Goal: Information Seeking & Learning: Check status

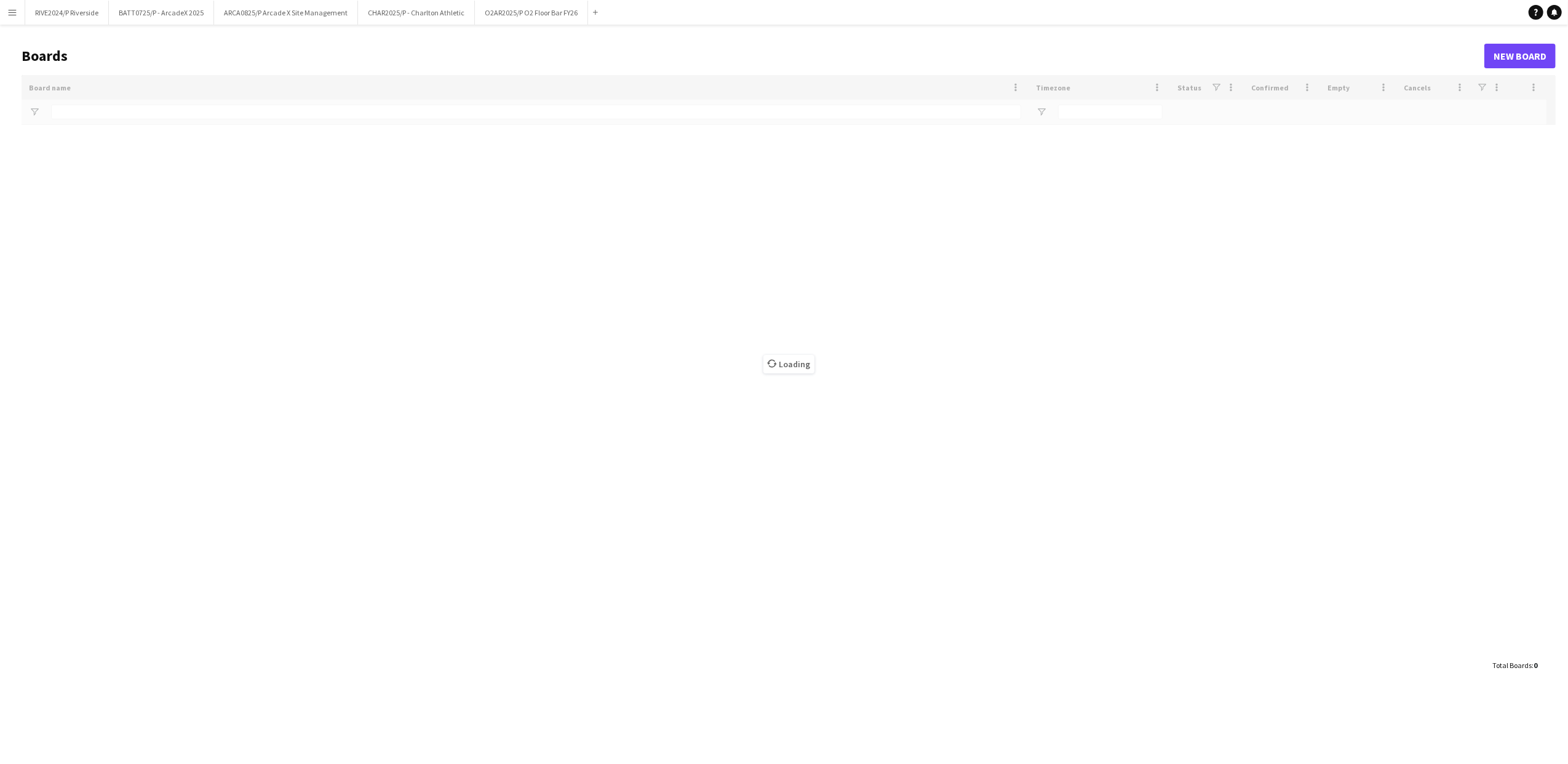
type input "**"
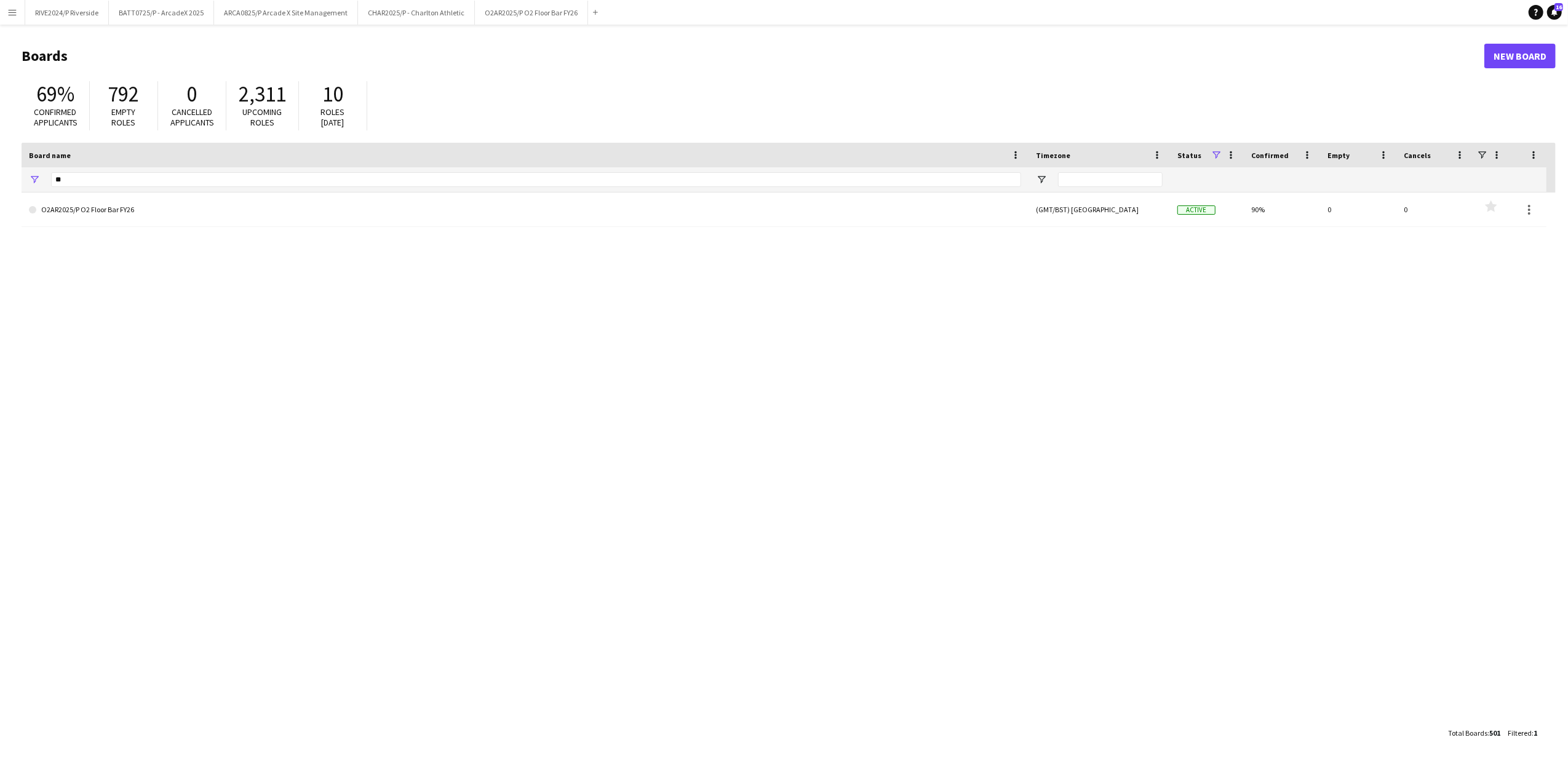
click at [11, 16] on app-icon "Menu" at bounding box center [11, 11] width 10 height 10
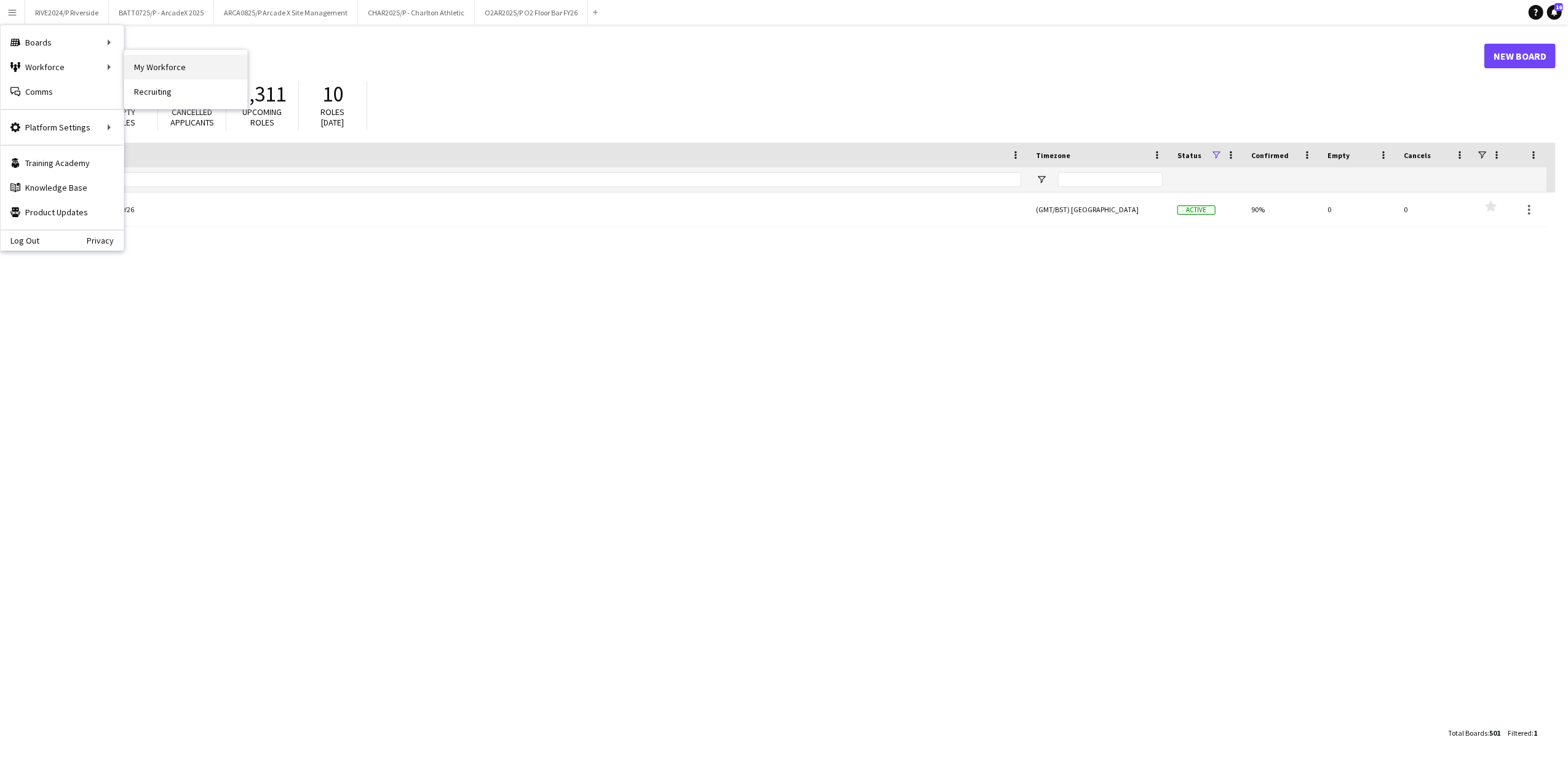
click at [188, 63] on link "My Workforce" at bounding box center [185, 67] width 123 height 24
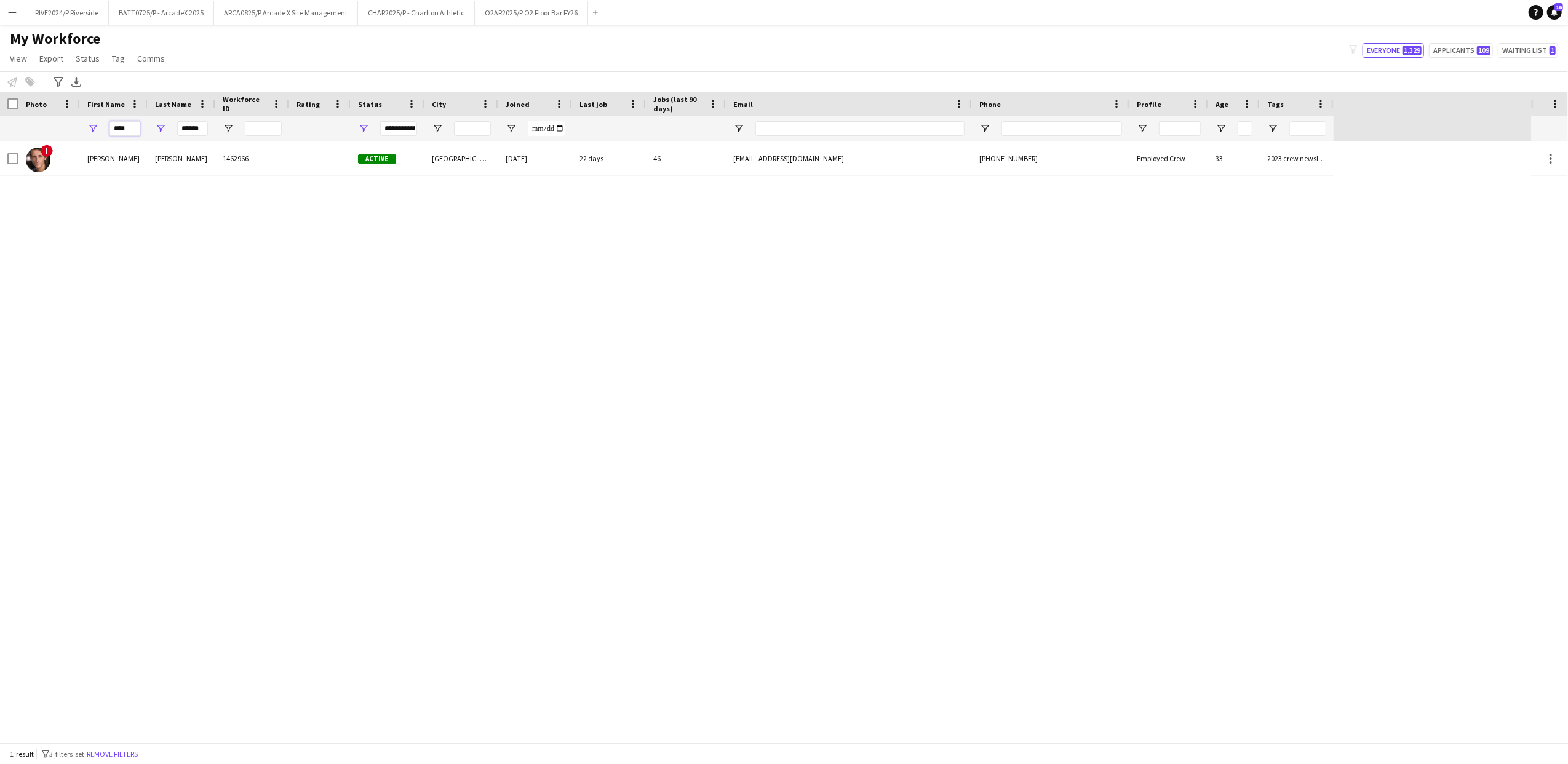
click at [121, 133] on input "****" at bounding box center [124, 128] width 30 height 15
click at [122, 131] on input "****" at bounding box center [124, 128] width 30 height 15
click at [122, 129] on input "****" at bounding box center [124, 128] width 30 height 15
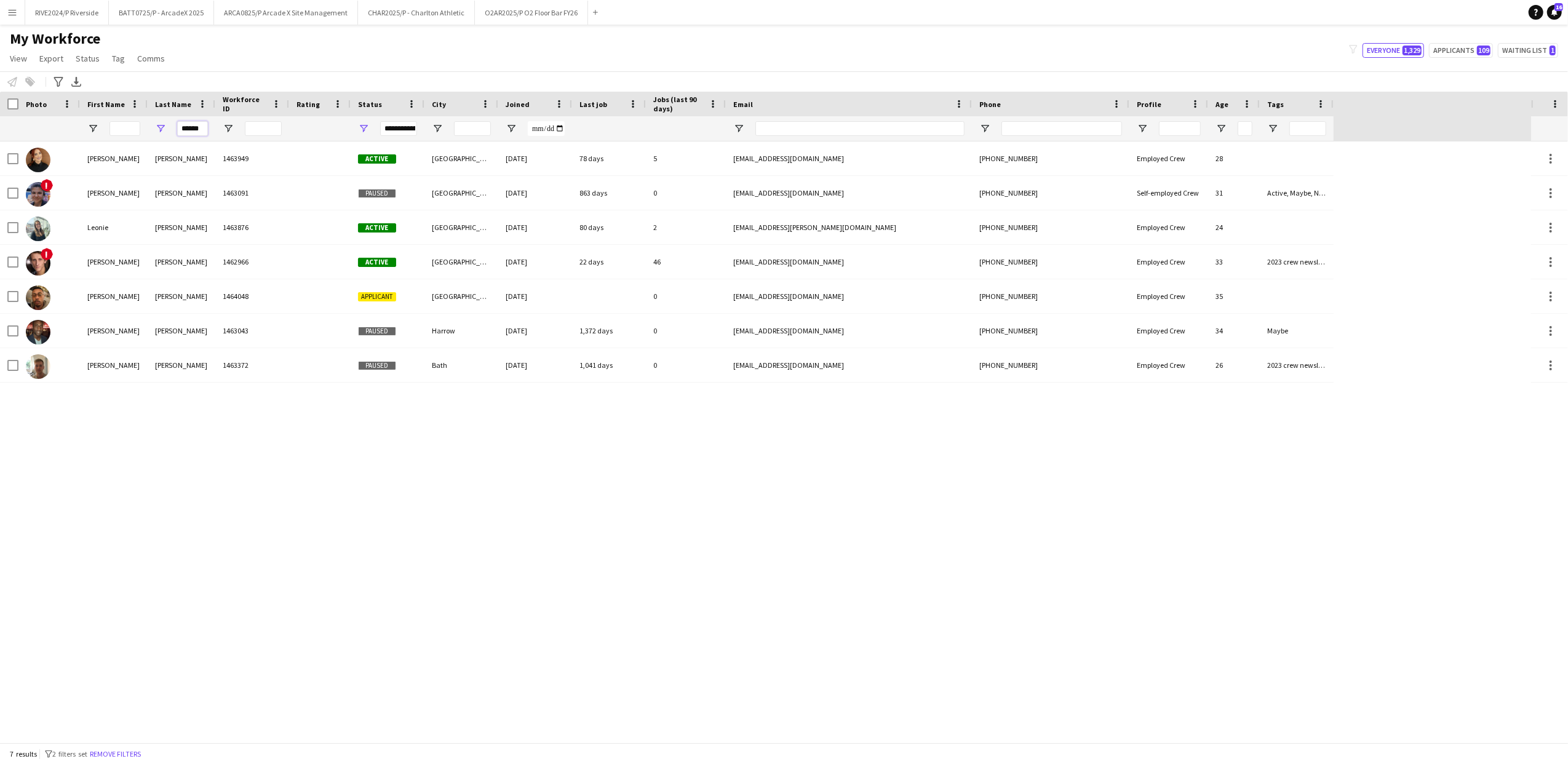
click at [188, 129] on input "******" at bounding box center [192, 128] width 30 height 15
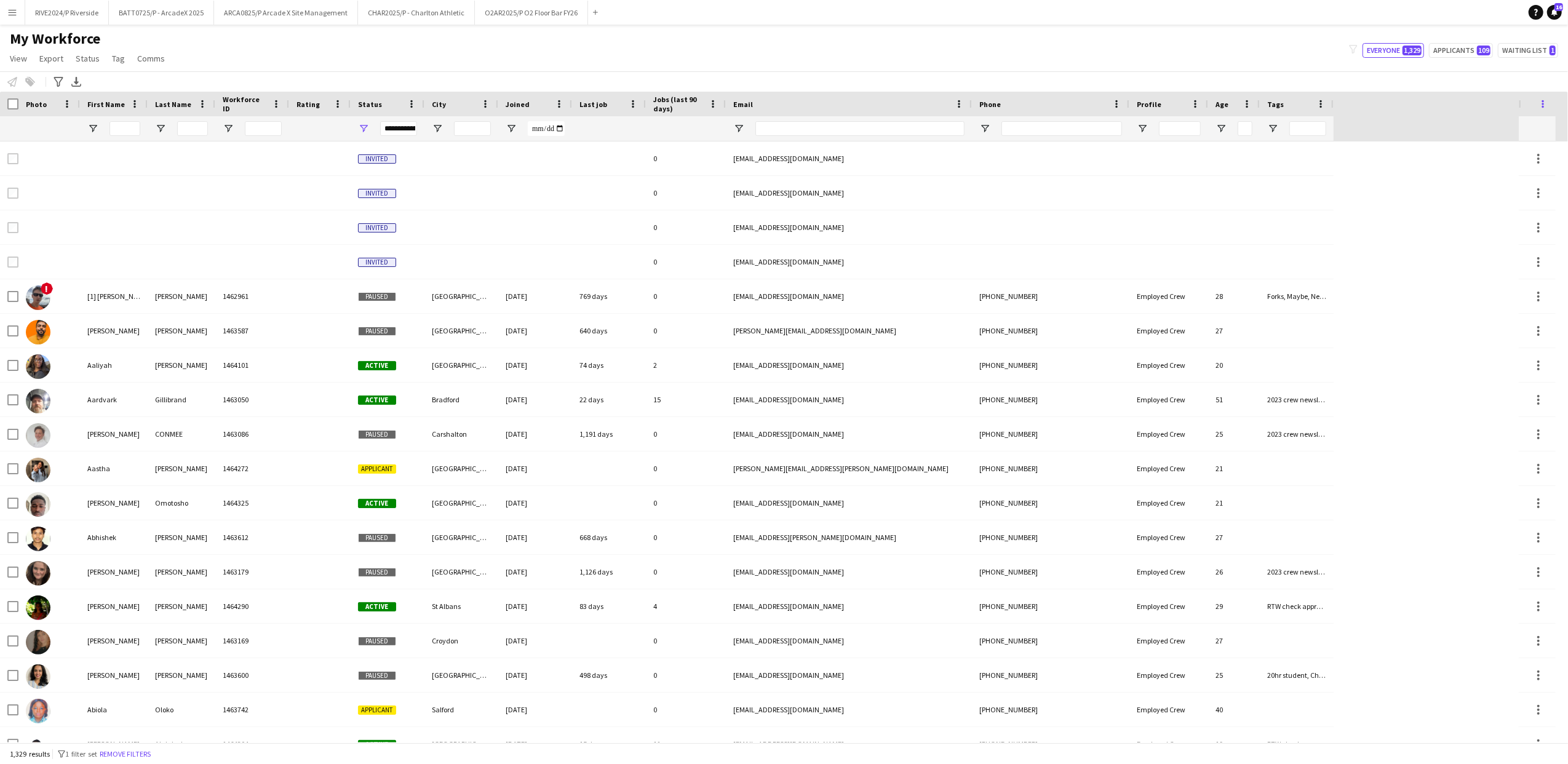
click at [1545, 100] on span at bounding box center [1543, 104] width 11 height 11
click at [62, 83] on icon "Advanced filters" at bounding box center [58, 81] width 10 height 10
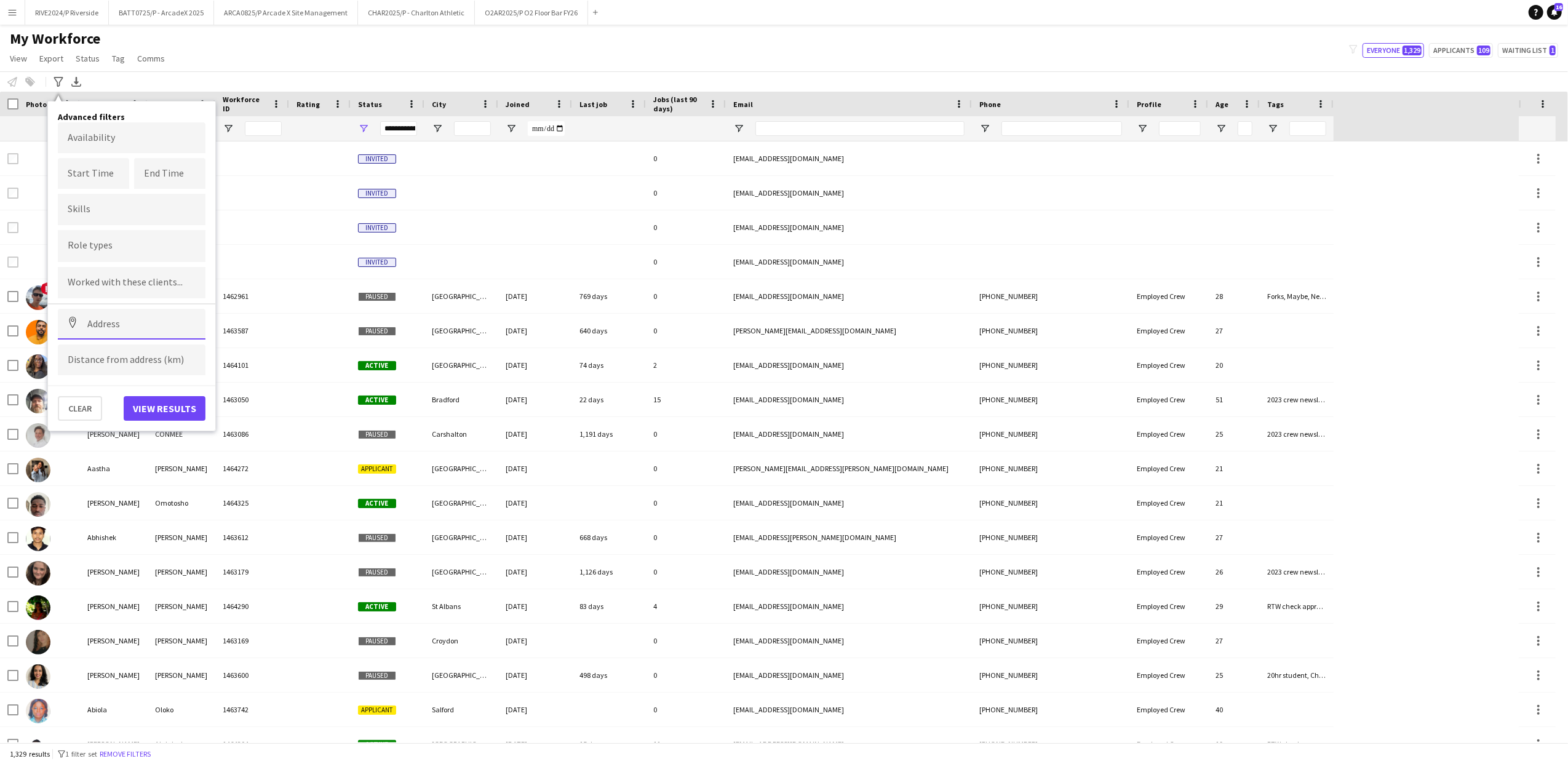
click at [80, 325] on input at bounding box center [131, 324] width 148 height 30
type input "**********"
drag, startPoint x: 165, startPoint y: 345, endPoint x: 156, endPoint y: 343, distance: 9.2
click at [104, 348] on input at bounding box center [131, 359] width 148 height 30
click at [57, 309] on button "Address" at bounding box center [72, 324] width 30 height 30
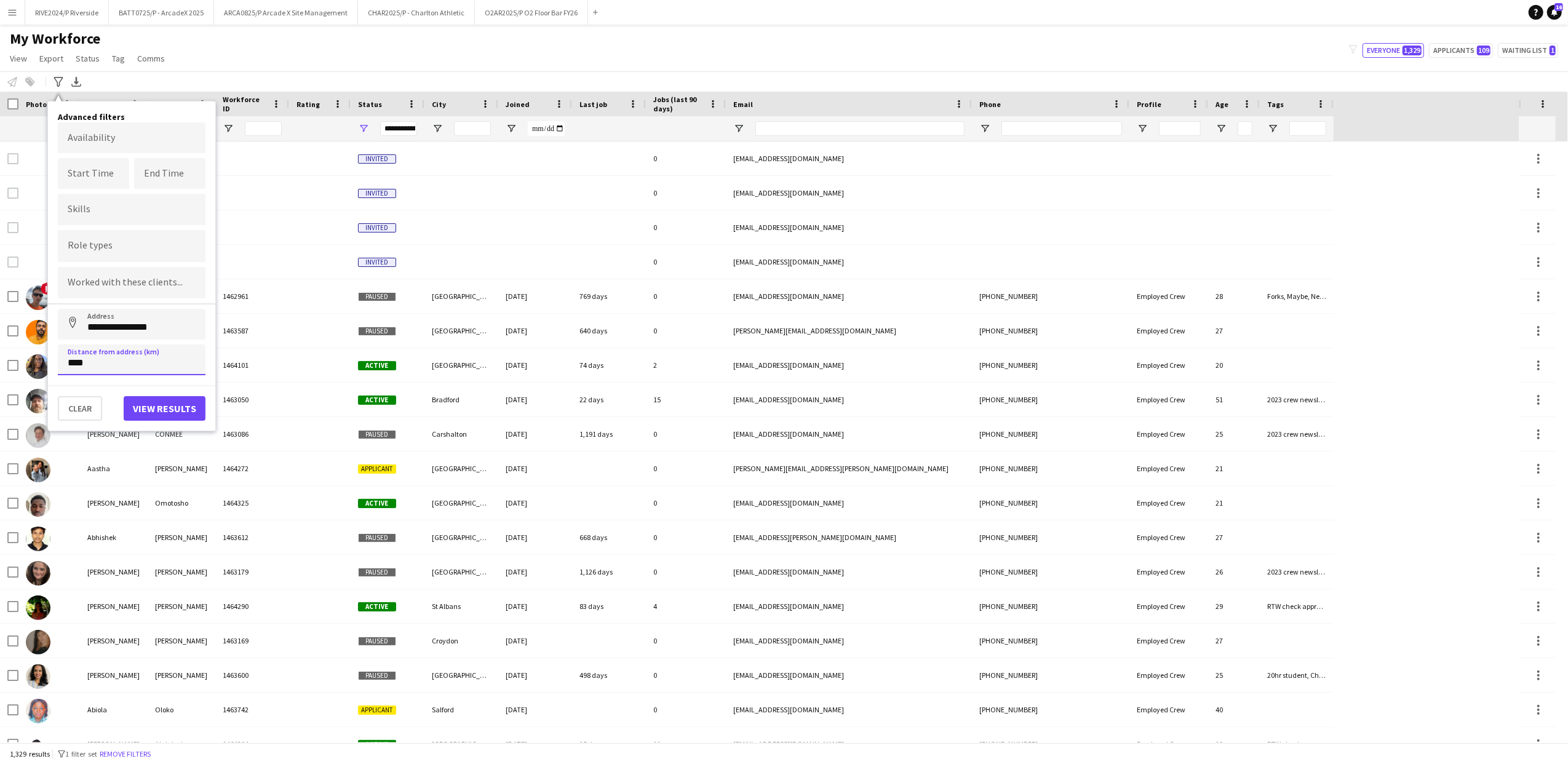
type input "****"
click at [157, 405] on button "View results" at bounding box center [164, 408] width 82 height 24
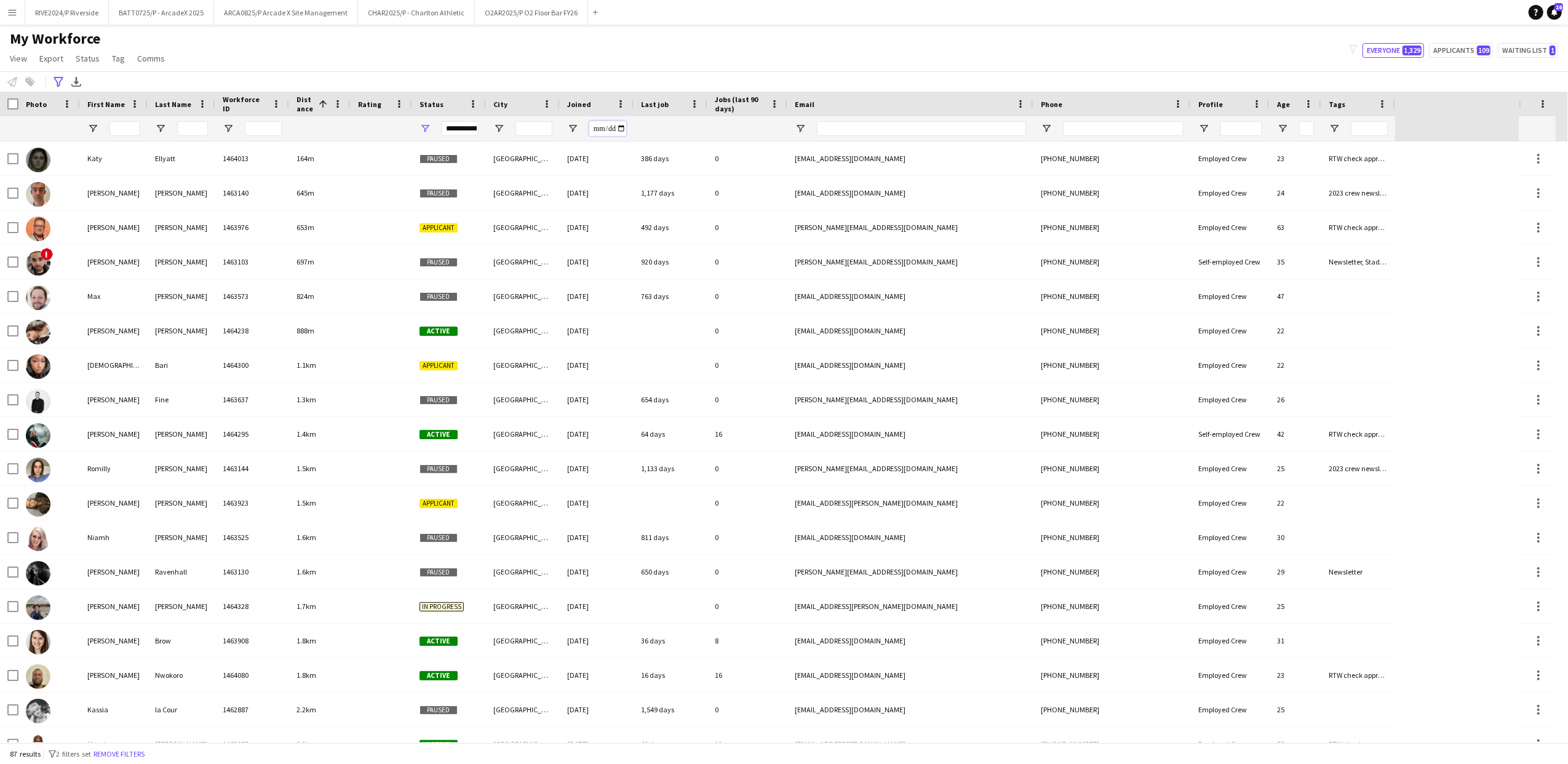
click at [616, 129] on input "Joined Filter Input" at bounding box center [607, 128] width 37 height 15
click at [754, 129] on div at bounding box center [747, 129] width 65 height 24
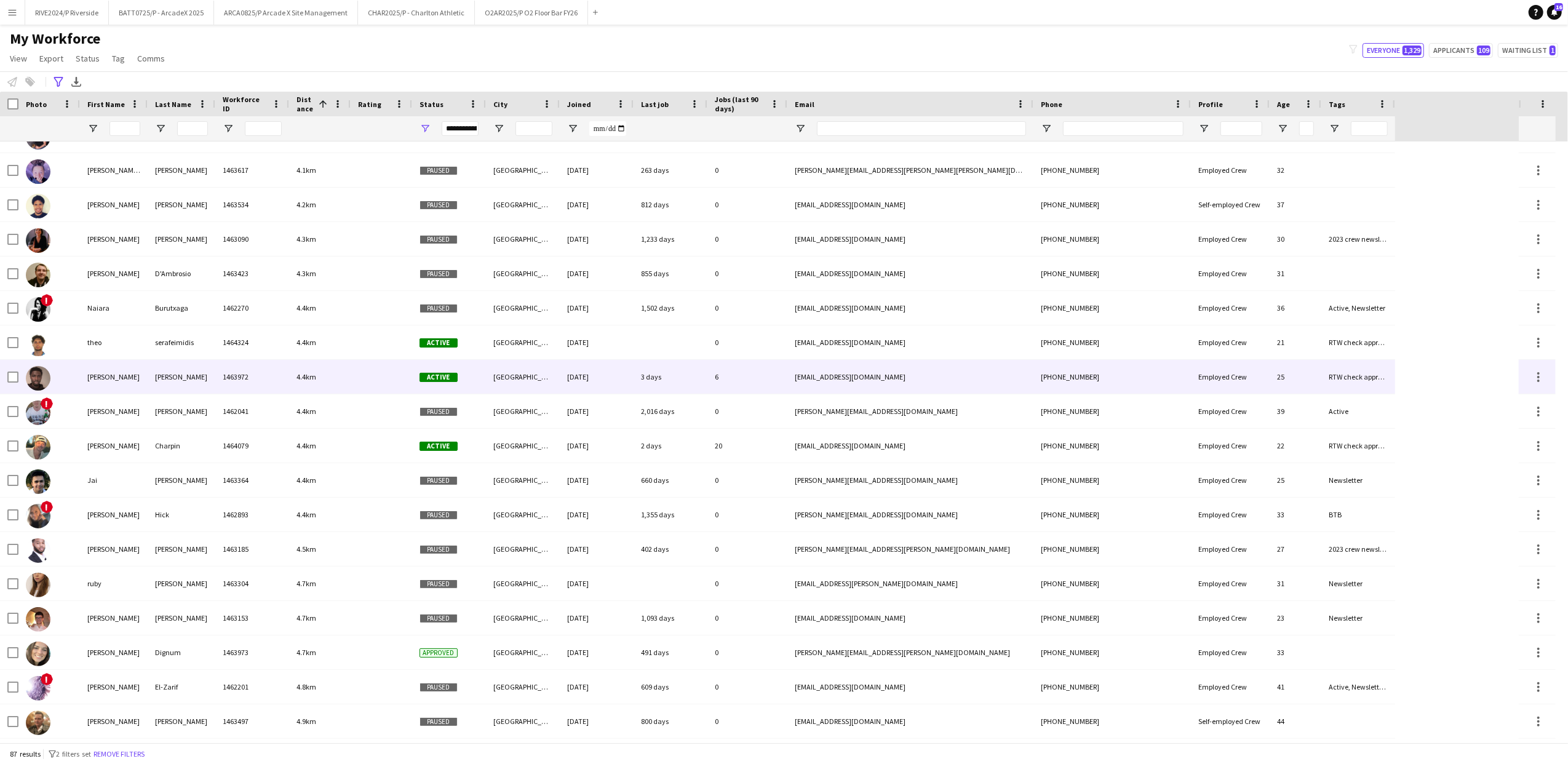
scroll to position [2296, 0]
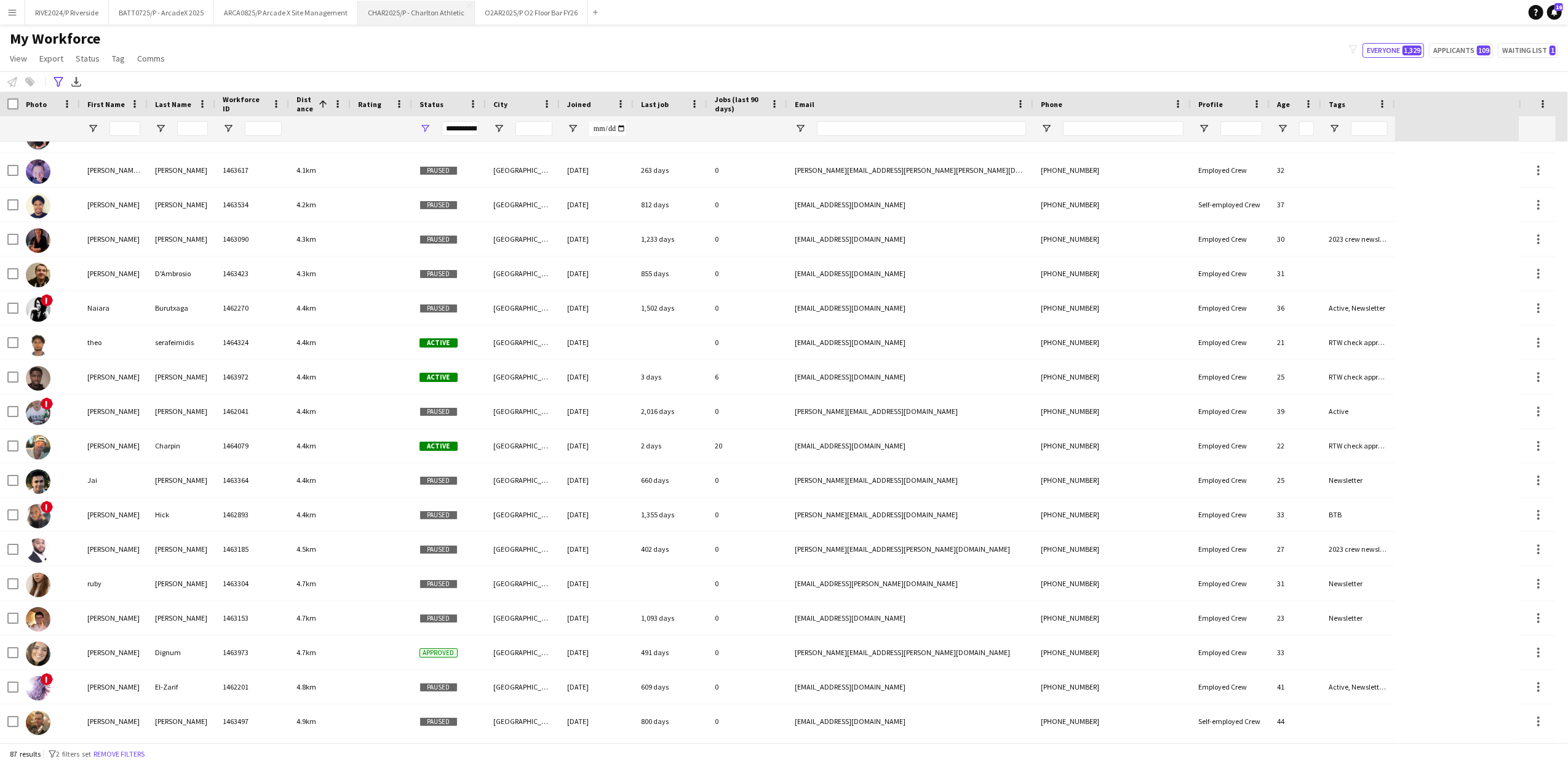
click at [371, 1] on button "CHAR2025/P - Charlton Athletic Close" at bounding box center [416, 13] width 117 height 24
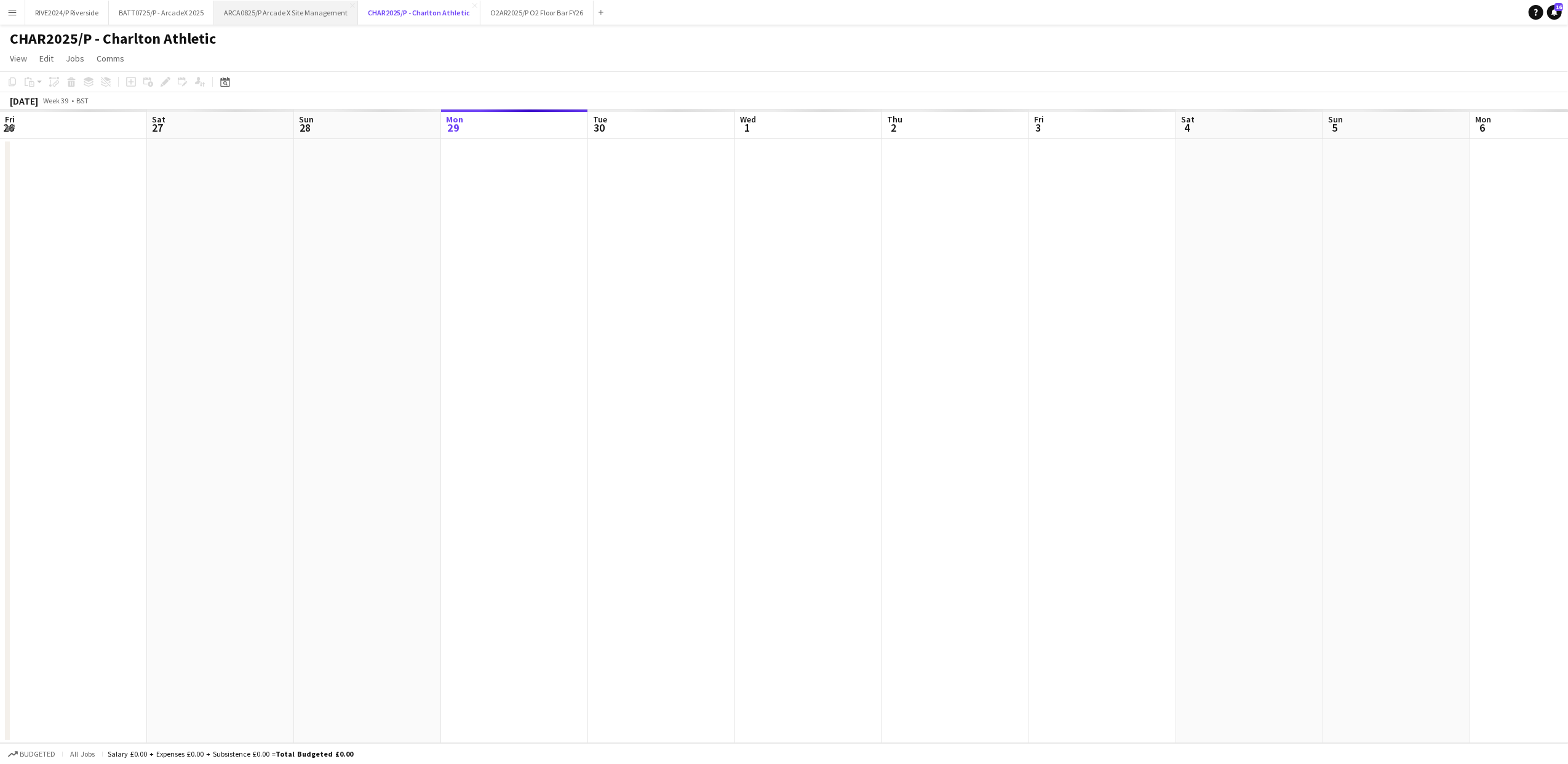
scroll to position [0, 294]
click at [298, 9] on button "ARCA0825/P Arcade X Site Management Close" at bounding box center [285, 13] width 144 height 24
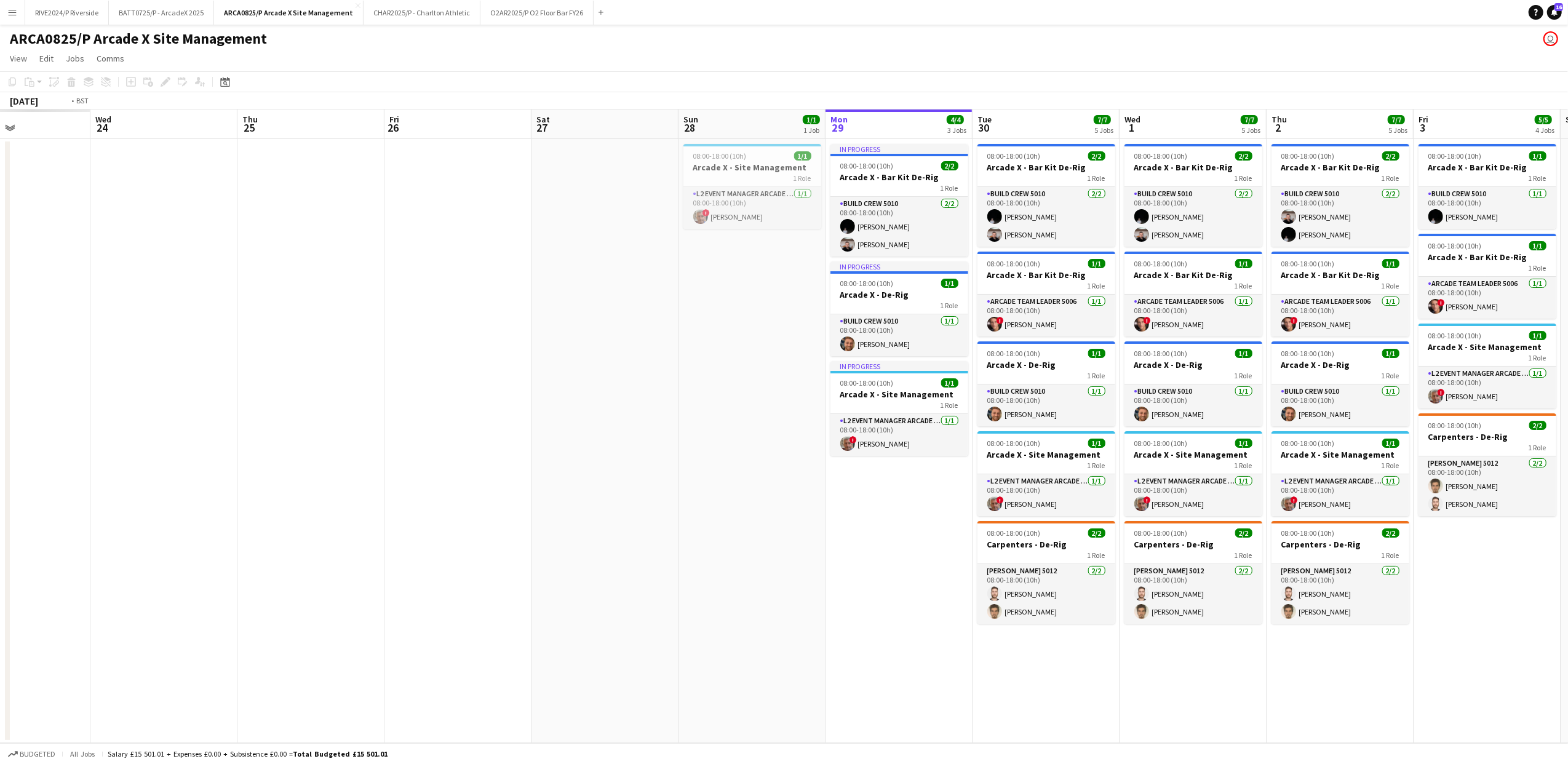
drag, startPoint x: 57, startPoint y: 460, endPoint x: 708, endPoint y: 394, distance: 654.3
click at [1182, 395] on app-calendar-viewport "Mon 22 Tue 23 Wed 24 Thu 25 Fri 26 Sat 27 Sun 28 1/1 1 Job Mon 29 4/4 3 Jobs Tu…" at bounding box center [784, 426] width 1568 height 633
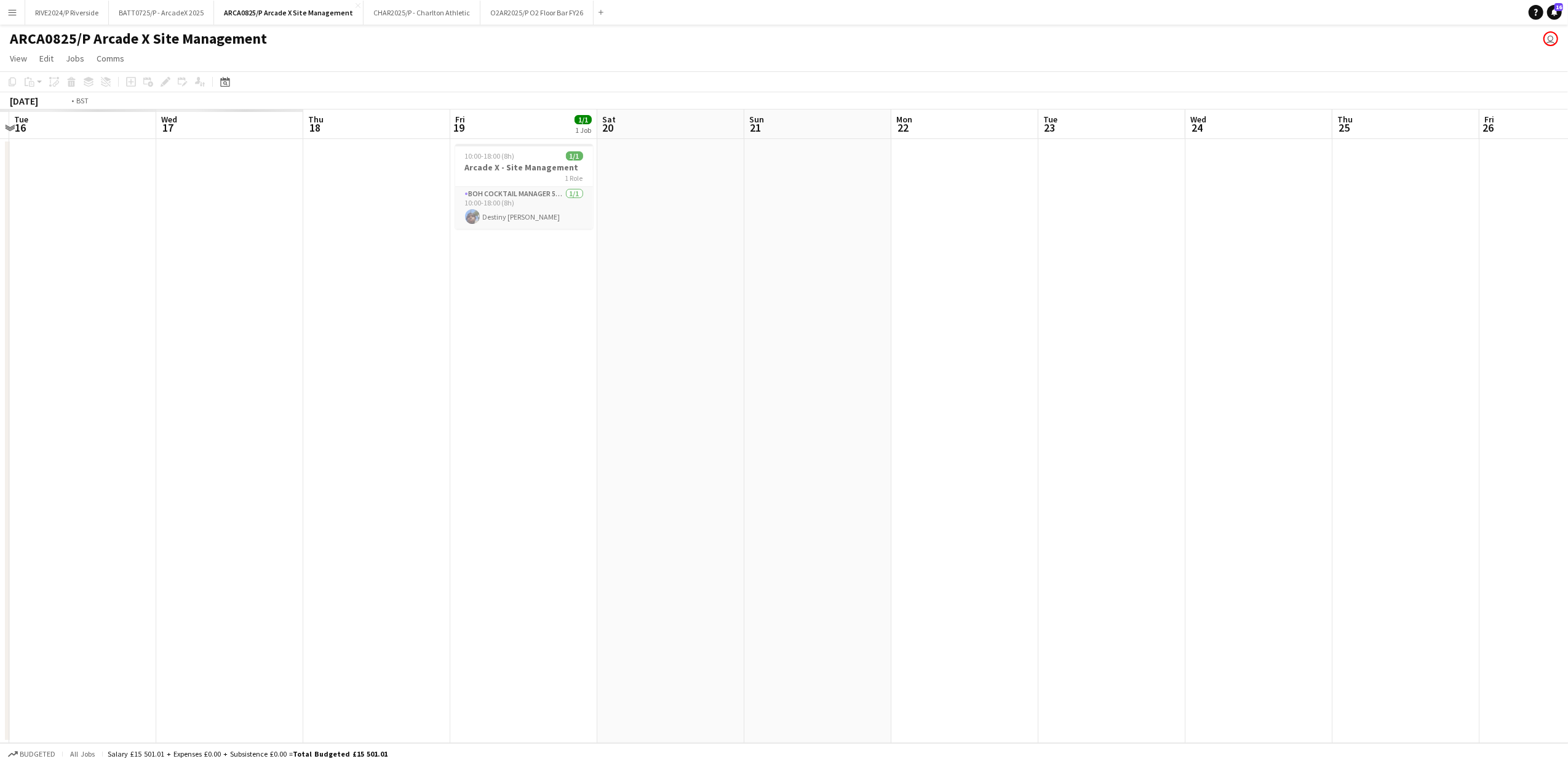
drag, startPoint x: 893, startPoint y: 354, endPoint x: 852, endPoint y: 369, distance: 43.7
click at [1139, 335] on app-calendar-viewport "Mon 15 Tue 16 Wed 17 Thu 18 Fri 19 1/1 1 Job Sat 20 Sun 21 Mon 22 Tue 23 Wed 24…" at bounding box center [784, 426] width 1568 height 633
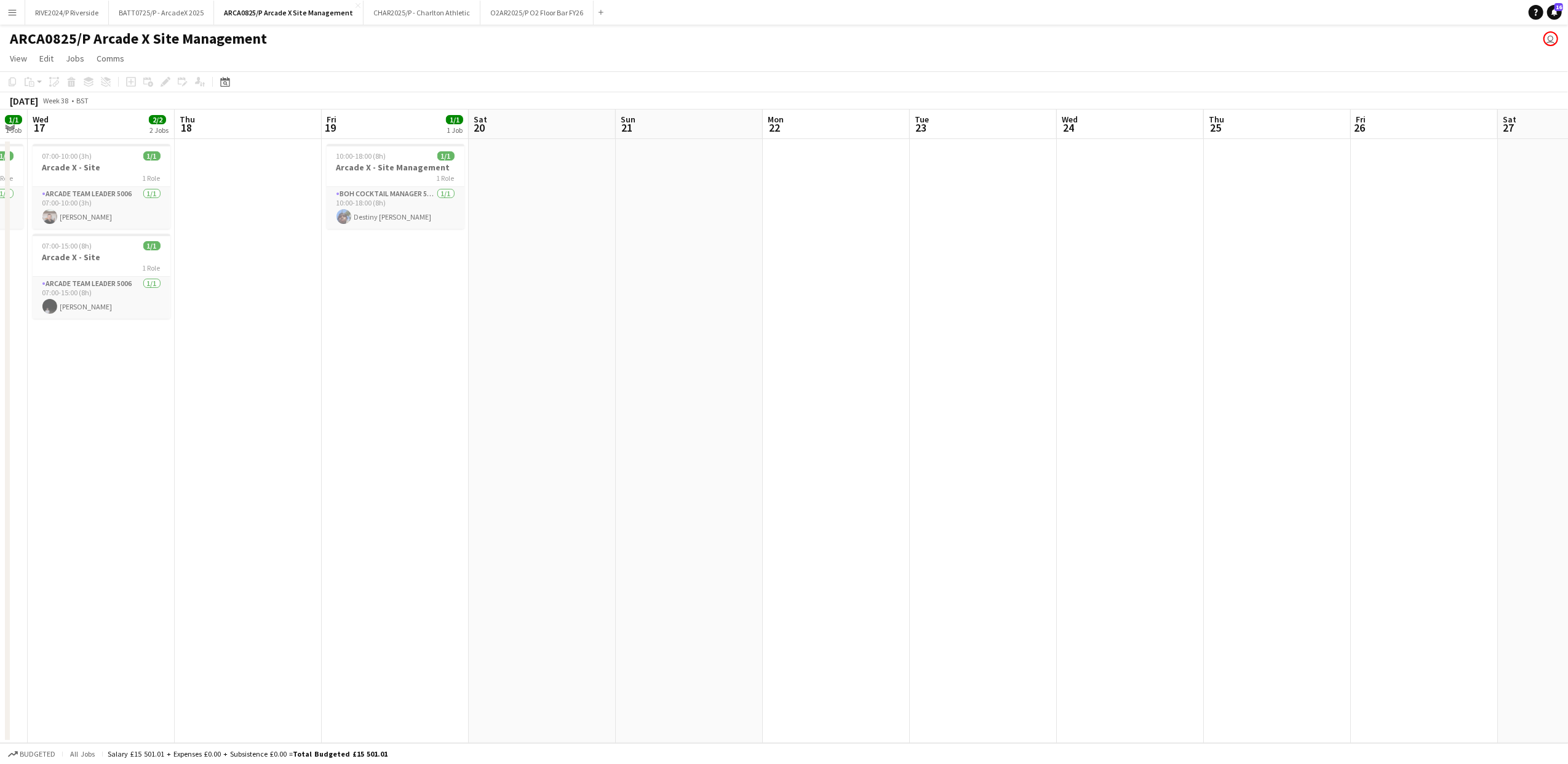
drag, startPoint x: 892, startPoint y: 377, endPoint x: 520, endPoint y: 421, distance: 374.6
click at [521, 421] on app-calendar-viewport "Sun 14 Mon 15 Tue 16 1/1 1 Job Wed 17 2/2 2 Jobs Thu 18 Fri 19 1/1 1 Job Sat 20…" at bounding box center [784, 426] width 1568 height 633
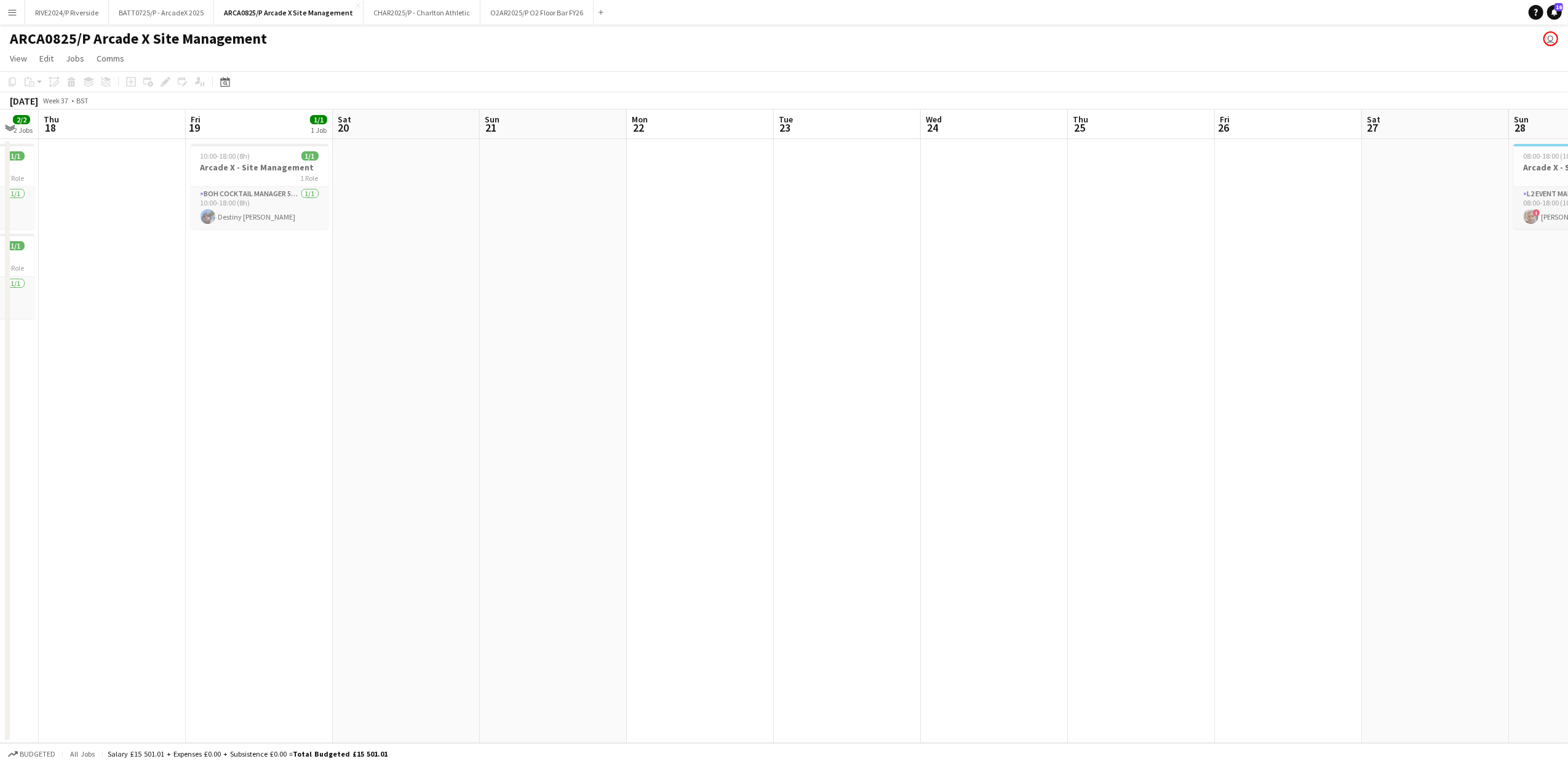
scroll to position [0, 399]
drag, startPoint x: 520, startPoint y: 421, endPoint x: 834, endPoint y: 378, distance: 316.9
click at [834, 378] on app-calendar-viewport "Mon 15 Tue 16 1/1 1 Job Wed 17 2/2 2 Jobs Thu 18 Fri 19 1/1 1 Job Sat 20 Sun 21…" at bounding box center [784, 426] width 1568 height 633
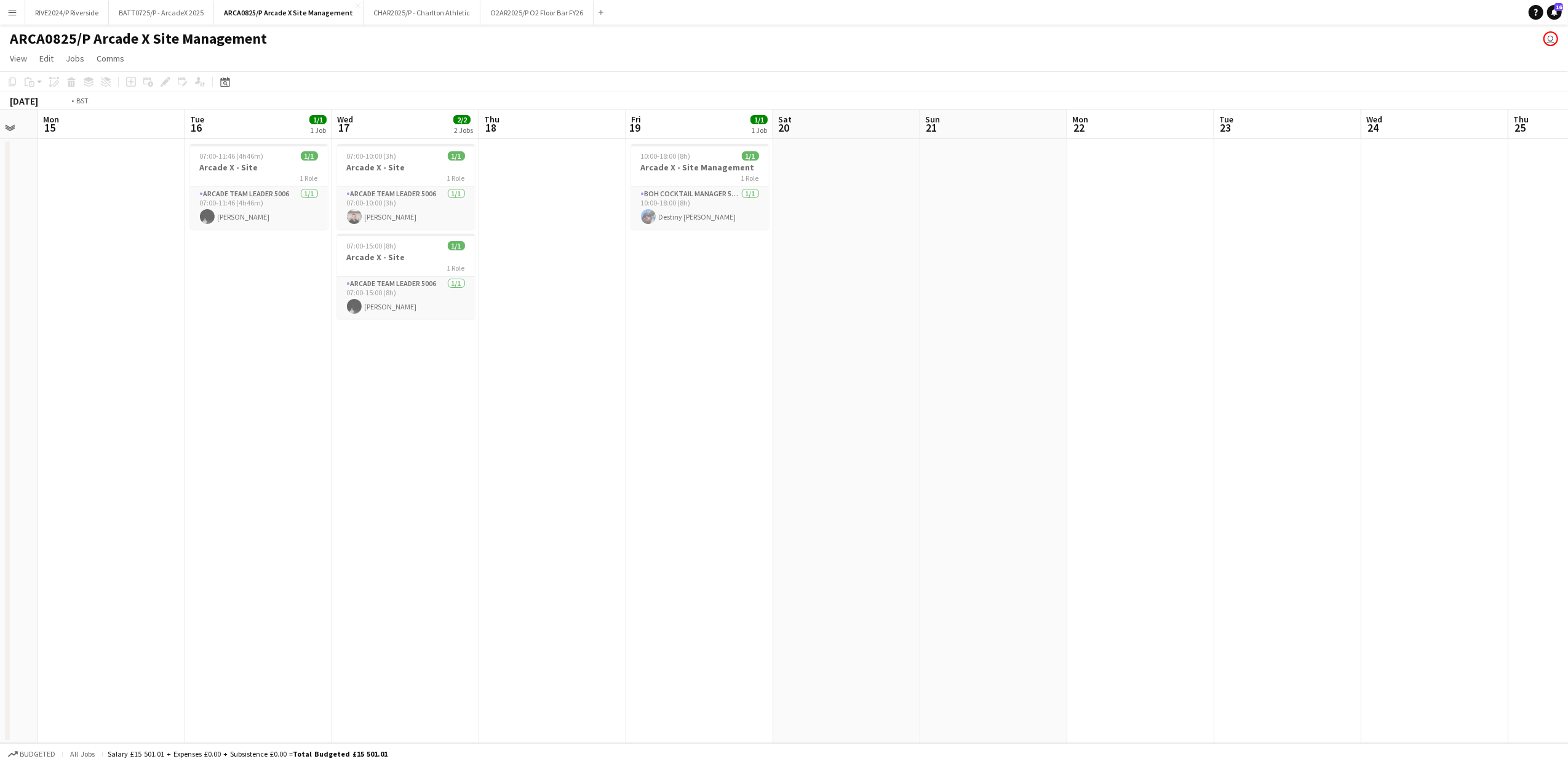
drag, startPoint x: 360, startPoint y: 514, endPoint x: 1090, endPoint y: 506, distance: 730.0
click at [1090, 506] on app-calendar-viewport "Sat 13 Sun 14 Mon 15 Tue 16 1/1 1 Job Wed 17 2/2 2 Jobs Thu 18 Fri 19 1/1 1 Job…" at bounding box center [784, 426] width 1568 height 633
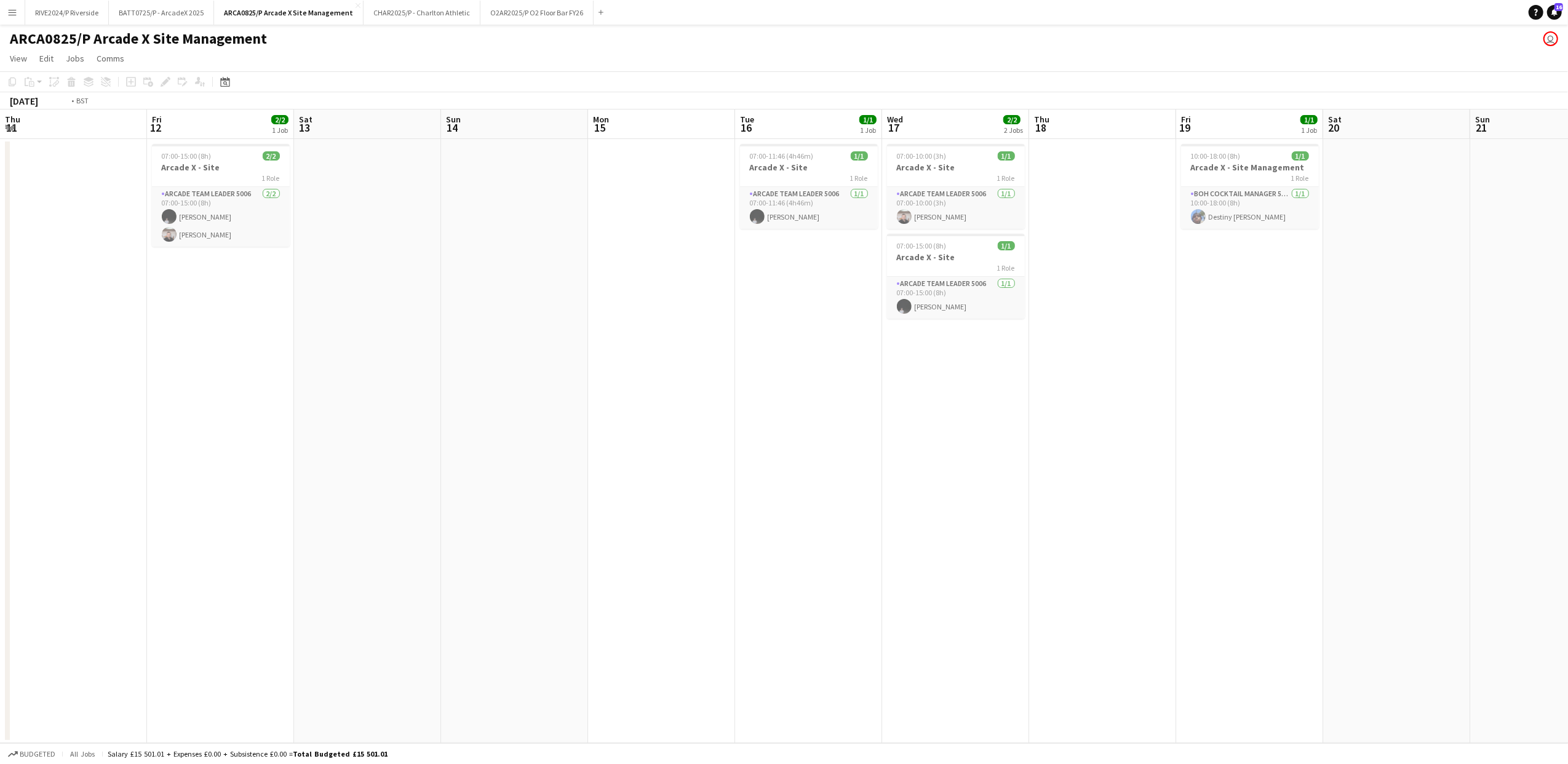
drag, startPoint x: 678, startPoint y: 515, endPoint x: 1506, endPoint y: 408, distance: 834.9
click at [1506, 408] on app-calendar-viewport "Tue 9 1/1 1 Job Wed 10 1/1 1 Job Thu 11 Fri 12 2/2 1 Job Sat 13 Sun 14 Mon 15 T…" at bounding box center [784, 426] width 1568 height 633
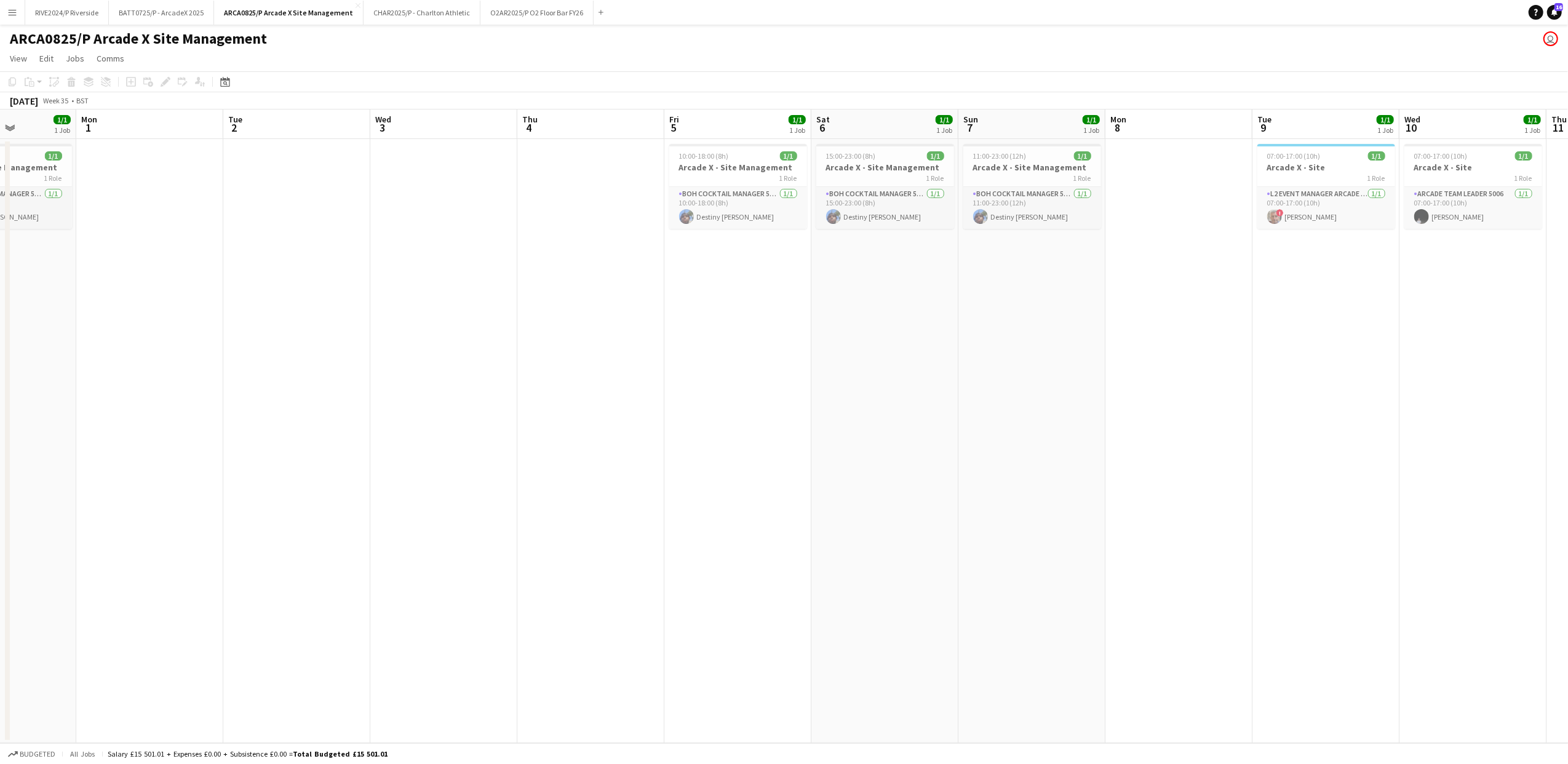
drag, startPoint x: 694, startPoint y: 488, endPoint x: 786, endPoint y: 460, distance: 96.2
click at [786, 460] on app-calendar-viewport "Thu 28 Fri 29 1/1 1 Job Sat 30 Sun 31 1/1 1 Job Mon 1 Tue 2 Wed 3 Thu 4 Fri 5 1…" at bounding box center [784, 426] width 1568 height 633
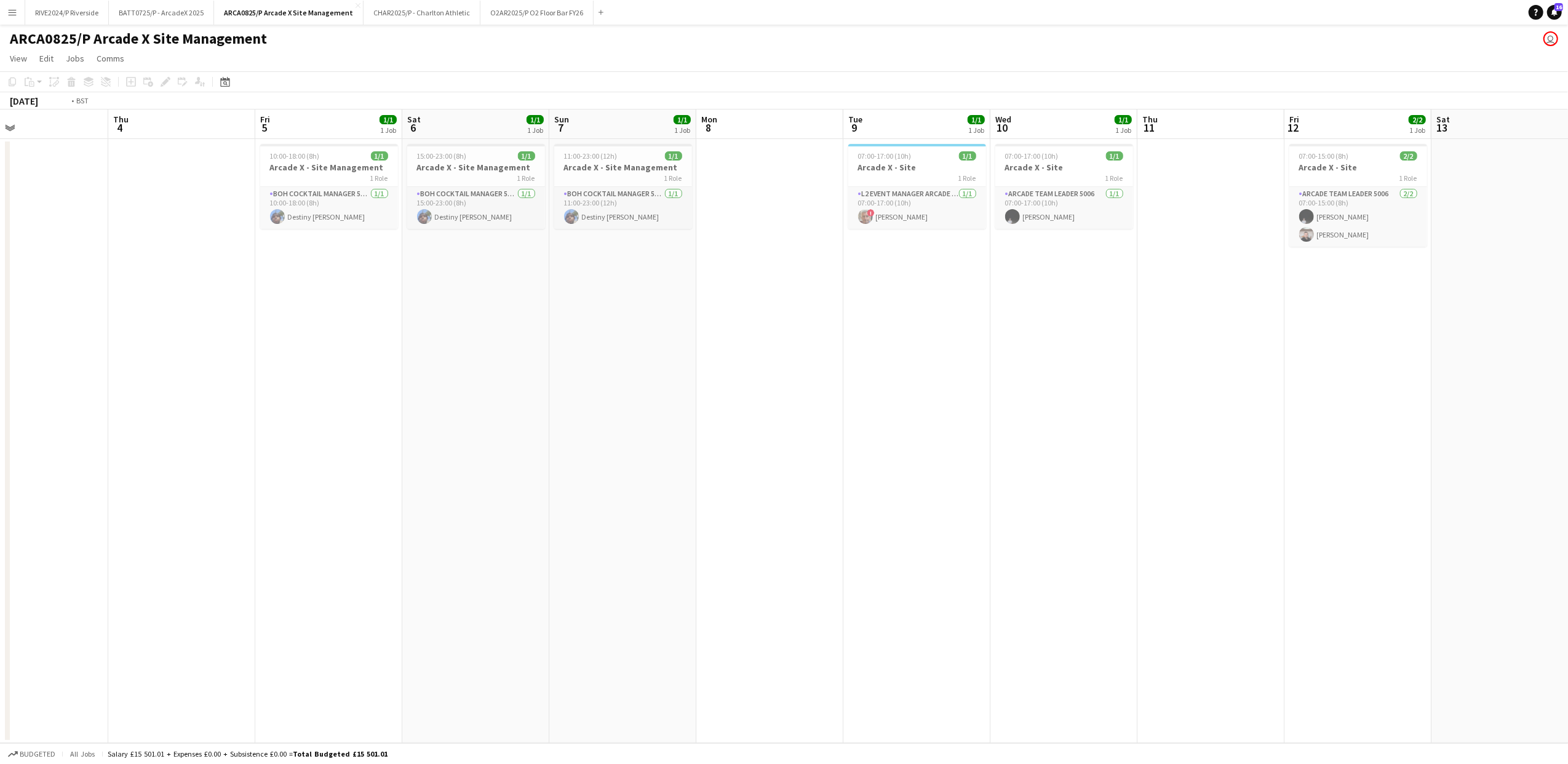
drag, startPoint x: 786, startPoint y: 460, endPoint x: 1571, endPoint y: 348, distance: 792.9
click at [1567, 348] on html "Menu Boards Boards Boards All jobs Status Workforce Workforce My Workforce Recr…" at bounding box center [784, 382] width 1568 height 764
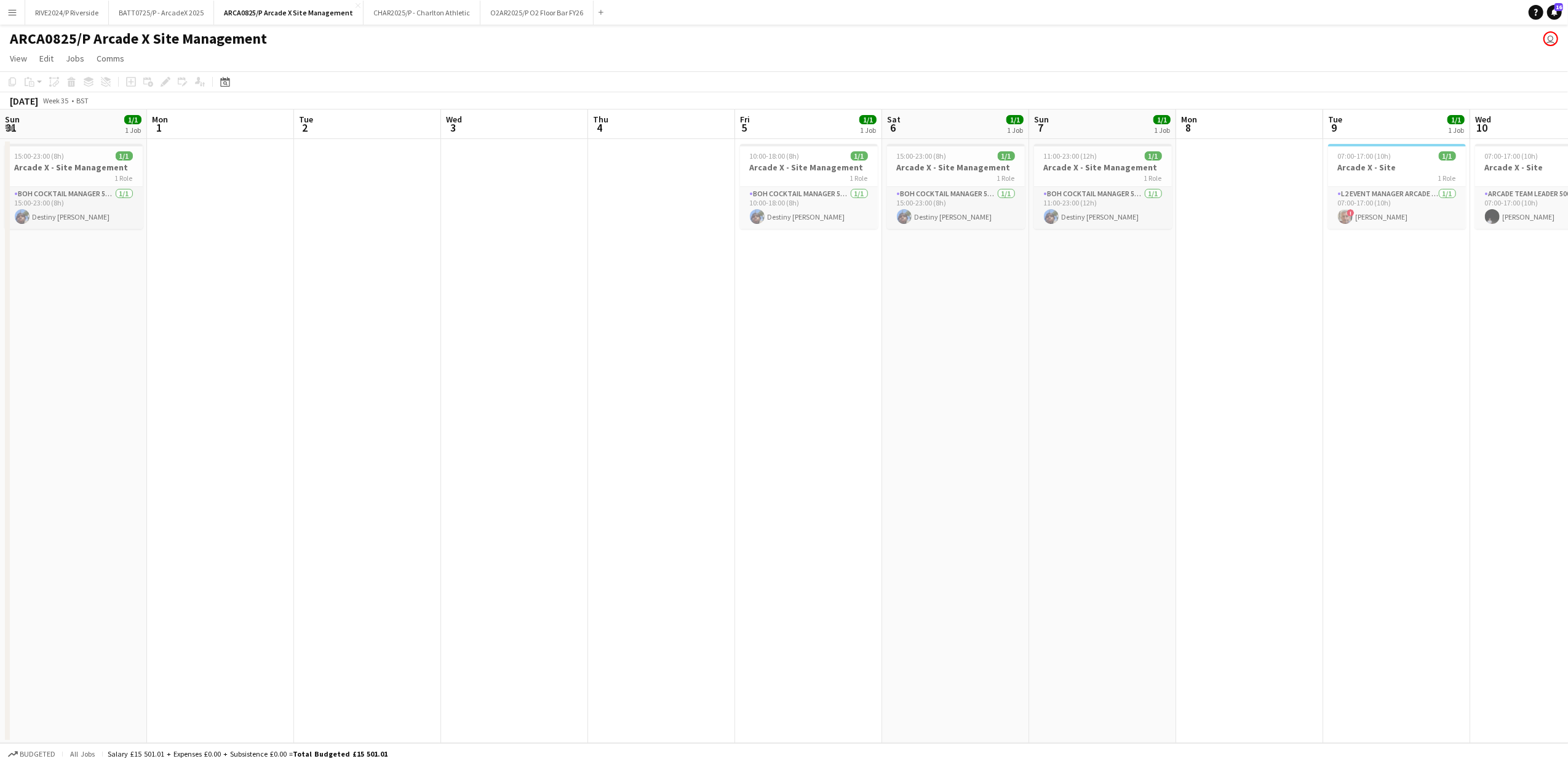
drag, startPoint x: 505, startPoint y: 463, endPoint x: 1404, endPoint y: 371, distance: 903.7
click at [1404, 371] on app-calendar-viewport "Fri 29 1/1 1 Job Sat 30 Sun 31 1/1 1 Job Mon 1 Tue 2 Wed 3 Thu 4 Fri 5 1/1 1 Jo…" at bounding box center [784, 426] width 1568 height 633
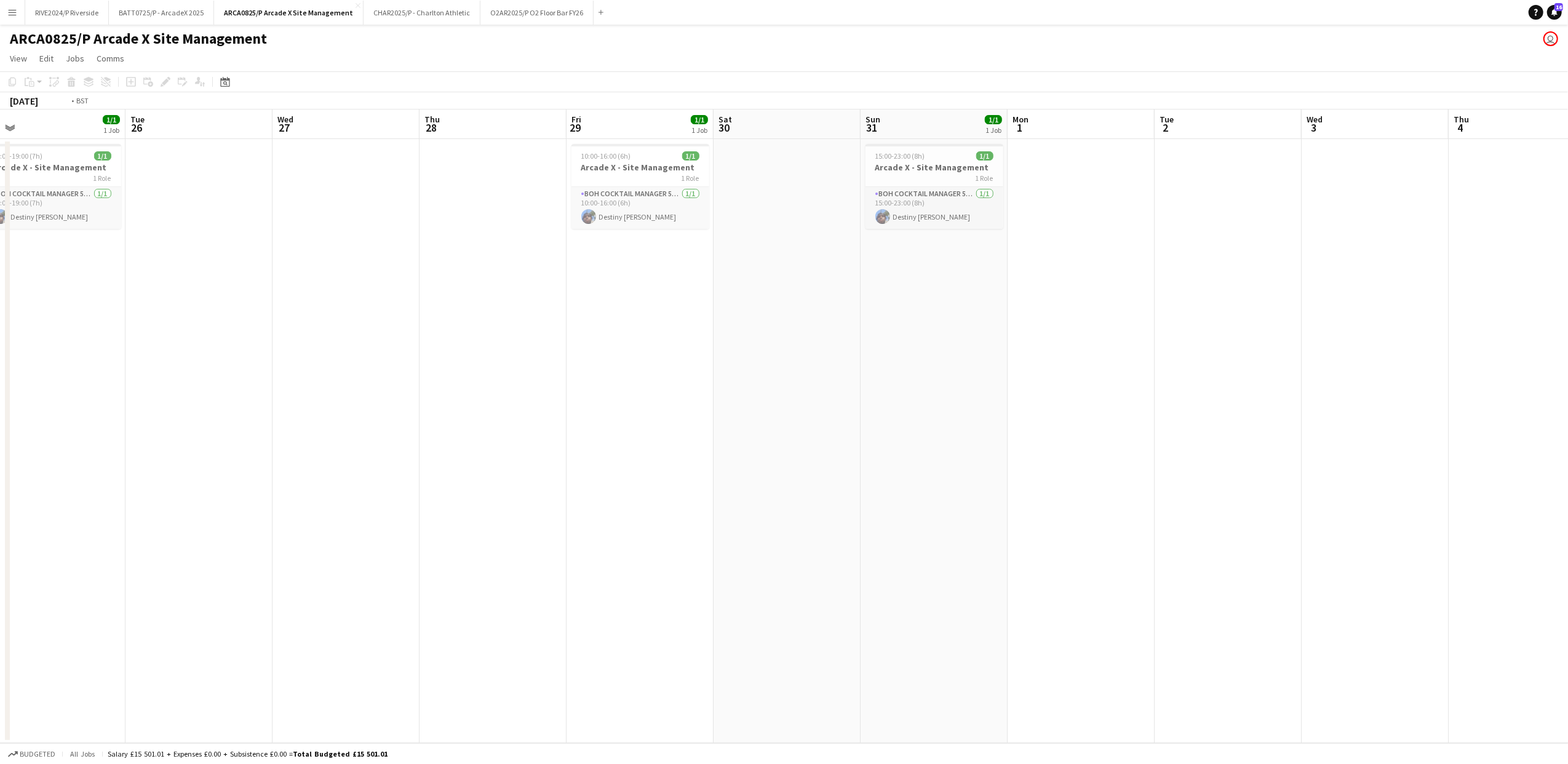
scroll to position [0, 384]
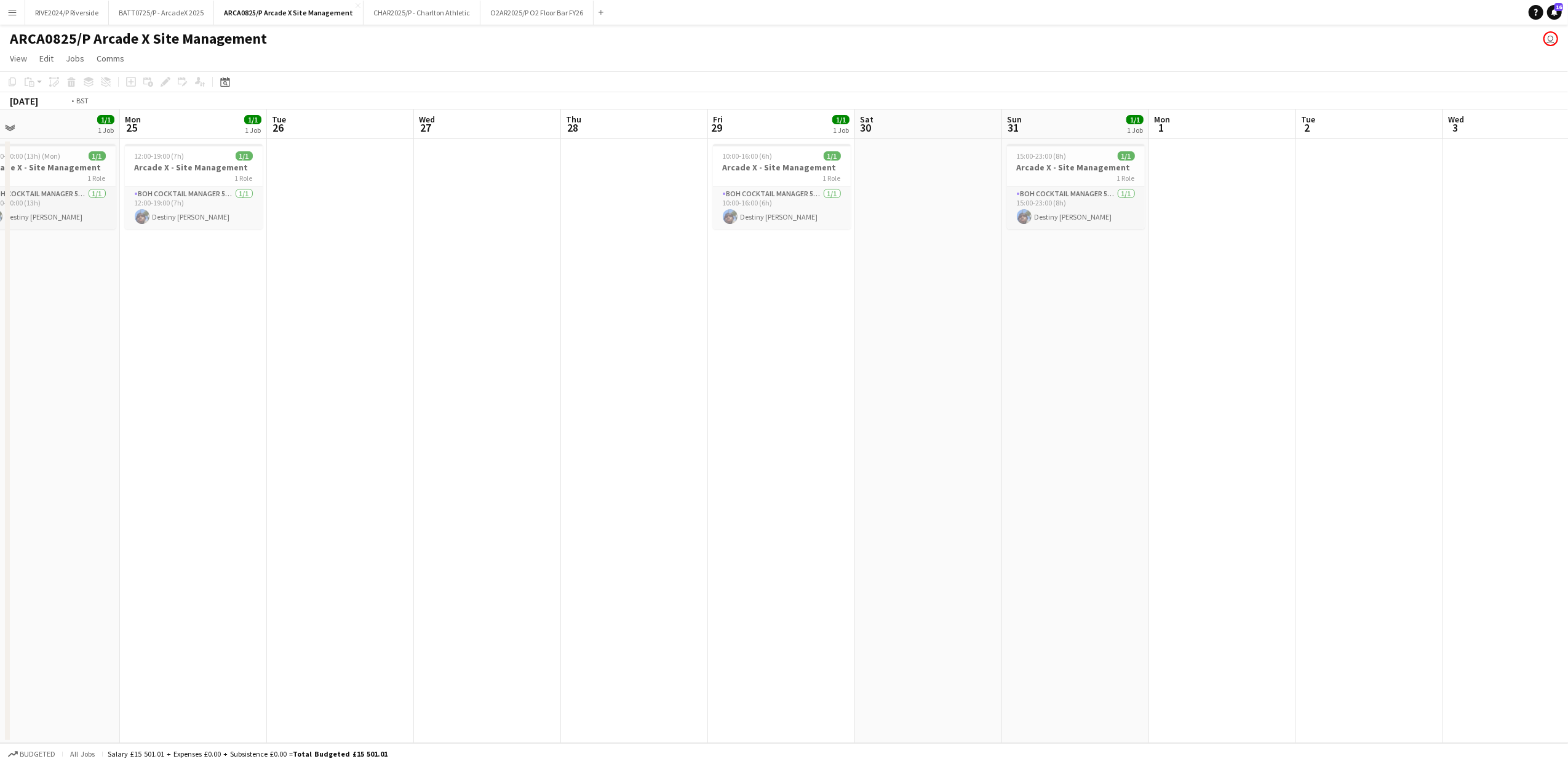
drag, startPoint x: 294, startPoint y: 449, endPoint x: 1214, endPoint y: 384, distance: 922.3
click at [1256, 384] on app-calendar-viewport "Sat 23 Sun 24 1/1 1 Job Mon 25 1/1 1 Job Tue 26 Wed 27 Thu 28 Fri 29 1/1 1 Job …" at bounding box center [784, 426] width 1568 height 633
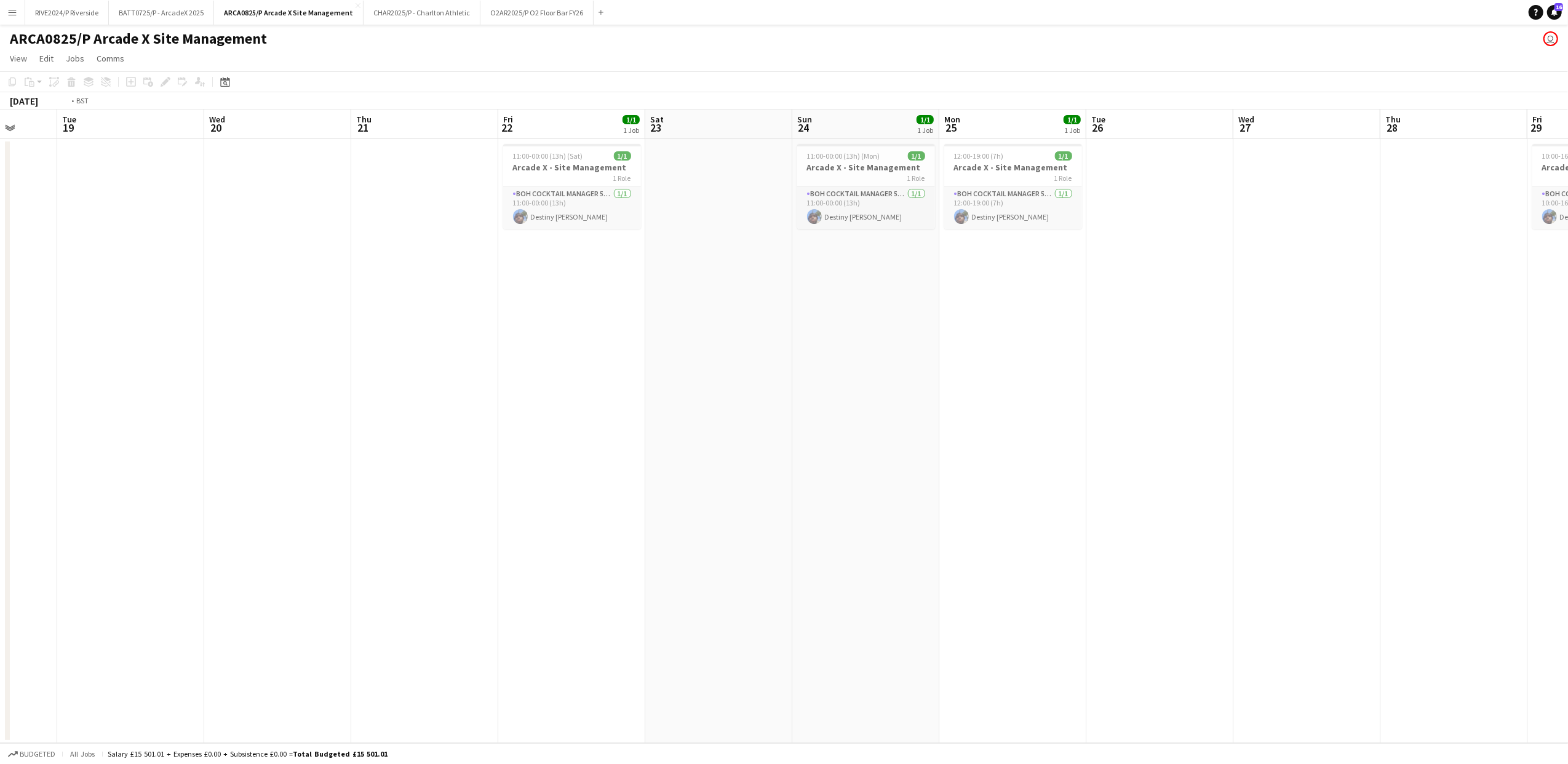
scroll to position [0, 0]
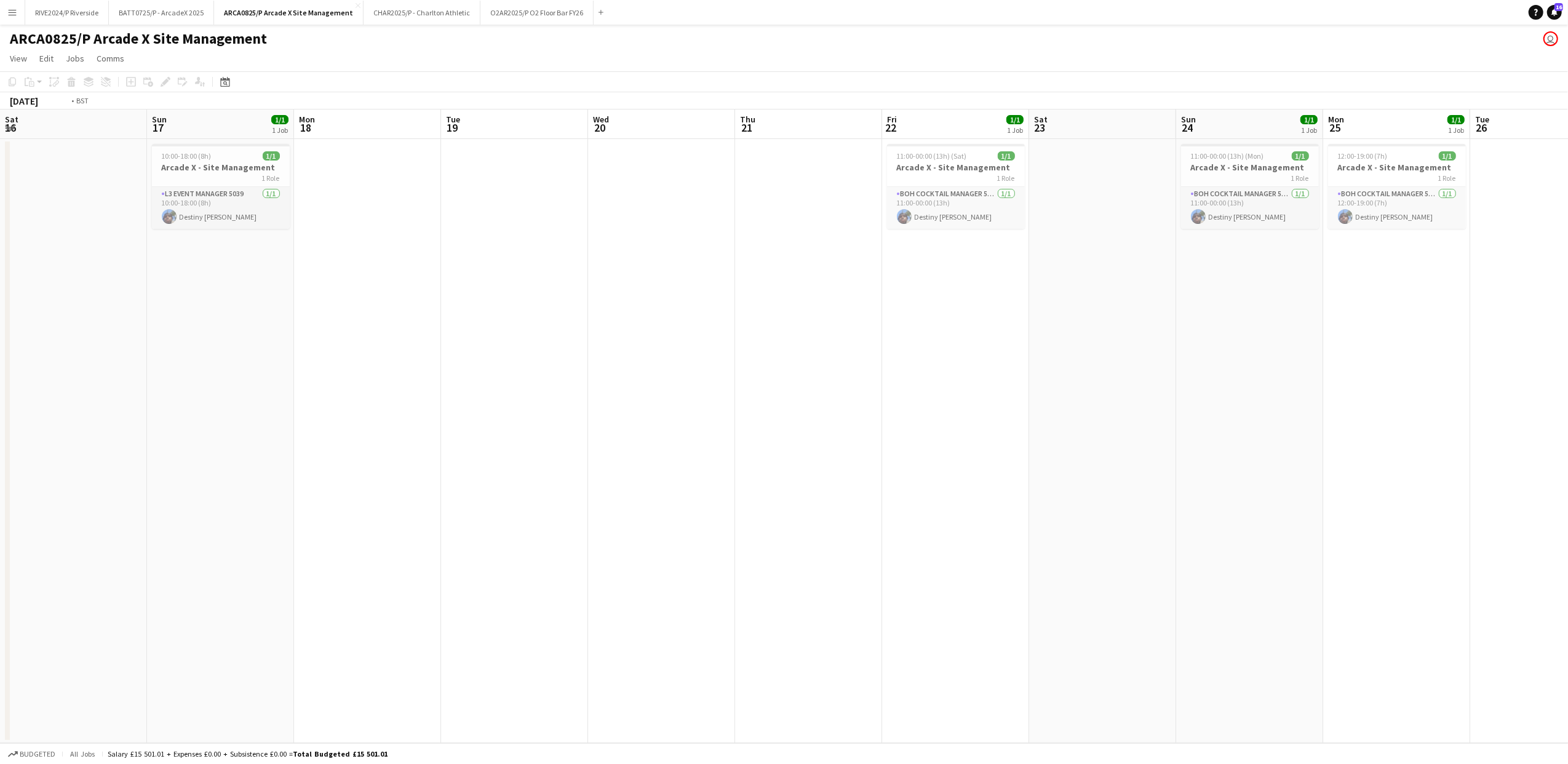
drag, startPoint x: 608, startPoint y: 446, endPoint x: 1412, endPoint y: 372, distance: 807.4
click at [1412, 372] on app-calendar-viewport "Sat 16 Sun 17 1/1 1 Job Mon 18 Tue 19 Wed 20 Thu 21 Fri 22 1/1 1 Job Sat 23 Sun…" at bounding box center [784, 426] width 1568 height 633
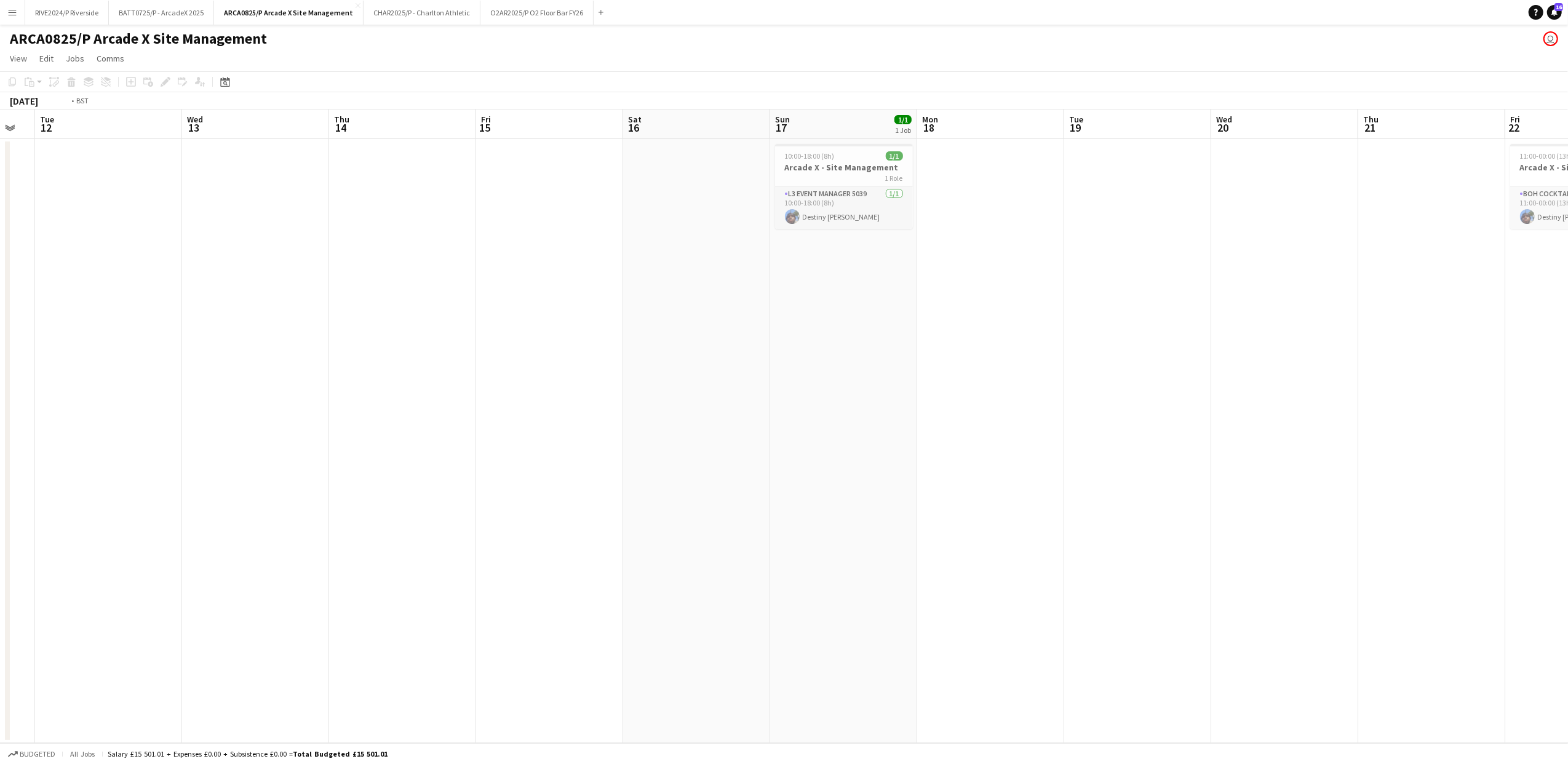
drag, startPoint x: 534, startPoint y: 473, endPoint x: 1280, endPoint y: 414, distance: 748.3
click at [1327, 414] on app-calendar-viewport "Sun 10 Mon 11 Tue 12 Wed 13 Thu 14 Fri 15 Sat 16 Sun 17 1/1 1 Job Mon 18 Tue 19…" at bounding box center [784, 426] width 1568 height 633
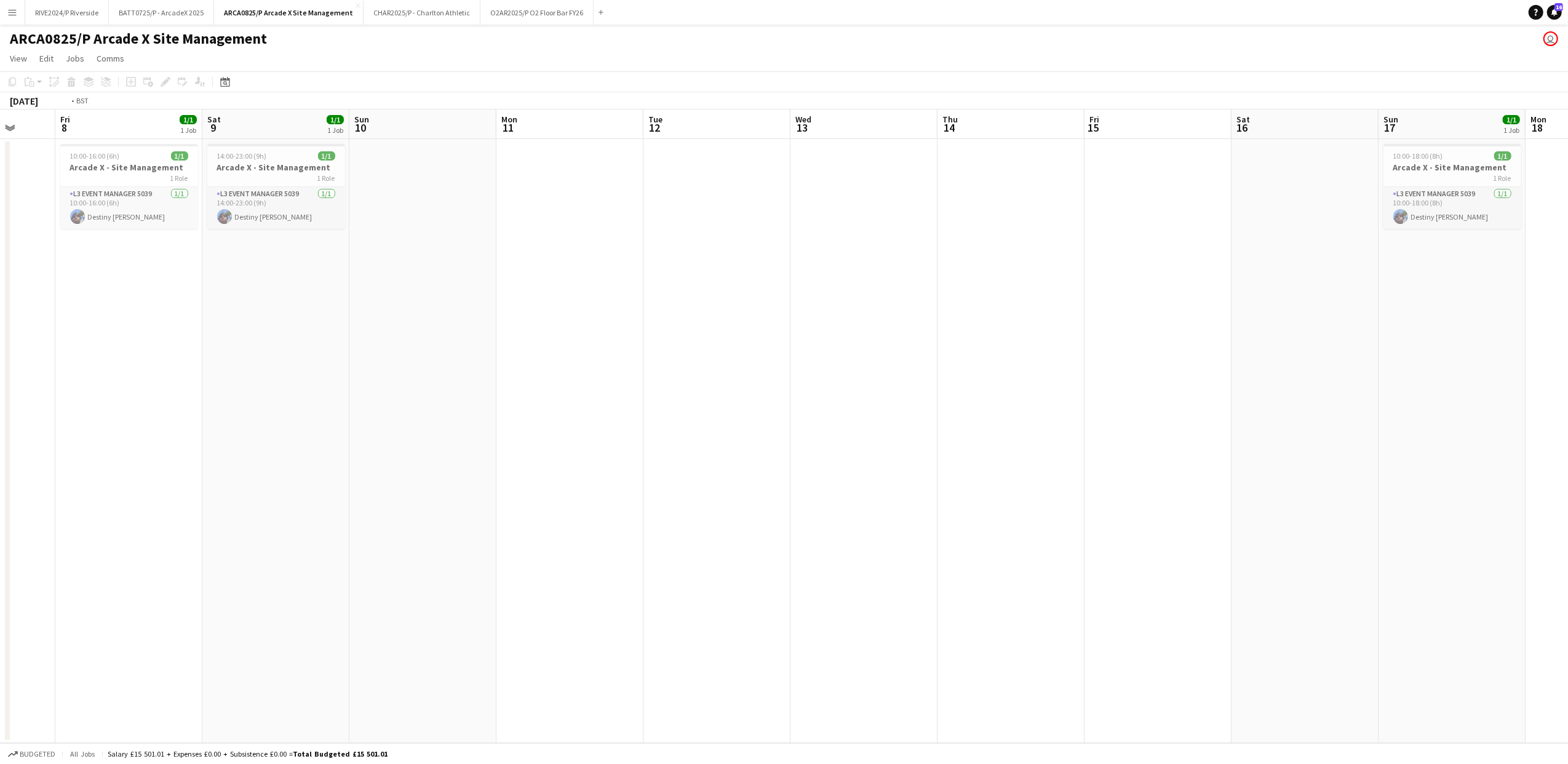
drag, startPoint x: 473, startPoint y: 499, endPoint x: 1227, endPoint y: 440, distance: 756.3
click at [1227, 440] on app-calendar-viewport "Wed 6 Thu 7 Fri 8 1/1 1 Job Sat 9 1/1 1 Job Sun 10 Mon 11 Tue 12 Wed 13 Thu 14 …" at bounding box center [784, 426] width 1568 height 633
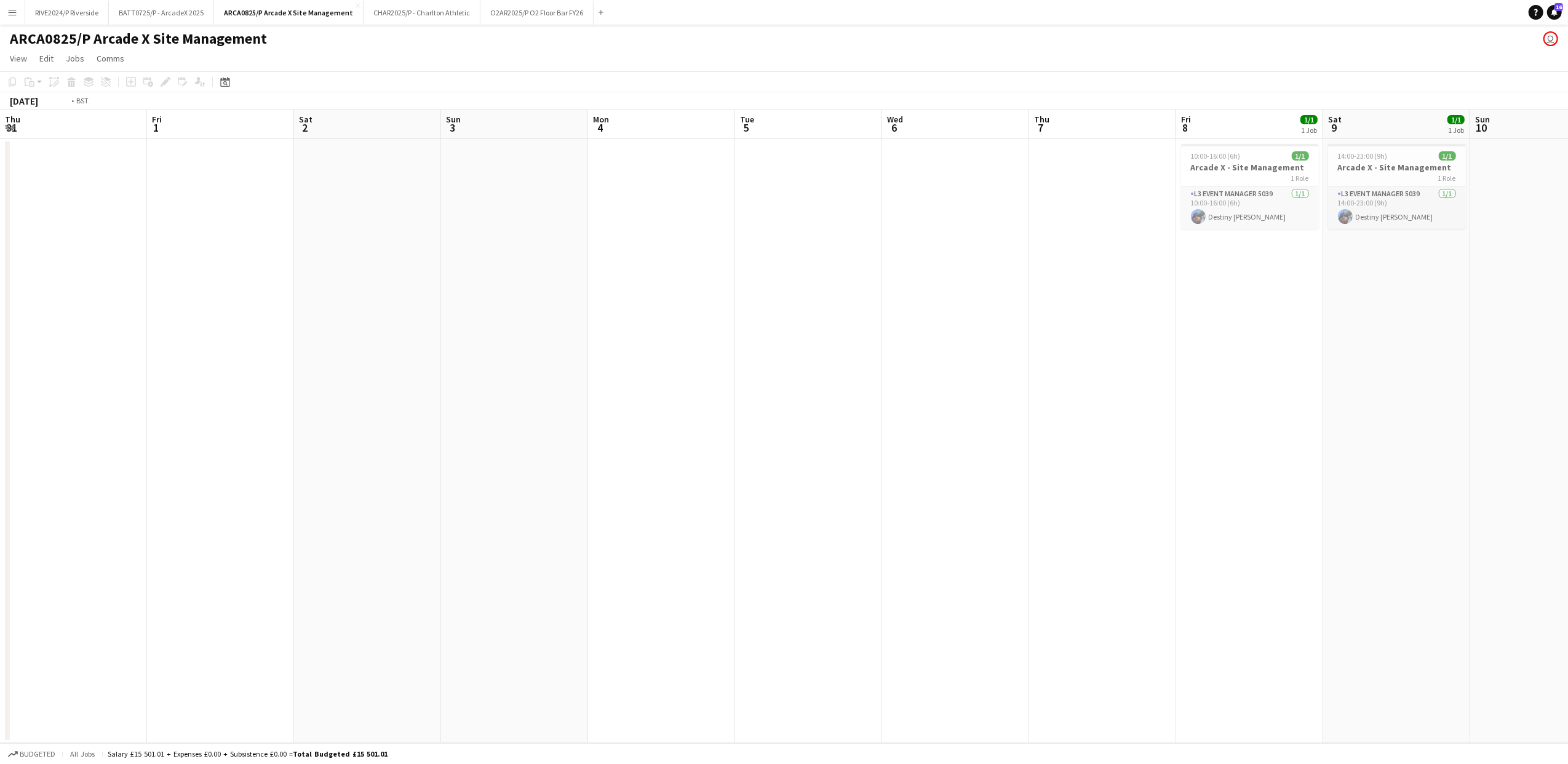
drag, startPoint x: 534, startPoint y: 468, endPoint x: 1457, endPoint y: 382, distance: 927.0
click at [1520, 374] on app-calendar-viewport "Thu 31 Fri 1 Sat 2 Sun 3 Mon 4 Tue 5 Wed 6 Thu 7 Fri 8 1/1 1 Job Sat 9 1/1 1 Jo…" at bounding box center [784, 426] width 1568 height 633
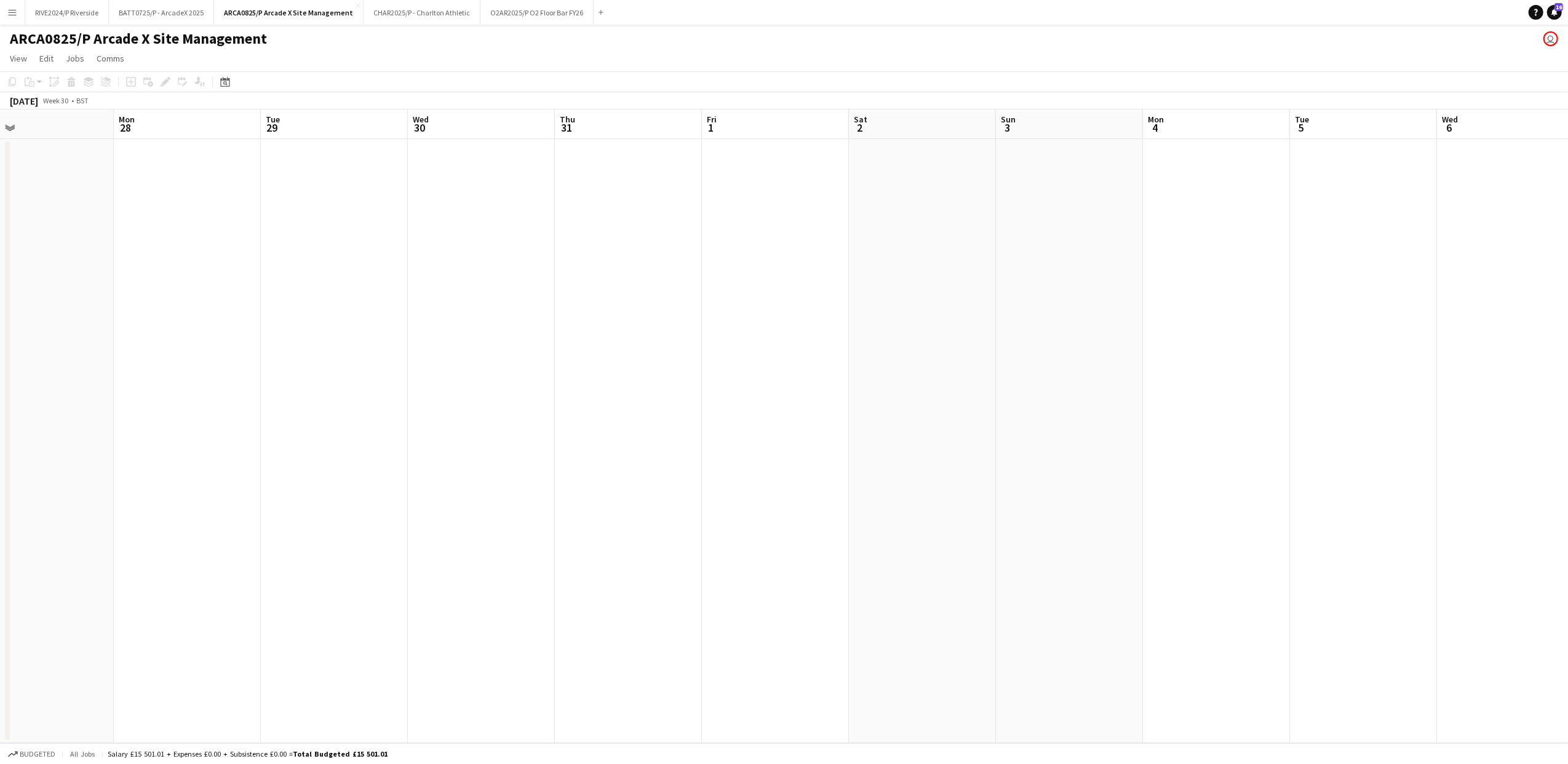
drag, startPoint x: 549, startPoint y: 471, endPoint x: 1211, endPoint y: 431, distance: 663.2
click at [1240, 429] on app-calendar-viewport "Fri 25 Sat 26 Sun 27 Mon 28 Tue 29 Wed 30 Thu 31 Fri 1 Sat 2 Sun 3 Mon 4 Tue 5 …" at bounding box center [784, 426] width 1568 height 633
drag, startPoint x: 526, startPoint y: 522, endPoint x: 1044, endPoint y: 486, distance: 519.2
click at [1085, 486] on app-calendar-viewport "Sun 20 Mon 21 Tue 22 Wed 23 Thu 24 Fri 25 Sat 26 Sun 27 Mon 28 Tue 29 Wed 30 Th…" at bounding box center [784, 426] width 1568 height 633
drag, startPoint x: 1235, startPoint y: 468, endPoint x: 941, endPoint y: 471, distance: 294.0
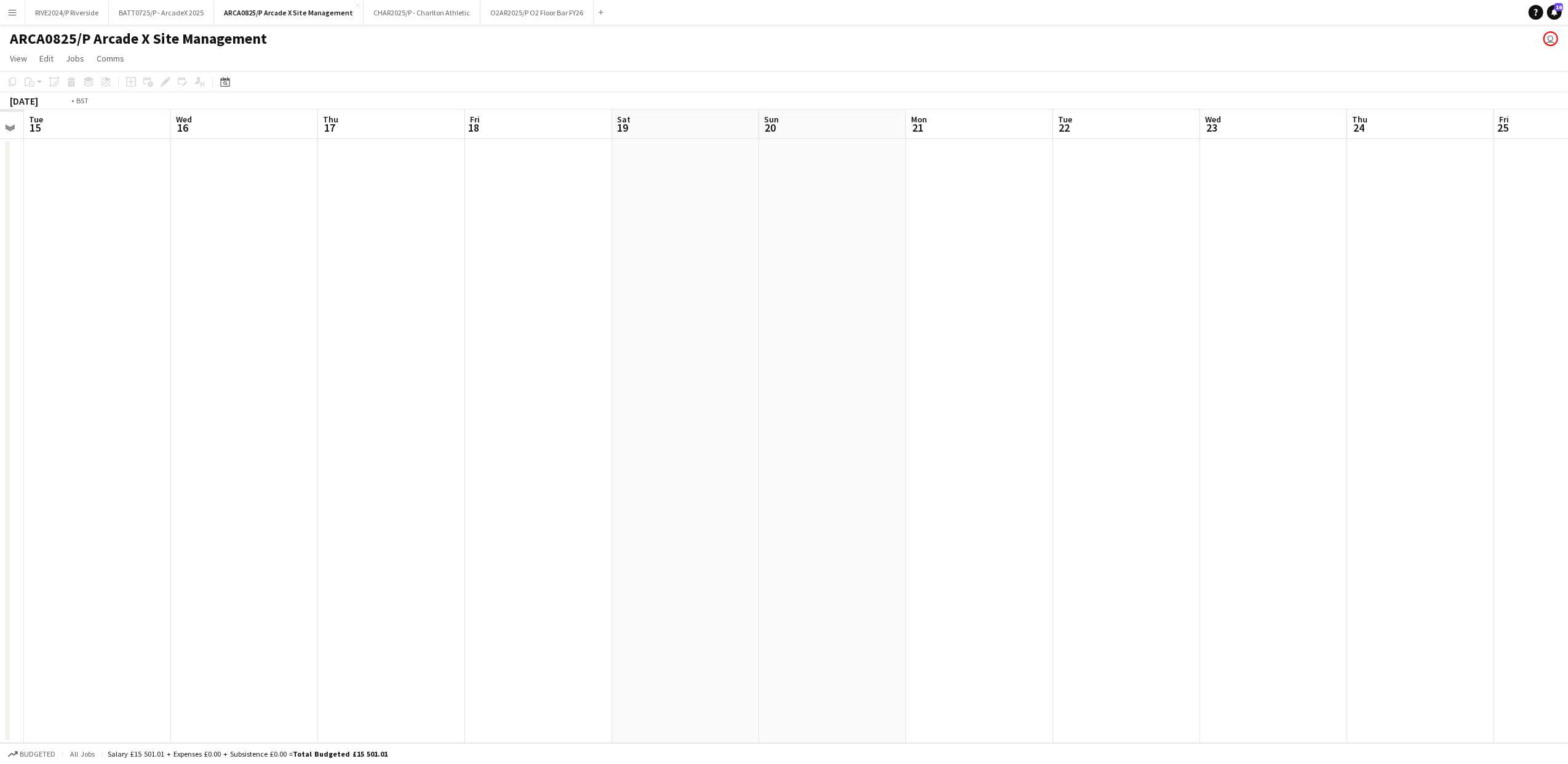
click at [1315, 452] on app-calendar-viewport "Sun 13 Mon 14 Tue 15 Wed 16 Thu 17 Fri 18 Sat 19 Sun 20 Mon 21 Tue 22 Wed 23 Th…" at bounding box center [784, 426] width 1568 height 633
drag, startPoint x: 488, startPoint y: 557, endPoint x: 498, endPoint y: 564, distance: 12.2
click at [488, 557] on app-calendar-viewport "Tue 8 Wed 9 Thu 10 Fri 11 Sat 12 Sun 13 Mon 14 Tue 15 Wed 16 Thu 17 Fri 18 Sat …" at bounding box center [784, 426] width 1568 height 633
drag, startPoint x: 22, startPoint y: 596, endPoint x: 237, endPoint y: 580, distance: 215.6
click at [237, 580] on app-calendar-viewport "Sun 6 Mon 7 Tue 8 Wed 9 Thu 10 Fri 11 Sat 12 Sun 13 Mon 14 Tue 15 Wed 16 Thu 17…" at bounding box center [784, 426] width 1568 height 633
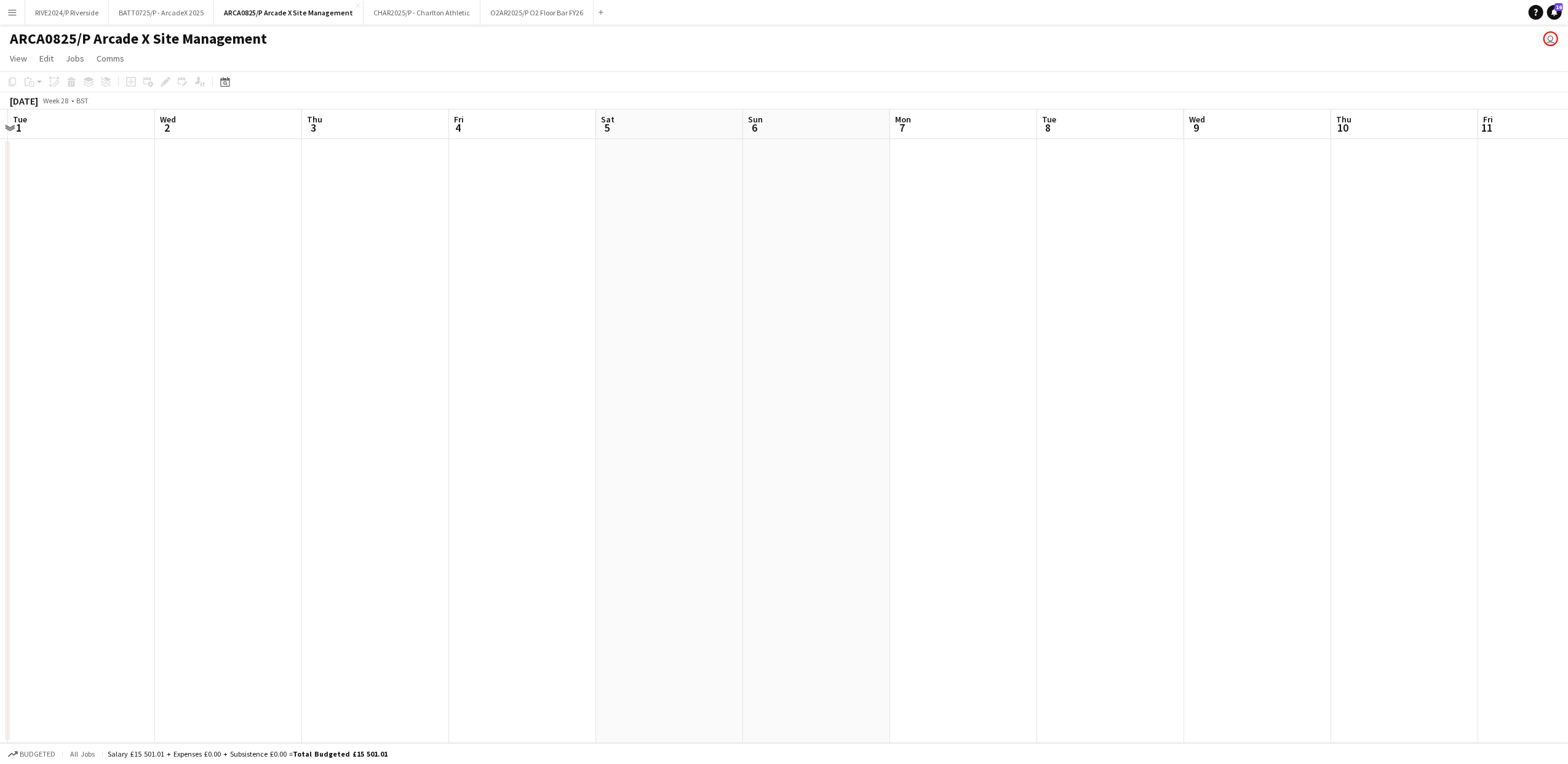
drag, startPoint x: 1253, startPoint y: 479, endPoint x: 1491, endPoint y: 463, distance: 238.5
click at [1491, 463] on app-calendar-viewport "Sat 28 Sun 29 Mon 30 Tue 1 Wed 2 Thu 3 Fri 4 Sat 5 Sun 6 Mon 7 Tue 8 Wed 9 Thu …" at bounding box center [784, 426] width 1568 height 633
drag, startPoint x: 296, startPoint y: 586, endPoint x: -26, endPoint y: 626, distance: 324.5
click at [0, 626] on html "Menu Boards Boards Boards All jobs Status Workforce Workforce My Workforce Recr…" at bounding box center [784, 382] width 1568 height 764
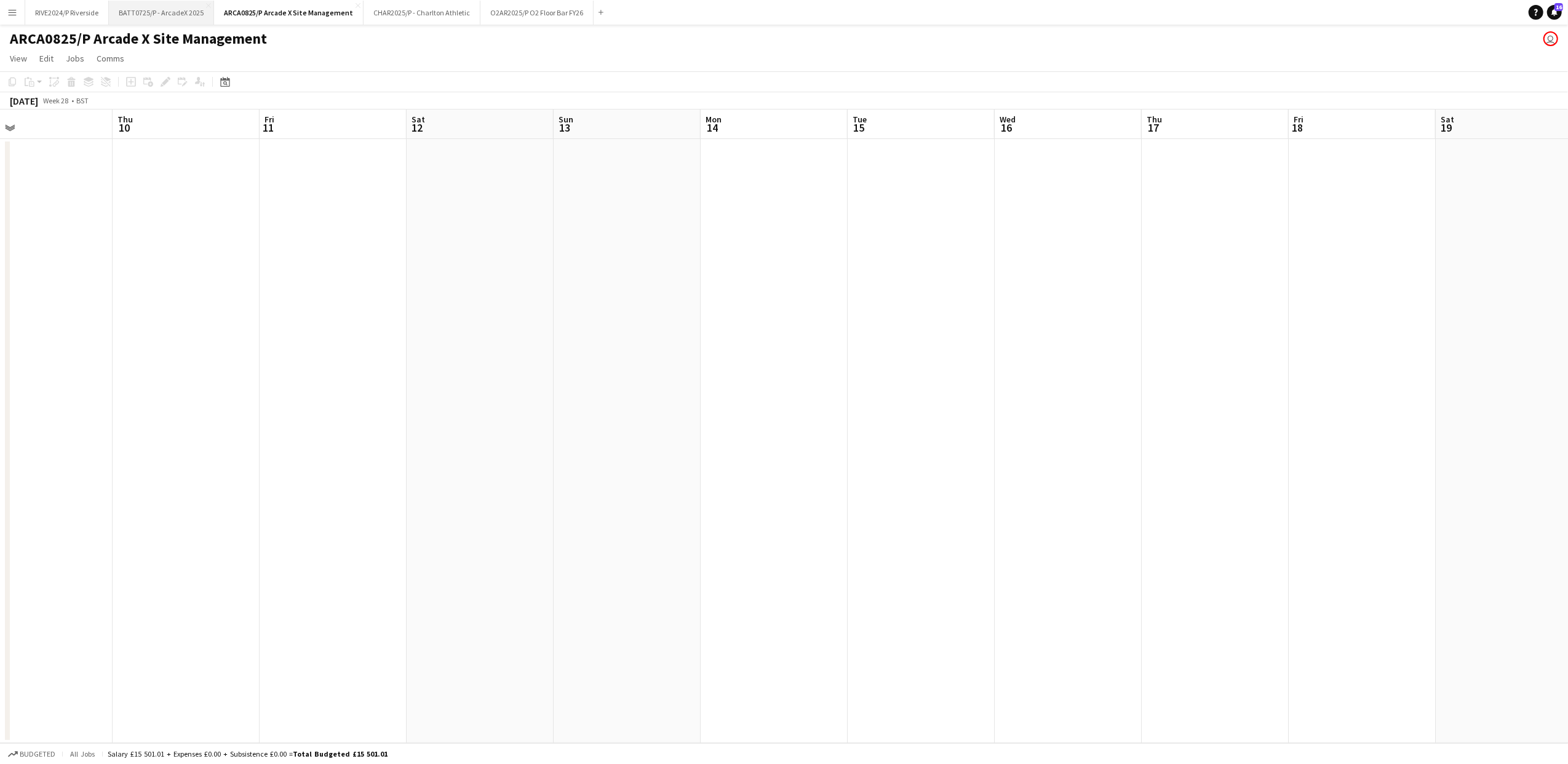
click at [154, 15] on button "BATT0725/P - ArcadeX 2025 Close" at bounding box center [161, 13] width 105 height 24
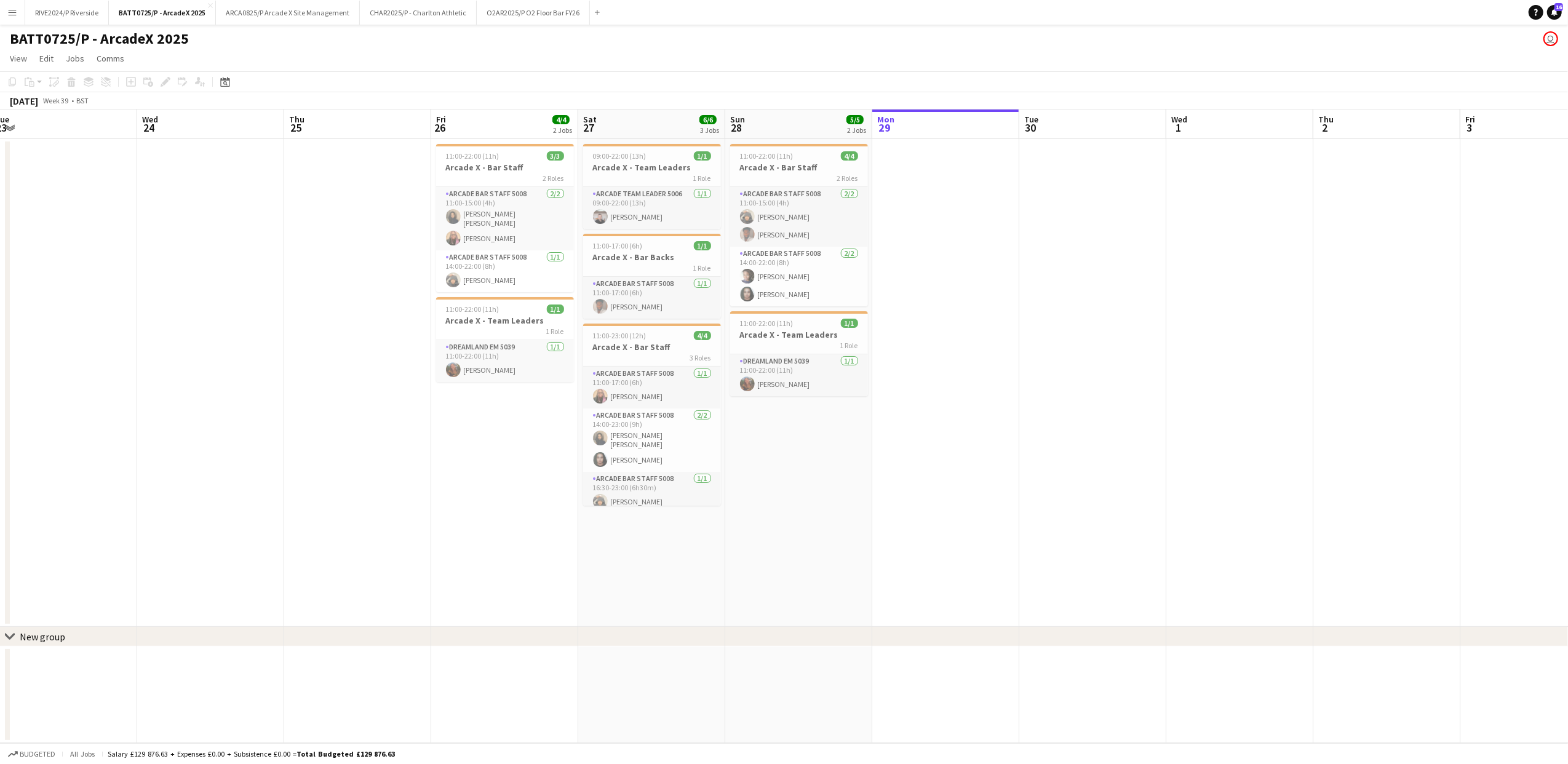
drag, startPoint x: 1013, startPoint y: 365, endPoint x: 895, endPoint y: 325, distance: 124.6
click at [895, 325] on app-calendar-viewport "Sat 20 7/8 3 Jobs Sun 21 1/1 1 Job Mon 22 Tue 23 Wed 24 Thu 25 Fri 26 4/4 2 Job…" at bounding box center [784, 426] width 1568 height 633
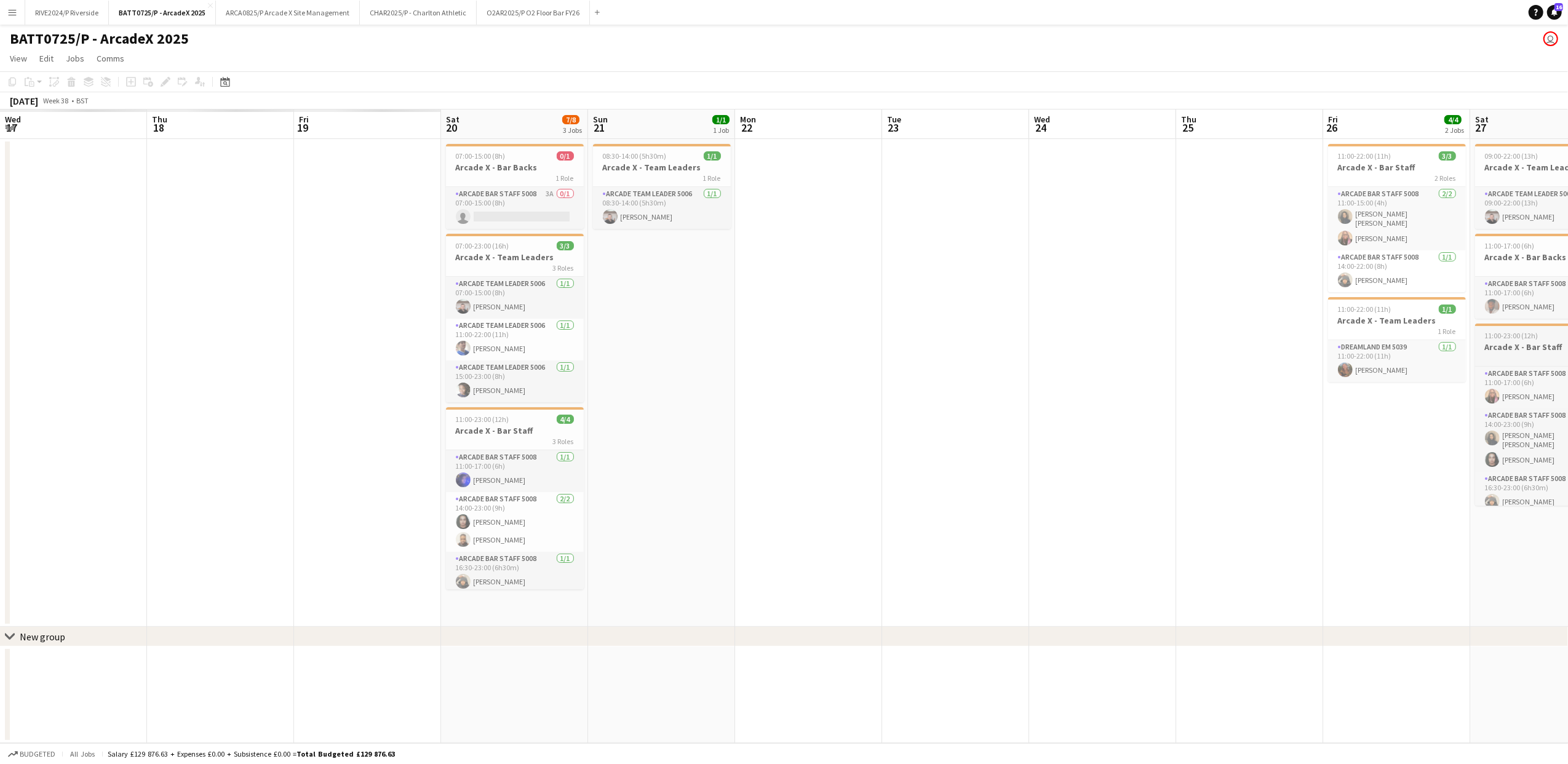
drag, startPoint x: 279, startPoint y: 375, endPoint x: 1504, endPoint y: 357, distance: 1225.1
click at [1567, 360] on html "Menu Boards Boards Boards All jobs Status Workforce Workforce My Workforce Recr…" at bounding box center [784, 382] width 1568 height 764
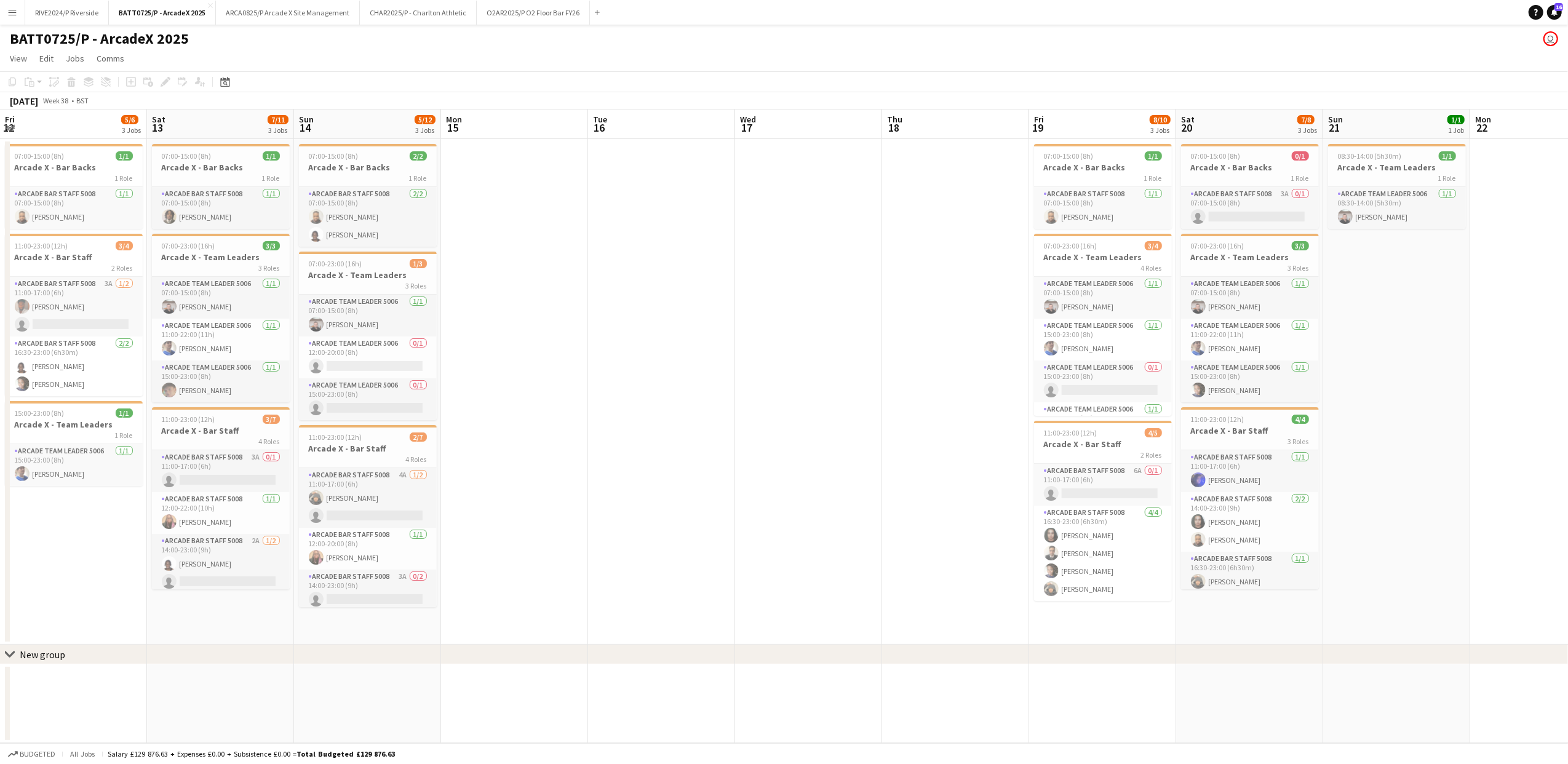
drag, startPoint x: 117, startPoint y: 458, endPoint x: 614, endPoint y: 327, distance: 514.0
click at [614, 327] on app-calendar-viewport "Wed 10 Thu 11 Fri 12 5/6 3 Jobs Sat 13 7/11 3 Jobs Sun 14 5/12 3 Jobs Mon 15 Tu…" at bounding box center [784, 426] width 1568 height 633
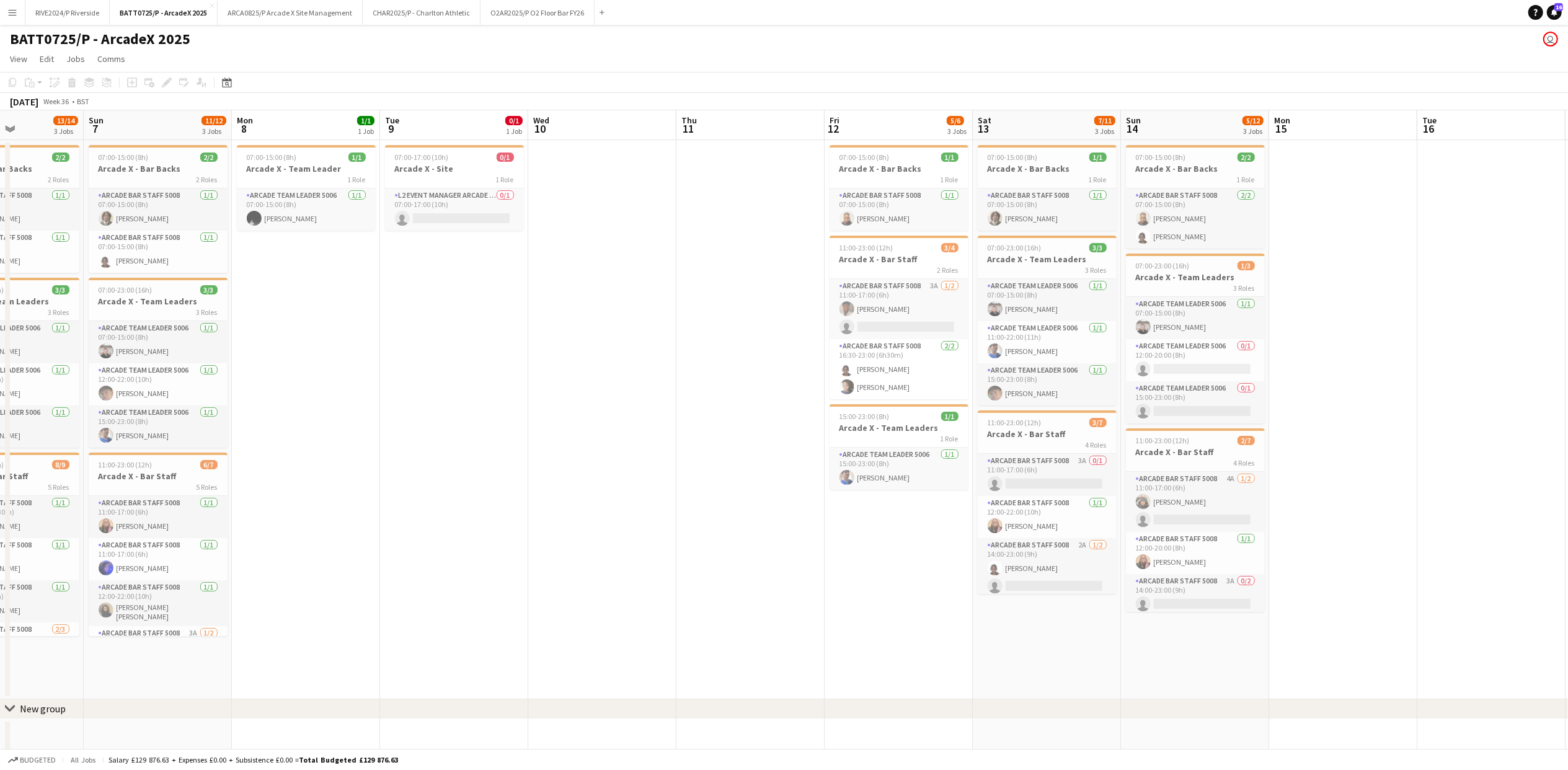
drag, startPoint x: 485, startPoint y: 350, endPoint x: 1393, endPoint y: 234, distance: 915.4
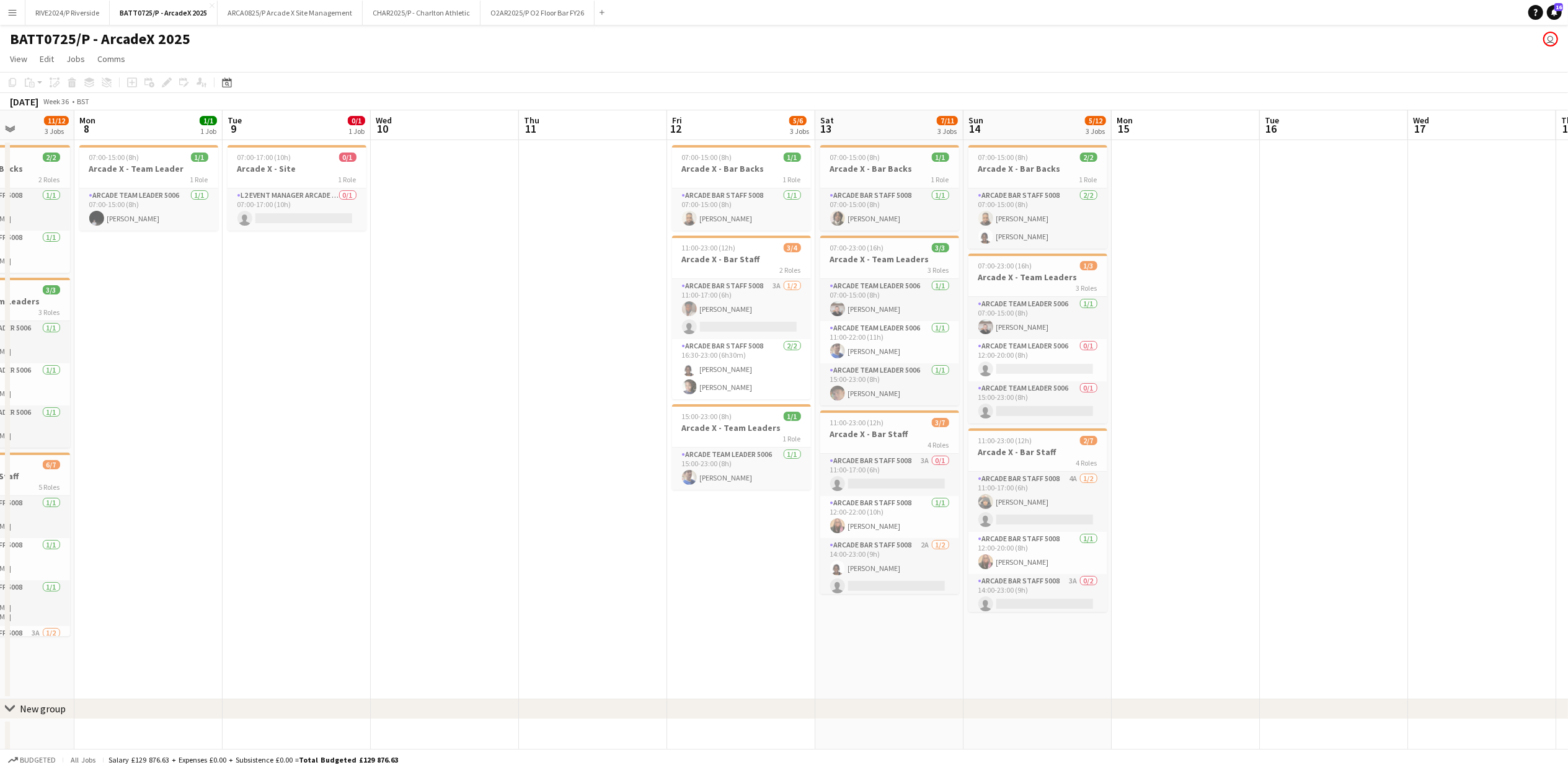
click at [1393, 234] on app-calendar-viewport "Thu 4 Fri 5 10/14 4 Jobs Sat 6 13/14 3 Jobs Sun 7 11/12 3 Jobs Mon 8 1/1 1 Job …" at bounding box center [784, 433] width 1568 height 646
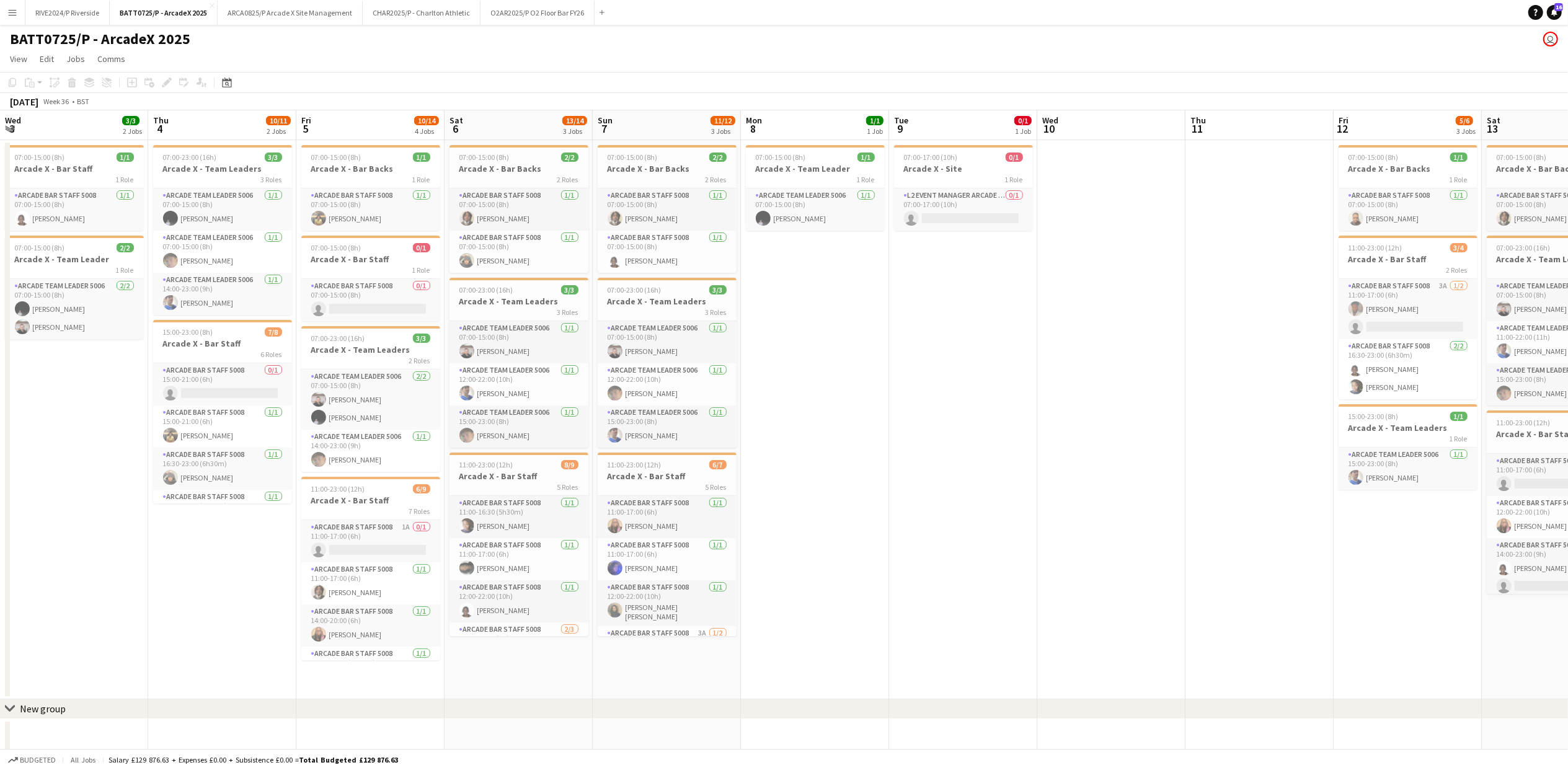
drag, startPoint x: 166, startPoint y: 374, endPoint x: 980, endPoint y: 325, distance: 815.5
click at [980, 325] on app-calendar-viewport "Mon 1 Tue 2 Wed 3 3/3 2 Jobs Thu 4 10/11 2 Jobs Fri 5 10/14 4 Jobs Sat 6 13/14 …" at bounding box center [784, 433] width 1568 height 646
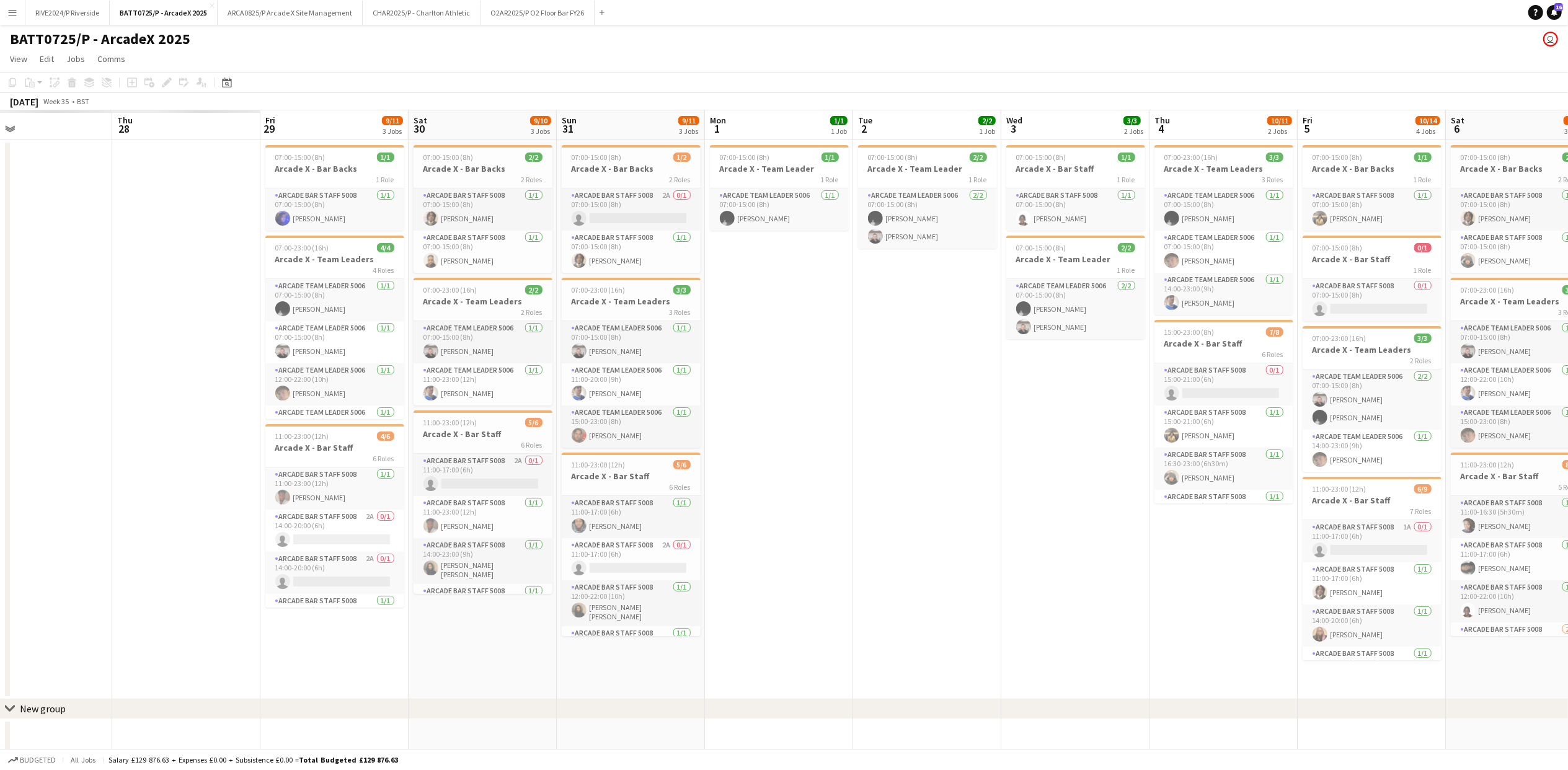
drag, startPoint x: 367, startPoint y: 447, endPoint x: 1059, endPoint y: 427, distance: 692.3
click at [1059, 427] on app-calendar-viewport "Mon 25 Tue 26 Wed 27 Thu 28 Fri 29 9/11 3 Jobs Sat 30 9/10 3 Jobs Sun 31 9/11 3…" at bounding box center [784, 433] width 1568 height 646
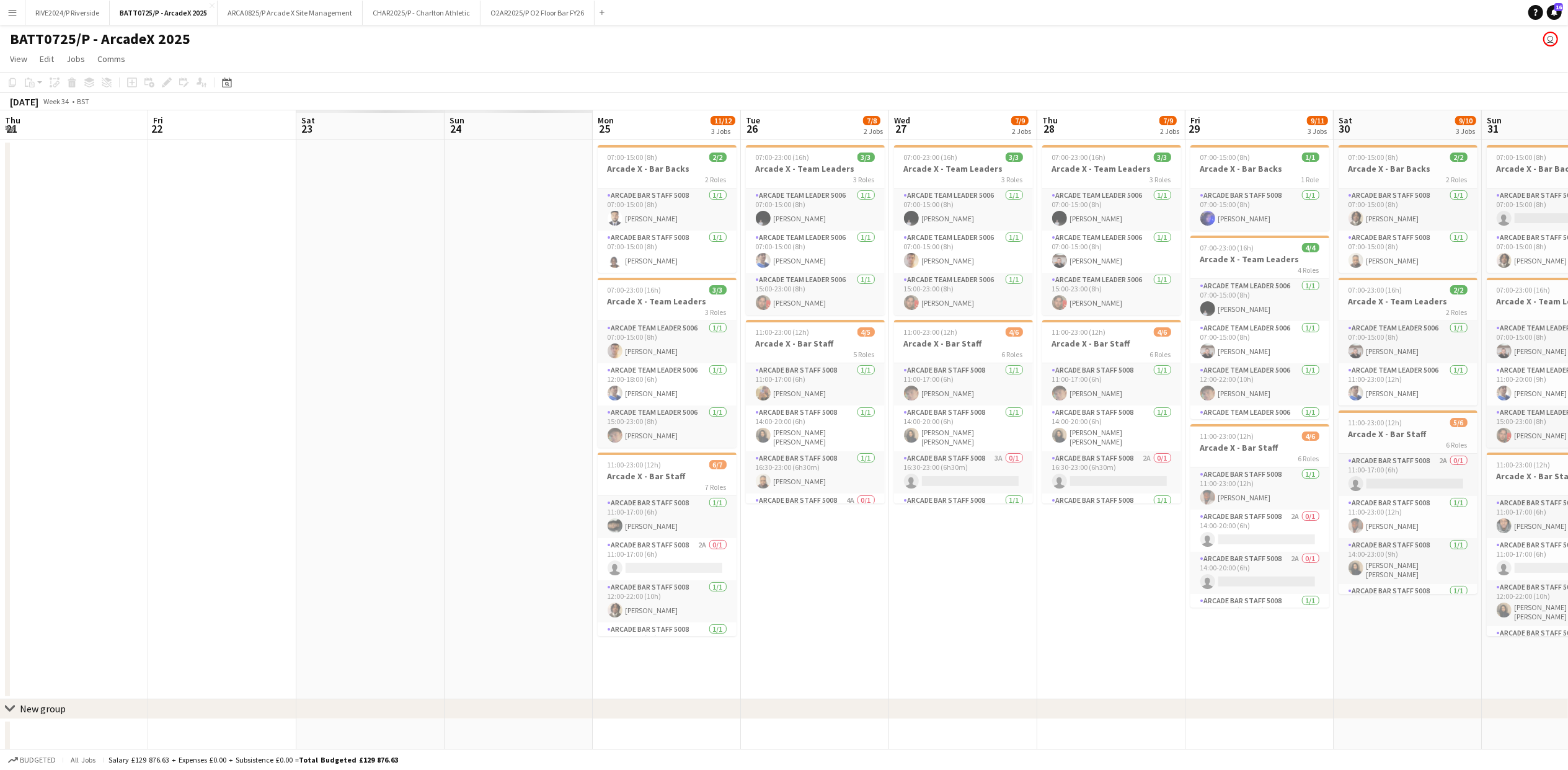
drag, startPoint x: 158, startPoint y: 546, endPoint x: 943, endPoint y: 460, distance: 789.7
click at [1379, 432] on app-calendar-viewport "Thu 21 Fri 22 Sat 23 Sun 24 Mon 25 11/12 3 Jobs Tue 26 7/8 2 Jobs Wed 27 7/9 2 …" at bounding box center [784, 433] width 1568 height 646
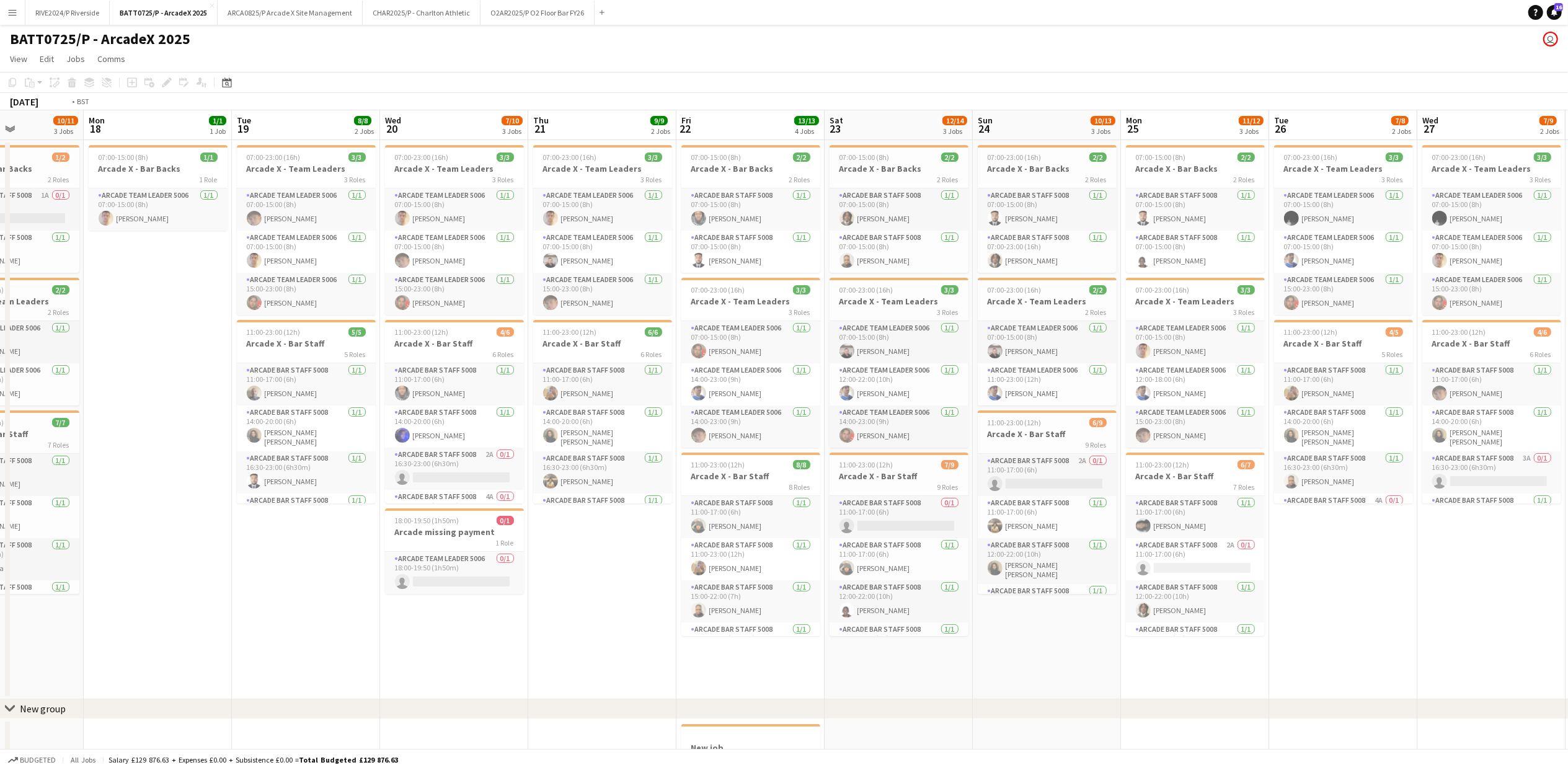
drag, startPoint x: 137, startPoint y: 625, endPoint x: 776, endPoint y: 617, distance: 639.1
click at [991, 617] on app-calendar-viewport "Sun 17 10/11 3 Jobs Mon 18 1/1 1 Job Tue 19 8/8 2 Jobs Wed 20 7/10 3 Jobs Thu 2…" at bounding box center [784, 452] width 1568 height 683
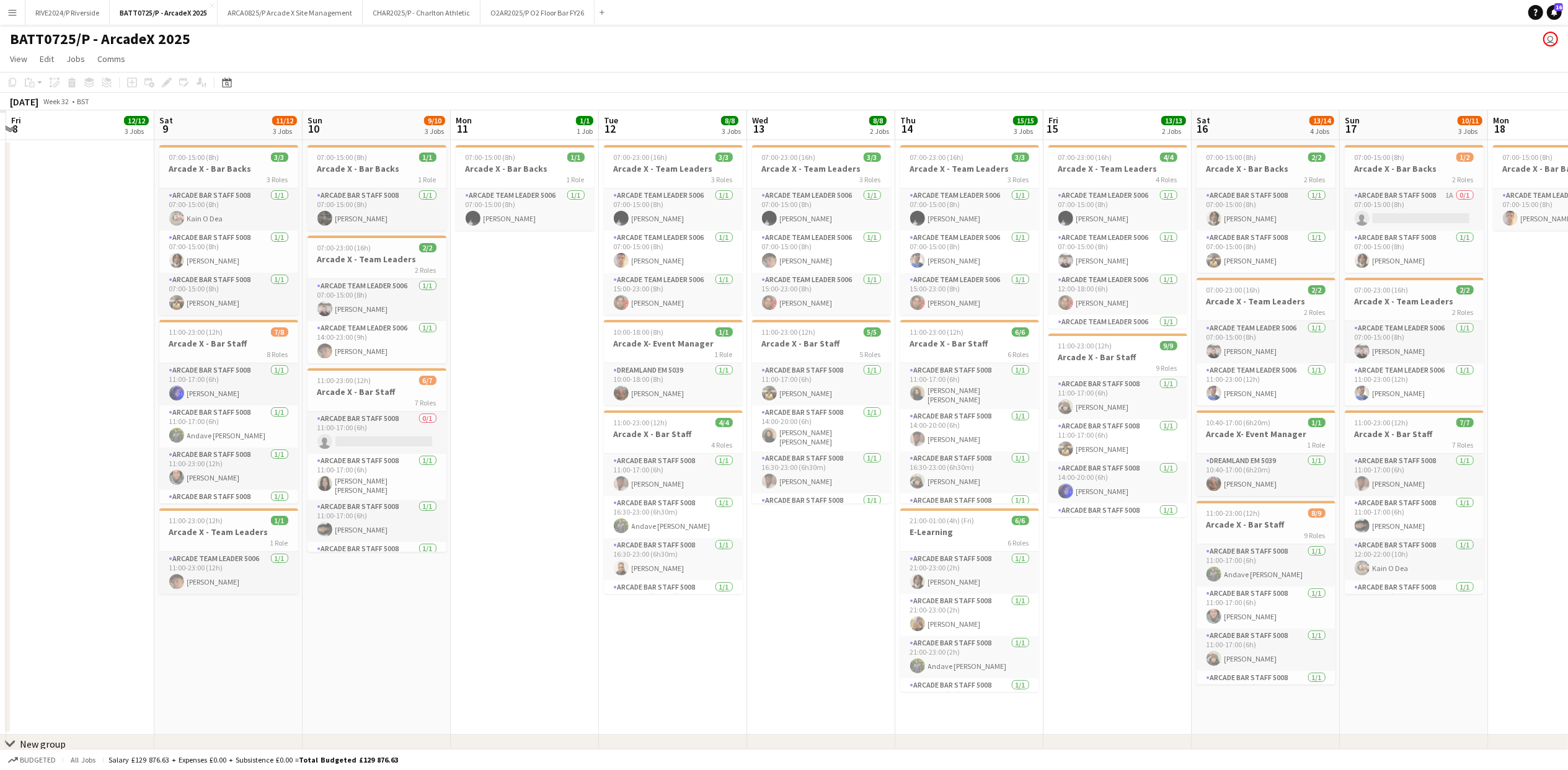
drag
click at [1264, 613] on app-calendar-viewport "Wed 6 Thu 7 Fri 8 12/12 3 Jobs Sat 9 11/12 3 Jobs Sun 10 9/10 3 Jobs Mon 11 1/1…" at bounding box center [784, 469] width 1568 height 718
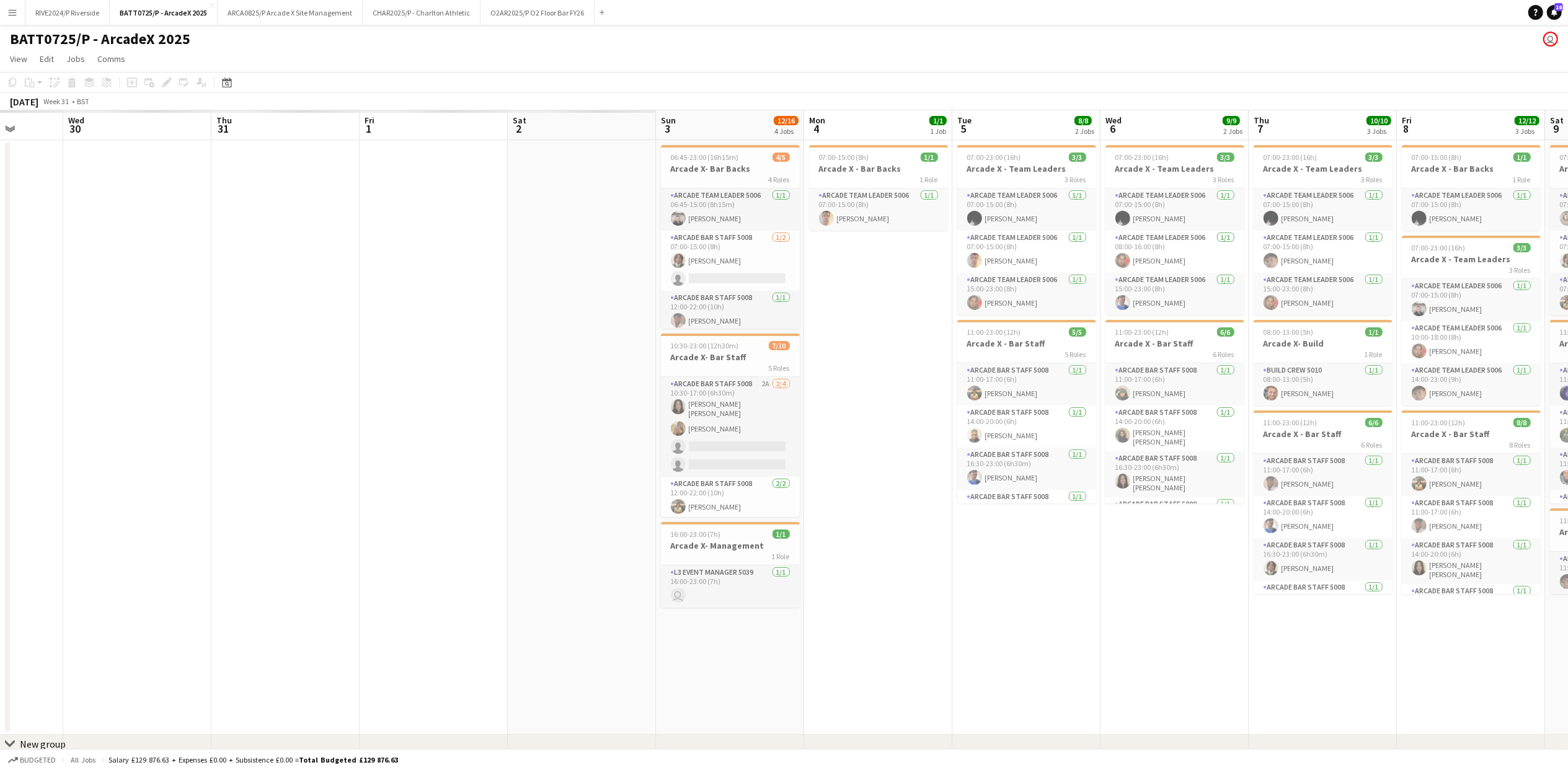
click at [1548, 569] on app-calendar-viewport "Tue 29 Wed 30 Thu 31 Fri 1 Sat 2 Sun 3 12/16 4 Jobs Mon 4 1/1 1 Job Tue 5 8/8 2…" at bounding box center [784, 469] width 1568 height 718
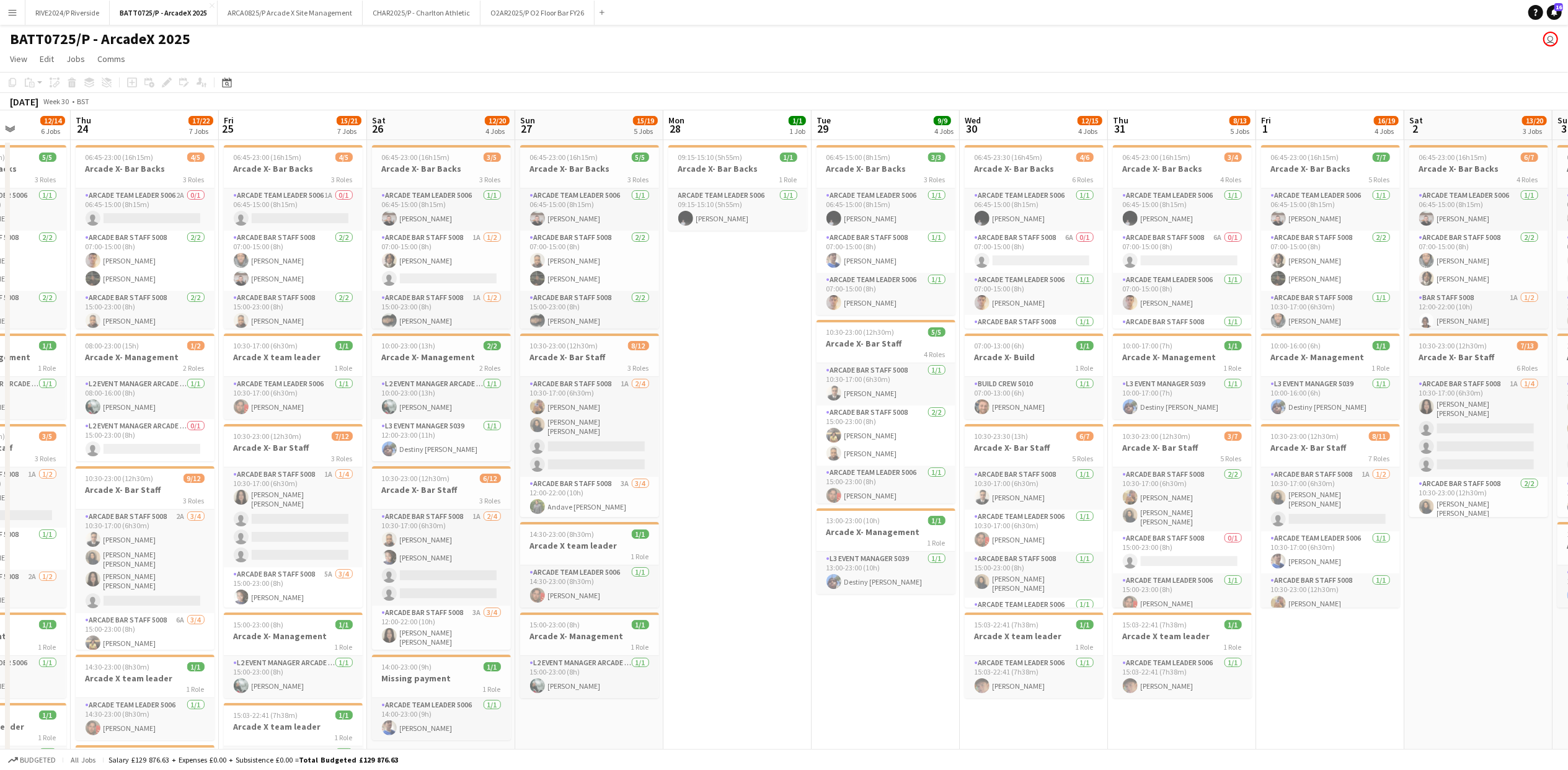
click at [1348, 569] on app-calendar-viewport "Sun 20 Mon 21 Tue 22 13/14 6 Jobs Wed 23 12/14 6 Jobs Thu 24 17/22 7 Jobs Fri 2…" at bounding box center [784, 577] width 1568 height 934
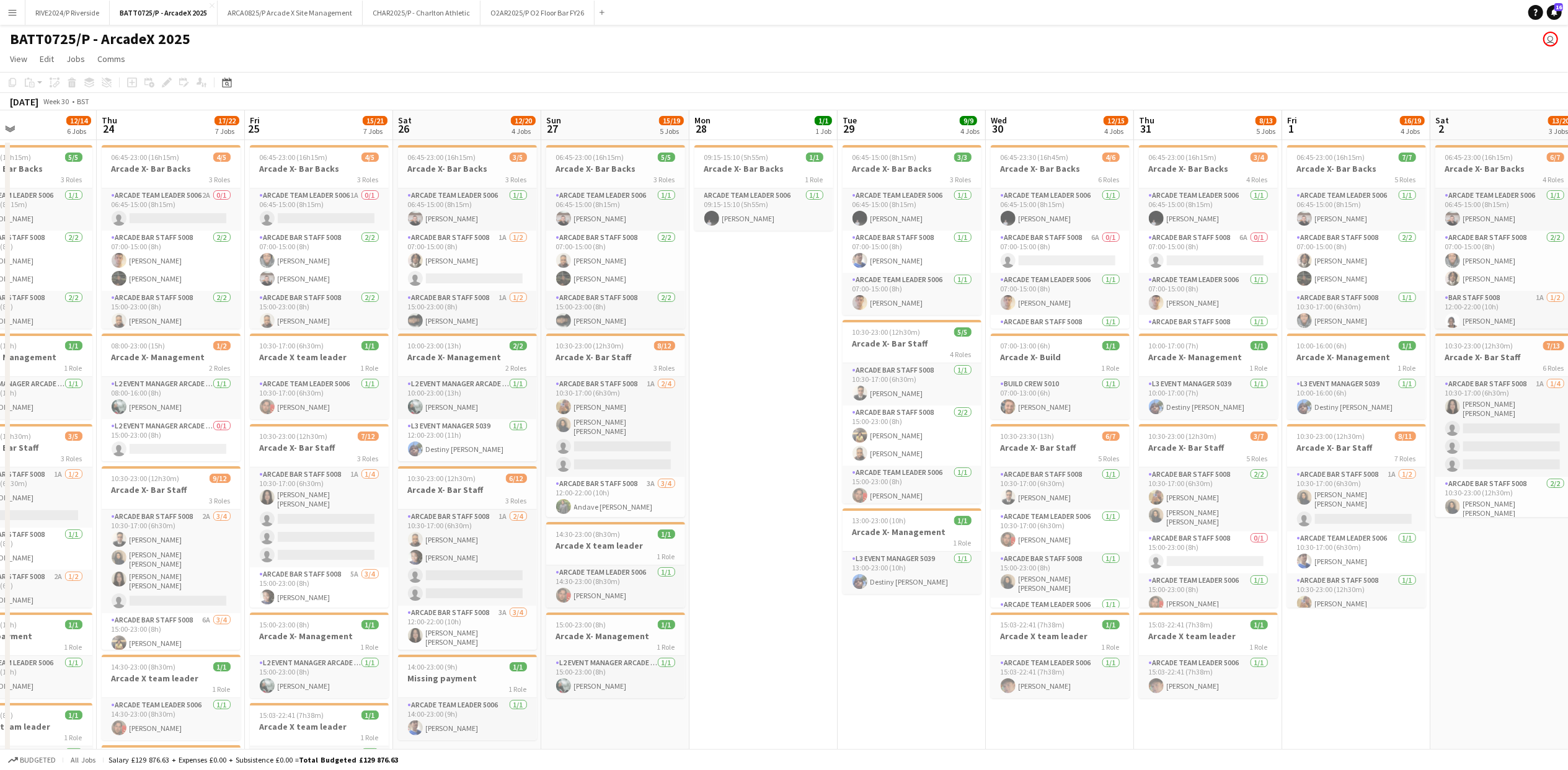
click at [1418, 617] on app-calendar-viewport "Mon 21 10/11 1 Job Tue 22 13/14 6 Jobs Wed 23 12/14 6 Jobs Thu 24 17/22 7 Jobs …" at bounding box center [784, 577] width 1568 height 934
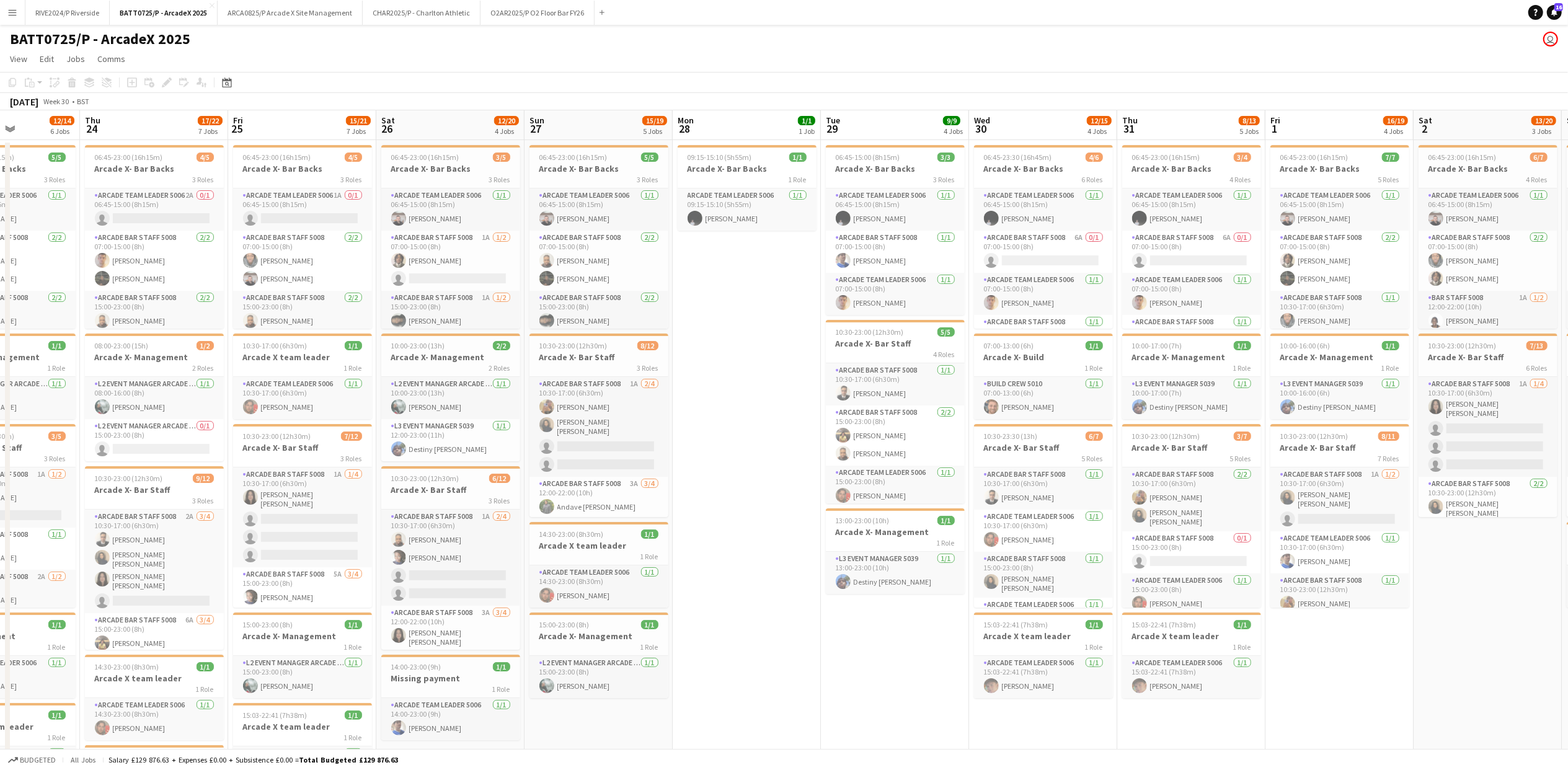
click at [1568, 581] on html "Menu Boards Boards Boards All jobs Status Workforce Workforce My Workforce Recr…" at bounding box center [784, 532] width 1568 height 1065
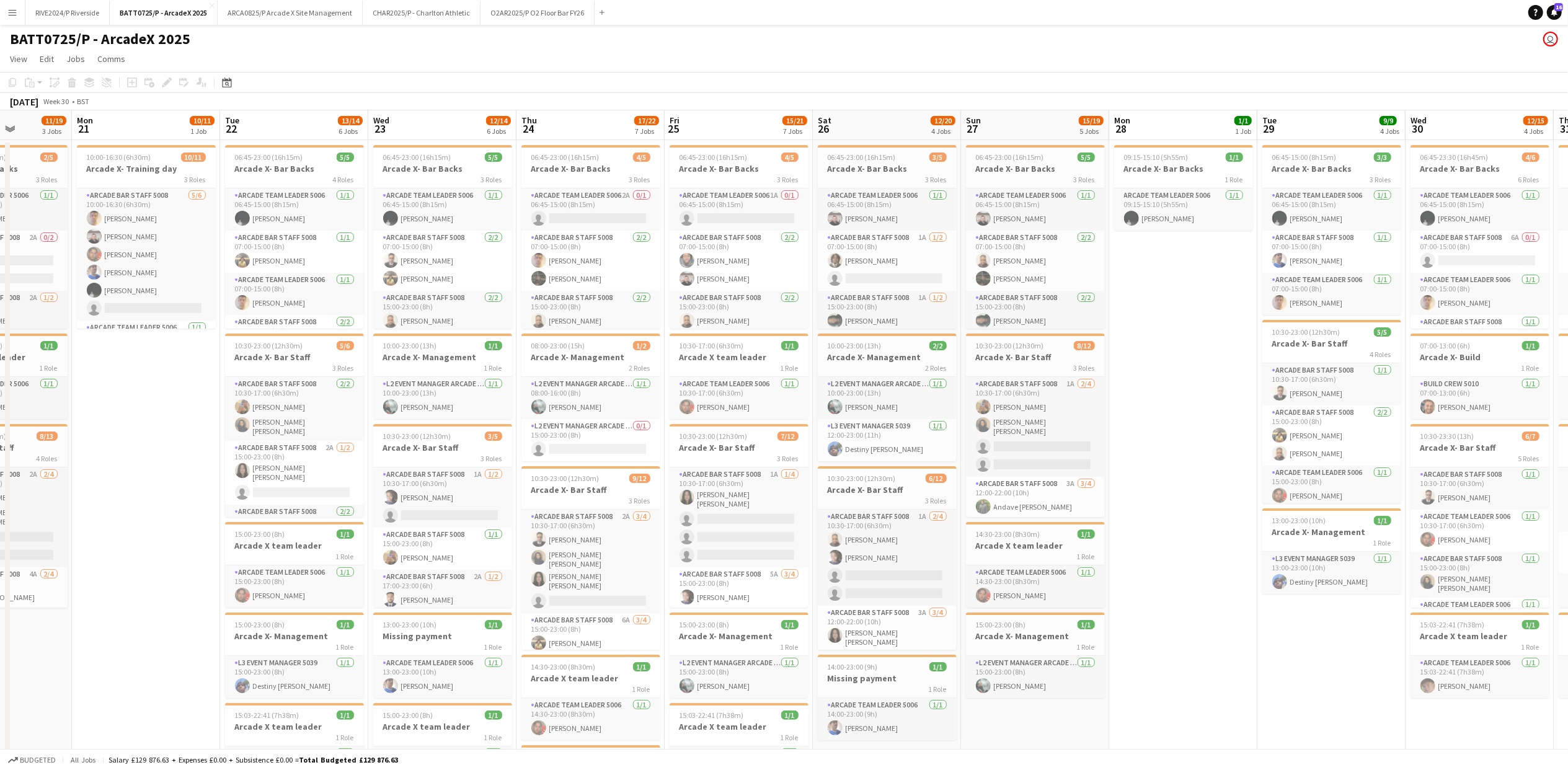
click at [1568, 597] on html "Menu Boards Boards Boards All jobs Status Workforce Workforce My Workforce Recr…" at bounding box center [784, 532] width 1568 height 1065
click at [214, 58] on app-page-menu "View Day view expanded Day view collapsed Month view Date picker Jump to [DATE]…" at bounding box center [784, 60] width 1568 height 24
click at [4, 58] on app-page-menu "View Day view expanded Day view collapsed Month view Date picker Jump to [DATE]…" at bounding box center [784, 60] width 1568 height 24
click at [15, 63] on span "View" at bounding box center [18, 59] width 18 height 11
click at [47, 61] on span "Edit" at bounding box center [46, 59] width 14 height 11
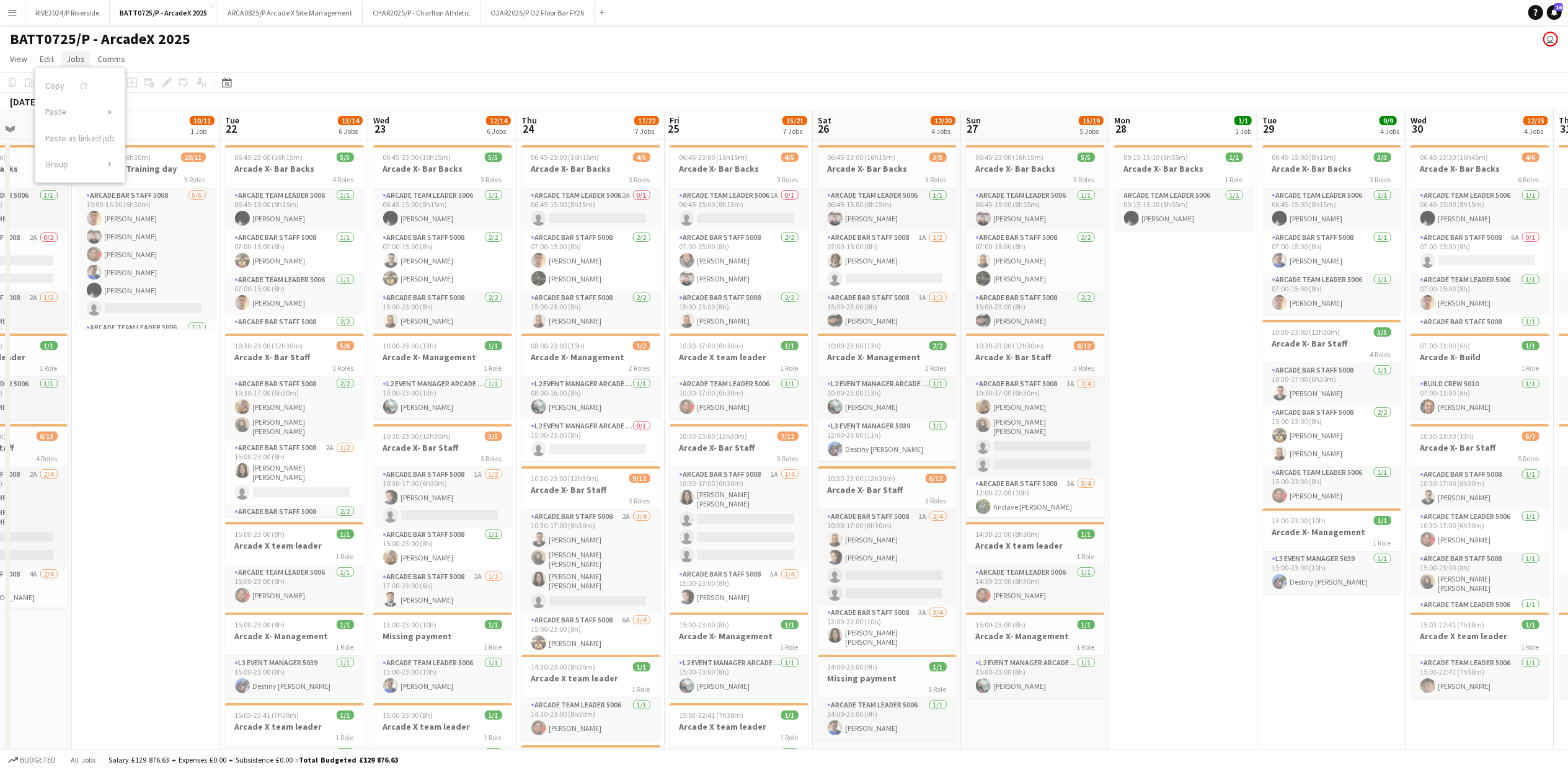
click at [87, 62] on link "Jobs" at bounding box center [75, 59] width 29 height 16
click at [127, 55] on link "Comms" at bounding box center [110, 59] width 38 height 16
click at [296, 63] on app-page-menu "View Day view expanded Day view collapsed Month view Date picker Jump to [DATE]…" at bounding box center [784, 60] width 1568 height 24
click at [221, 81] on div "Date picker" at bounding box center [226, 82] width 15 height 15
click at [279, 60] on app-page-menu "View Day view expanded Day view collapsed Month view Date picker Jump to [DATE]…" at bounding box center [784, 60] width 1568 height 24
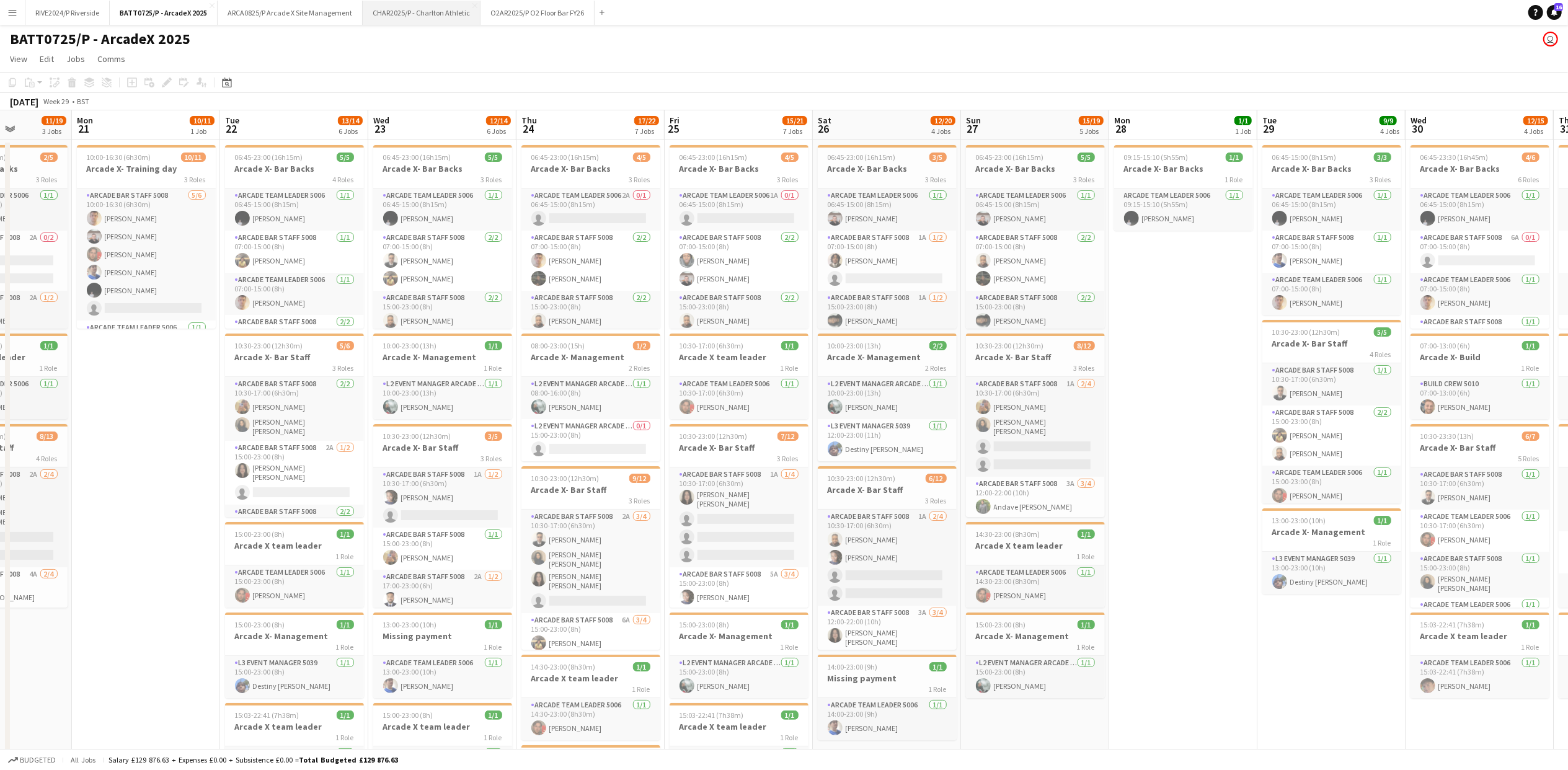
scroll to position [0, 373]
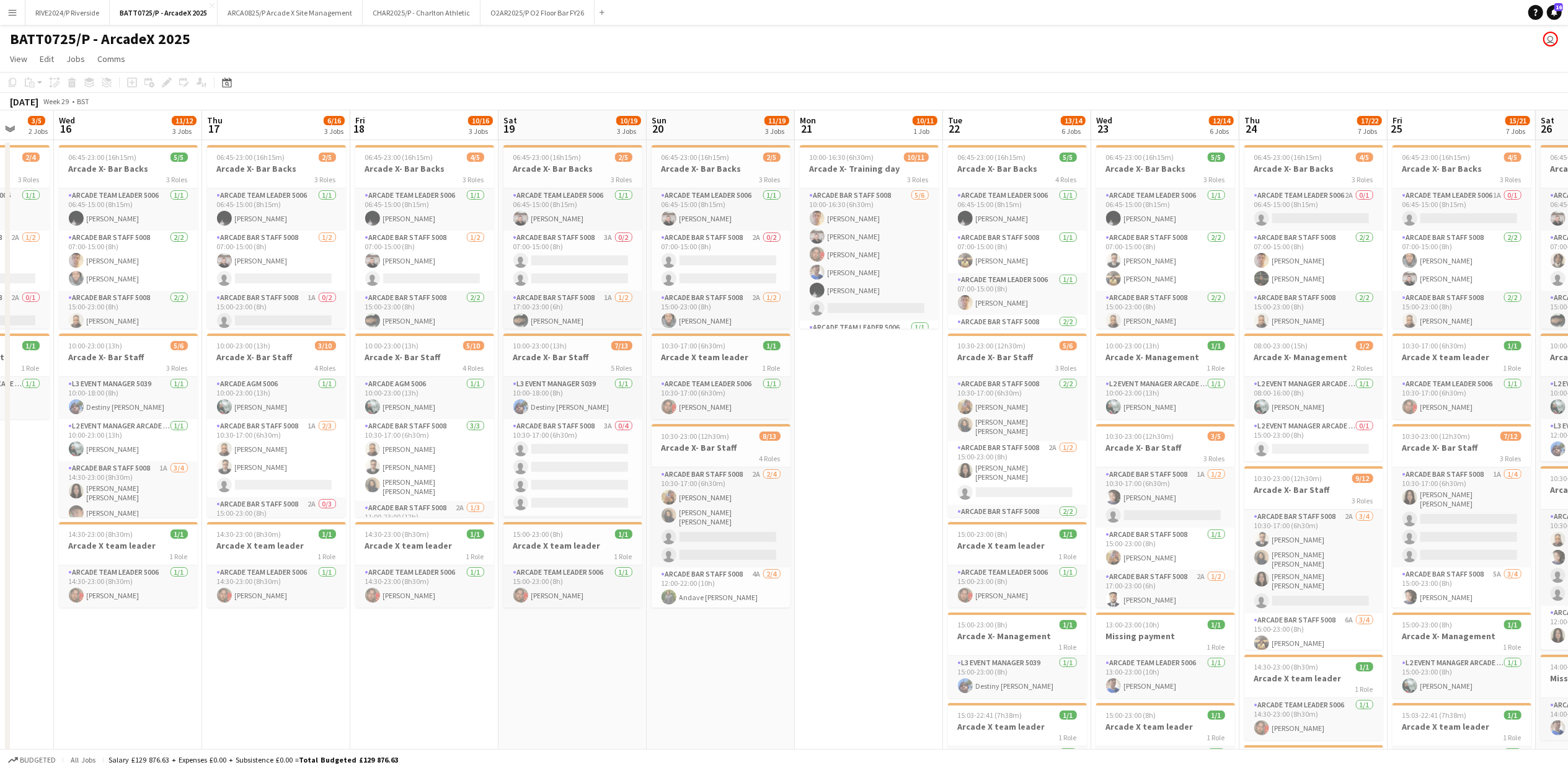
drag, startPoint x: 126, startPoint y: 381, endPoint x: 1000, endPoint y: 446, distance: 876.4
click at [1000, 446] on app-calendar-viewport "Sun 13 7/19 3 Jobs Mon 14 1/1 1 Job Tue 15 3/5 2 Jobs Wed 16 11/12 3 Jobs Thu 1…" at bounding box center [784, 577] width 1568 height 934
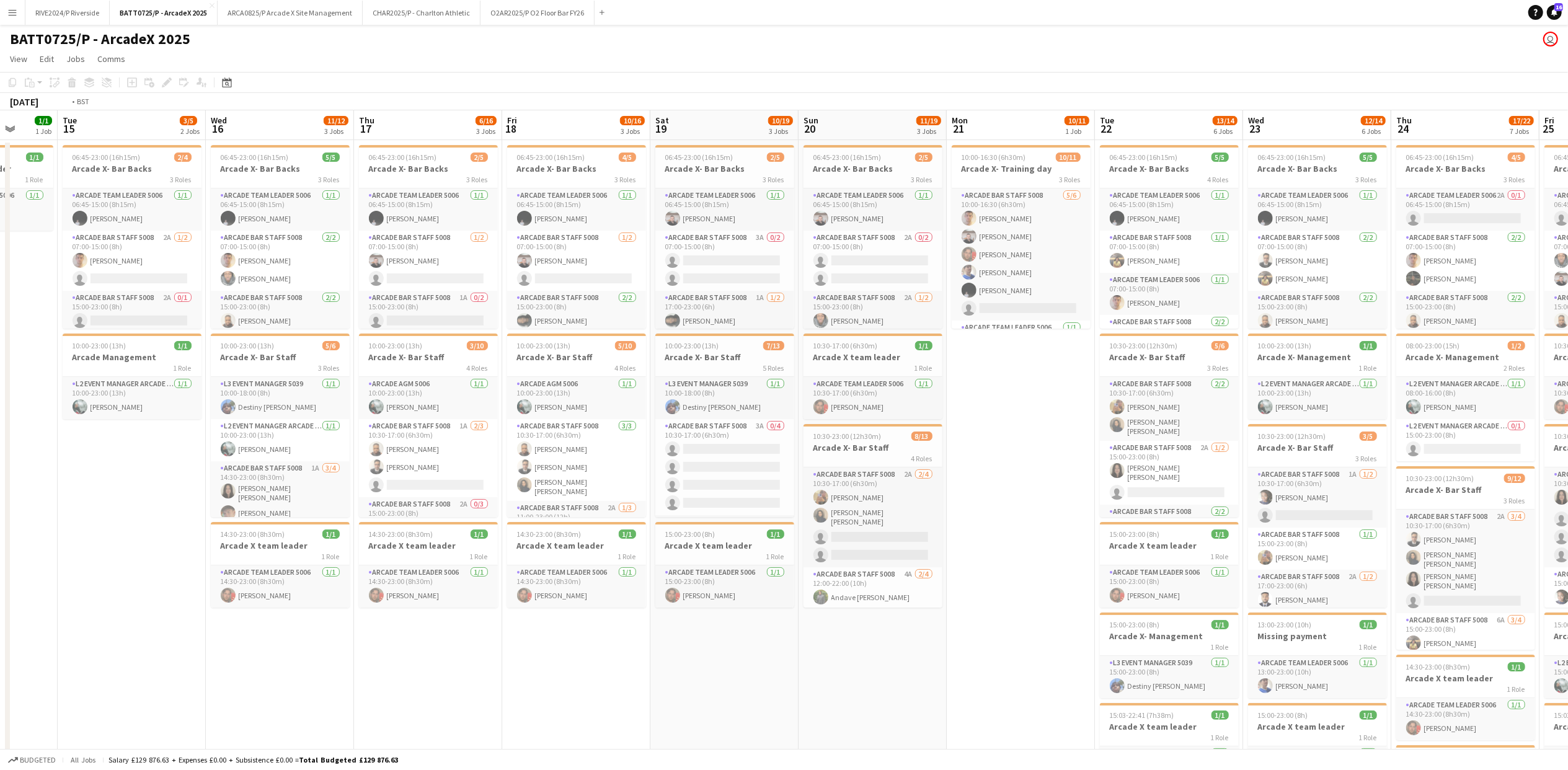
drag, startPoint x: 73, startPoint y: 572, endPoint x: 591, endPoint y: 526, distance: 520.0
click at [591, 526] on app-calendar-viewport "Sat 12 11/19 2 Jobs Sun 13 7/19 3 Jobs Mon 14 1/1 1 Job Tue 15 3/5 2 Jobs Wed 1…" at bounding box center [784, 577] width 1568 height 934
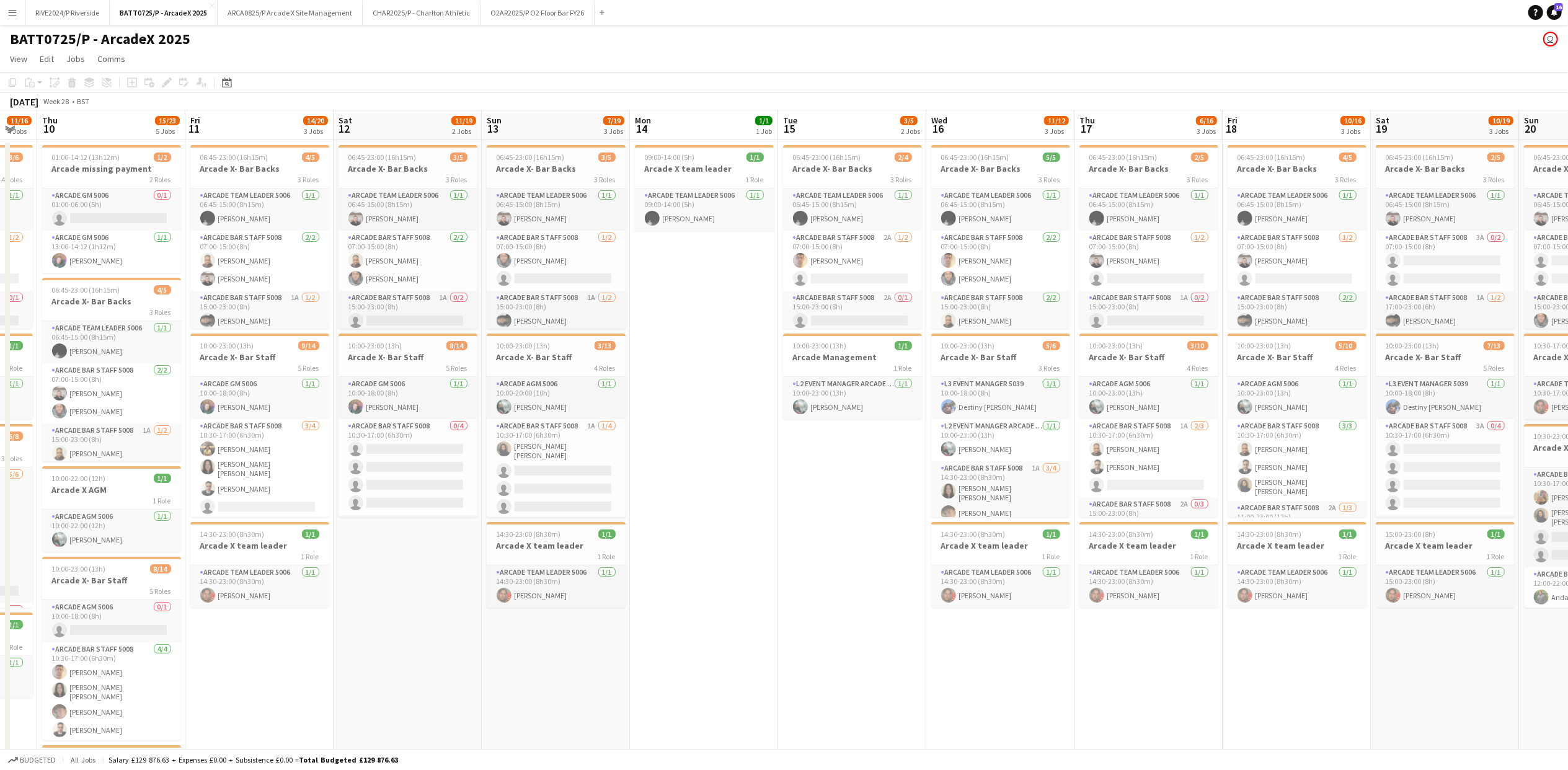
scroll to position [0, 378]
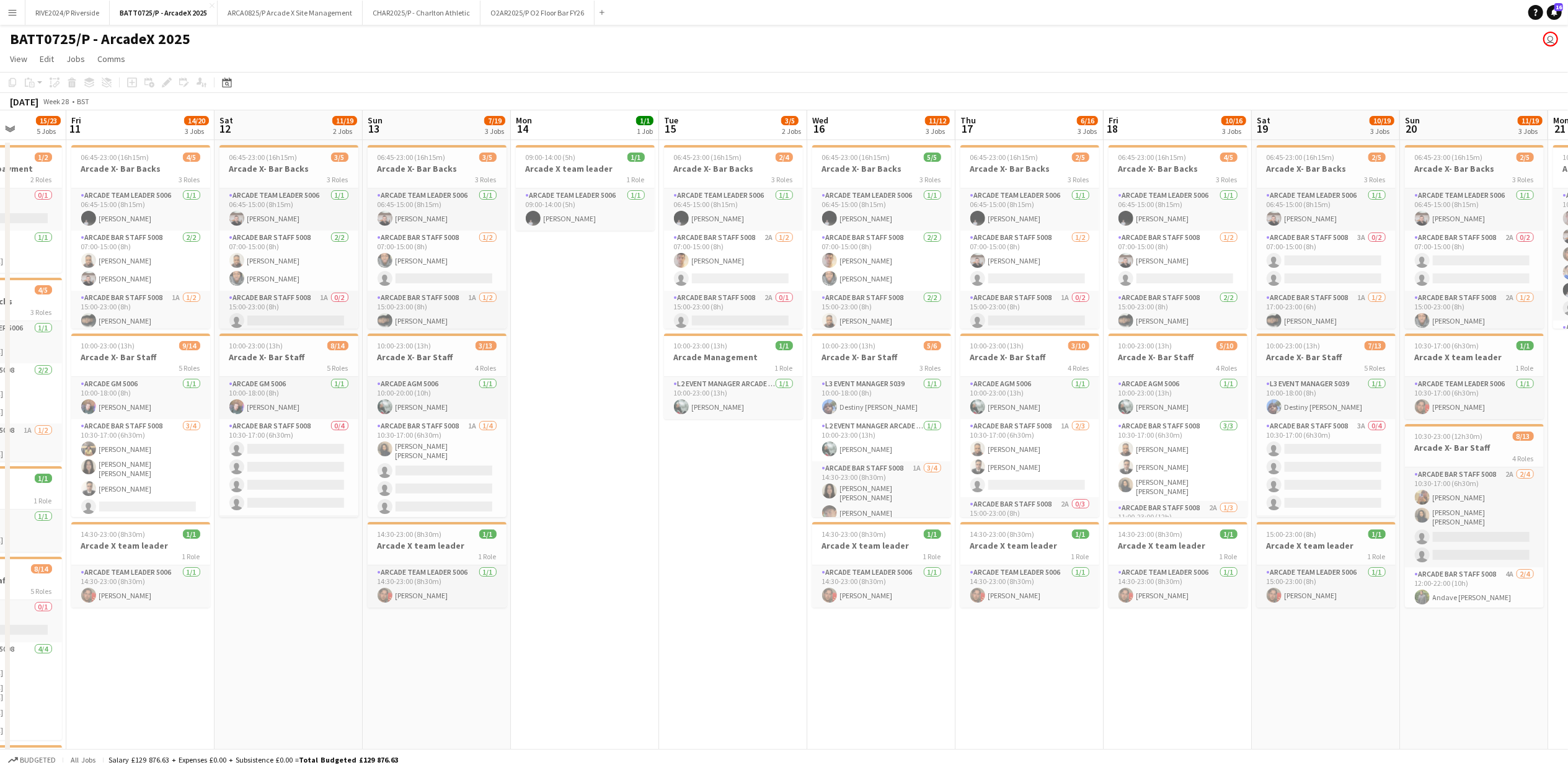
drag, startPoint x: 579, startPoint y: 522, endPoint x: 809, endPoint y: 532, distance: 230.2
click at [809, 532] on app-calendar-viewport "Tue 8 12/16 5 Jobs Wed 9 11/16 4 Jobs Thu 10 15/23 5 Jobs Fri 11 14/20 3 Jobs S…" at bounding box center [784, 577] width 1568 height 934
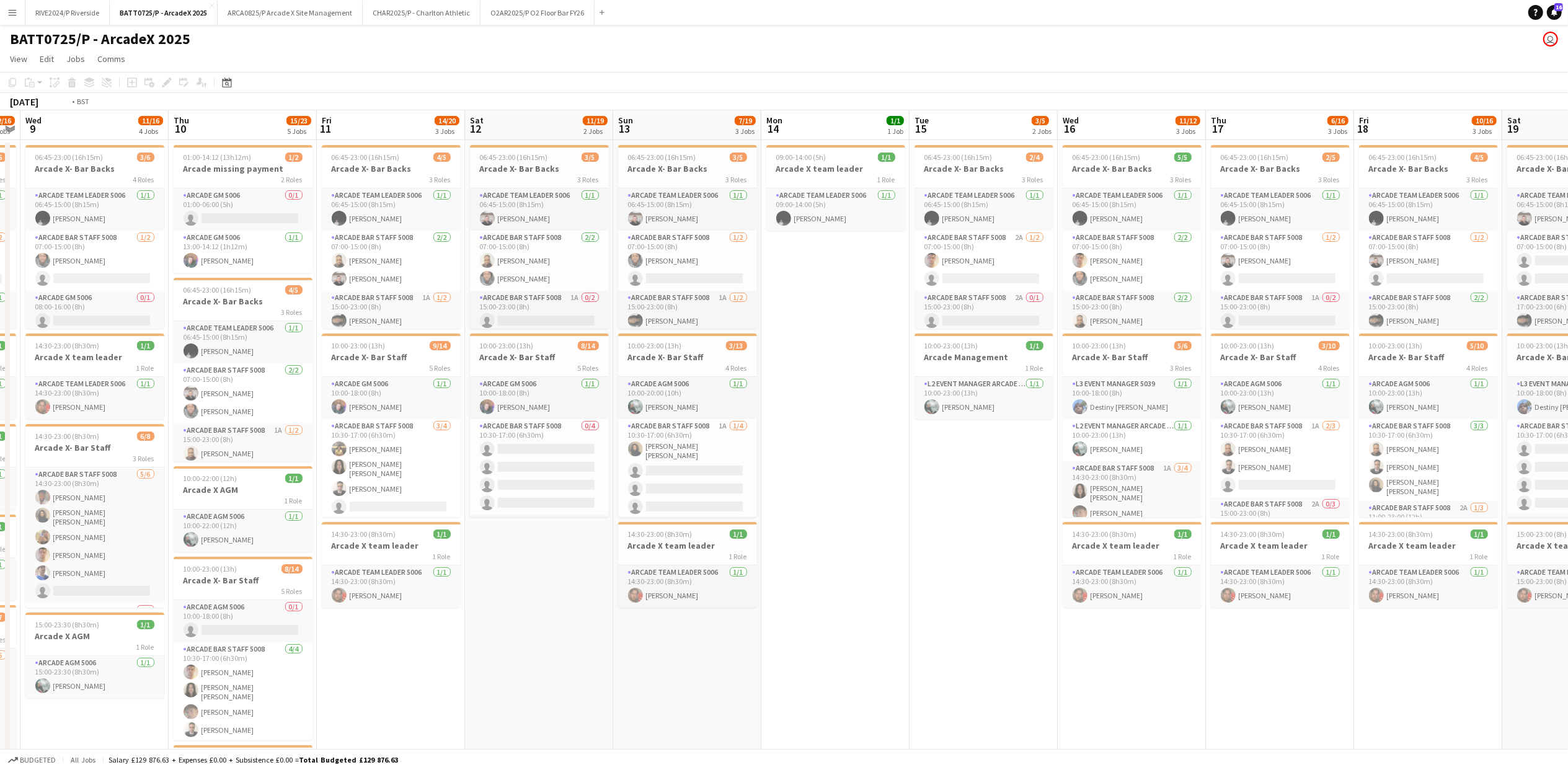
drag, startPoint x: 373, startPoint y: 686, endPoint x: 826, endPoint y: 685, distance: 453.0
click at [826, 685] on app-calendar-viewport "Mon 7 2/2 2 Jobs Tue 8 12/16 5 Jobs Wed 9 11/16 4 Jobs Thu 10 15/23 5 Jobs Fri …" at bounding box center [784, 577] width 1568 height 934
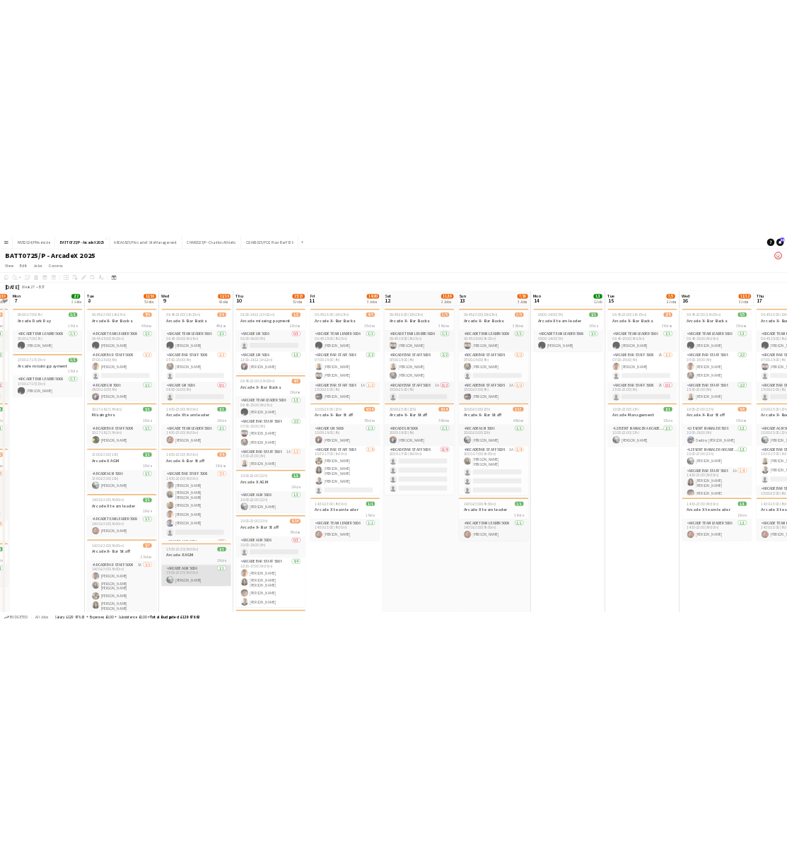
scroll to position [0, 421]
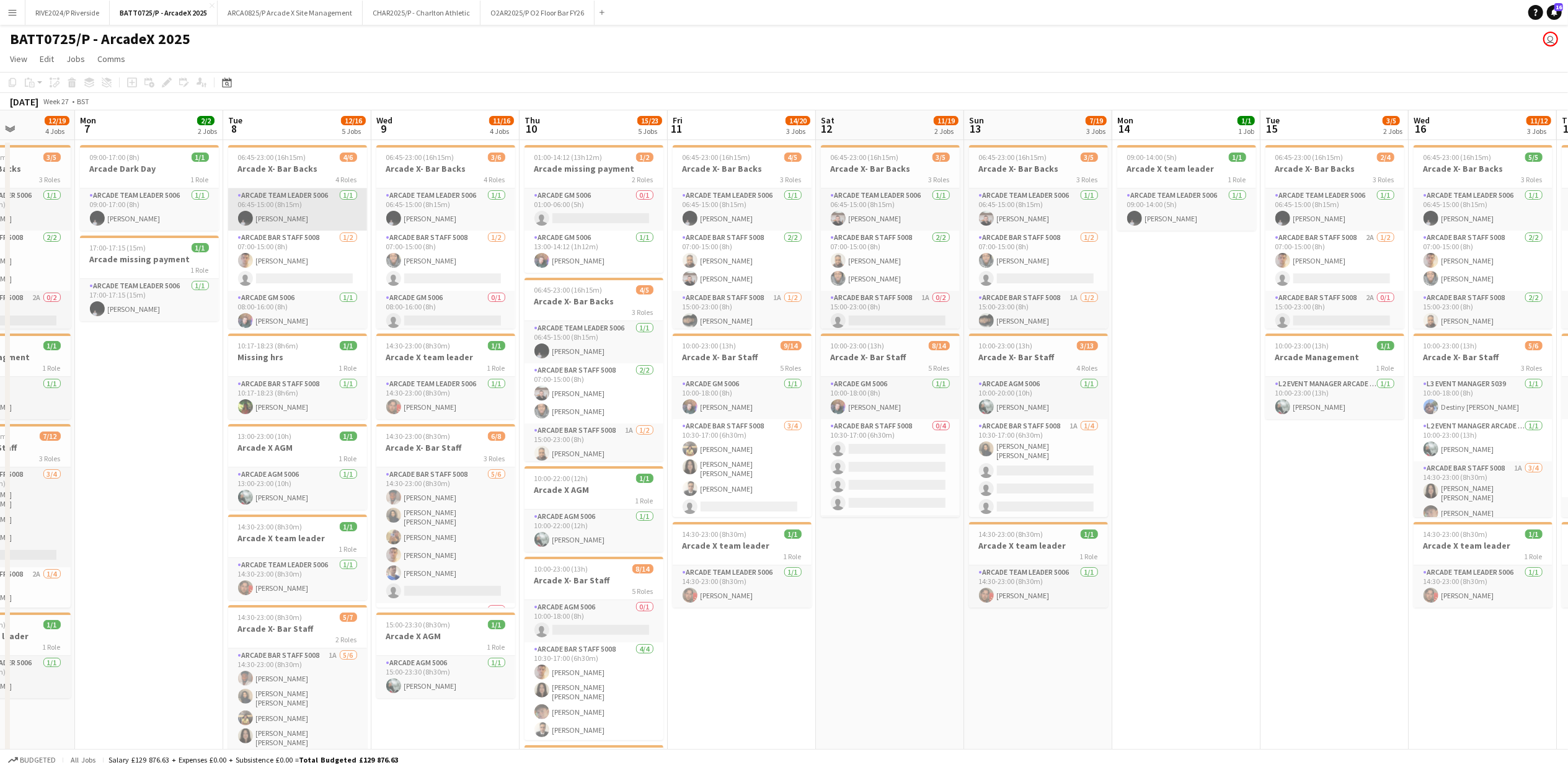
click at [278, 214] on app-card-role "Arcade Team Leader 5006 [DATE] 06:45-15:00 (8h15m) [PERSON_NAME]" at bounding box center [297, 210] width 139 height 42
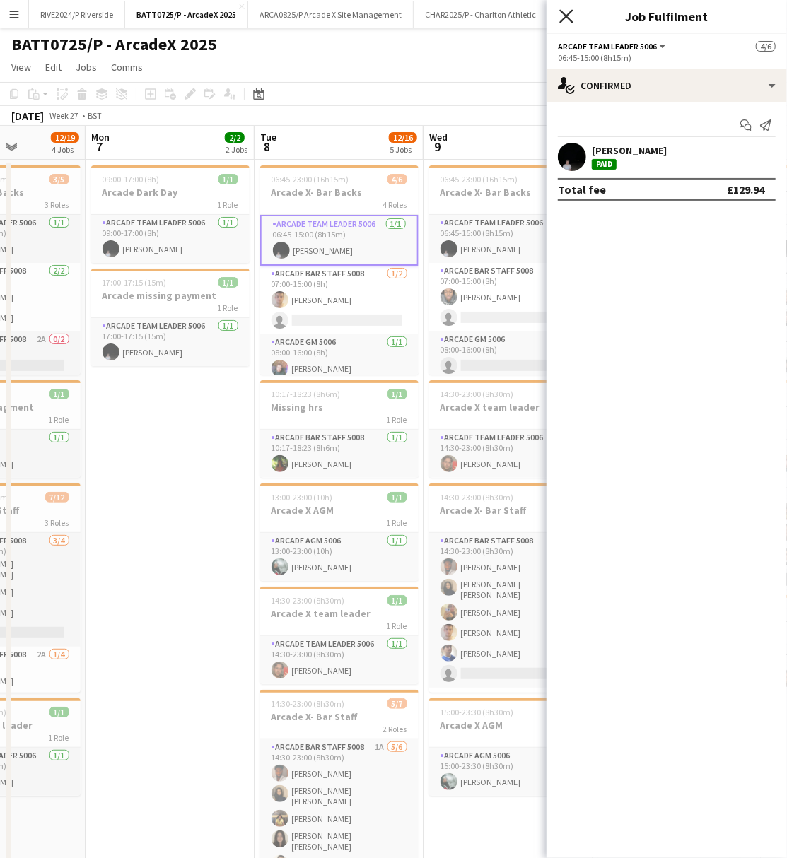
click at [566, 18] on icon at bounding box center [565, 15] width 13 height 13
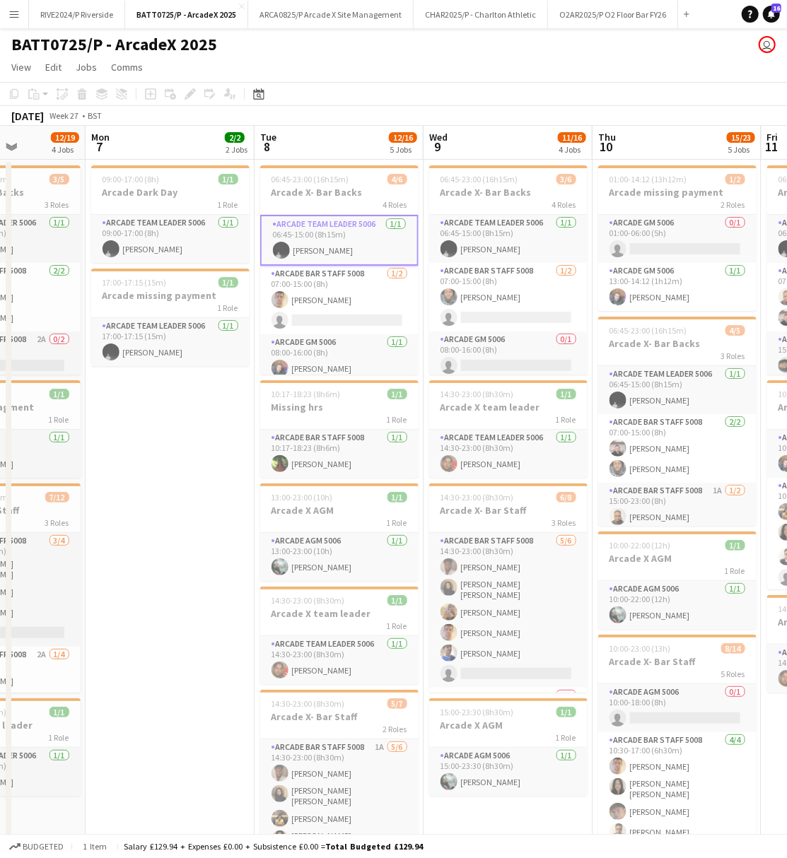
click at [284, 243] on app-user-avatar at bounding box center [281, 250] width 17 height 17
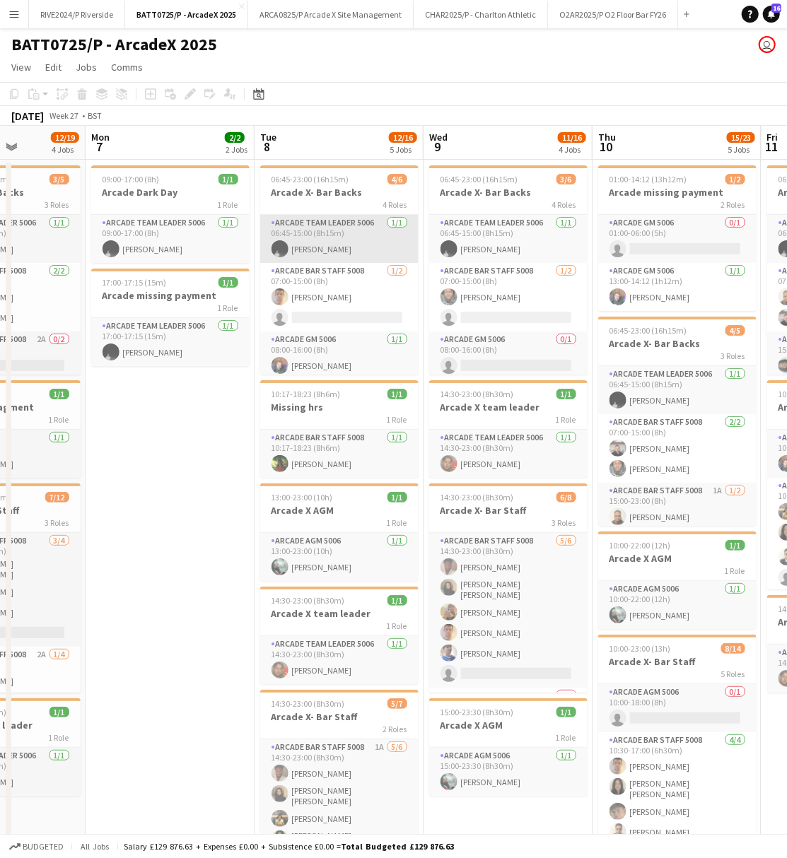
click at [295, 250] on app-card-role "Arcade Team Leader 5006 [DATE] 06:45-15:00 (8h15m) [PERSON_NAME]" at bounding box center [339, 239] width 158 height 48
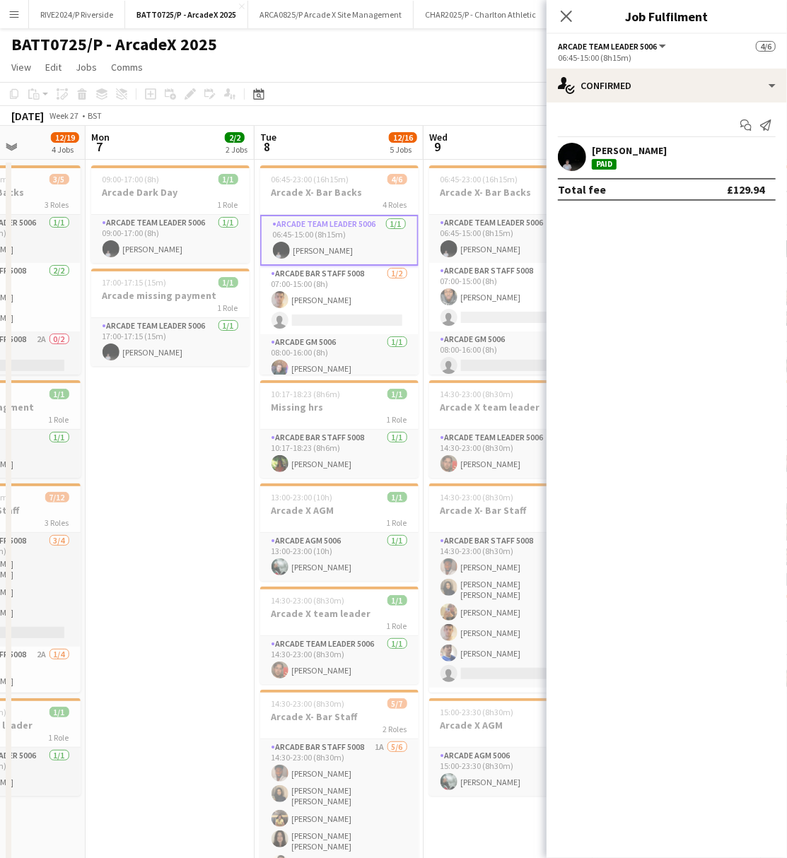
click at [575, 151] on app-user-avatar at bounding box center [572, 157] width 28 height 28
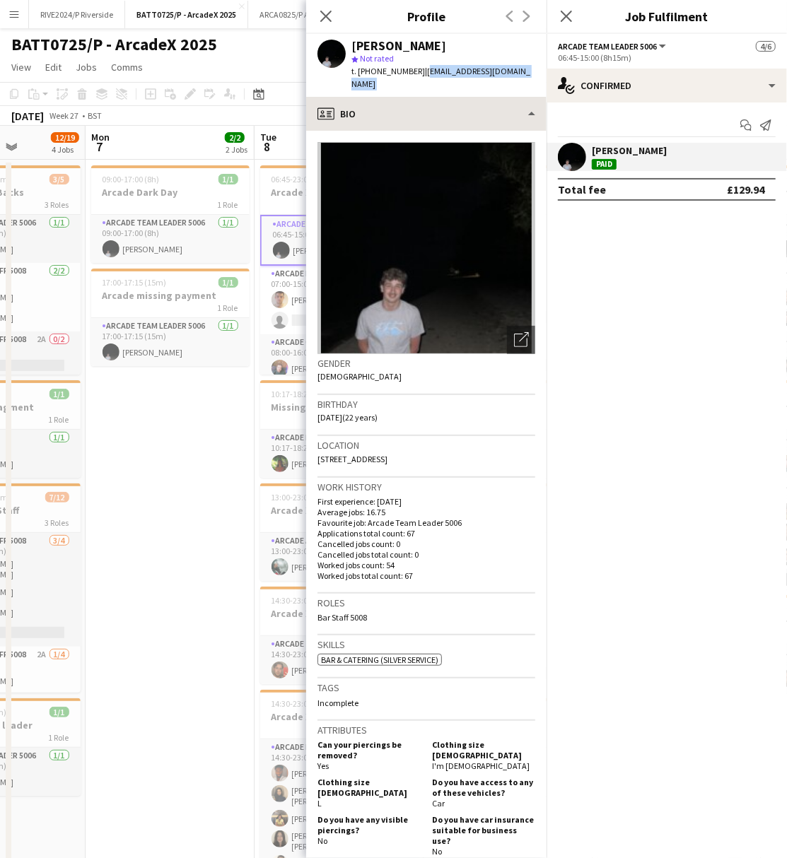
drag, startPoint x: 419, startPoint y: 74, endPoint x: 484, endPoint y: 83, distance: 65.0
click at [484, 83] on app-crew-profile "Close pop-in Profile Previous Next [PERSON_NAME] star Not rated t. [PHONE_NUMBE…" at bounding box center [426, 429] width 240 height 858
copy app-crew-profile "[EMAIL_ADDRESS][DOMAIN_NAME] profile"
click at [130, 405] on app-date-cell "09:00-17:00 (8h) 1/1 Arcade Dark Day 1 Role Arcade Team Leader 5006 [DATE] 09:0…" at bounding box center [170, 621] width 169 height 923
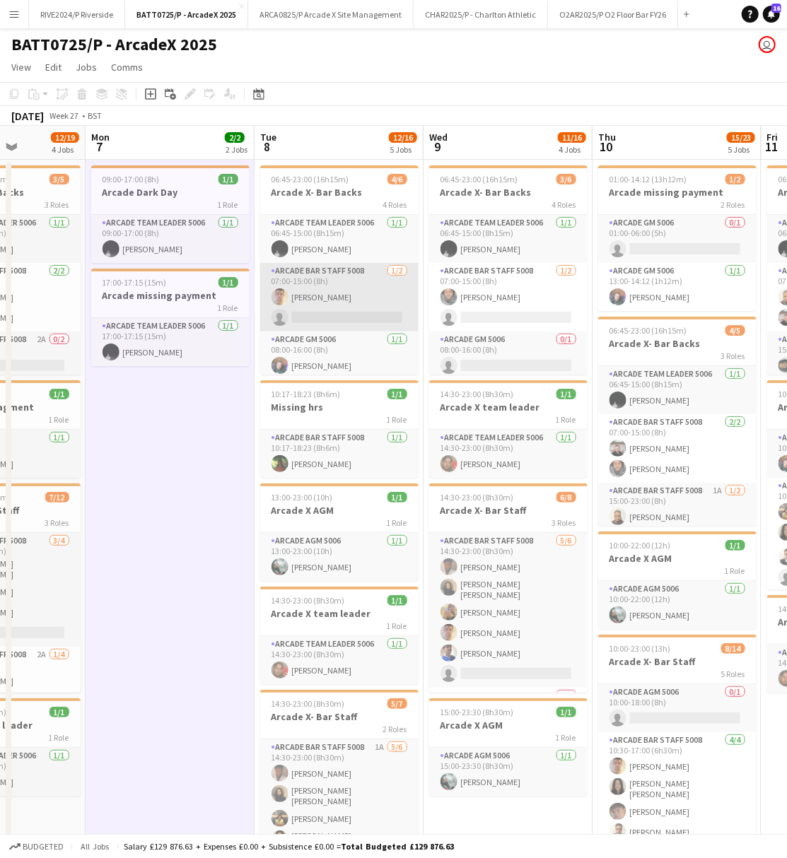
click at [344, 298] on app-card-role "Arcade Bar Staff 5008 [DATE] 07:00-15:00 (8h) [PERSON_NAME] single-neutral-acti…" at bounding box center [339, 297] width 158 height 69
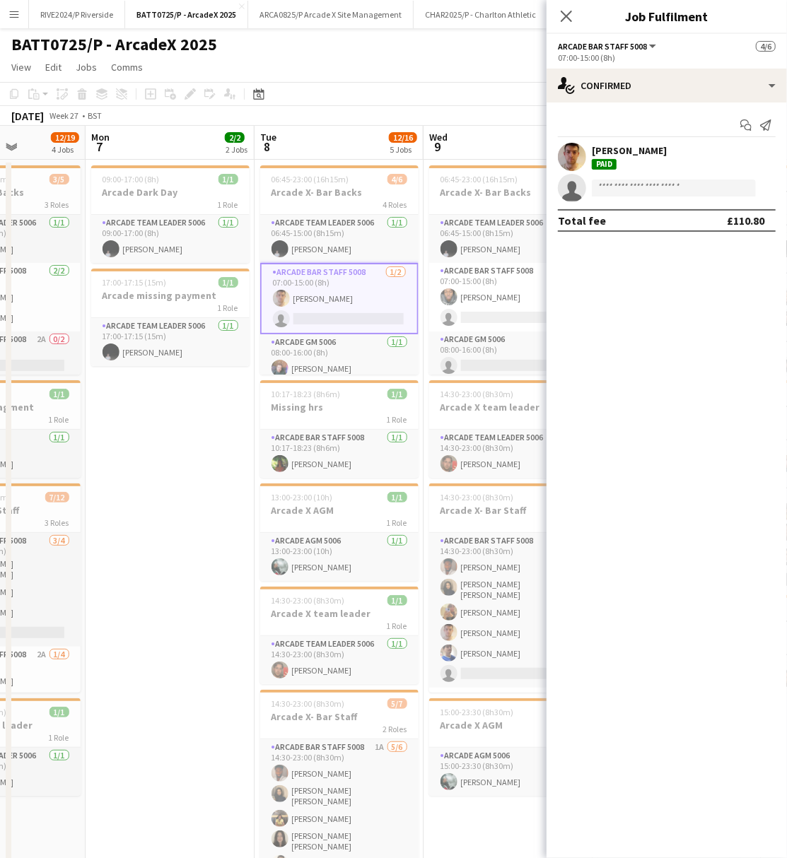
click at [587, 161] on div "[PERSON_NAME] Paid" at bounding box center [666, 157] width 240 height 28
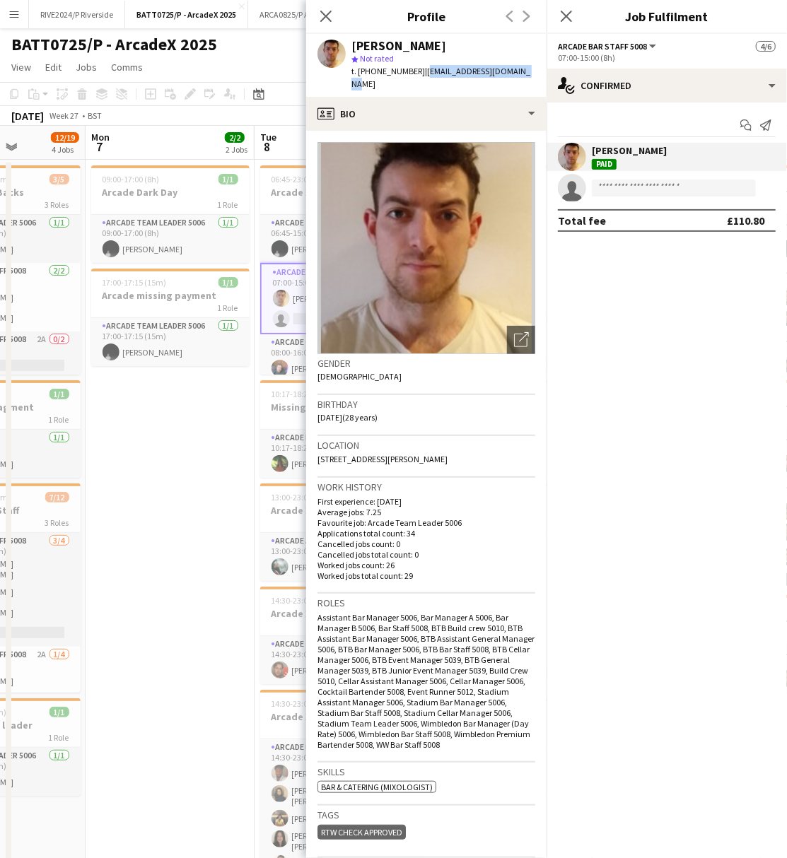
drag, startPoint x: 419, startPoint y: 71, endPoint x: 525, endPoint y: 75, distance: 105.4
click at [525, 75] on div "[PERSON_NAME] star Not rated t. [PHONE_NUMBER] | [EMAIL_ADDRESS][DOMAIN_NAME]" at bounding box center [426, 65] width 240 height 63
copy span "[EMAIL_ADDRESS][DOMAIN_NAME]"
click at [110, 498] on app-date-cell "09:00-17:00 (8h) 1/1 Arcade Dark Day 1 Role Arcade Team Leader 5006 [DATE] 09:0…" at bounding box center [170, 621] width 169 height 923
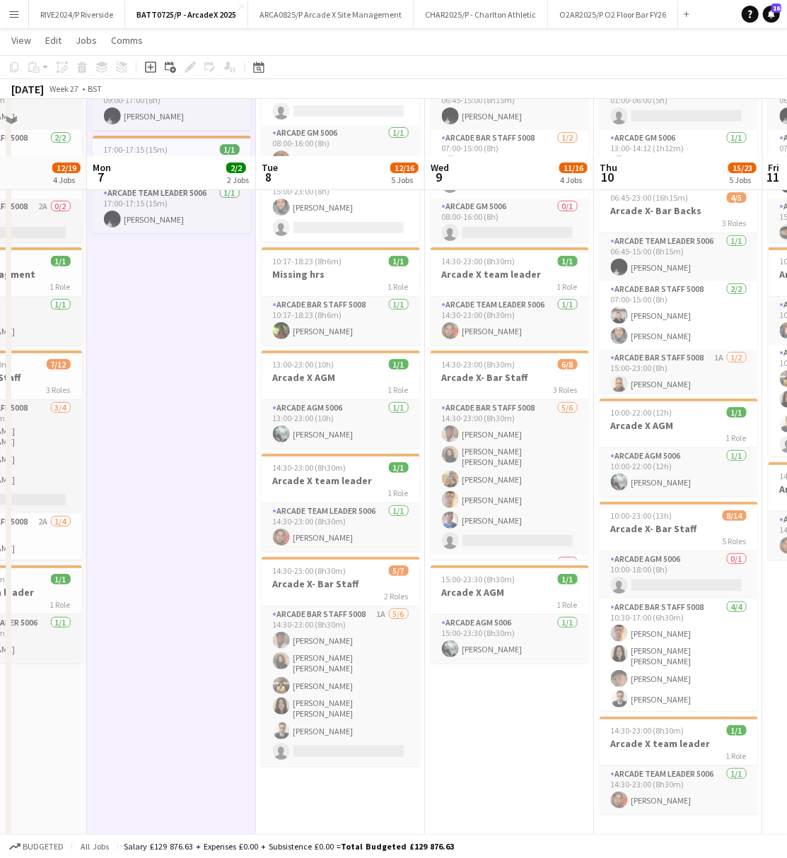
scroll to position [94, 0]
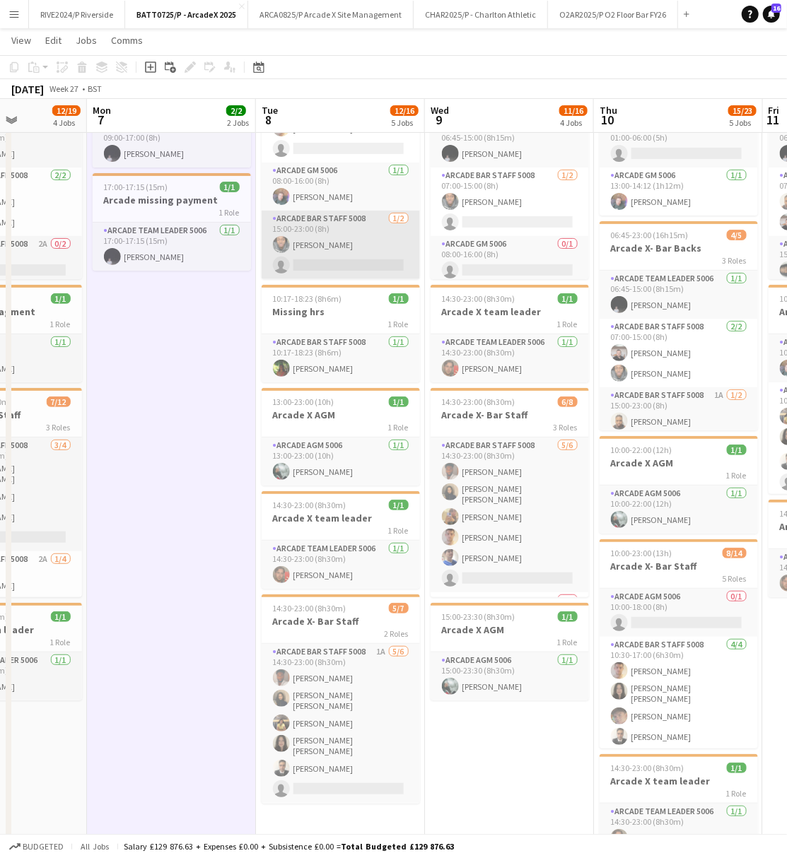
click at [314, 264] on app-card-role "Arcade Bar Staff 5008 [DATE] 15:00-23:00 (8h) [PERSON_NAME] single-neutral-acti…" at bounding box center [341, 245] width 158 height 69
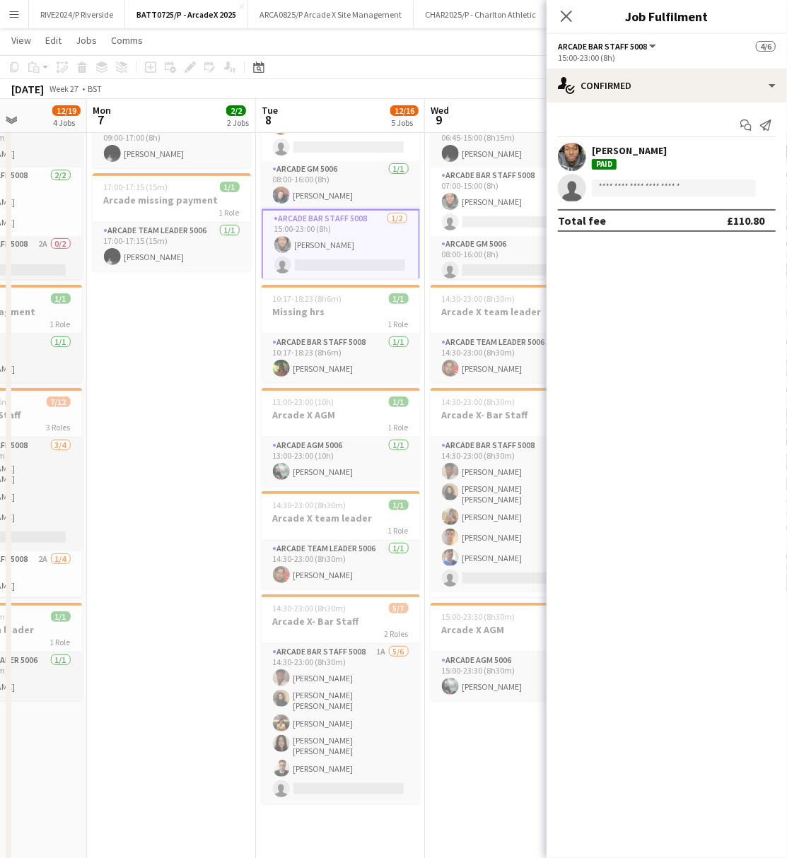
click at [654, 126] on div "Start chat Send notification" at bounding box center [667, 125] width 218 height 23
click at [650, 147] on div "[PERSON_NAME]" at bounding box center [629, 150] width 75 height 13
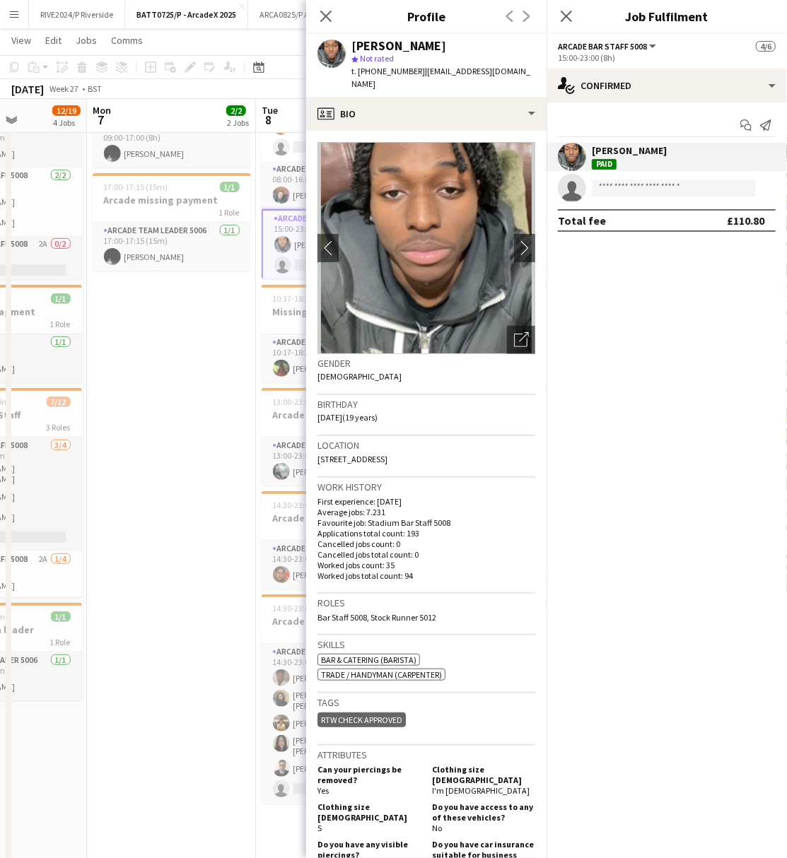
drag, startPoint x: 417, startPoint y: 74, endPoint x: 526, endPoint y: 79, distance: 109.0
click at [526, 79] on app-profile-header "[PERSON_NAME] star Not rated t. [PHONE_NUMBER] | [EMAIL_ADDRESS][DOMAIN_NAME]" at bounding box center [426, 65] width 240 height 63
copy span "[EMAIL_ADDRESS][DOMAIN_NAME]"
click at [153, 431] on app-date-cell "09:00-17:00 (8h) 1/1 Arcade Dark Day 1 Role Arcade Team Leader 5006 [DATE] 09:0…" at bounding box center [171, 525] width 169 height 923
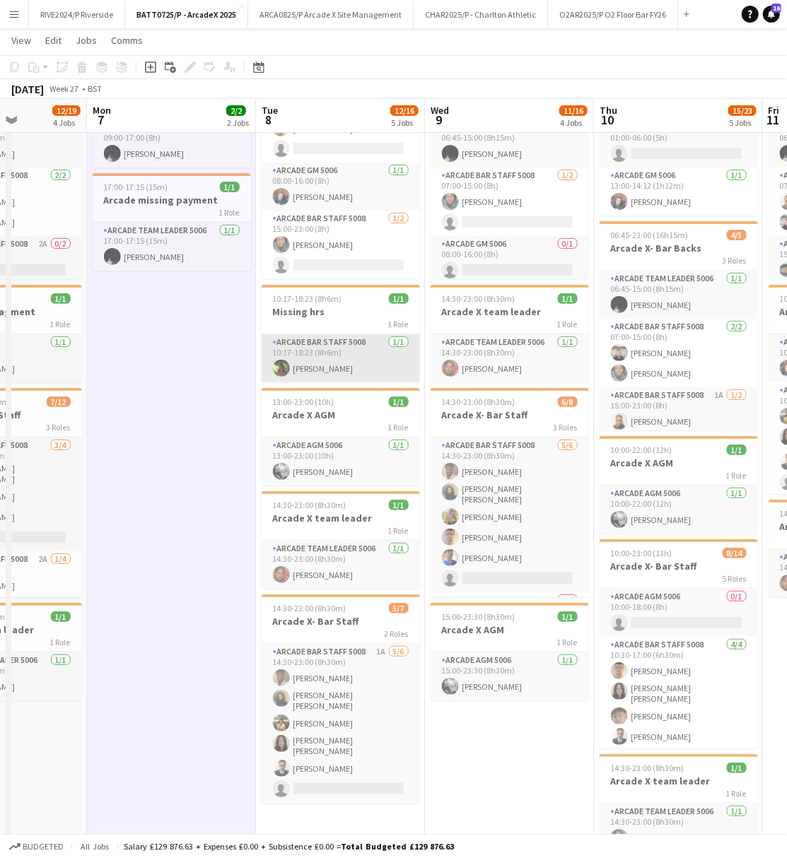
click at [301, 376] on app-card-role "Arcade Bar Staff 5008 [DATE] 10:17-18:23 (8h6m) [PERSON_NAME]" at bounding box center [341, 358] width 158 height 48
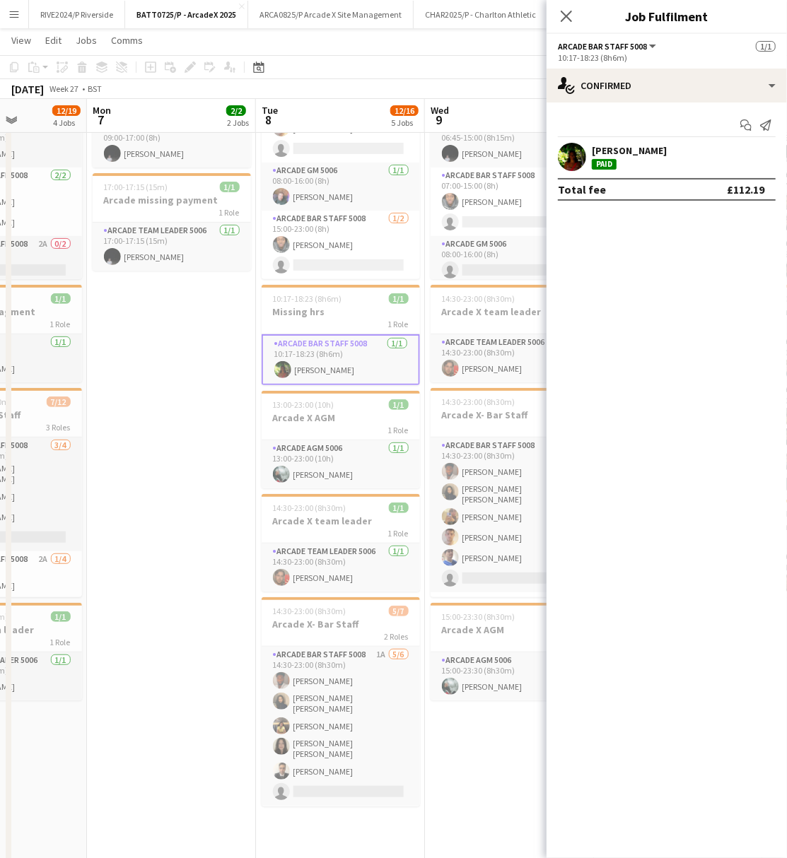
click at [592, 177] on app-confirmed-crew "[PERSON_NAME] Paid Total fee £112.19" at bounding box center [666, 172] width 240 height 58
click at [597, 143] on div "[PERSON_NAME] Paid" at bounding box center [666, 157] width 240 height 28
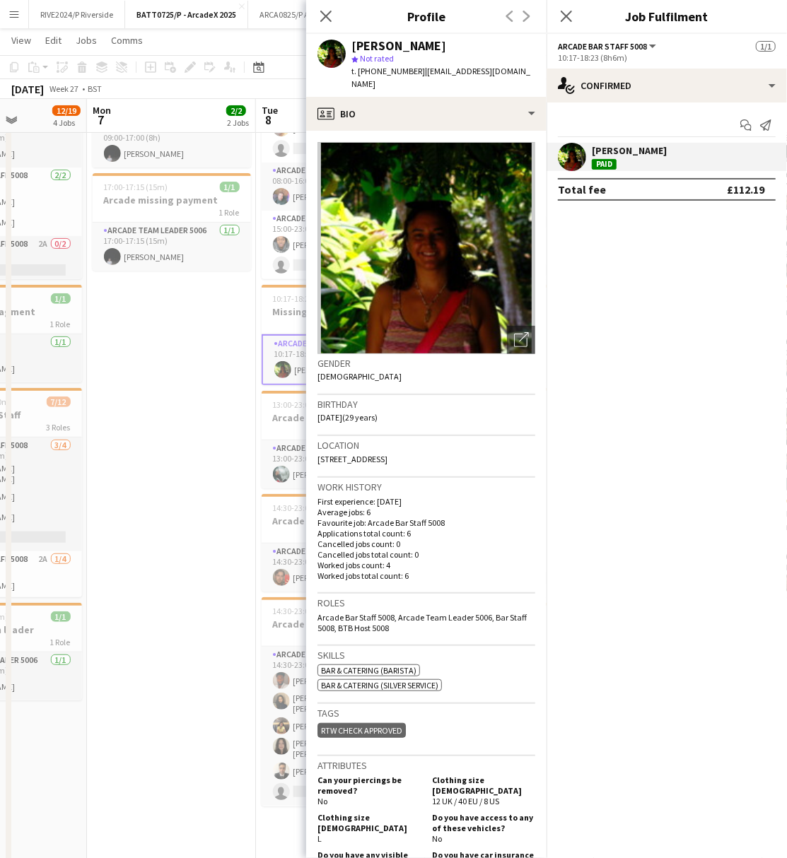
drag, startPoint x: 417, startPoint y: 66, endPoint x: 529, endPoint y: 68, distance: 112.4
click at [529, 68] on app-profile-header "[PERSON_NAME] star Not rated t. [PHONE_NUMBER] | [EMAIL_ADDRESS][DOMAIN_NAME]" at bounding box center [426, 65] width 240 height 63
copy span "[EMAIL_ADDRESS][DOMAIN_NAME]"
click at [218, 436] on app-date-cell "09:00-17:00 (8h) 1/1 Arcade Dark Day 1 Role Arcade Team Leader 5006 [DATE] 09:0…" at bounding box center [171, 525] width 169 height 923
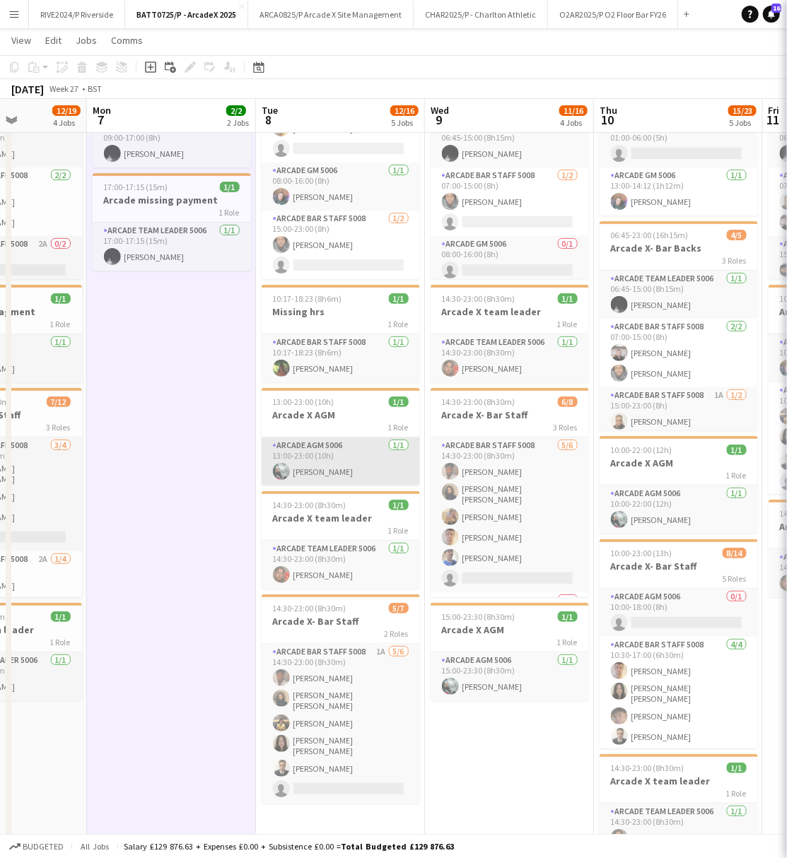
click at [292, 464] on app-card-role "Arcade AGM 5006 [DATE] 13:00-23:00 (10h) [PERSON_NAME]" at bounding box center [341, 462] width 158 height 48
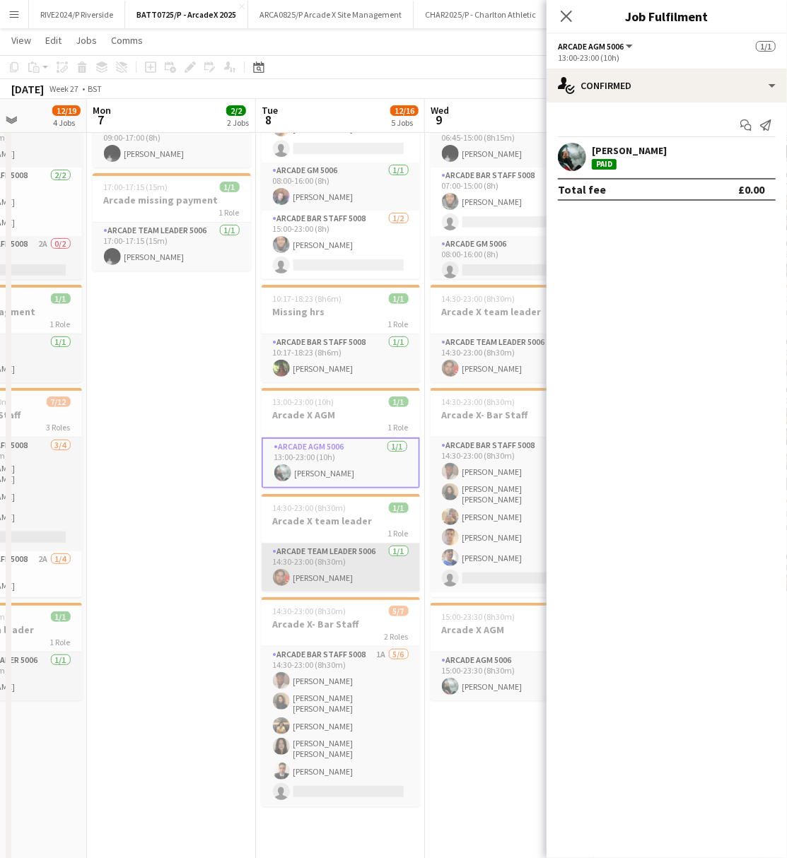
click at [345, 558] on app-card-role "Arcade Team Leader 5006 [DATE] 14:30-23:00 (8h30m) [PERSON_NAME]" at bounding box center [341, 568] width 158 height 48
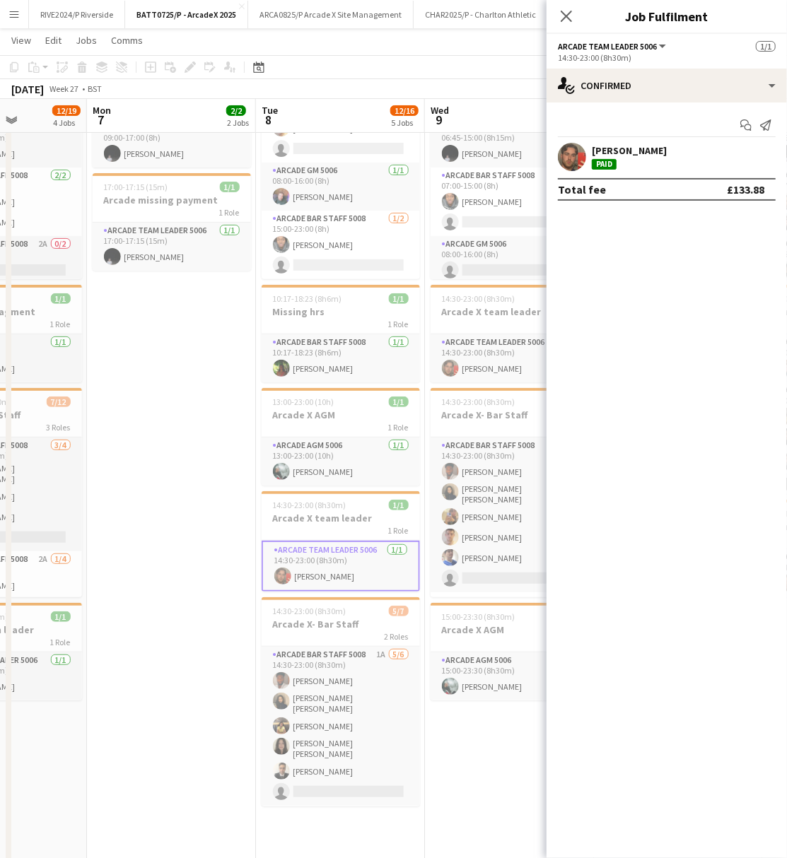
click at [594, 165] on div "Paid" at bounding box center [604, 164] width 25 height 11
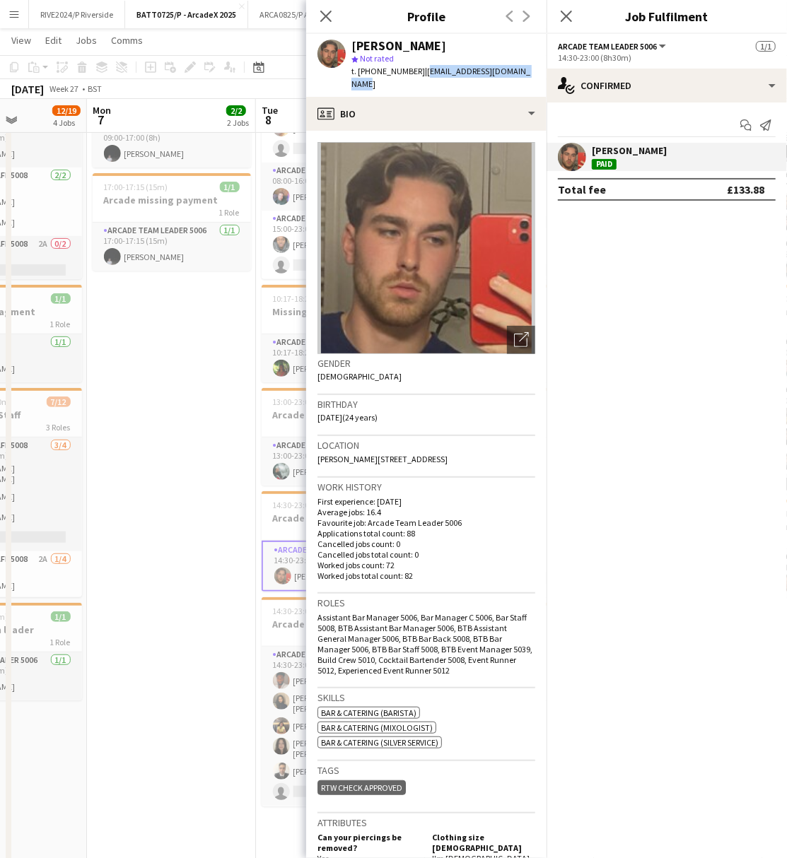
drag, startPoint x: 419, startPoint y: 72, endPoint x: 527, endPoint y: 77, distance: 107.6
click at [527, 77] on div "[PERSON_NAME] star Not rated t. [PHONE_NUMBER] | [EMAIL_ADDRESS][DOMAIN_NAME]" at bounding box center [426, 65] width 240 height 63
copy span "[EMAIL_ADDRESS][DOMAIN_NAME]"
drag, startPoint x: 193, startPoint y: 362, endPoint x: 199, endPoint y: 370, distance: 10.6
click at [193, 362] on app-date-cell "09:00-17:00 (8h) 1/1 Arcade Dark Day 1 Role Arcade Team Leader 5006 [DATE] 09:0…" at bounding box center [171, 525] width 169 height 923
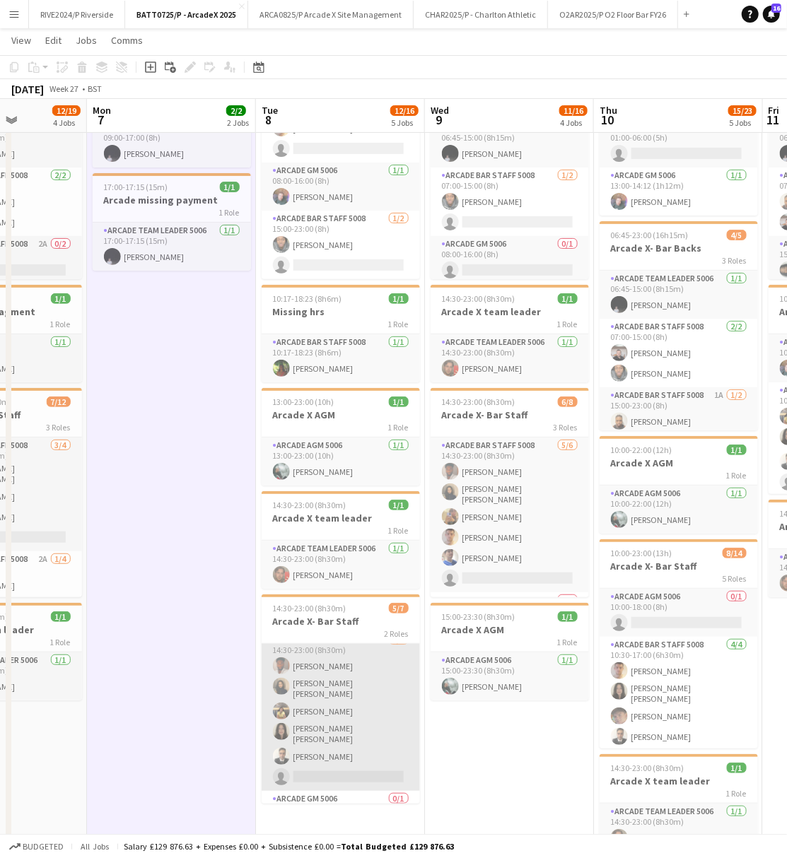
scroll to position [0, 0]
click at [297, 670] on app-card-role "Arcade Bar Staff 5008 1A [DATE] 14:30-23:00 (8h30m) [PERSON_NAME] [PERSON_NAME]…" at bounding box center [341, 723] width 158 height 159
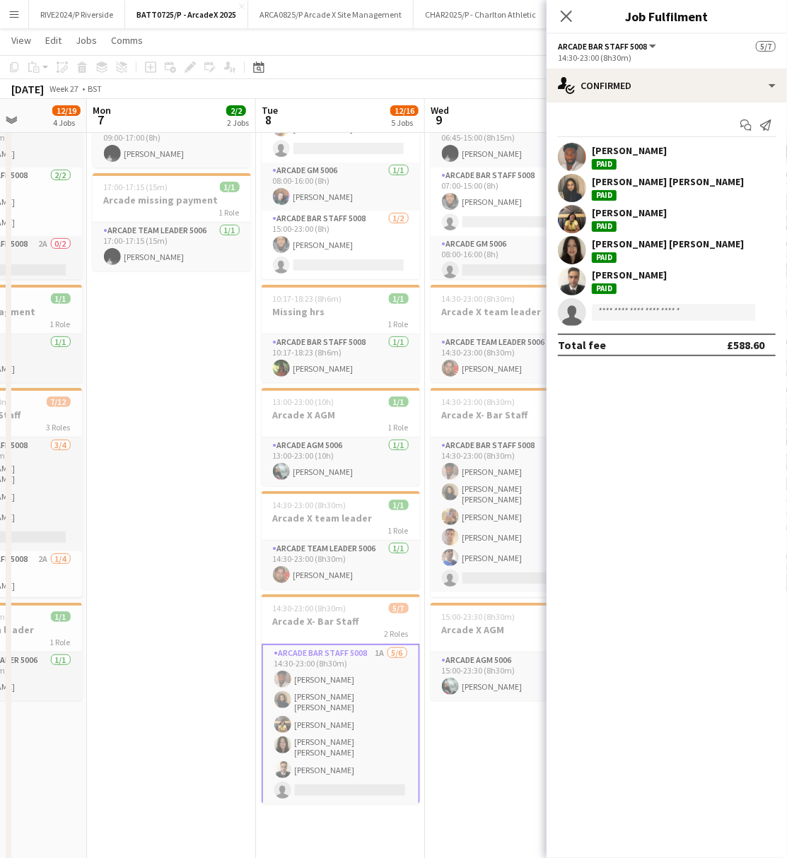
click at [578, 160] on app-user-avatar at bounding box center [572, 157] width 28 height 28
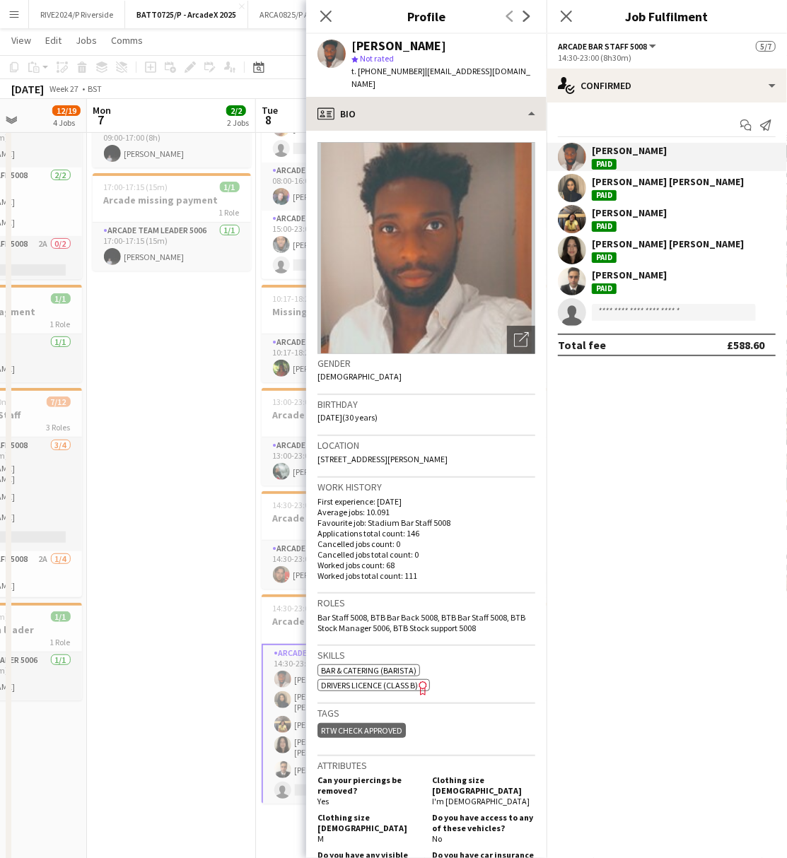
drag, startPoint x: 417, startPoint y: 71, endPoint x: 527, endPoint y: 86, distance: 111.4
click at [527, 86] on app-crew-profile "Close pop-in Profile Previous Next [PERSON_NAME] Not rated t. [PHONE_NUMBER] | …" at bounding box center [426, 429] width 240 height 858
copy app-crew-profile "[EMAIL_ADDRESS][DOMAIN_NAME] profile"
click at [665, 193] on div "[PERSON_NAME] [PERSON_NAME] Paid" at bounding box center [668, 187] width 152 height 25
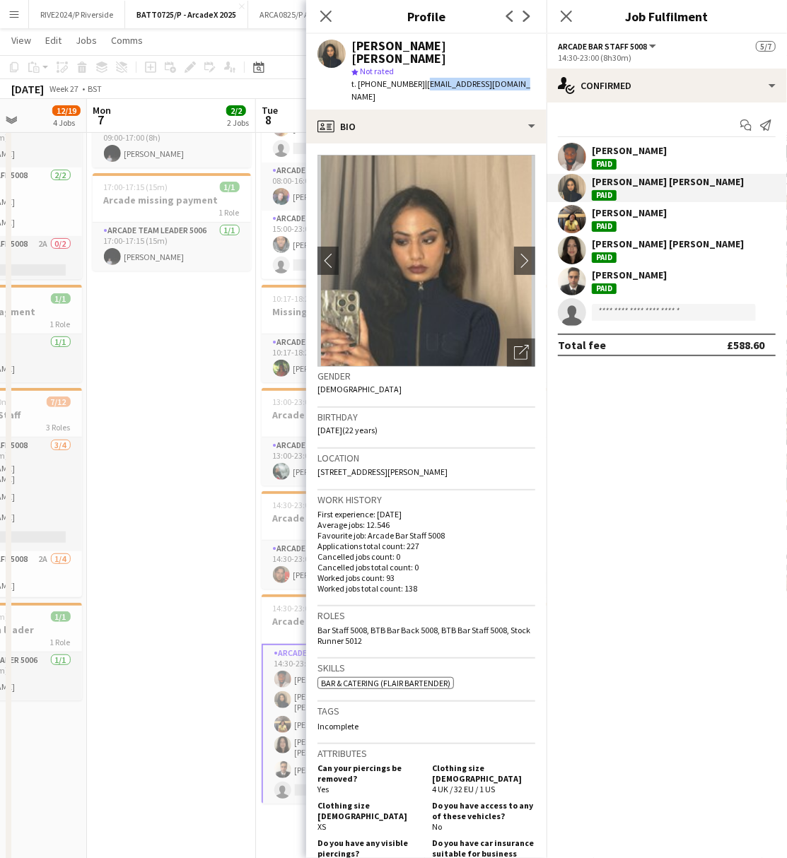
drag, startPoint x: 520, startPoint y: 71, endPoint x: 418, endPoint y: 77, distance: 102.0
click at [418, 77] on app-profile-header "[PERSON_NAME] [PERSON_NAME] star Not rated t. [PHONE_NUMBER] | [EMAIL_ADDRESS][…" at bounding box center [426, 72] width 240 height 76
copy span "[EMAIL_ADDRESS][DOMAIN_NAME]"
click at [657, 226] on div "[PERSON_NAME] Paid" at bounding box center [666, 219] width 240 height 28
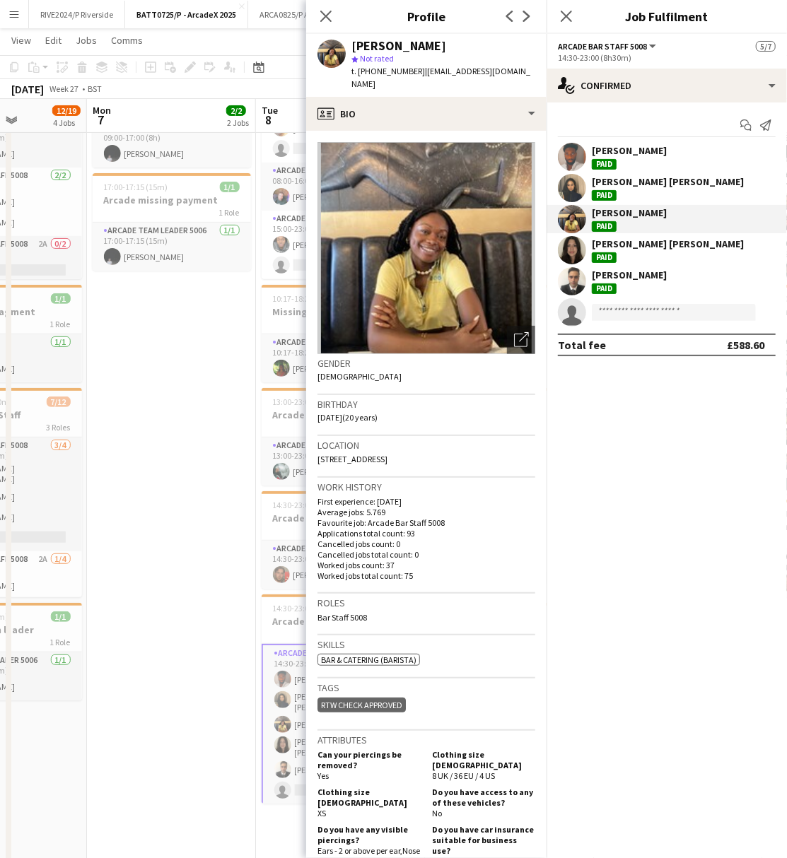
drag, startPoint x: 417, startPoint y: 66, endPoint x: 520, endPoint y: 82, distance: 104.4
click at [520, 82] on div "[PERSON_NAME] star Not rated t. [PHONE_NUMBER] | [EMAIL_ADDRESS][DOMAIN_NAME]" at bounding box center [426, 65] width 240 height 63
copy span "[EMAIL_ADDRESS][DOMAIN_NAME]"
click at [615, 252] on div "[PERSON_NAME] [PERSON_NAME] Paid" at bounding box center [668, 250] width 152 height 25
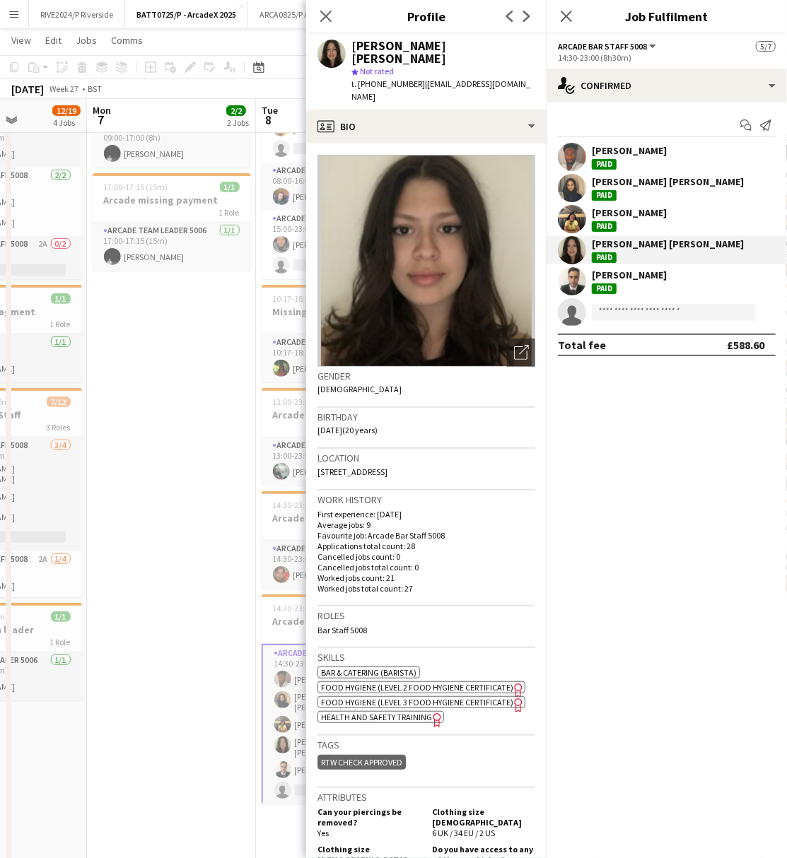
drag, startPoint x: 416, startPoint y: 72, endPoint x: 487, endPoint y: 95, distance: 74.2
click at [487, 95] on div "[PERSON_NAME] [PERSON_NAME] star Not rated t. [PHONE_NUMBER] | [EMAIL_ADDRESS][…" at bounding box center [426, 72] width 240 height 76
copy span "[EMAIL_ADDRESS][DOMAIN_NAME]"
click at [561, 281] on app-user-avatar at bounding box center [572, 281] width 28 height 28
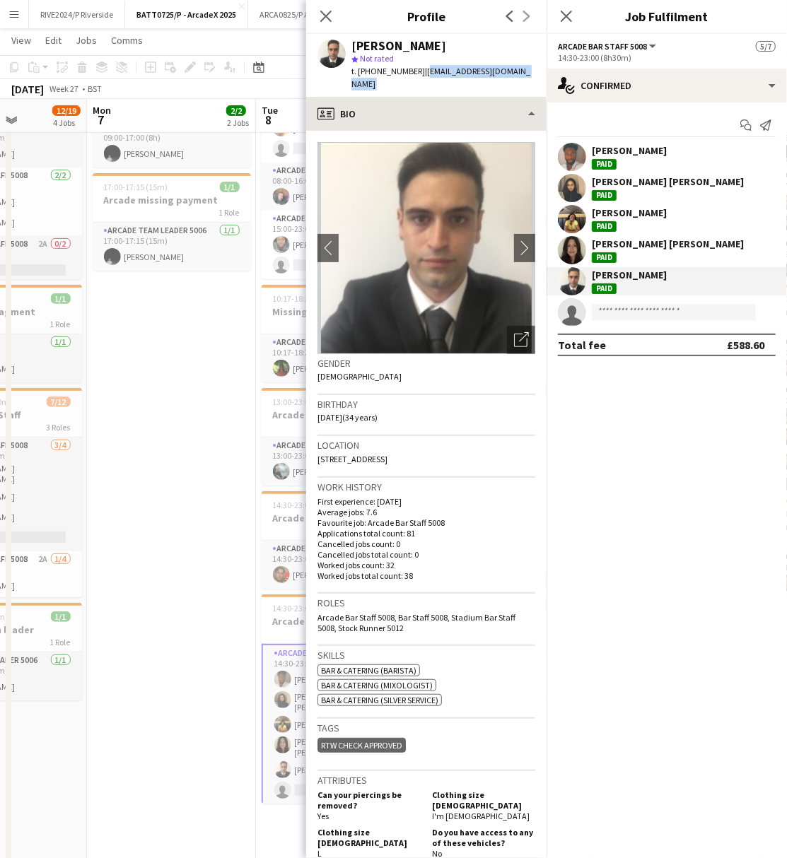
drag, startPoint x: 418, startPoint y: 72, endPoint x: 527, endPoint y: 88, distance: 109.4
click at [527, 88] on app-crew-profile "Close pop-in Profile Previous Next [PERSON_NAME] star Not rated t. [PHONE_NUMBE…" at bounding box center [426, 429] width 240 height 858
copy app-crew-profile "[EMAIL_ADDRESS][DOMAIN_NAME] profile"
click at [185, 447] on app-date-cell "09:00-17:00 (8h) 1/1 Arcade Dark Day 1 Role Arcade Team Leader 5006 [DATE] 09:0…" at bounding box center [171, 525] width 169 height 923
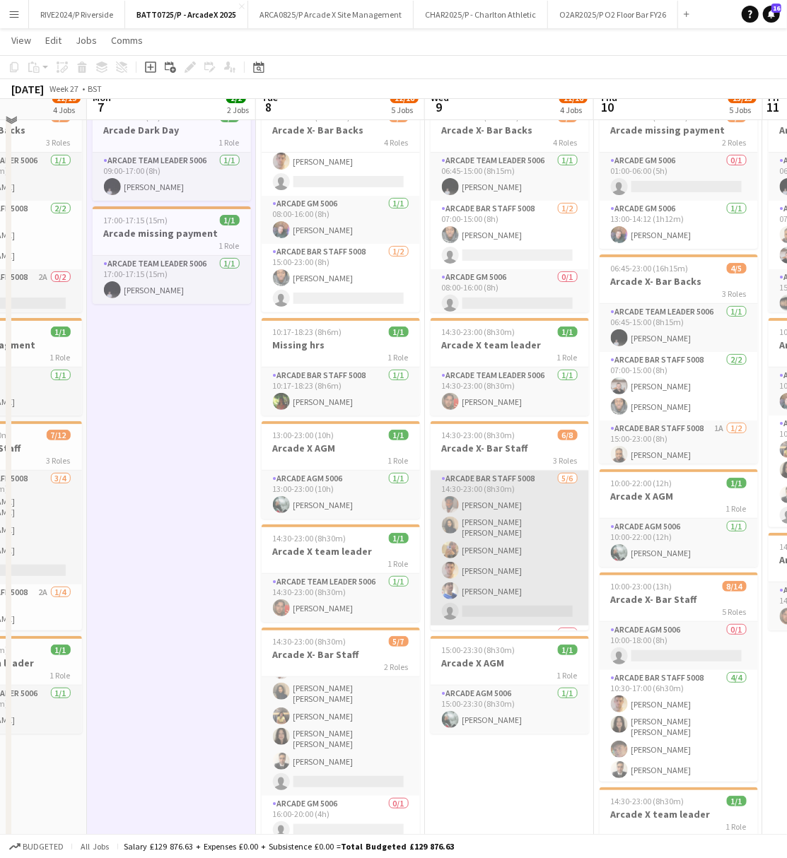
scroll to position [94, 0]
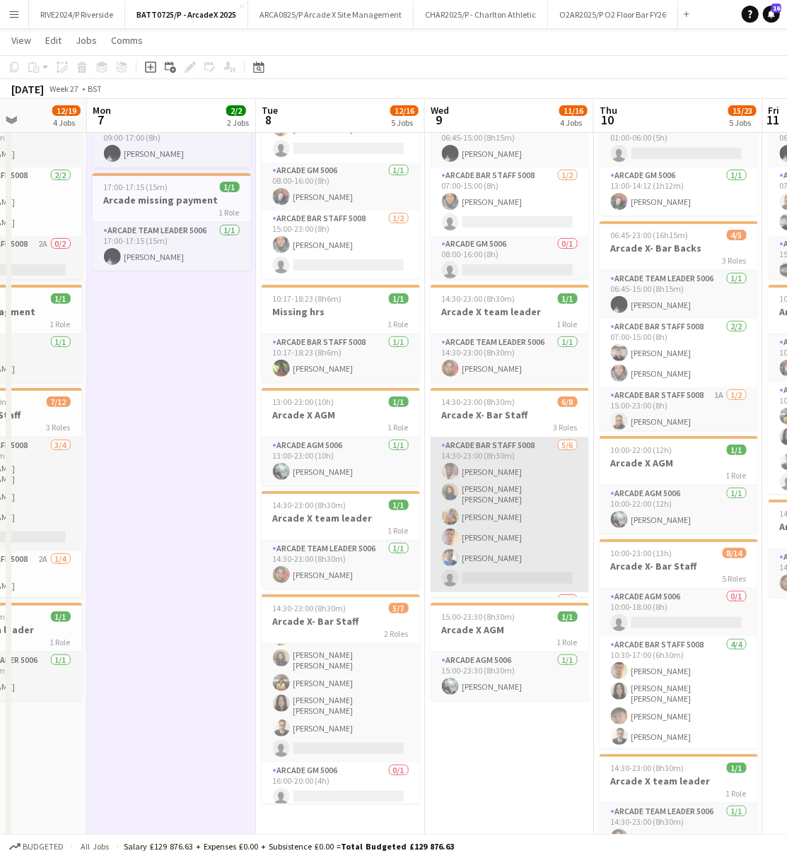
click at [541, 538] on app-card-role "Arcade Bar Staff 5008 [DATE] 14:30-23:00 (8h30m) [PERSON_NAME] [PERSON_NAME] [P…" at bounding box center [510, 515] width 158 height 155
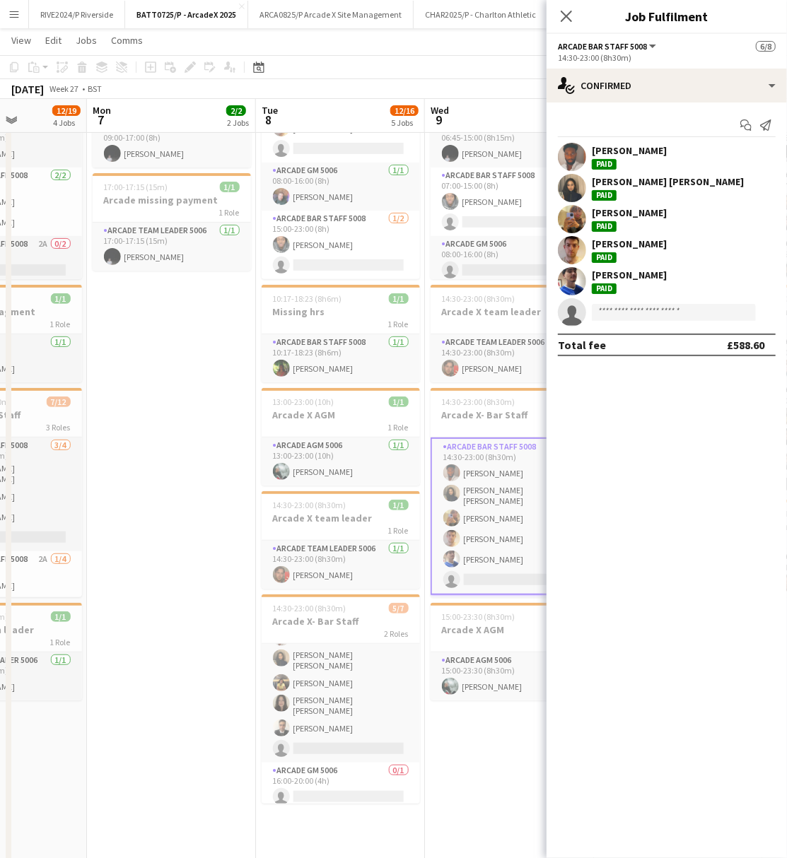
click at [625, 213] on div "[PERSON_NAME]" at bounding box center [629, 212] width 75 height 13
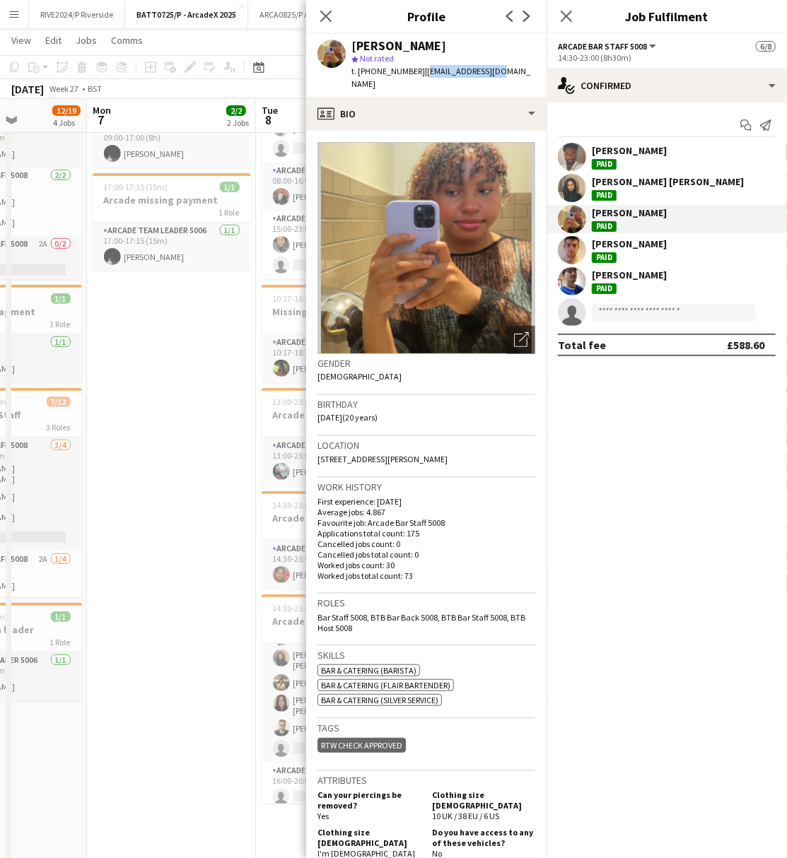
drag, startPoint x: 418, startPoint y: 71, endPoint x: 507, endPoint y: 74, distance: 88.4
click at [507, 74] on app-profile-header "[PERSON_NAME] star Not rated t. [PHONE_NUMBER] | [EMAIL_ADDRESS][DOMAIN_NAME]" at bounding box center [426, 65] width 240 height 63
click at [566, 286] on app-user-avatar at bounding box center [572, 281] width 28 height 28
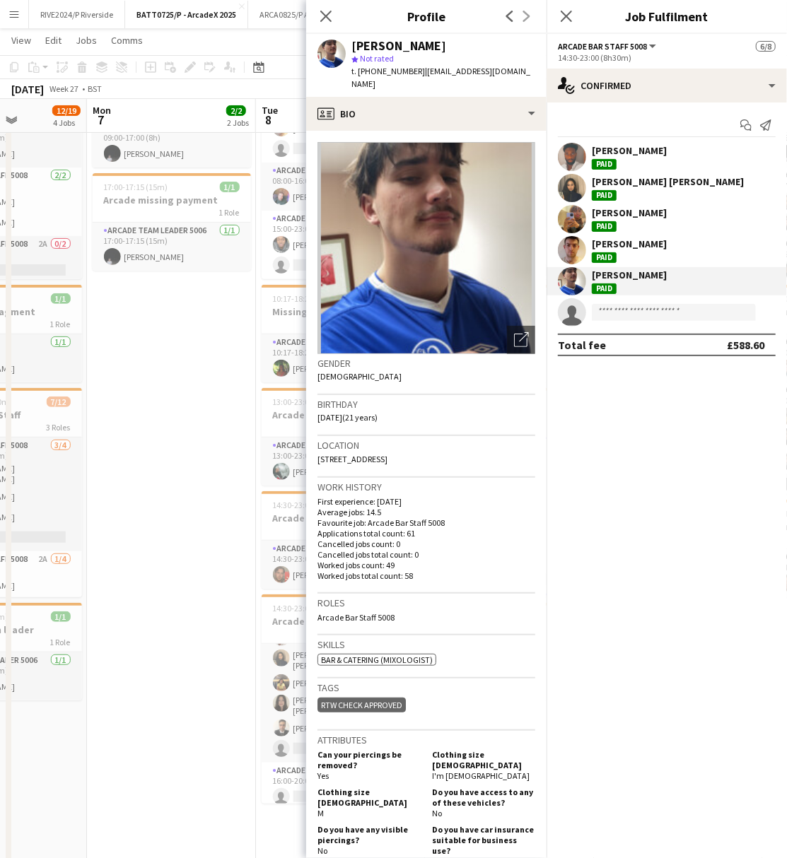
drag, startPoint x: 416, startPoint y: 69, endPoint x: 501, endPoint y: 62, distance: 85.8
click at [501, 62] on div "[PERSON_NAME] star Not rated t. [PHONE_NUMBER] | [EMAIL_ADDRESS][DOMAIN_NAME]" at bounding box center [443, 66] width 184 height 52
drag, startPoint x: 501, startPoint y: 62, endPoint x: 444, endPoint y: 80, distance: 59.9
click at [444, 80] on div "[PERSON_NAME] star Not rated t. [PHONE_NUMBER] | [EMAIL_ADDRESS][DOMAIN_NAME]" at bounding box center [426, 65] width 240 height 63
drag, startPoint x: 418, startPoint y: 72, endPoint x: 526, endPoint y: 69, distance: 107.5
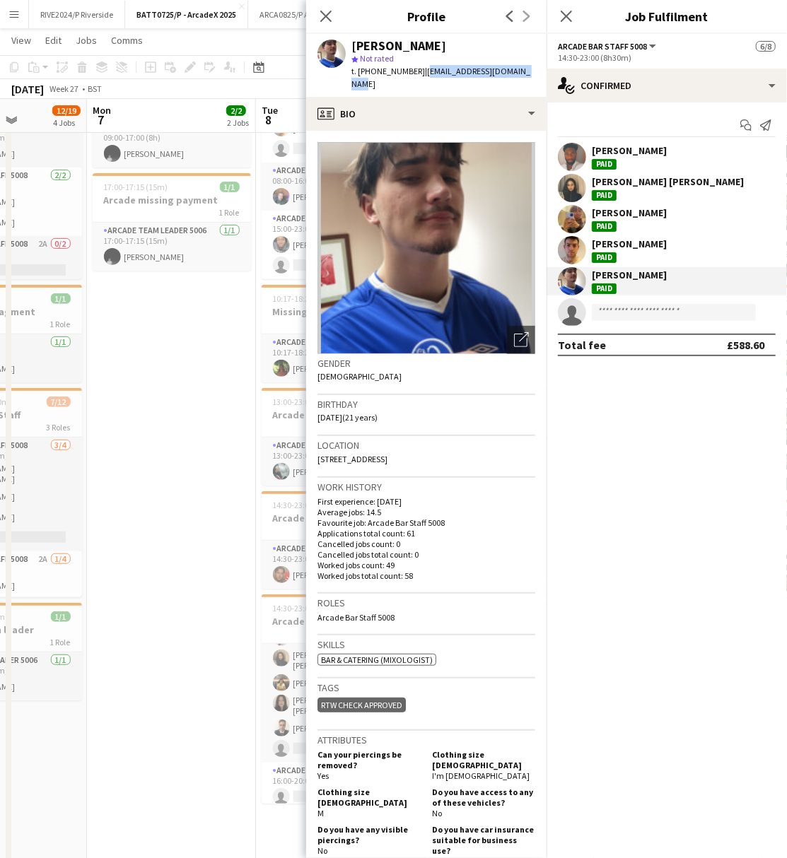
click at [526, 69] on div "[PERSON_NAME] star Not rated t. [PHONE_NUMBER] | [EMAIL_ADDRESS][DOMAIN_NAME]" at bounding box center [426, 65] width 240 height 63
click at [190, 486] on app-date-cell "09:00-17:00 (8h) 1/1 Arcade Dark Day 1 Role Arcade Team Leader 5006 [DATE] 09:0…" at bounding box center [171, 525] width 169 height 923
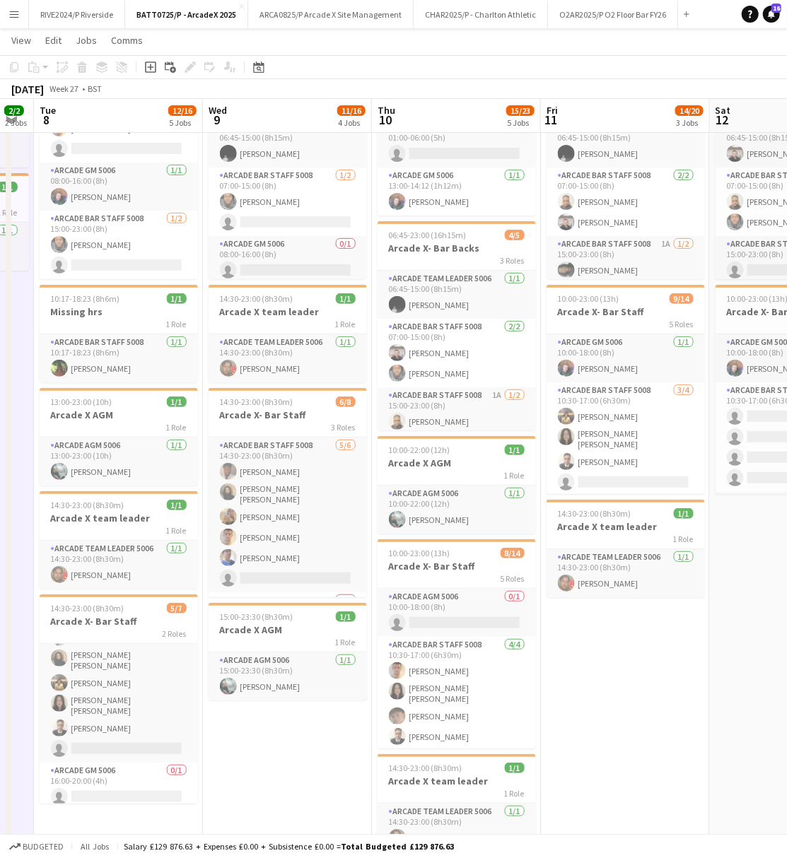
scroll to position [0, 487]
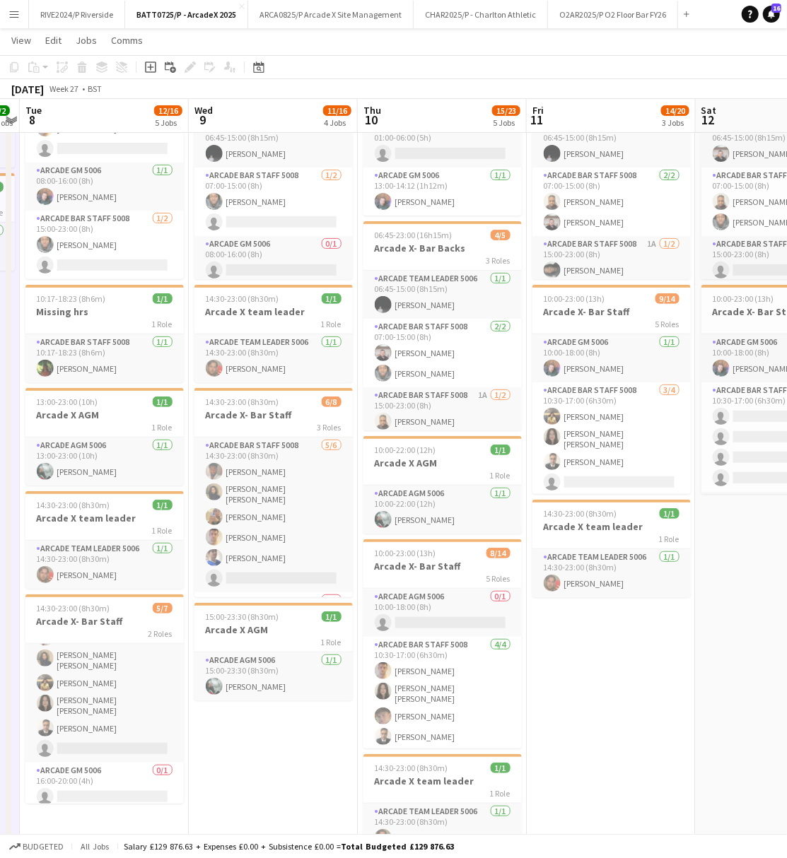
drag, startPoint x: 465, startPoint y: 748, endPoint x: 230, endPoint y: 796, distance: 240.3
click at [230, 796] on app-calendar-viewport "Sat 5 10/18 3 Jobs Sun 6 12/19 4 Jobs Mon 7 2/2 2 Jobs Tue 8 12/16 5 Jobs Wed 9…" at bounding box center [393, 528] width 787 height 1134
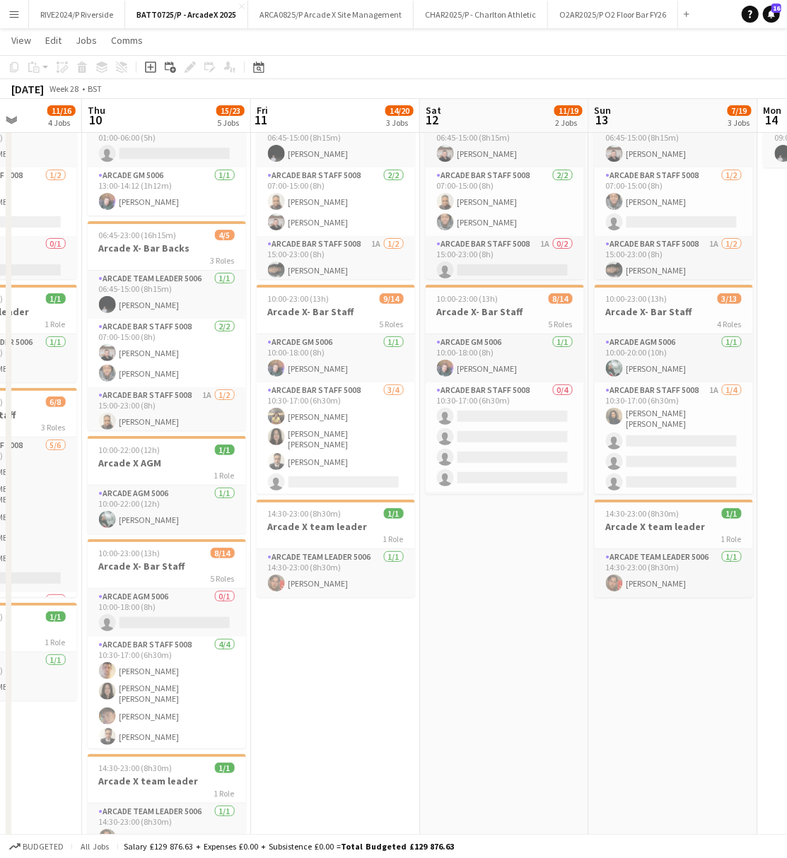
scroll to position [0, 595]
drag, startPoint x: 598, startPoint y: 674, endPoint x: 321, endPoint y: 710, distance: 279.4
click at [321, 710] on app-calendar-viewport "Sun 6 12/19 4 Jobs Mon 7 2/2 2 Jobs Tue 8 12/16 5 Jobs Wed 9 11/16 4 Jobs Thu 1…" at bounding box center [393, 528] width 787 height 1134
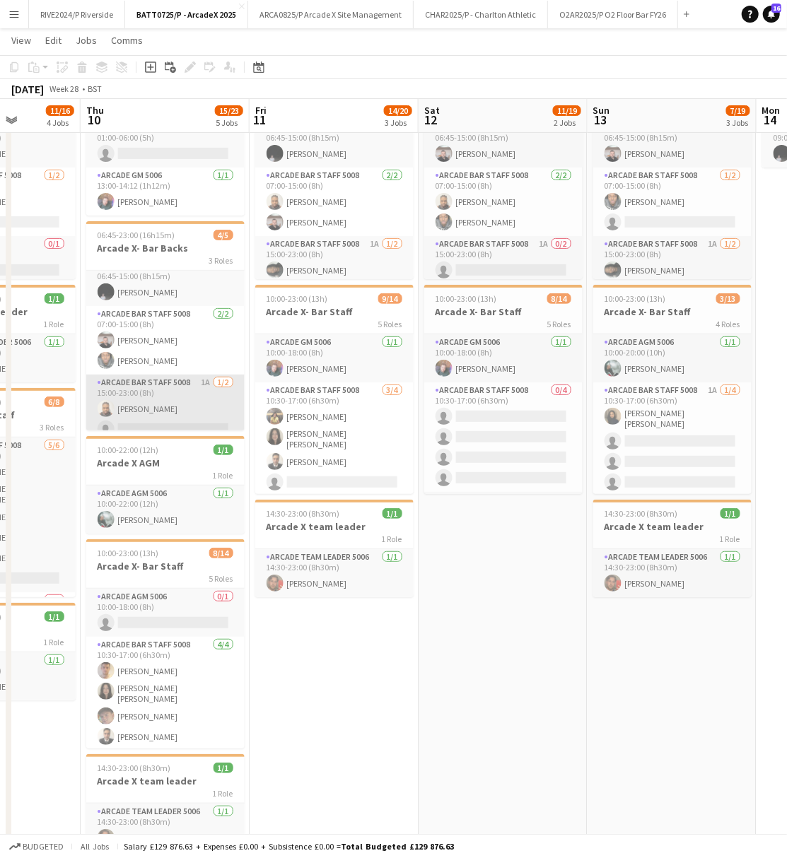
scroll to position [32, 0]
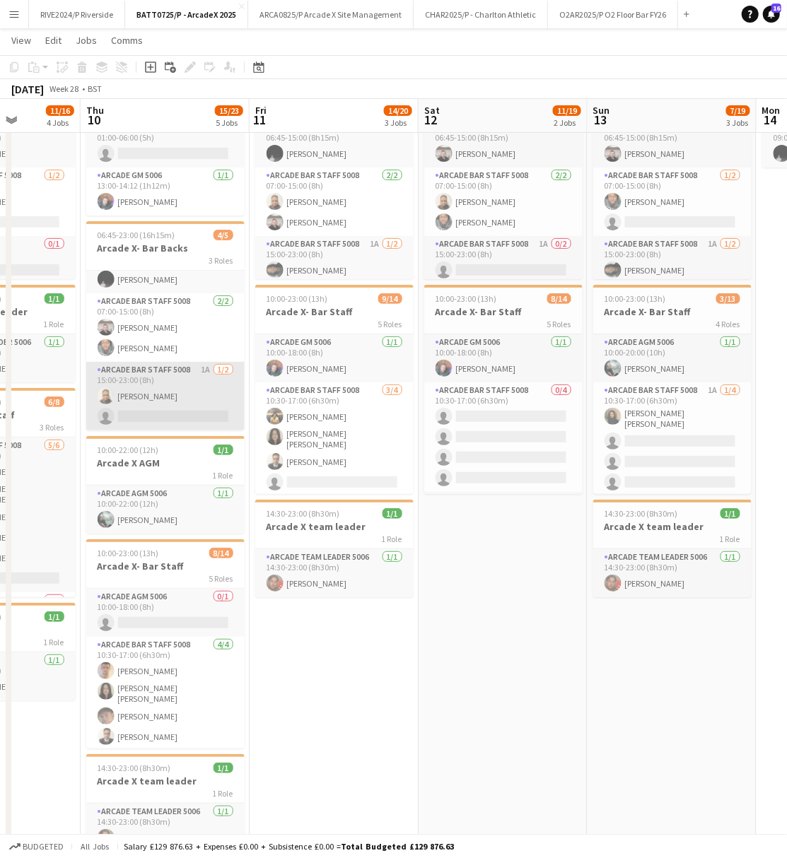
click at [134, 397] on app-card-role "Arcade Bar Staff 5008 1A [DATE] 15:00-23:00 (8h) [PERSON_NAME] single-neutral-a…" at bounding box center [165, 396] width 158 height 69
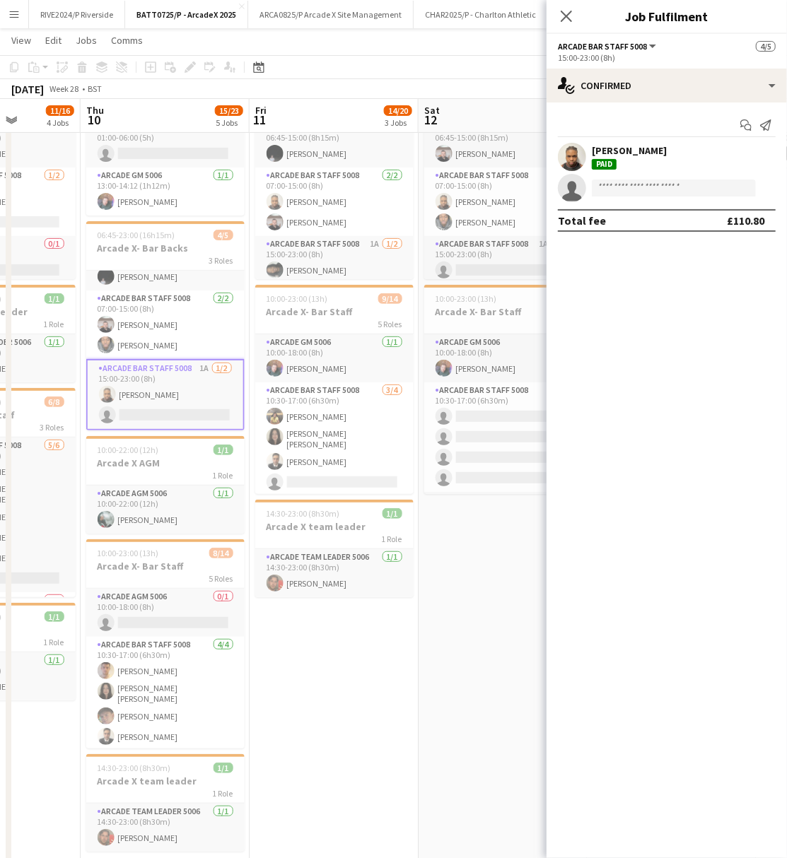
click at [600, 151] on div "[PERSON_NAME]" at bounding box center [629, 150] width 75 height 13
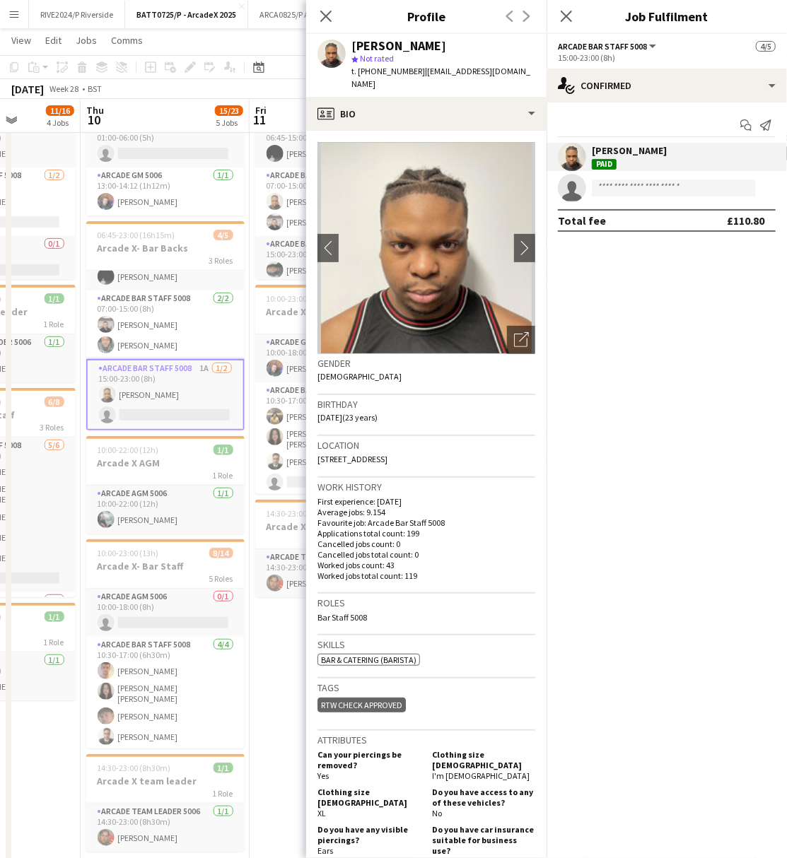
drag, startPoint x: 416, startPoint y: 71, endPoint x: 510, endPoint y: 82, distance: 94.7
click at [510, 82] on div "[PERSON_NAME] Mulindwa star Not rated t. [PHONE_NUMBER] | [EMAIL_ADDRESS][DOMAI…" at bounding box center [426, 65] width 240 height 63
click at [269, 655] on app-date-cell "06:45-23:00 (16h15m) 4/5 Arcade X- Bar Backs 3 Roles Arcade Team Leader 5006 [D…" at bounding box center [334, 525] width 169 height 923
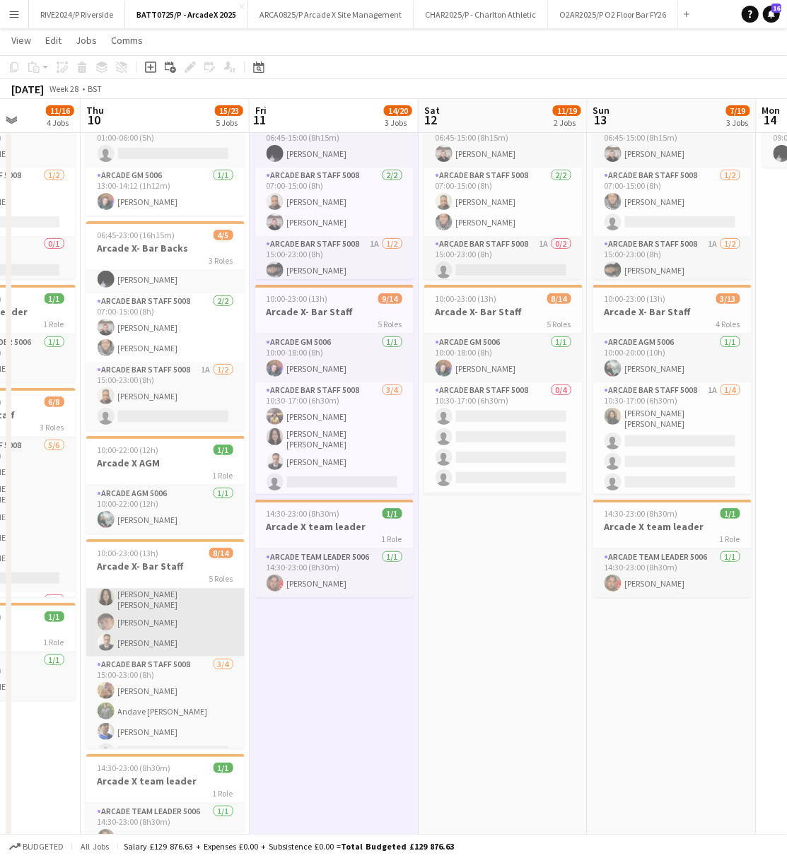
click at [151, 637] on app-card-role "Arcade Bar Staff 5008 [DATE] 10:30-17:00 (6h30m) [PERSON_NAME] [PERSON_NAME] [P…" at bounding box center [165, 600] width 158 height 114
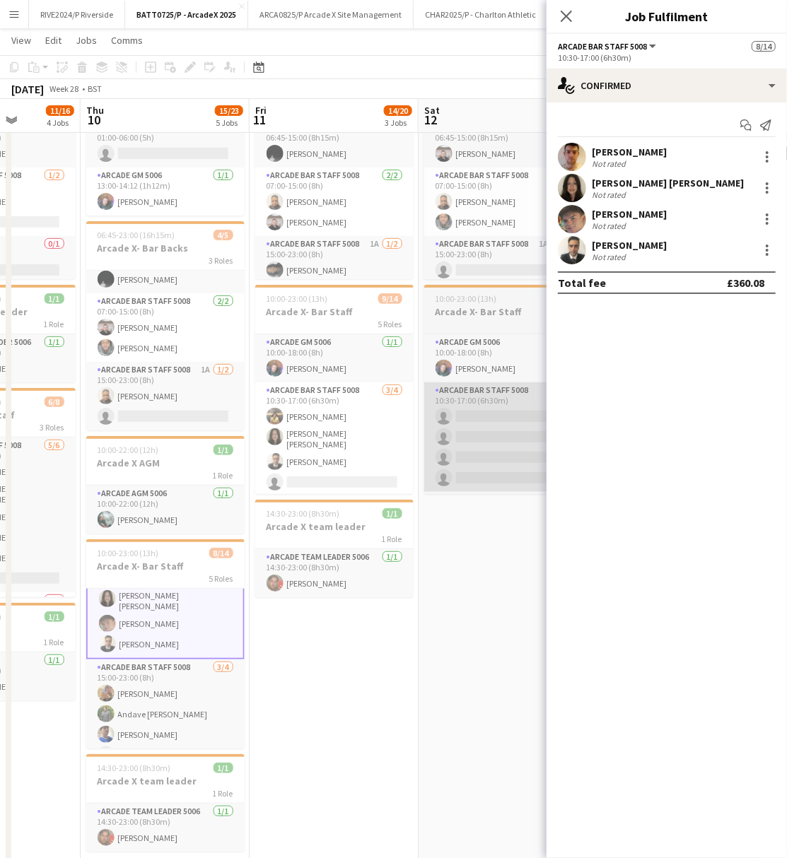
scroll to position [95, 0]
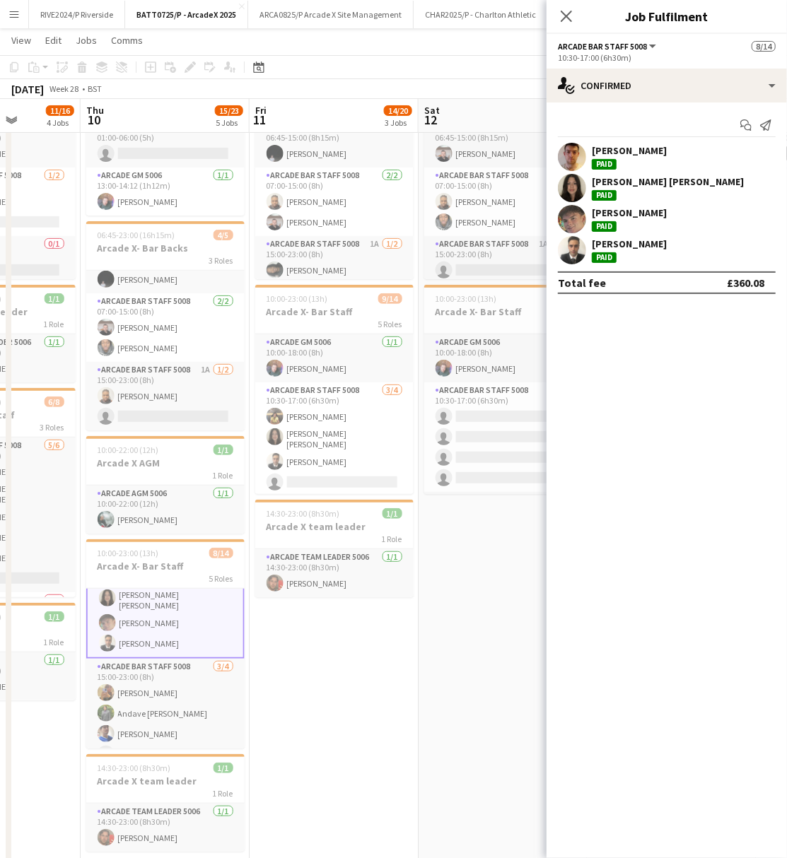
click at [606, 219] on div "[PERSON_NAME] Paid" at bounding box center [629, 218] width 75 height 25
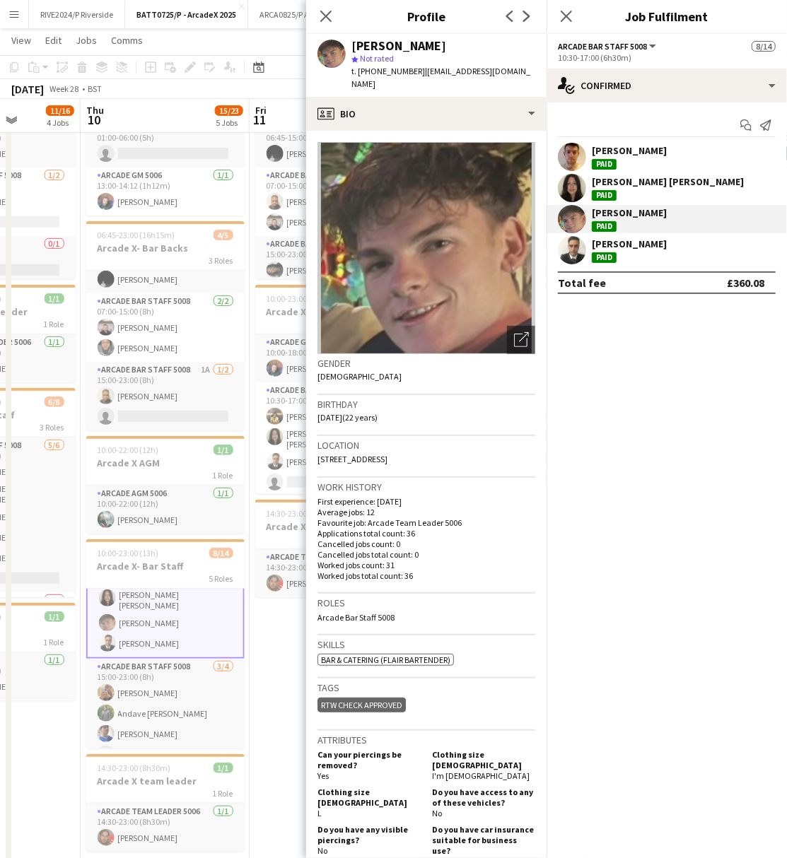
drag, startPoint x: 419, startPoint y: 71, endPoint x: 513, endPoint y: 79, distance: 94.3
click at [513, 79] on div "[PERSON_NAME] star Not rated t. [PHONE_NUMBER] | [EMAIL_ADDRESS][DOMAIN_NAME]" at bounding box center [426, 65] width 240 height 63
click at [250, 734] on app-date-cell "06:45-23:00 (16h15m) 4/5 Arcade X- Bar Backs 3 Roles Arcade Team Leader 5006 [D…" at bounding box center [334, 525] width 169 height 923
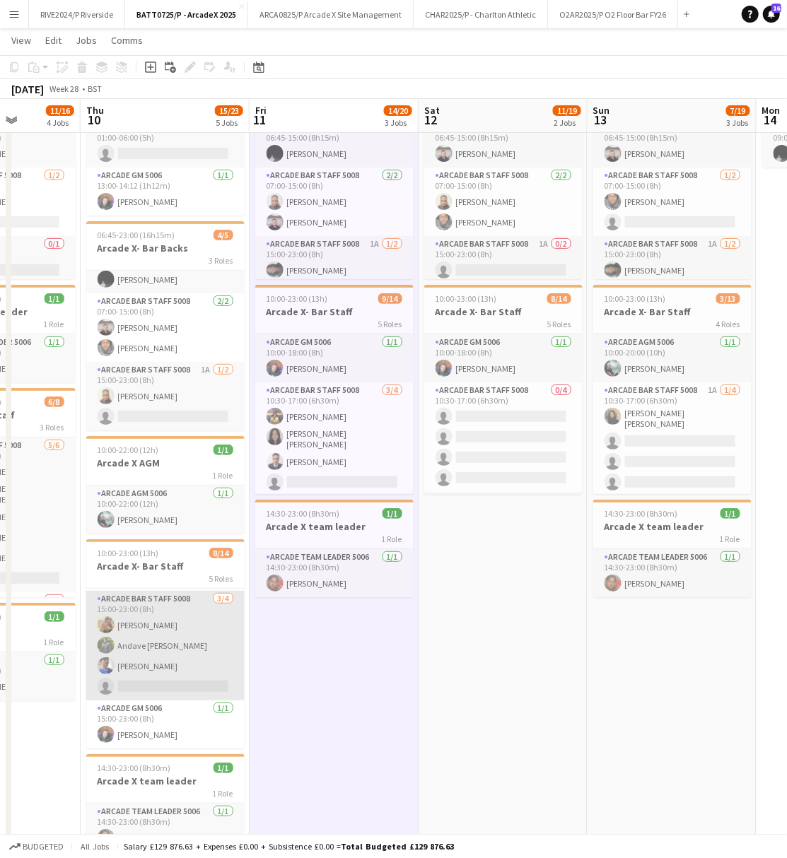
scroll to position [188, 0]
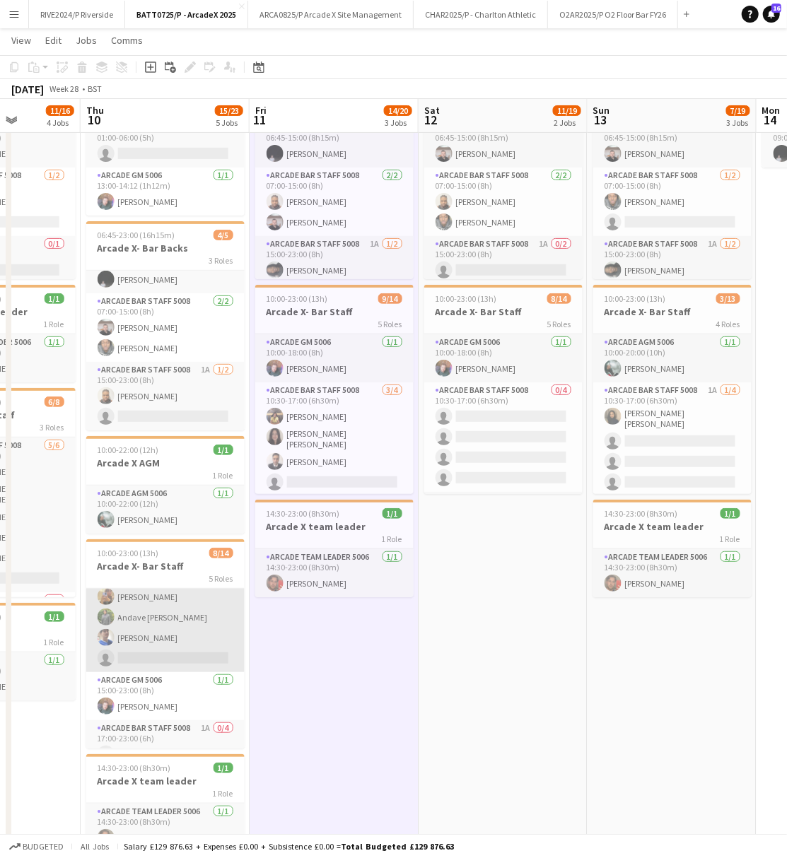
click at [112, 611] on app-user-avatar at bounding box center [106, 617] width 17 height 17
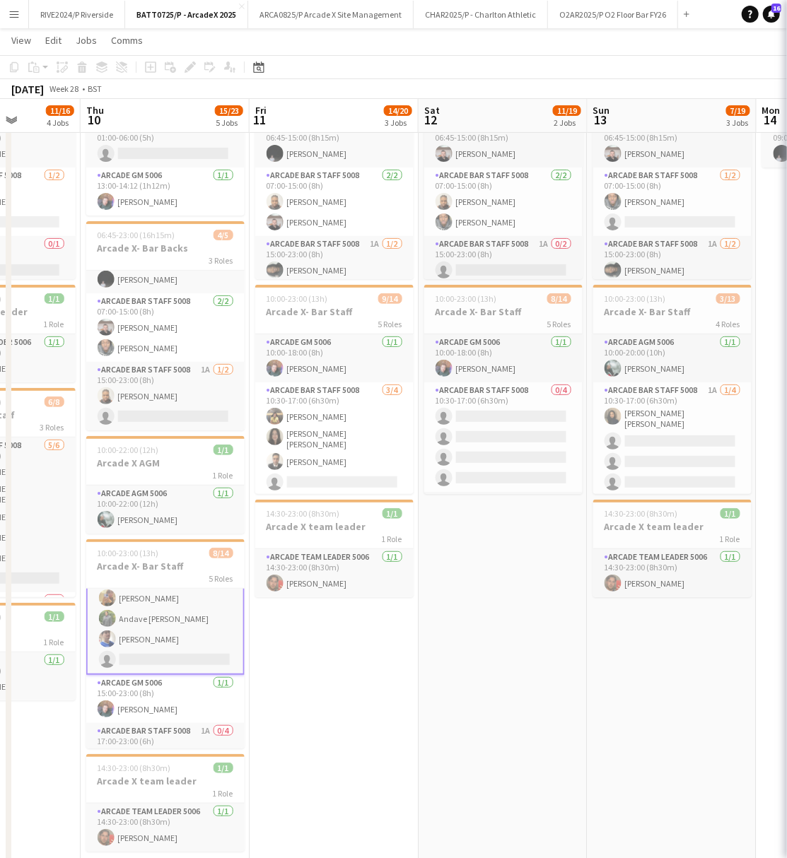
scroll to position [189, 0]
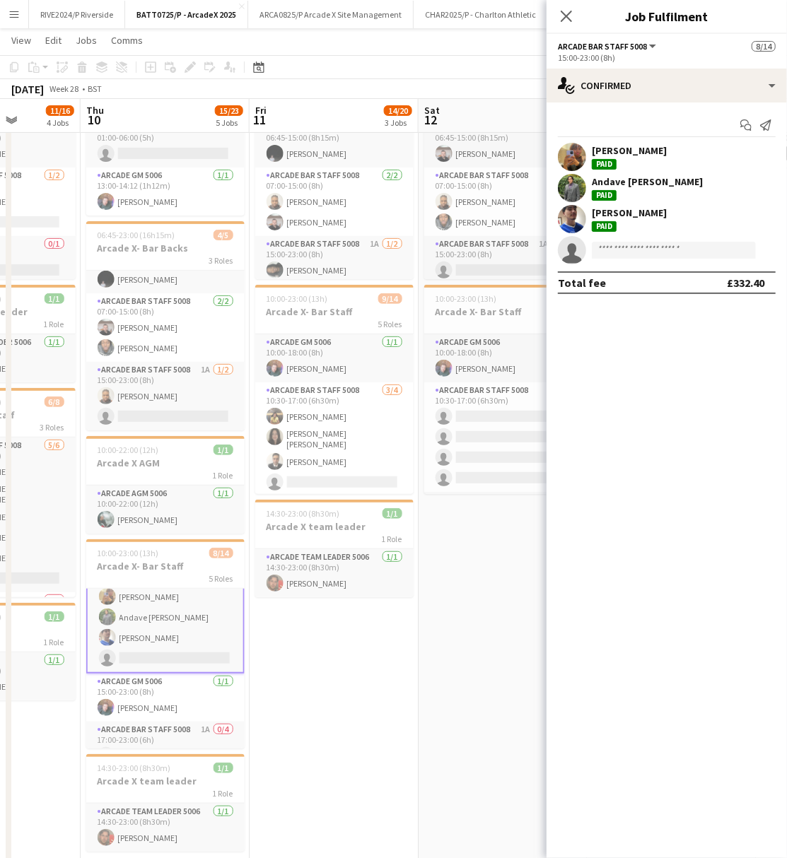
click at [631, 189] on div "Andave [PERSON_NAME]" at bounding box center [647, 187] width 111 height 25
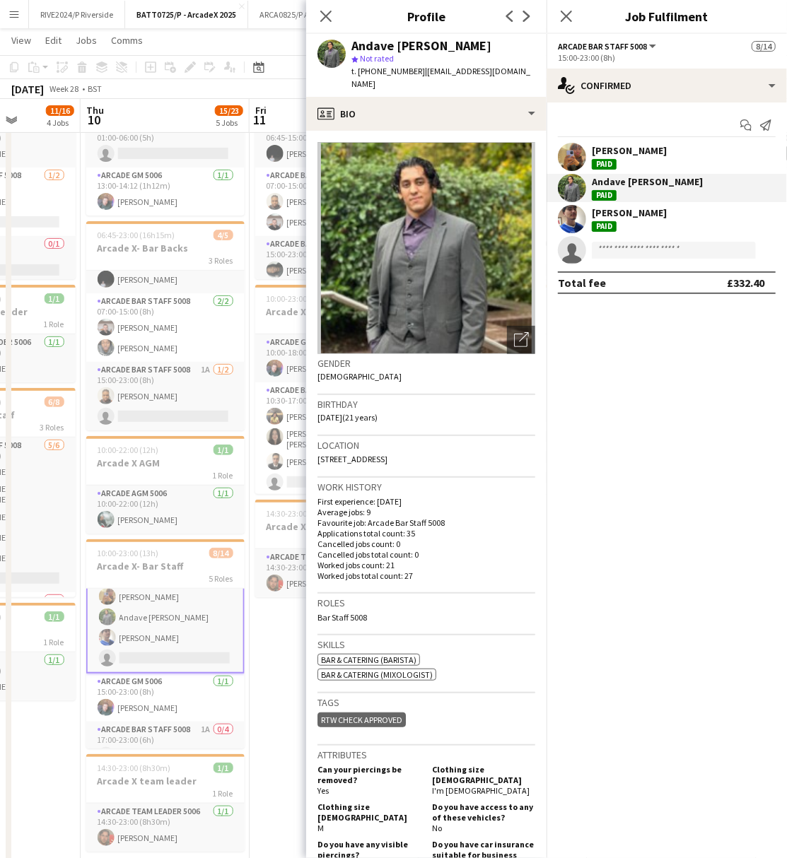
click at [420, 72] on span "| [EMAIL_ADDRESS][DOMAIN_NAME]" at bounding box center [440, 77] width 179 height 23
drag, startPoint x: 417, startPoint y: 72, endPoint x: 529, endPoint y: 71, distance: 112.4
click at [529, 71] on div "Andave [PERSON_NAME] star Not rated t. [PHONE_NUMBER] | [EMAIL_ADDRESS][DOMAIN_…" at bounding box center [426, 65] width 240 height 63
click at [298, 741] on app-date-cell "06:45-23:00 (16h15m) 4/5 Arcade X- Bar Backs 3 Roles Arcade Team Leader 5006 [D…" at bounding box center [334, 525] width 169 height 923
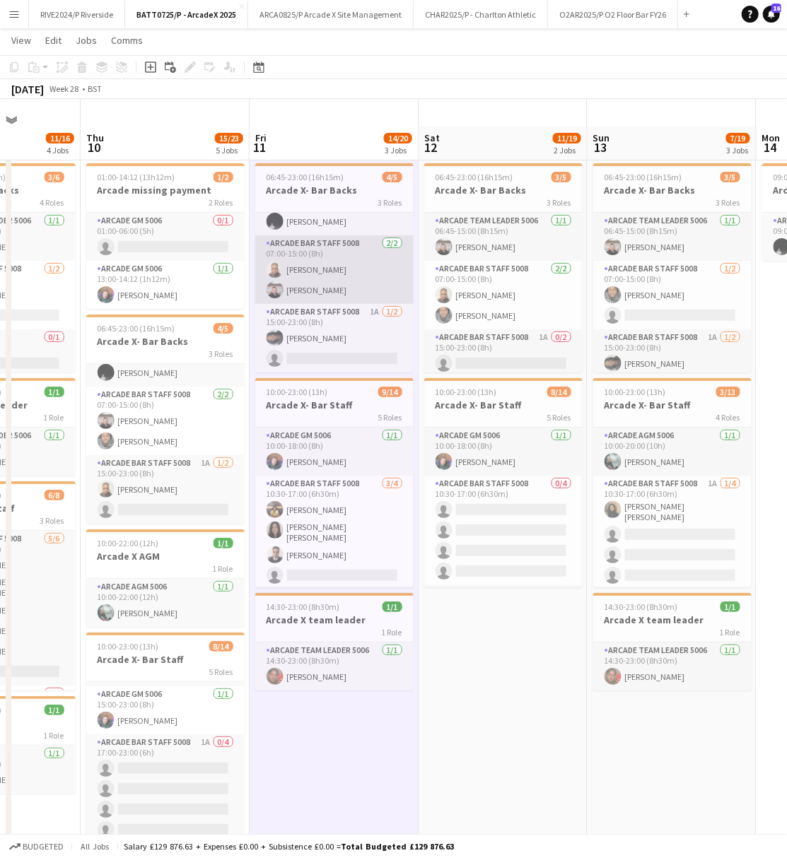
scroll to position [0, 0]
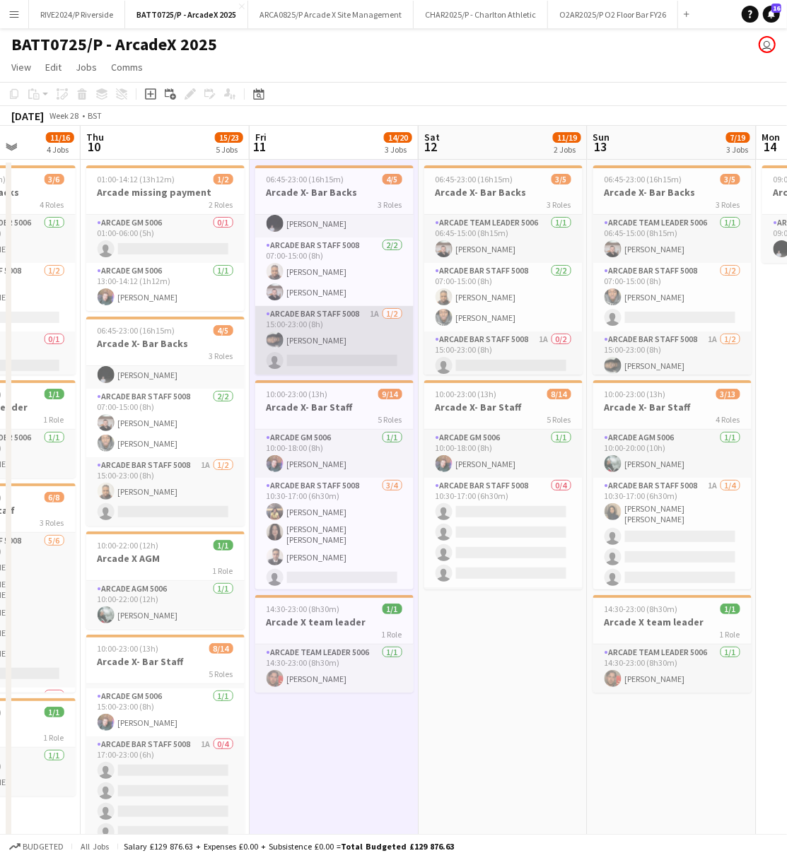
click at [308, 324] on app-card-role "Arcade Bar Staff 5008 1A [DATE] 15:00-23:00 (8h) [PERSON_NAME] single-neutral-a…" at bounding box center [334, 340] width 158 height 69
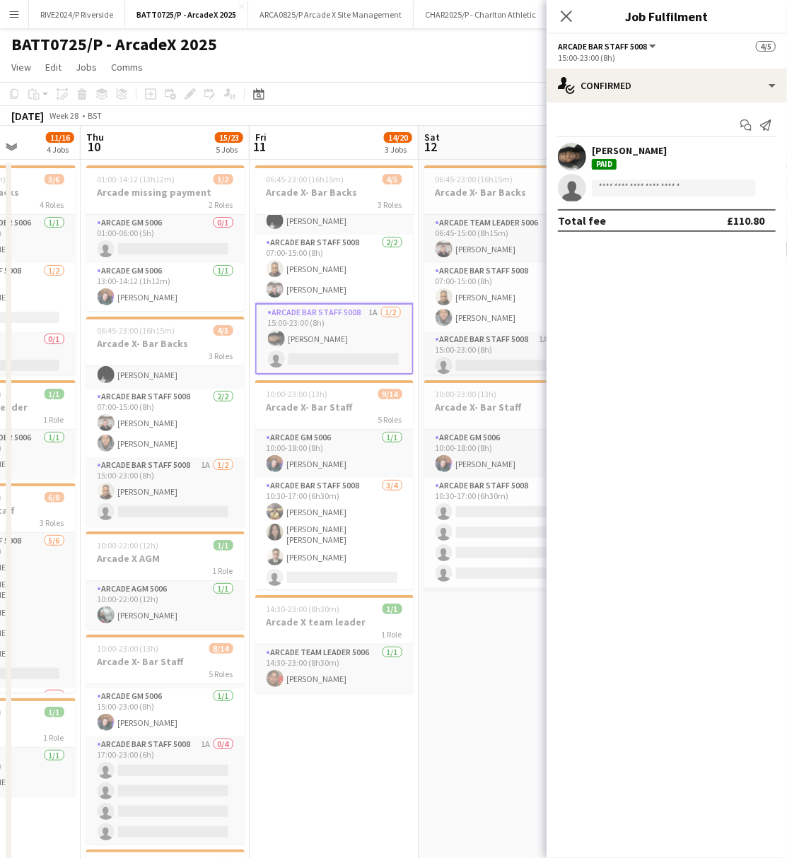
click at [611, 156] on div "[PERSON_NAME]" at bounding box center [629, 156] width 75 height 25
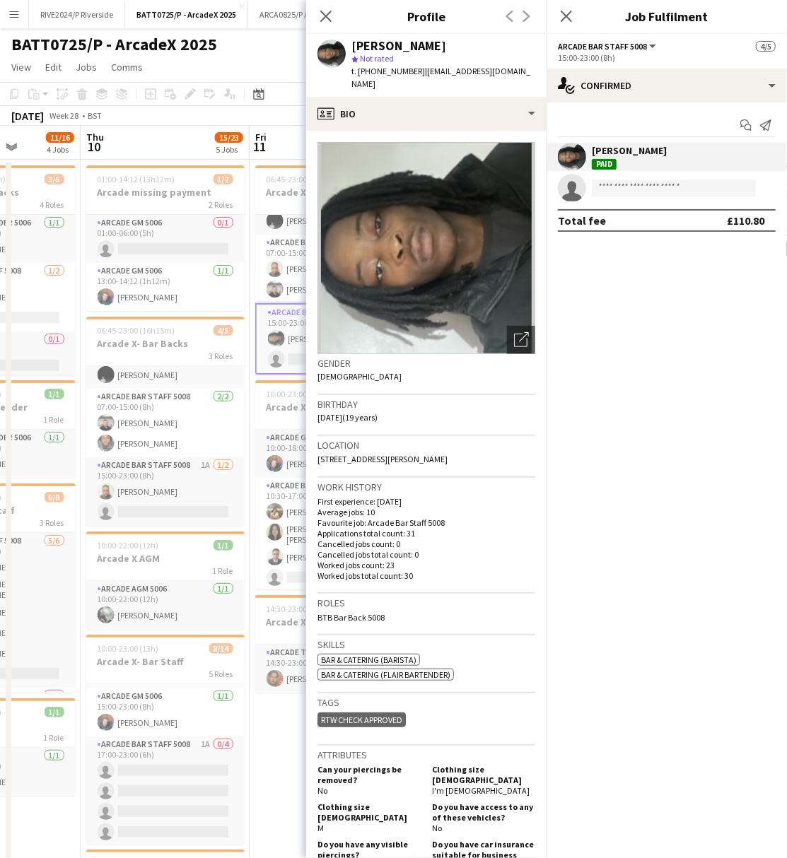
drag, startPoint x: 421, startPoint y: 66, endPoint x: 540, endPoint y: 66, distance: 118.8
click at [540, 66] on app-profile-header "[PERSON_NAME] star Not rated t. [PHONE_NUMBER] | [EMAIL_ADDRESS][DOMAIN_NAME]" at bounding box center [426, 65] width 240 height 63
click at [277, 766] on app-date-cell "06:45-23:00 (16h15m) 4/5 Arcade X- Bar Backs 3 Roles Arcade Team Leader 5006 [D…" at bounding box center [334, 621] width 169 height 923
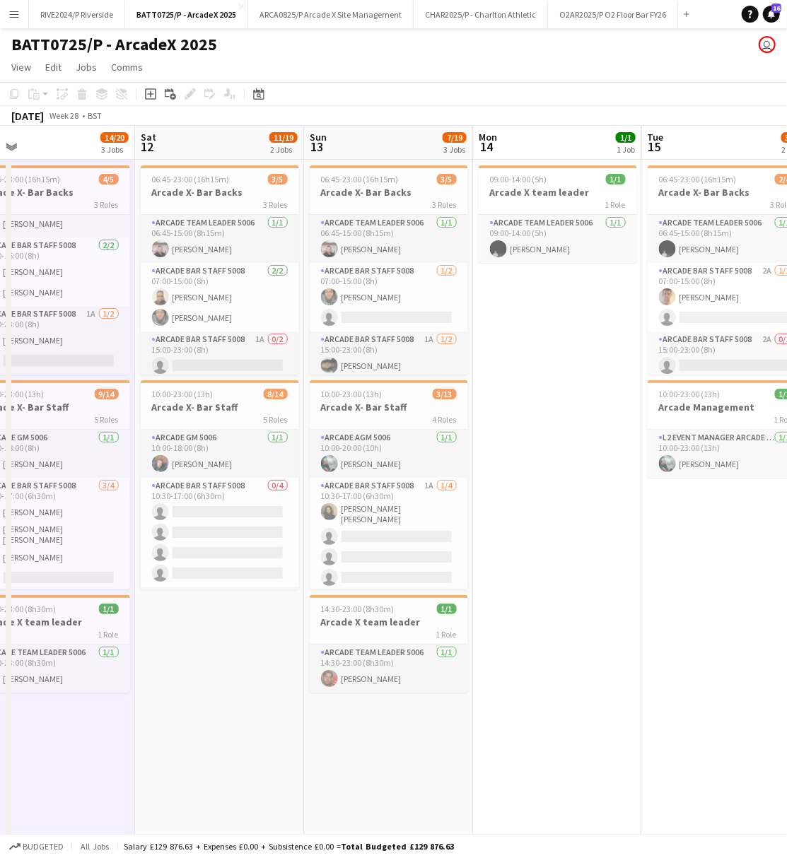
scroll to position [0, 544]
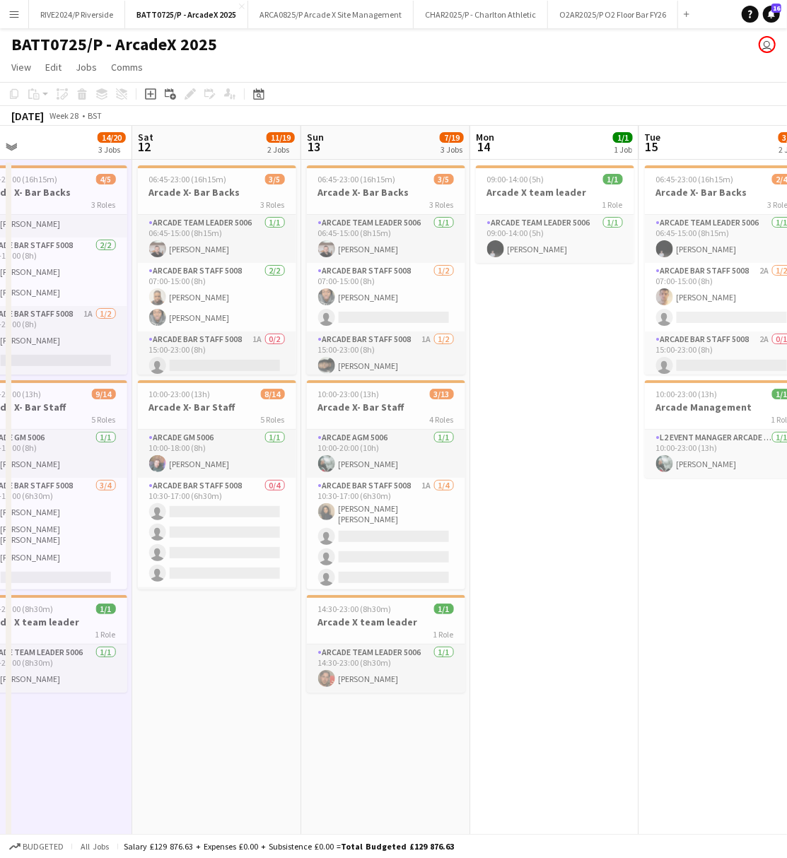
drag, startPoint x: 281, startPoint y: 708, endPoint x: 213, endPoint y: 703, distance: 68.0
click at [213, 703] on app-calendar-viewport "Tue 8 12/16 5 Jobs Wed 9 11/16 4 Jobs Thu 10 15/23 5 Jobs Fri 11 14/20 3 Jobs S…" at bounding box center [393, 658] width 787 height 1065
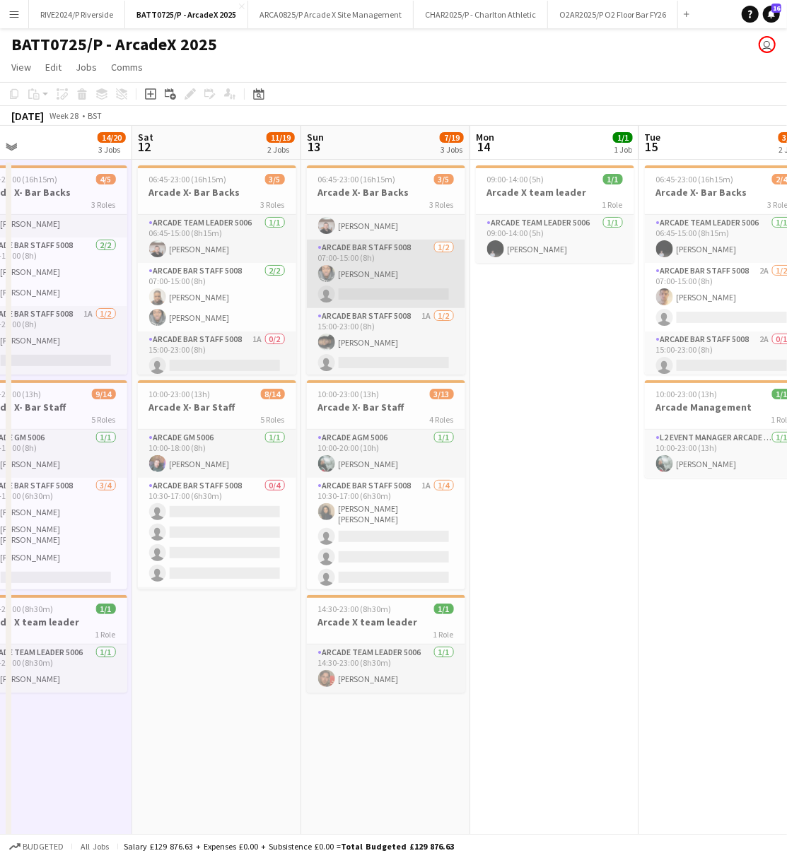
scroll to position [27, 0]
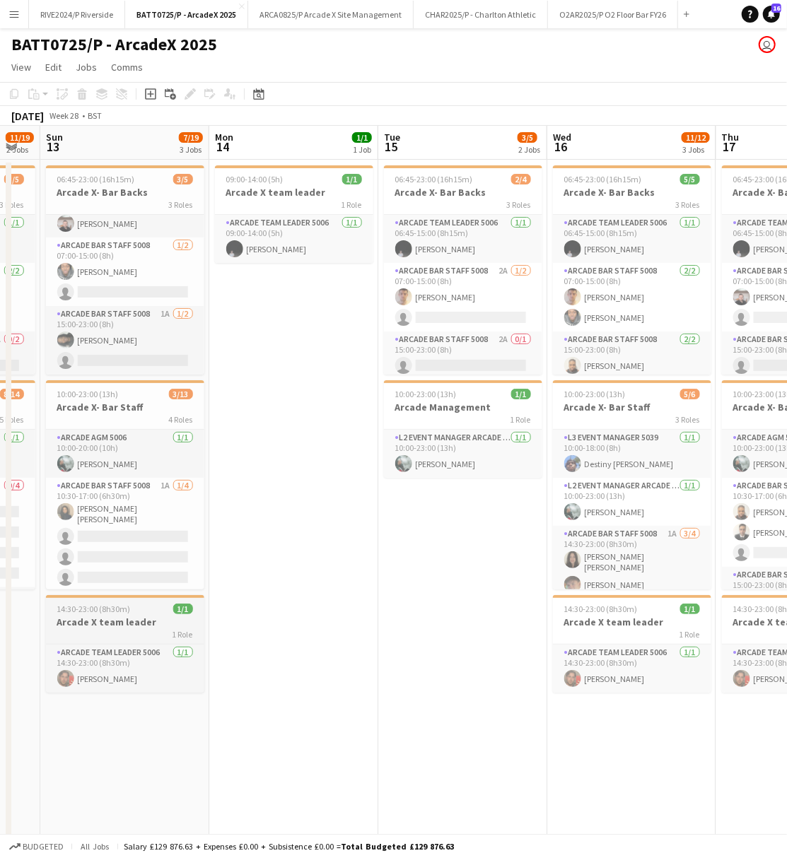
drag, startPoint x: 340, startPoint y: 589, endPoint x: 188, endPoint y: 598, distance: 152.3
click at [136, 618] on app-calendar-viewport "Thu 10 15/23 5 Jobs Fri 11 14/20 3 Jobs Sat 12 11/19 2 Jobs Sun 13 7/19 3 Jobs …" at bounding box center [393, 658] width 787 height 1065
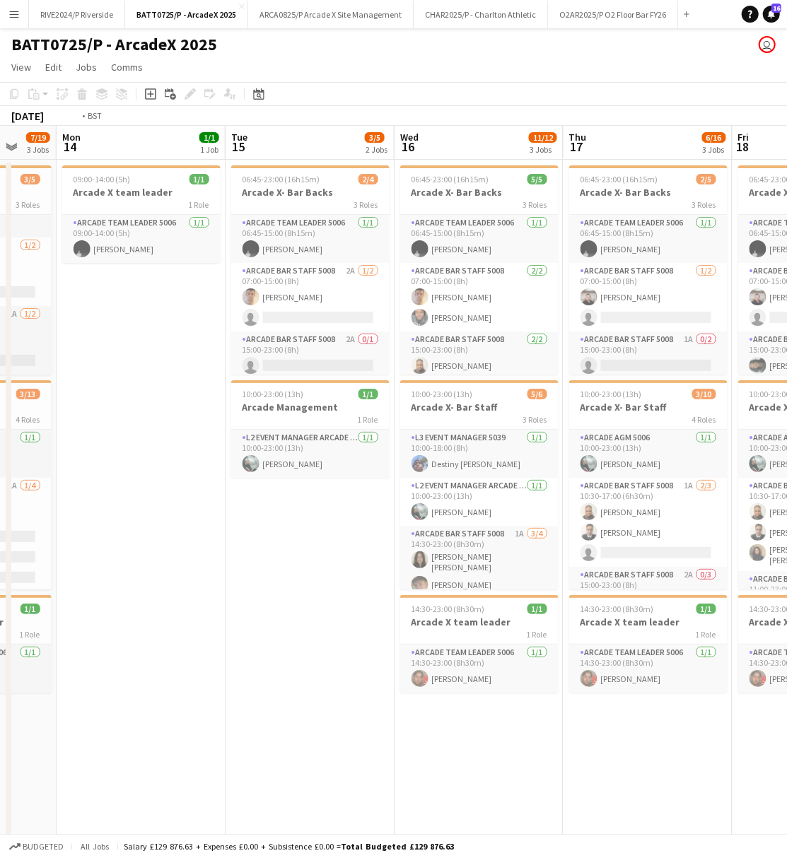
scroll to position [0, 397]
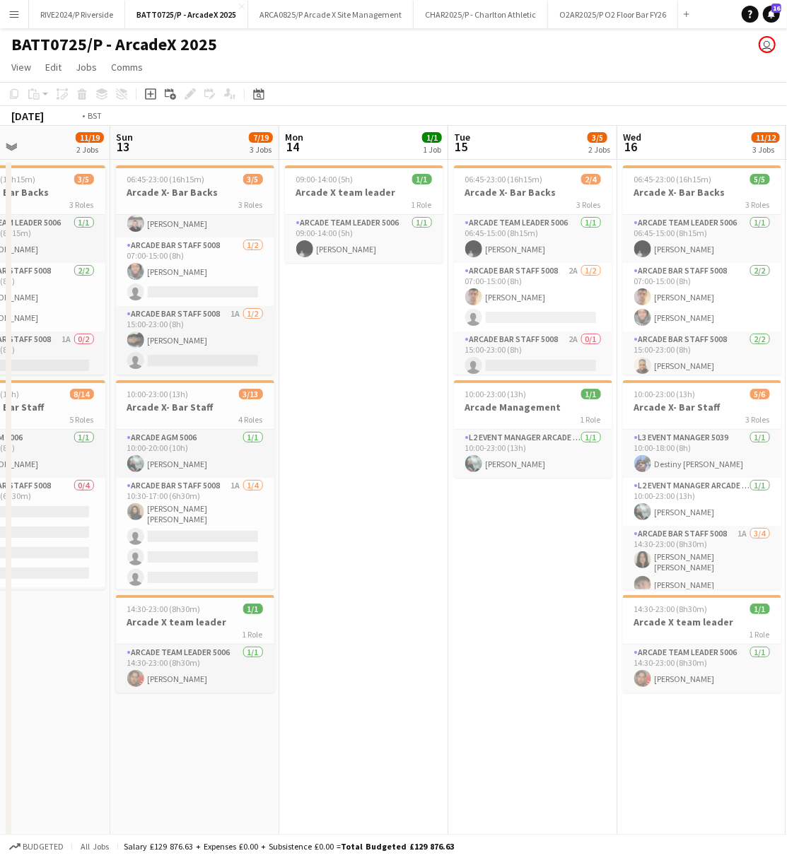
drag, startPoint x: 317, startPoint y: 590, endPoint x: 76, endPoint y: 599, distance: 240.6
click at [76, 599] on app-calendar-viewport "Thu 10 15/23 5 Jobs Fri 11 14/20 3 Jobs Sat 12 11/19 2 Jobs Sun 13 7/19 3 Jobs …" at bounding box center [393, 658] width 787 height 1065
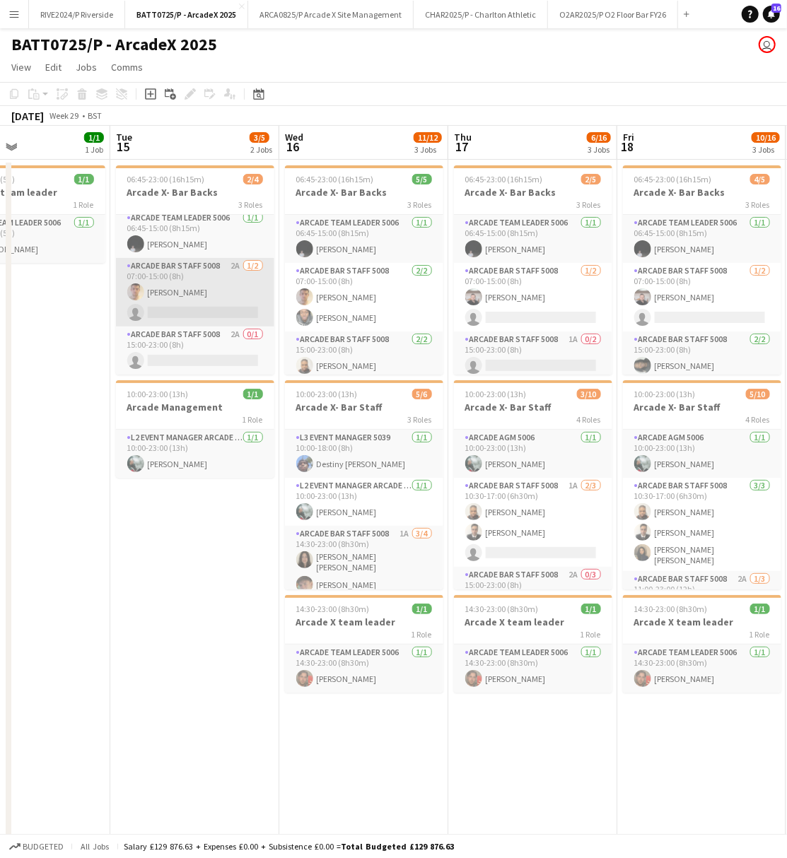
scroll to position [6, 0]
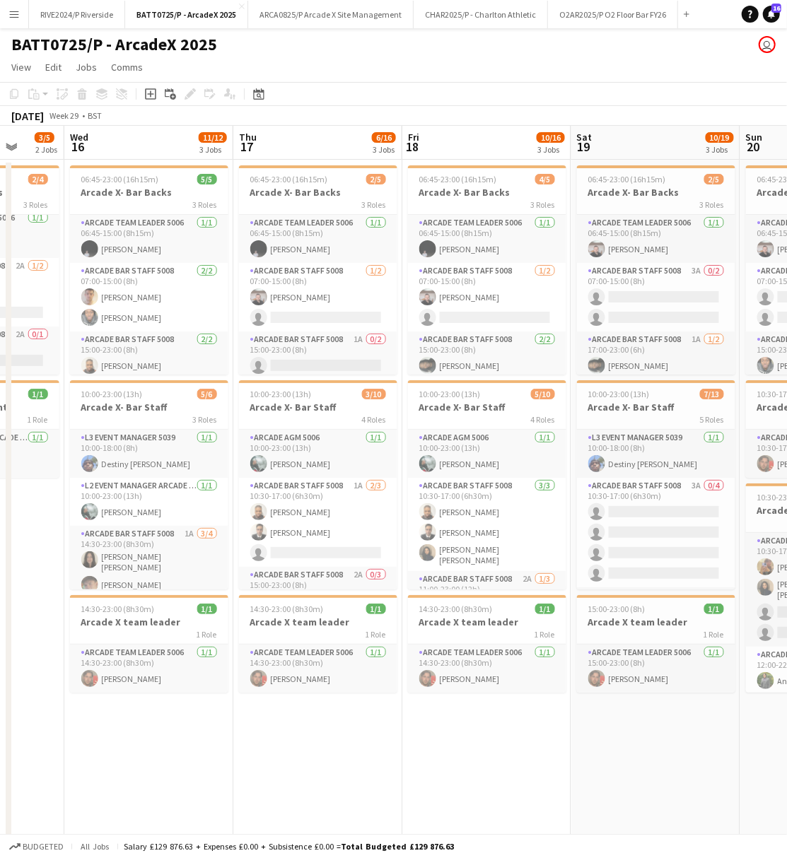
drag, startPoint x: 300, startPoint y: 744, endPoint x: 195, endPoint y: 744, distance: 104.6
click at [195, 744] on app-calendar-viewport "Sat 12 11/19 2 Jobs Sun 13 7/19 3 Jobs Mon 14 1/1 1 Job Tue 15 3/5 2 Jobs Wed 1…" at bounding box center [393, 658] width 787 height 1065
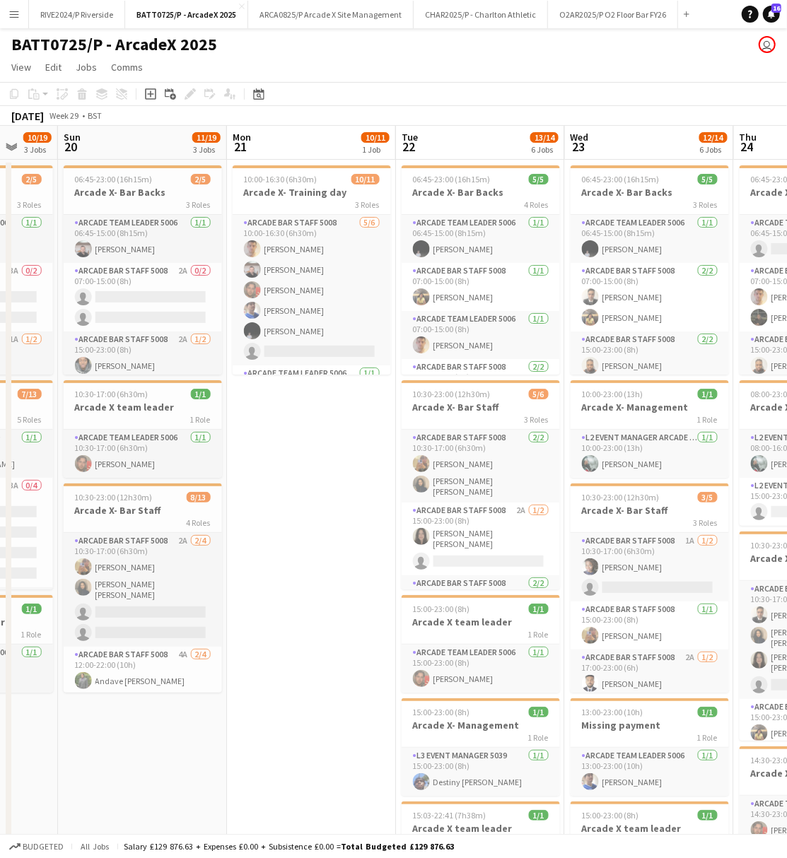
scroll to position [0, 349]
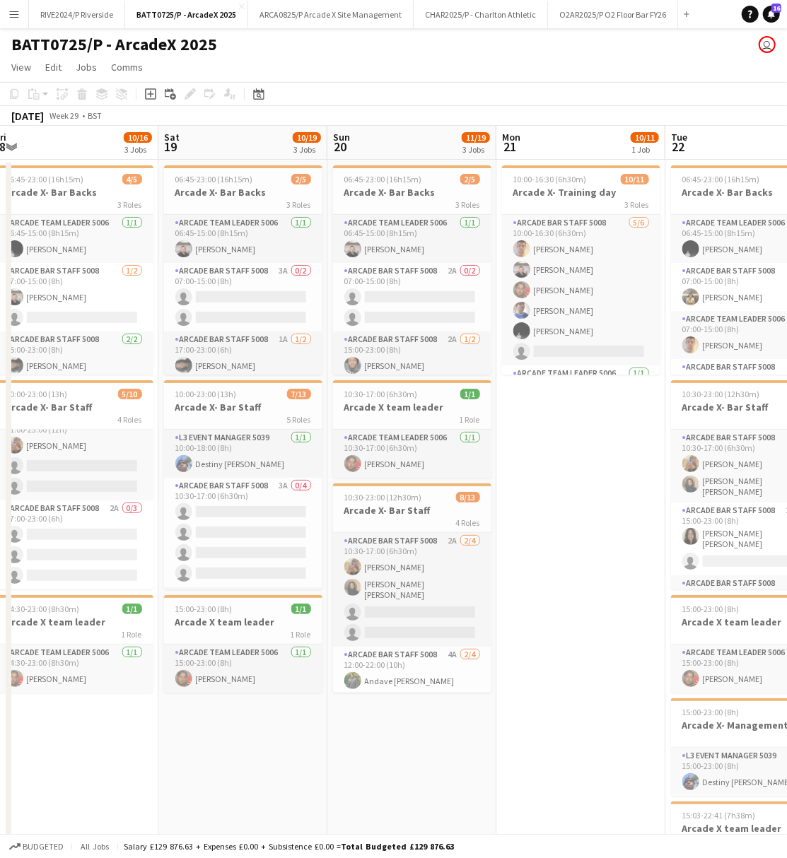
drag, startPoint x: 275, startPoint y: 812, endPoint x: -165, endPoint y: 817, distance: 440.4
click at [0, 817] on html "Menu Boards Boards Boards All jobs Status Workforce Workforce My Workforce Recr…" at bounding box center [393, 607] width 787 height 1214
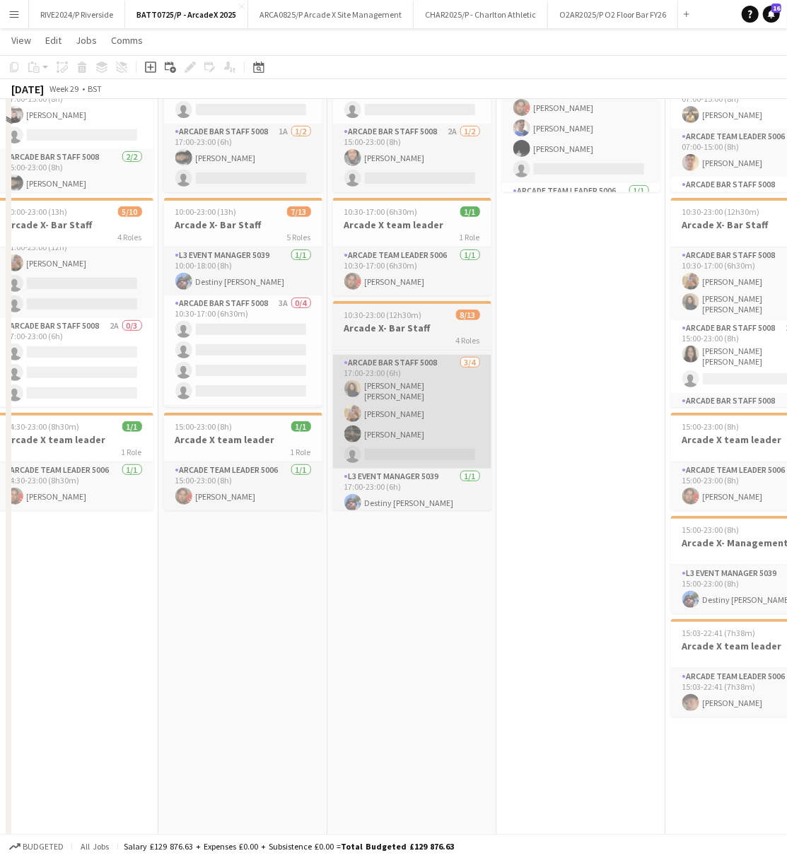
scroll to position [188, 0]
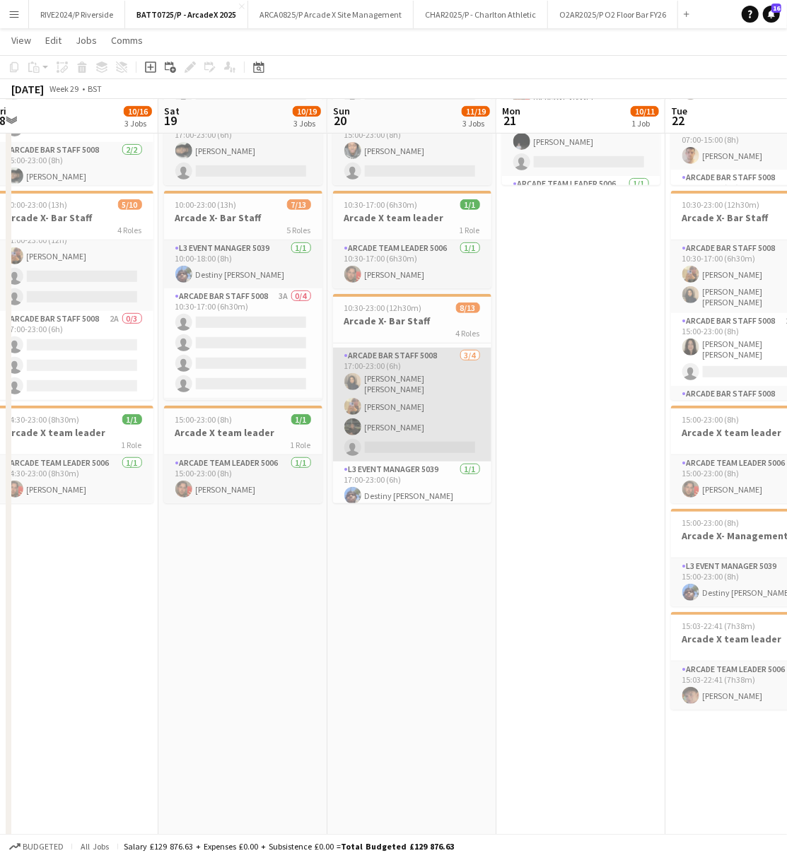
click at [385, 424] on app-card-role "Arcade Bar Staff 5008 [DATE] 17:00-23:00 (6h) [PERSON_NAME] [PERSON_NAME] singl…" at bounding box center [412, 405] width 158 height 114
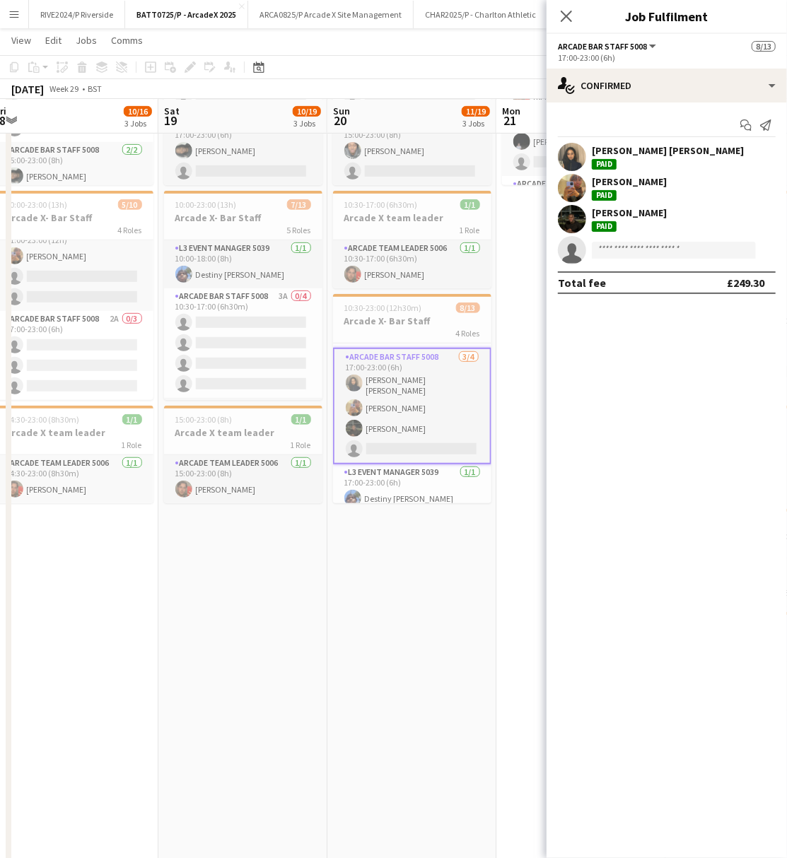
click at [558, 219] on app-user-avatar at bounding box center [572, 219] width 28 height 28
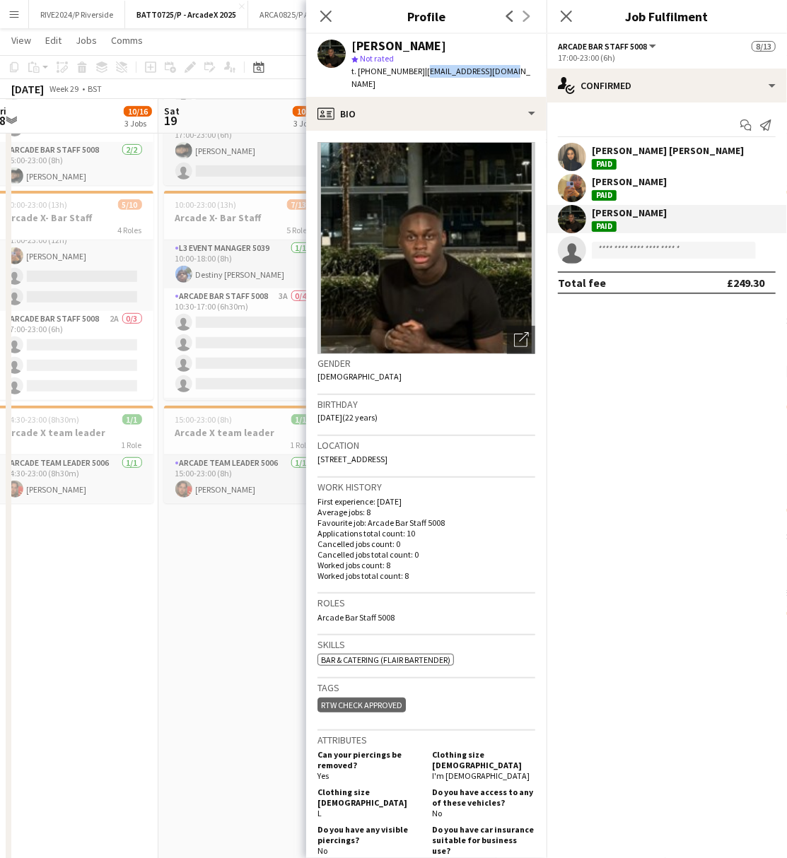
drag, startPoint x: 419, startPoint y: 66, endPoint x: 501, endPoint y: 80, distance: 83.1
click at [501, 80] on div "[PERSON_NAME] star Not rated t. [PHONE_NUMBER] | [EMAIL_ADDRESS][DOMAIN_NAME]" at bounding box center [426, 65] width 240 height 63
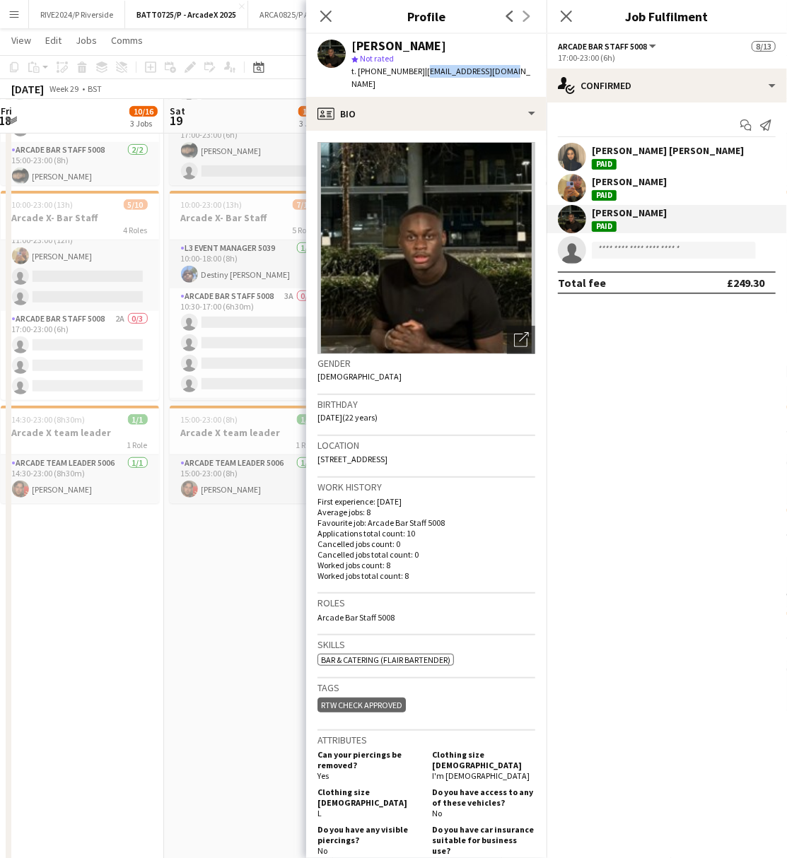
click at [161, 578] on app-calendar-viewport "Wed 16 11/12 3 Jobs Thu 17 6/16 3 Jobs Fri 18 10/16 3 Jobs Sat 19 10/19 3 Jobs …" at bounding box center [393, 434] width 787 height 1134
click at [218, 751] on app-date-cell "06:45-23:00 (16h15m) 2/5 Arcade X- Bar Backs 3 Roles Arcade Team Leader 5006 [D…" at bounding box center [248, 431] width 169 height 923
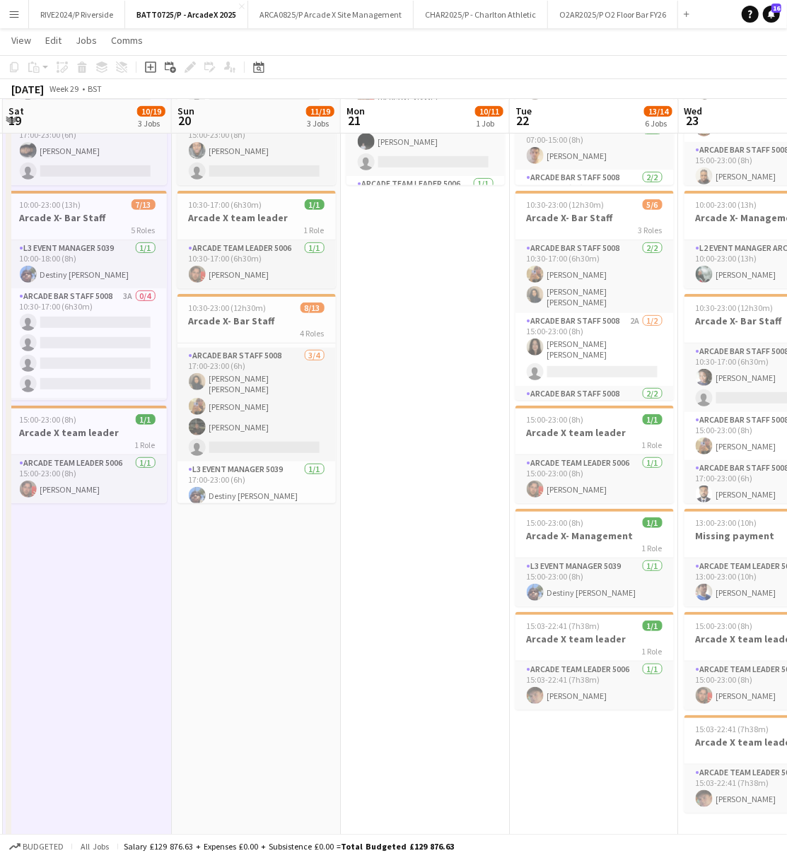
drag, startPoint x: 674, startPoint y: 532, endPoint x: 513, endPoint y: 564, distance: 164.3
click at [513, 564] on app-calendar-viewport "Wed 16 11/12 3 Jobs Thu 17 6/16 3 Jobs Fri 18 10/16 3 Jobs Sat 19 10/19 3 Jobs …" at bounding box center [393, 434] width 787 height 1134
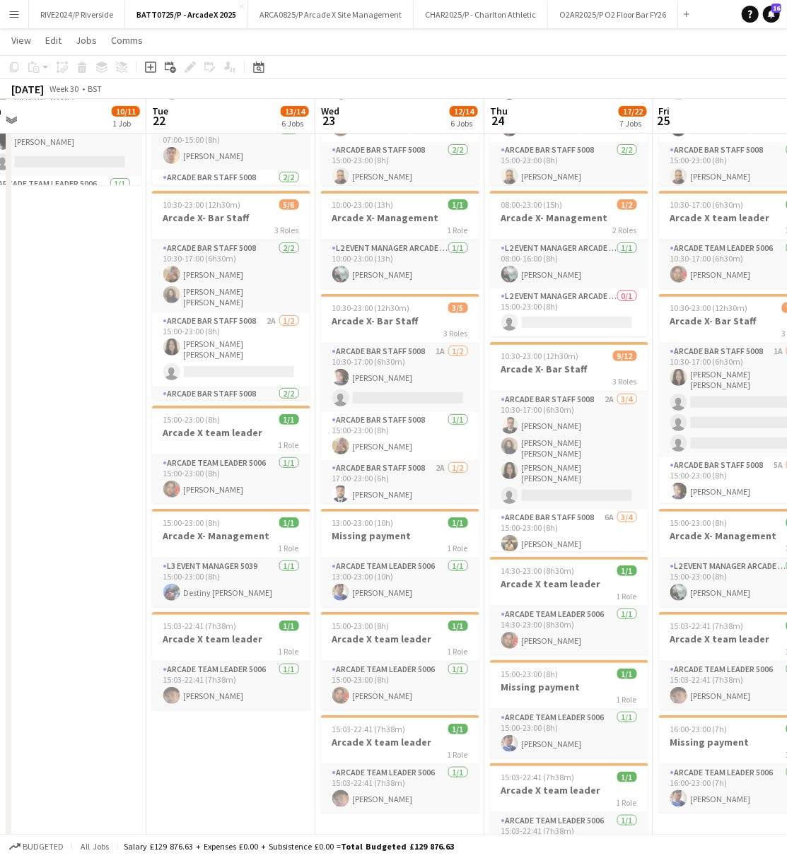
drag, startPoint x: 496, startPoint y: 543, endPoint x: 115, endPoint y: 563, distance: 382.3
click at [123, 569] on app-calendar-viewport "Fri 18 10/16 3 Jobs Sat 19 10/19 3 Jobs Sun 20 11/19 3 Jobs Mon 21 10/11 1 Job …" at bounding box center [393, 434] width 787 height 1134
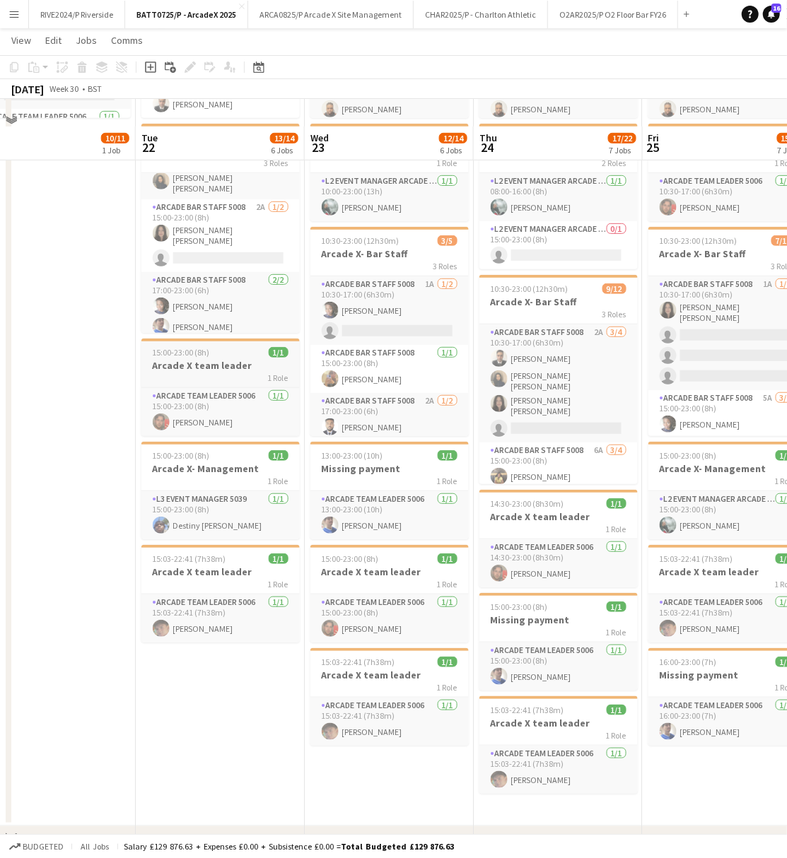
scroll to position [283, 0]
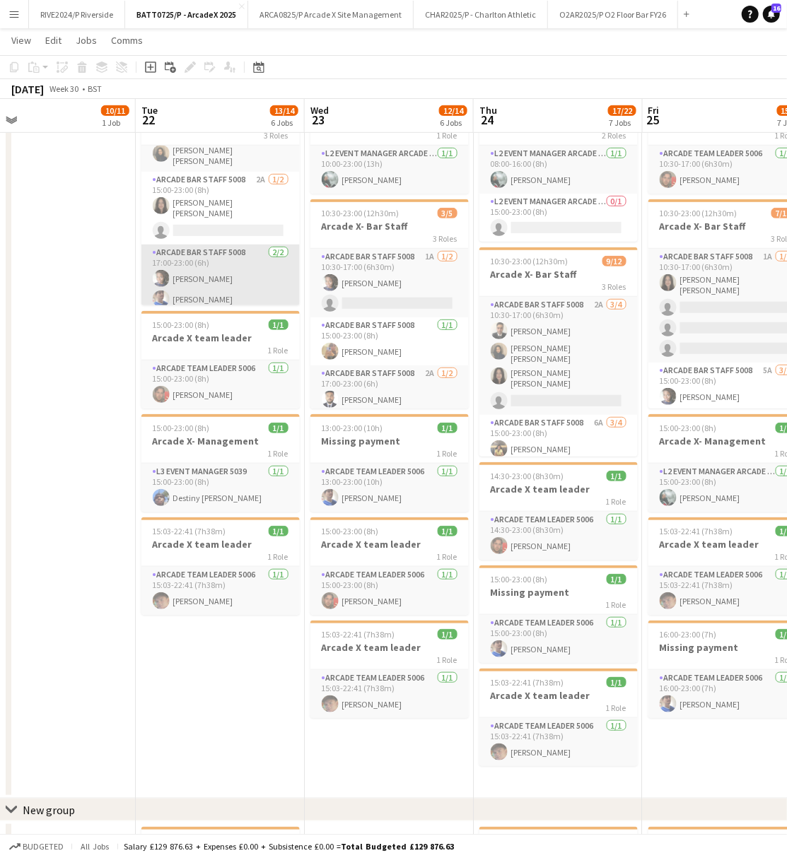
click at [204, 293] on app-card-role "Arcade Bar Staff 5008 [DATE] 17:00-23:00 (6h) [PERSON_NAME] [PERSON_NAME]" at bounding box center [220, 279] width 158 height 69
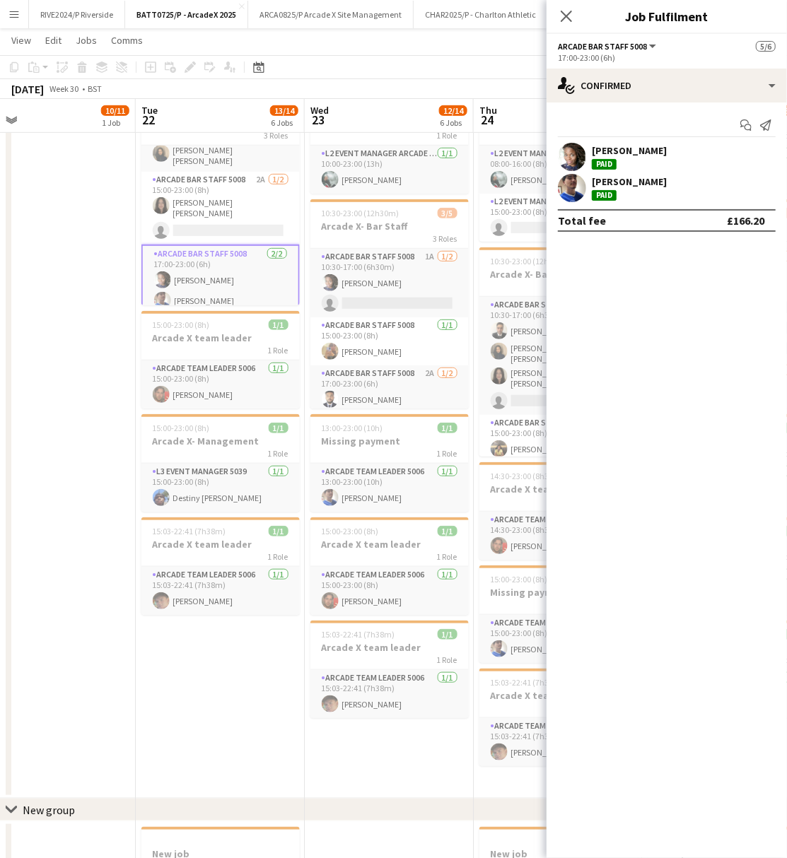
click at [608, 148] on div "[PERSON_NAME]" at bounding box center [629, 150] width 75 height 13
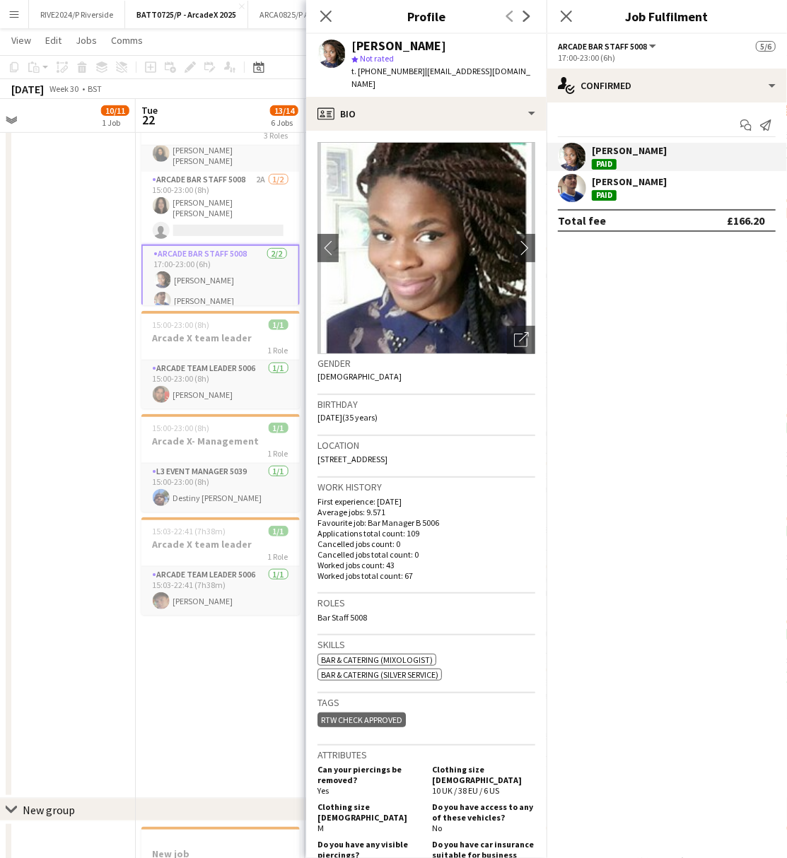
click at [417, 69] on div "t. [PHONE_NUMBER] | [EMAIL_ADDRESS][DOMAIN_NAME]" at bounding box center [443, 77] width 184 height 25
click at [423, 71] on span "| [EMAIL_ADDRESS][DOMAIN_NAME]" at bounding box center [440, 77] width 179 height 23
drag, startPoint x: 417, startPoint y: 71, endPoint x: 510, endPoint y: 71, distance: 92.6
click at [510, 71] on div "[PERSON_NAME] star Not rated t. [PHONE_NUMBER] | [EMAIL_ADDRESS][DOMAIN_NAME]" at bounding box center [426, 65] width 240 height 63
click at [241, 773] on app-date-cell "06:45-23:00 (16h15m) 5/5 Arcade X- Bar Backs 4 Roles Arcade Team Leader 5006 [D…" at bounding box center [220, 337] width 169 height 923
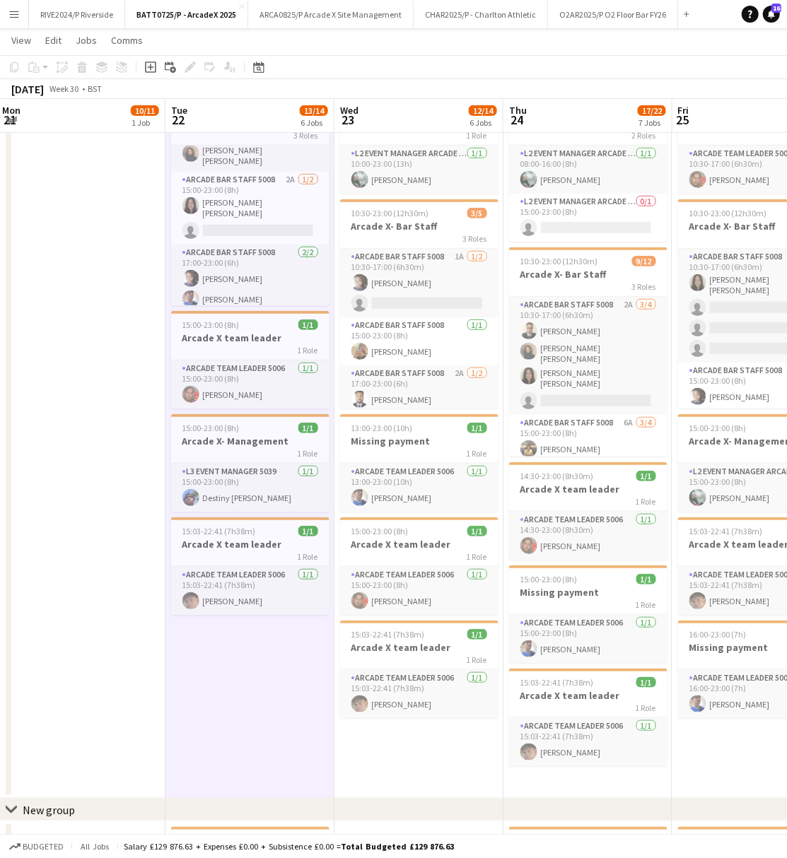
scroll to position [0, 568]
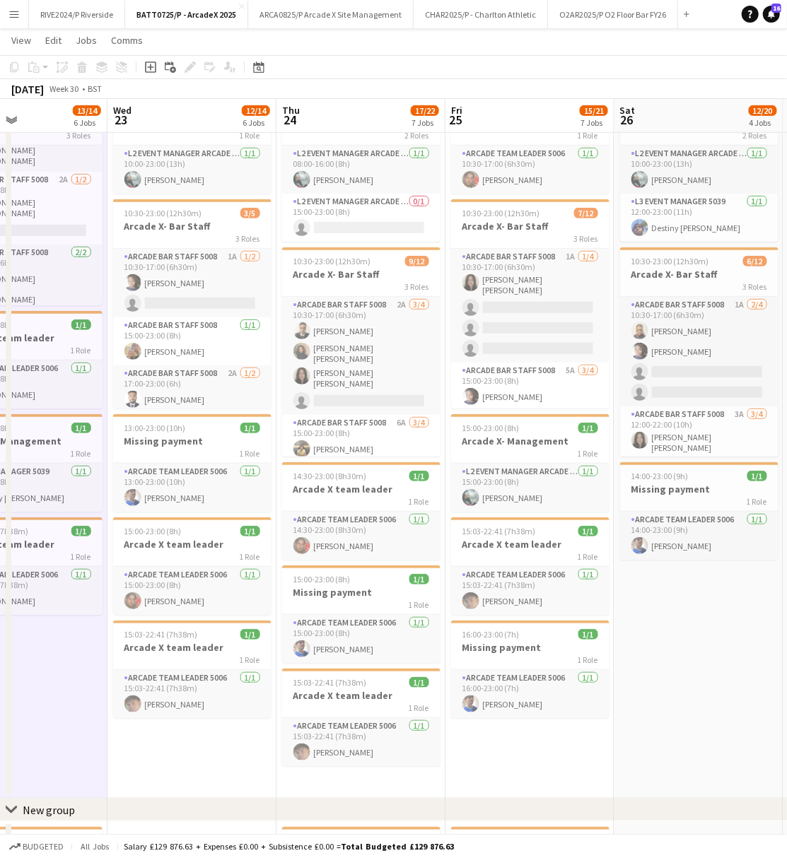
drag, startPoint x: 324, startPoint y: 734, endPoint x: 161, endPoint y: 728, distance: 162.7
click at [161, 728] on app-calendar-viewport "Sat 19 10/19 3 Jobs Sun 20 11/19 3 Jobs Mon 21 10/11 1 Job Tue 22 13/14 6 Jobs …" at bounding box center [393, 339] width 787 height 1134
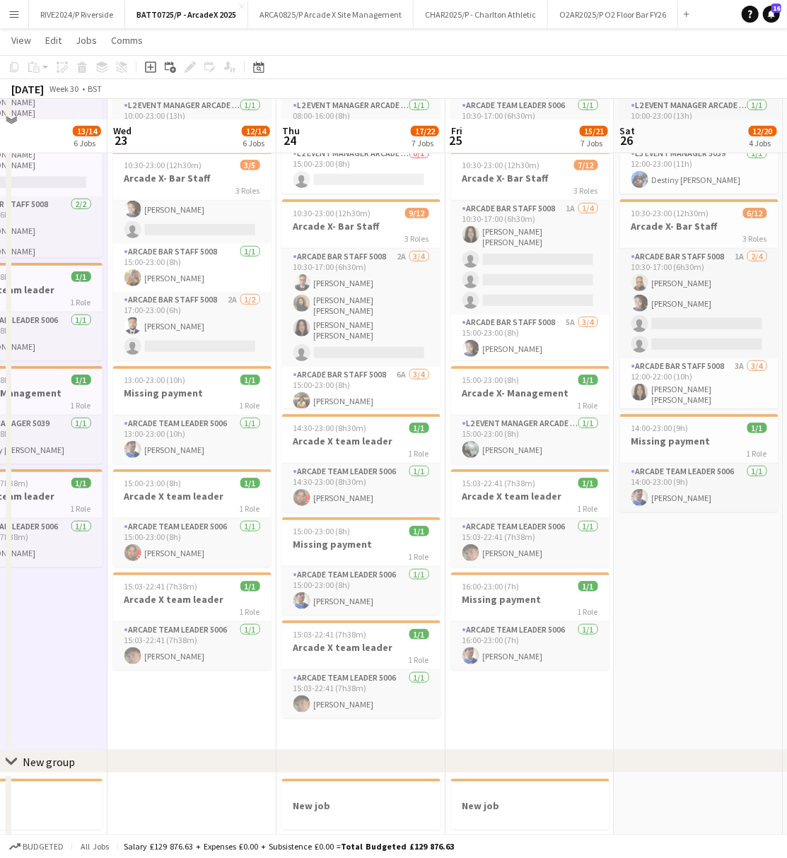
scroll to position [354, 0]
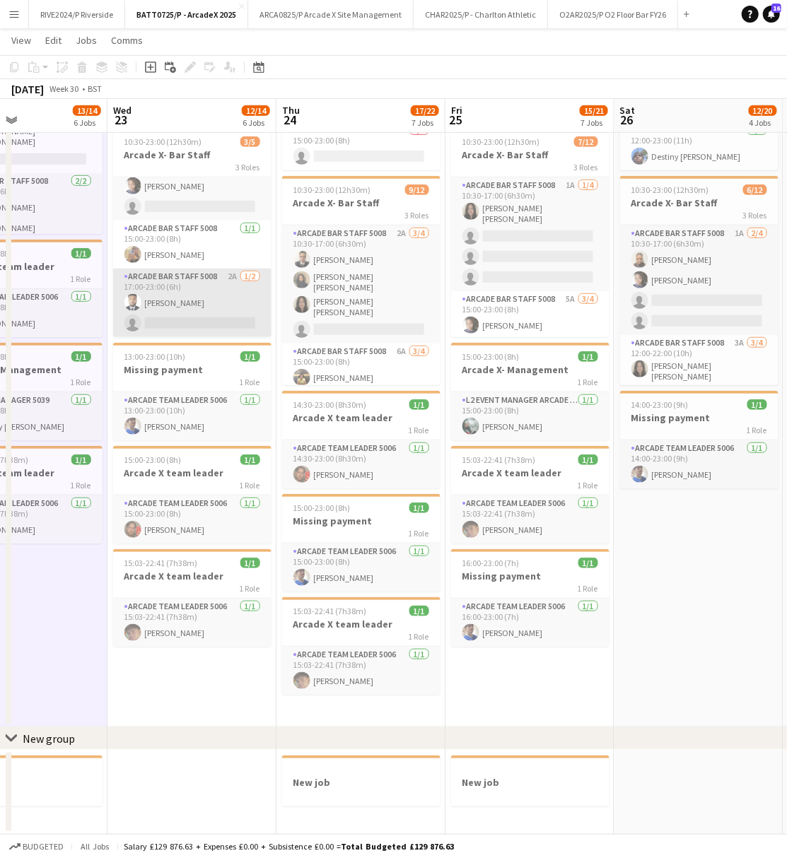
click at [187, 311] on app-card-role "Arcade Bar Staff 5008 2A [DATE] 17:00-23:00 (6h) [PERSON_NAME] single-neutral-a…" at bounding box center [192, 303] width 158 height 69
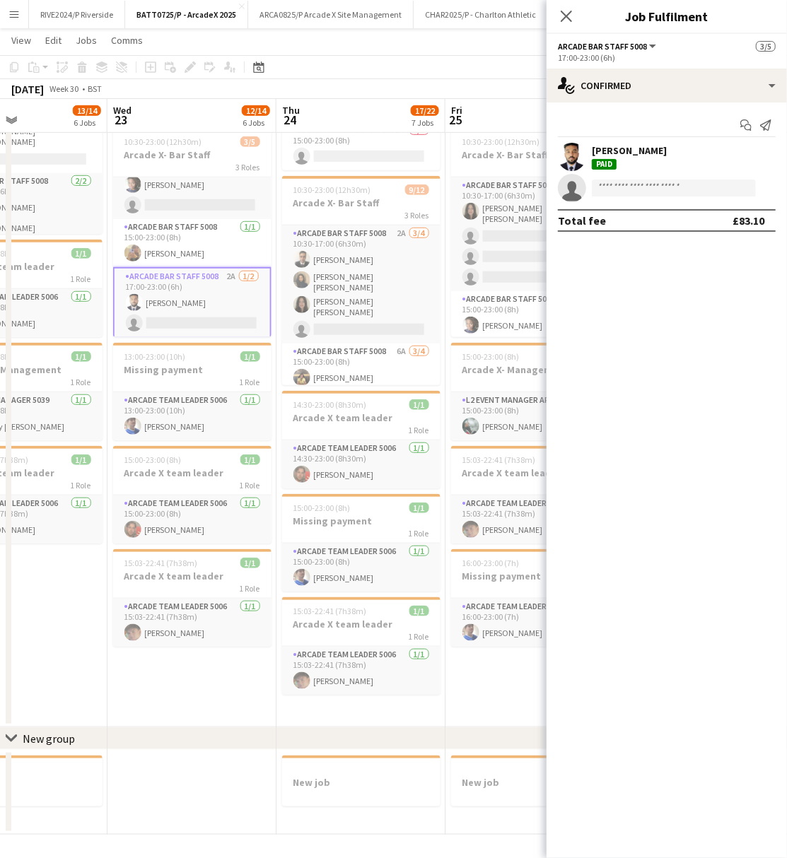
click at [612, 156] on div "[PERSON_NAME]" at bounding box center [629, 156] width 75 height 25
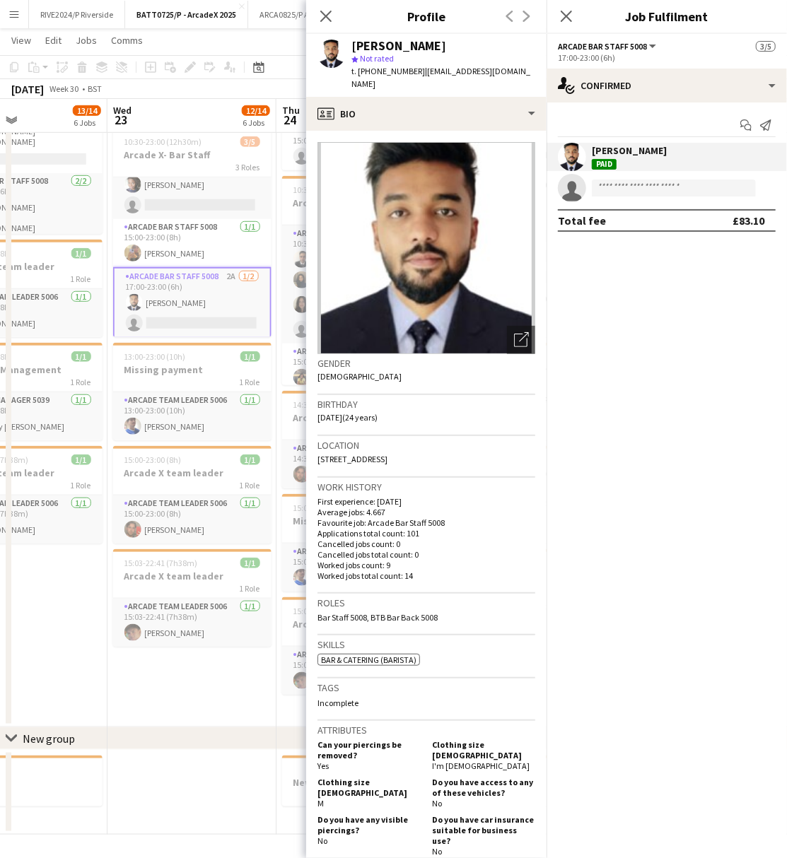
drag, startPoint x: 417, startPoint y: 66, endPoint x: 527, endPoint y: 72, distance: 110.5
click at [527, 72] on div "[PERSON_NAME] star Not rated t. [PHONE_NUMBER] | [EMAIL_ADDRESS][DOMAIN_NAME]" at bounding box center [426, 65] width 240 height 63
click at [74, 690] on app-date-cell "06:45-23:00 (16h15m) 5/5 Arcade X- Bar Backs 4 Roles Arcade Team Leader 5006 [D…" at bounding box center [22, 265] width 169 height 923
click at [107, 703] on app-date-cell "06:45-23:00 (16h15m) 5/5 Arcade X- Bar Backs 3 Roles Arcade Team Leader 5006 [D…" at bounding box center [191, 265] width 169 height 923
click at [191, 685] on app-date-cell "06:45-23:00 (16h15m) 5/5 Arcade X- Bar Backs 3 Roles Arcade Team Leader 5006 [D…" at bounding box center [191, 265] width 169 height 923
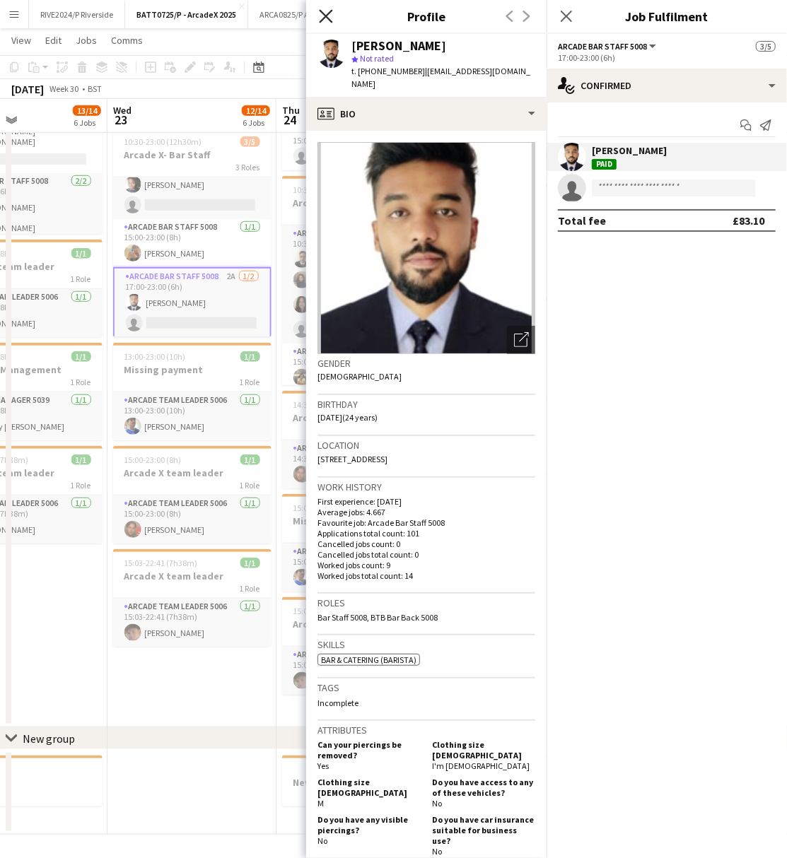
click at [326, 18] on icon at bounding box center [325, 15] width 13 height 13
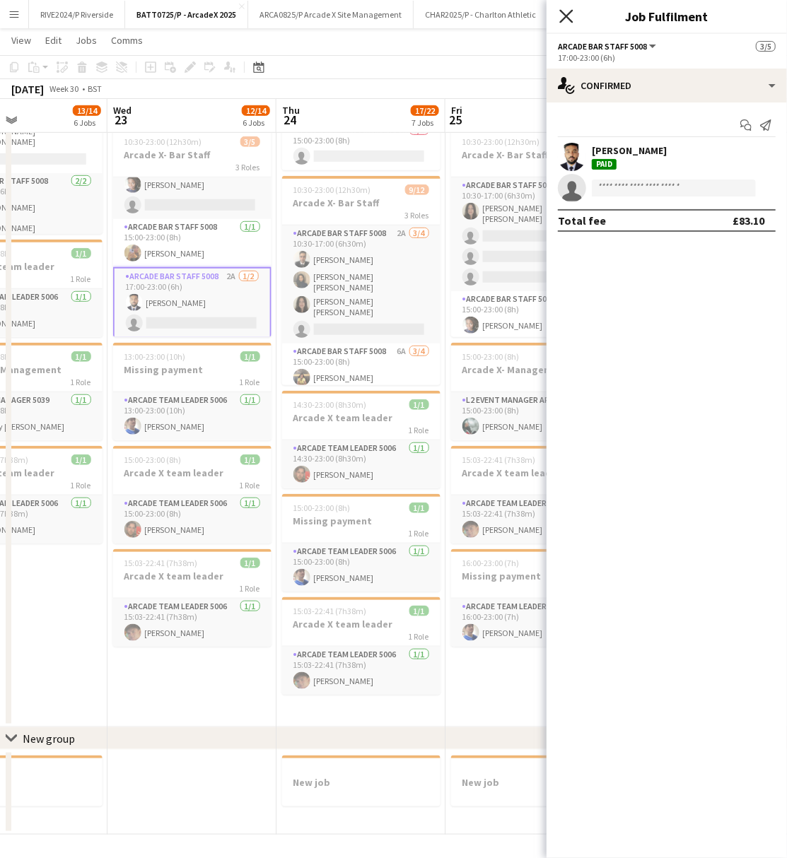
click at [571, 13] on icon at bounding box center [565, 15] width 13 height 13
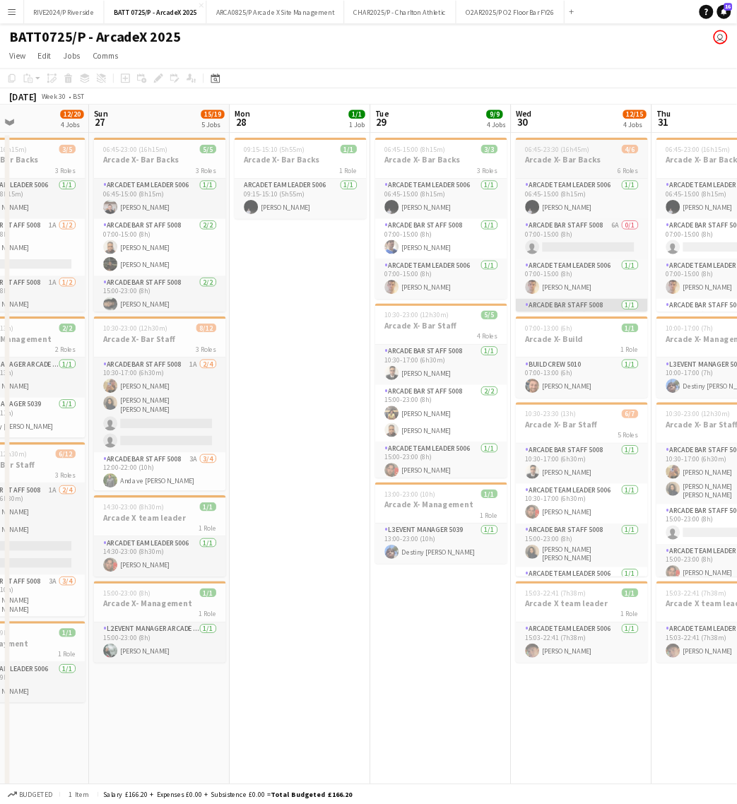
scroll to position [0, 0]
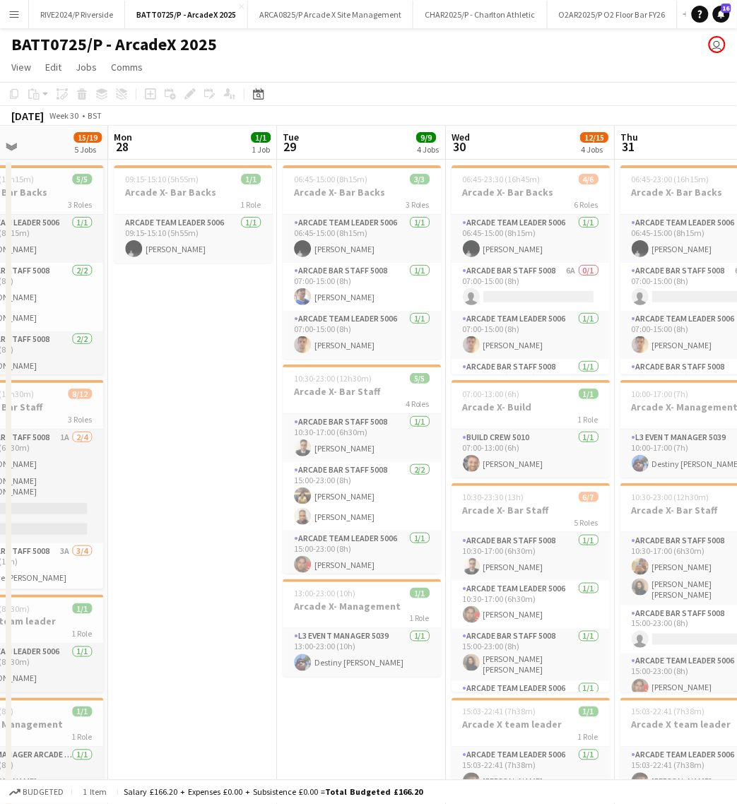
click at [269, 425] on app-date-cell "09:15-15:10 (5h55m) 1/1 Arcade X- Bar Backs 1 Role Arcade Team Leader 5006 [DAT…" at bounding box center [192, 621] width 169 height 923
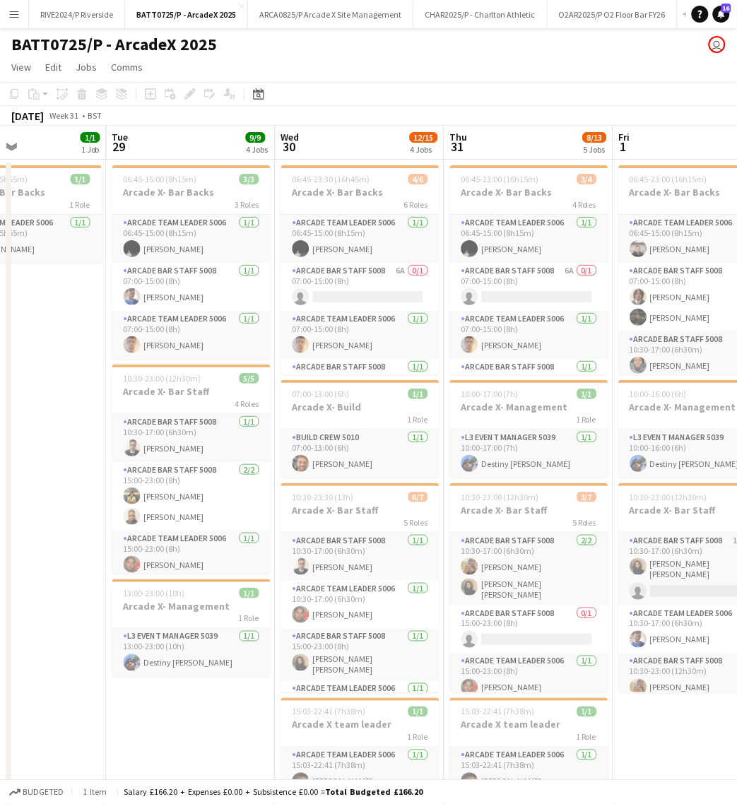
drag, startPoint x: 303, startPoint y: 698, endPoint x: 150, endPoint y: 694, distance: 152.8
click at [150, 694] on app-calendar-viewport "Sat 26 12/20 4 Jobs Sun 27 15/19 5 Jobs Mon 28 1/1 1 Job Tue 29 9/9 4 Jobs Wed …" at bounding box center [368, 658] width 737 height 1065
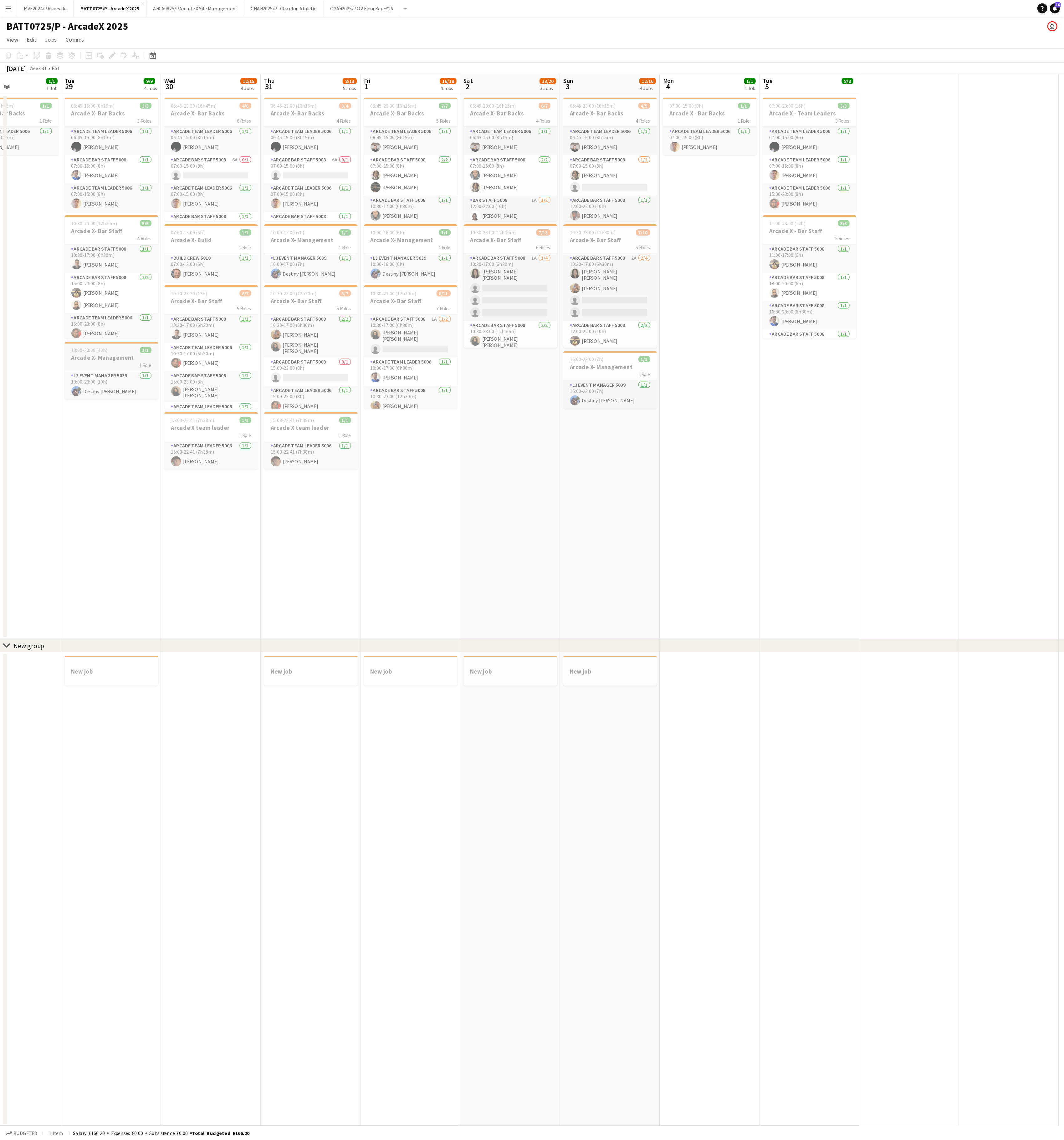
scroll to position [0, 178]
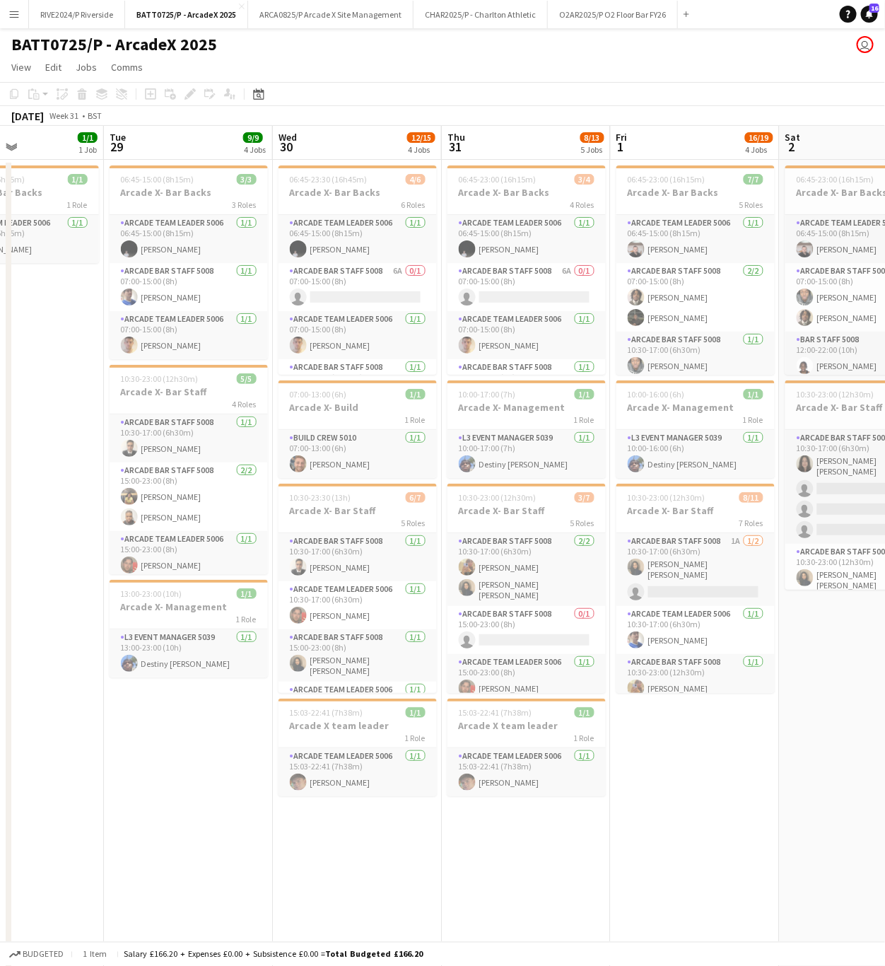
click at [692, 66] on app-page-menu "View Day view expanded Day view collapsed Month view Date picker Jump to [DATE]…" at bounding box center [442, 68] width 885 height 27
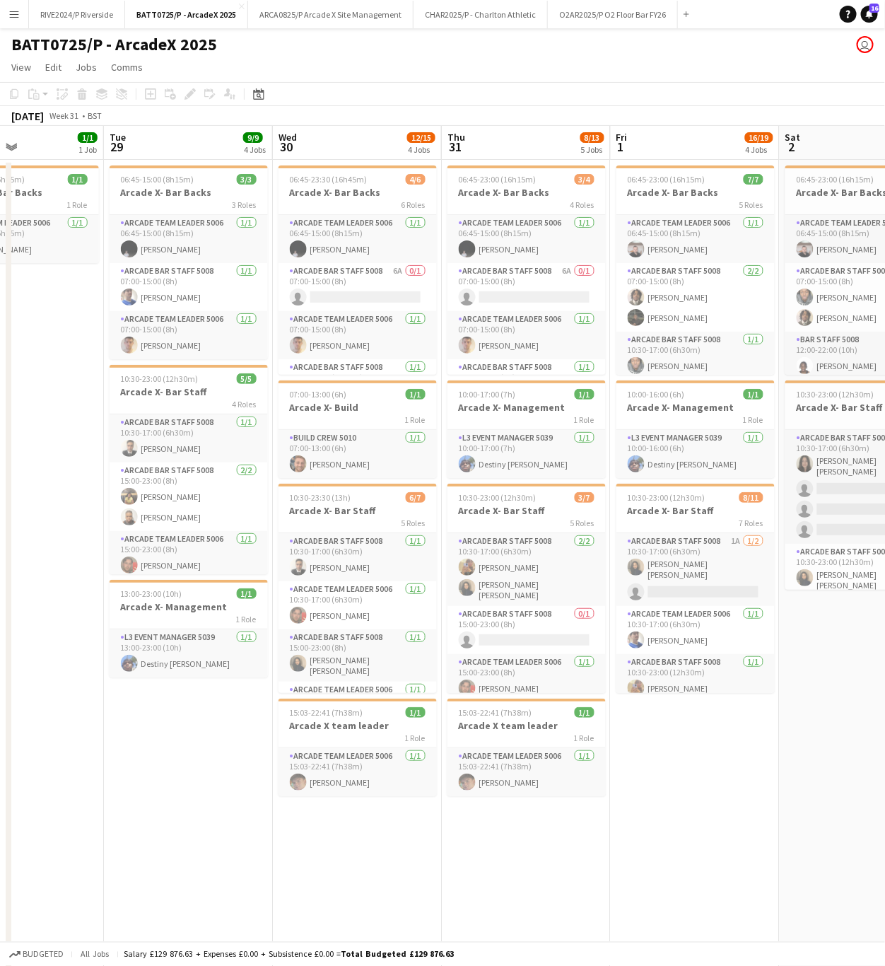
click at [159, 825] on app-date-cell "06:45-15:00 (8h15m) 3/3 Arcade X- Bar Backs 3 Roles Arcade Team Leader 5006 [DA…" at bounding box center [188, 621] width 169 height 923
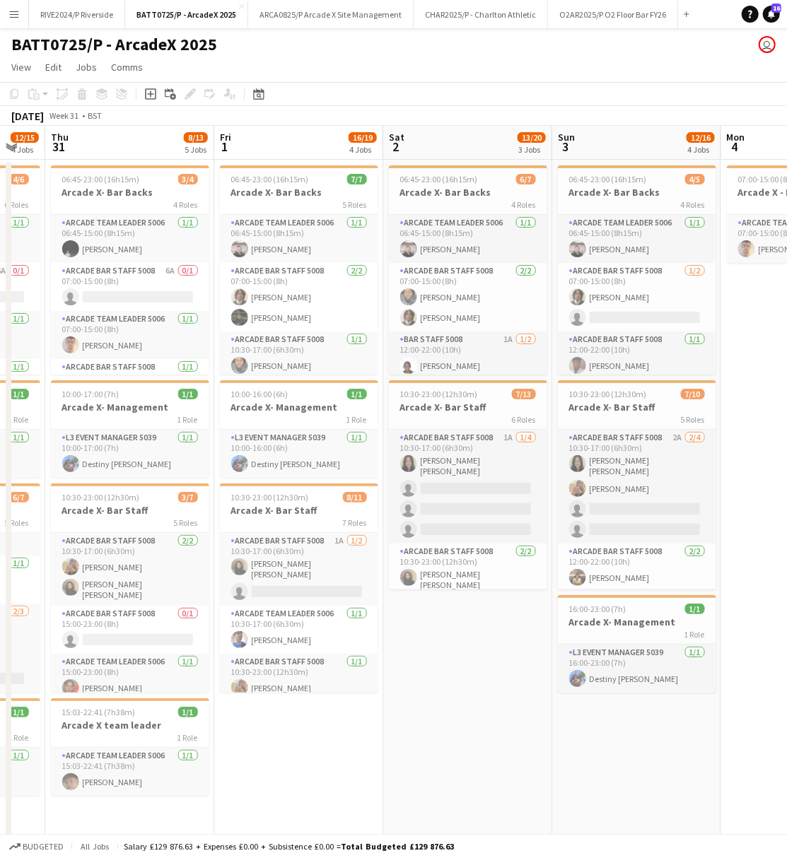
scroll to position [0, 467]
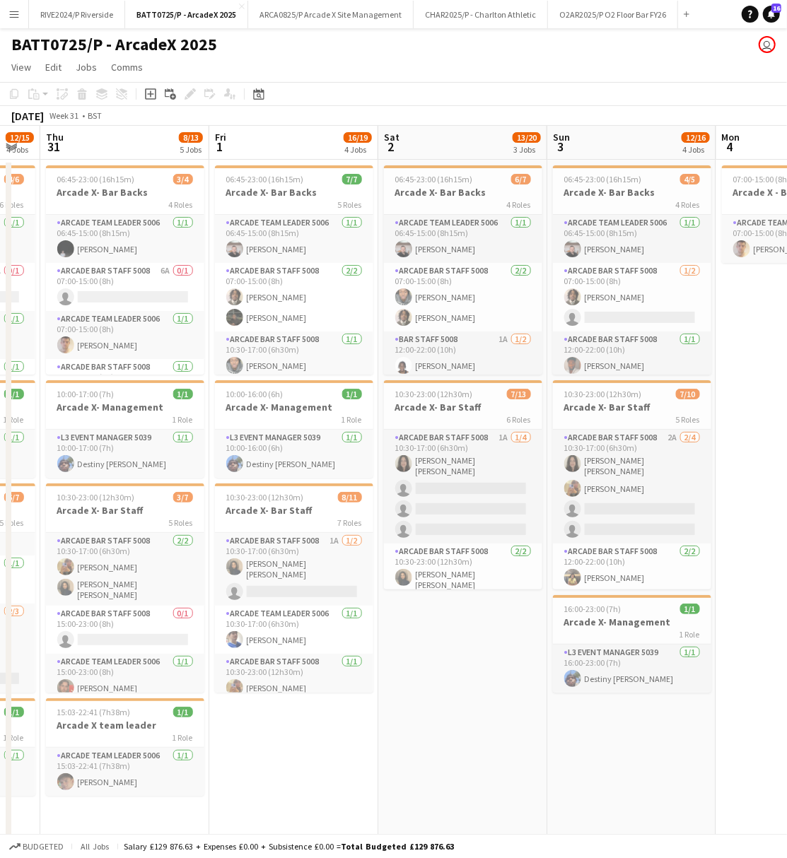
drag, startPoint x: 657, startPoint y: 790, endPoint x: 259, endPoint y: 782, distance: 398.1
click at [259, 782] on app-calendar-viewport "Mon 28 1/1 1 Job Tue 29 9/9 4 Jobs Wed 30 12/15 4 Jobs Thu 31 8/13 5 Jobs Fri 1…" at bounding box center [393, 658] width 787 height 1065
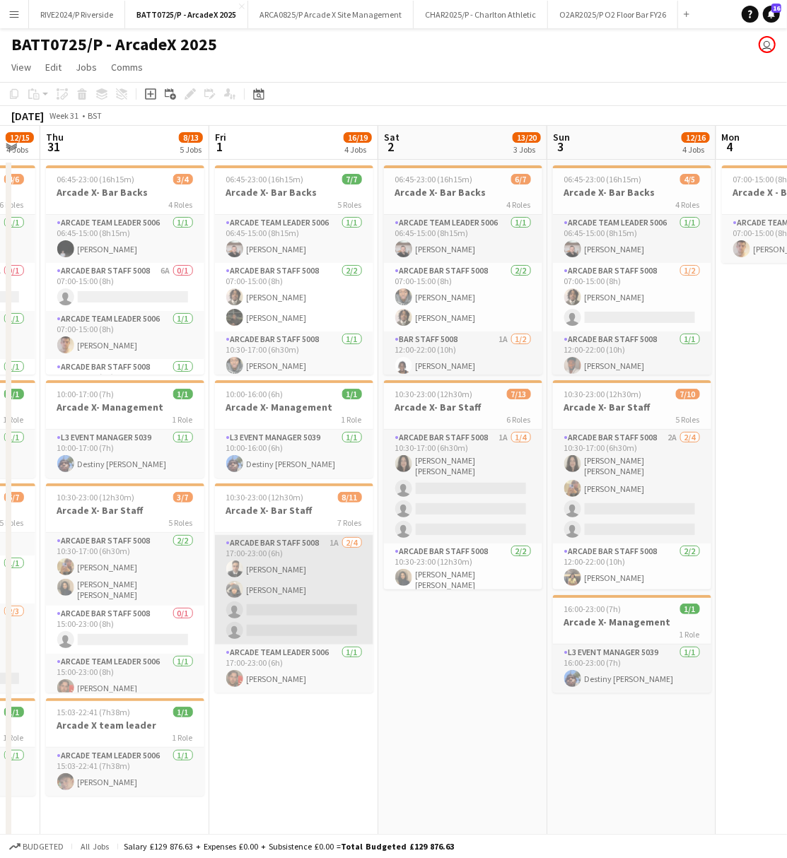
click at [301, 594] on app-card-role "Arcade Bar Staff 5008 1A [DATE] 17:00-23:00 (6h) [PERSON_NAME] [PERSON_NAME] si…" at bounding box center [294, 590] width 158 height 110
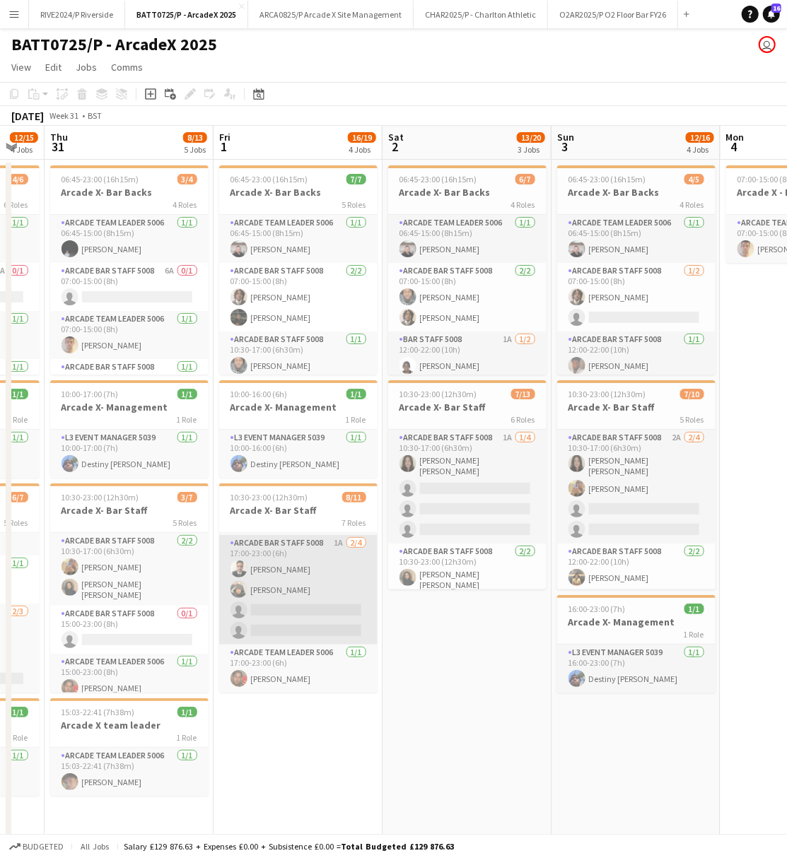
click at [311, 598] on app-card-role "Arcade Bar Staff 5008 1A [DATE] 17:00-23:00 (6h) [PERSON_NAME] [PERSON_NAME] si…" at bounding box center [298, 590] width 158 height 110
click at [286, 582] on app-card-role "Arcade Bar Staff 5008 1A [DATE] 17:00-23:00 (6h) [PERSON_NAME] [PERSON_NAME] si…" at bounding box center [298, 590] width 158 height 110
click at [250, 588] on app-card-role "Arcade Bar Staff 5008 1A [DATE] 17:00-23:00 (6h) [PERSON_NAME] [PERSON_NAME] si…" at bounding box center [298, 590] width 158 height 110
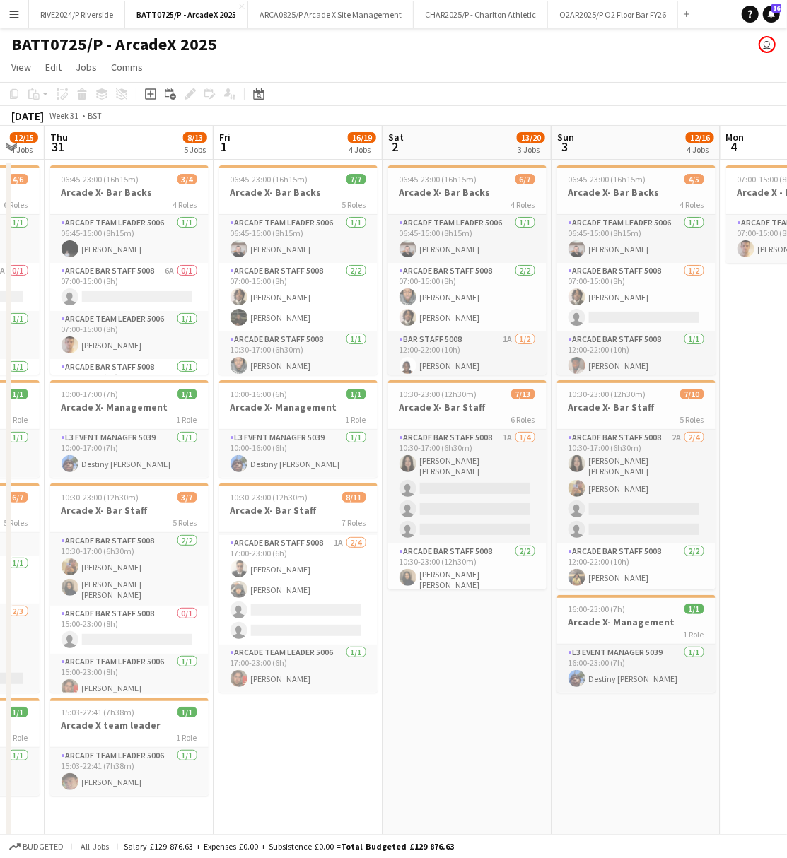
click at [484, 703] on app-date-cell "06:45-23:00 (16h15m) 6/7 Arcade X- Bar Backs 4 Roles Arcade Team Leader 5006 [D…" at bounding box center [466, 621] width 169 height 923
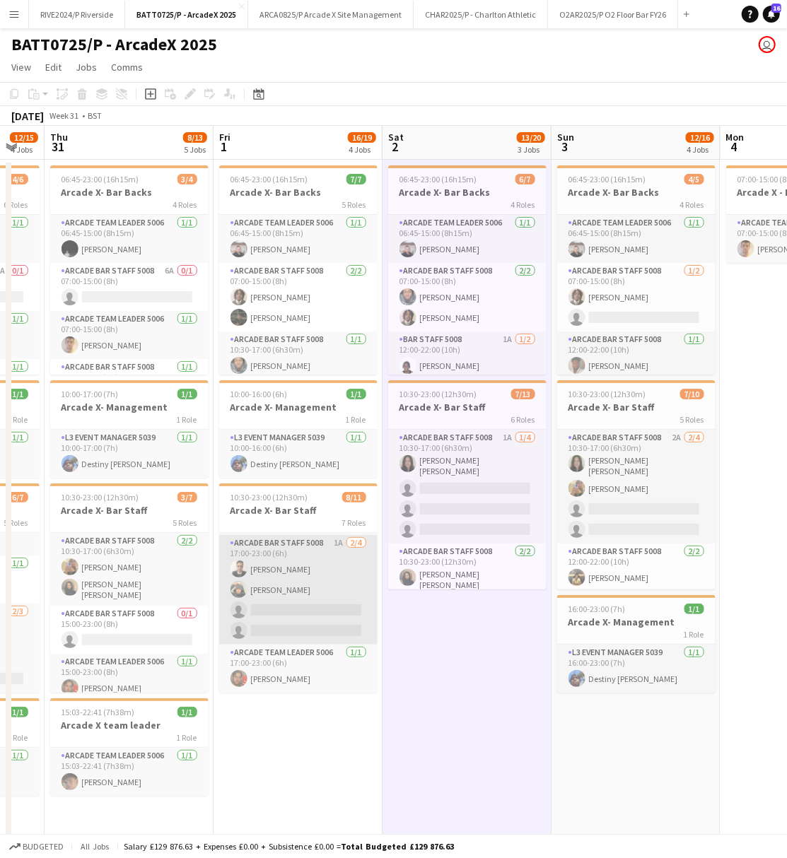
click at [288, 595] on app-card-role "Arcade Bar Staff 5008 1A [DATE] 17:00-23:00 (6h) [PERSON_NAME] [PERSON_NAME] si…" at bounding box center [298, 590] width 158 height 110
click at [233, 590] on app-user-avatar at bounding box center [238, 589] width 17 height 17
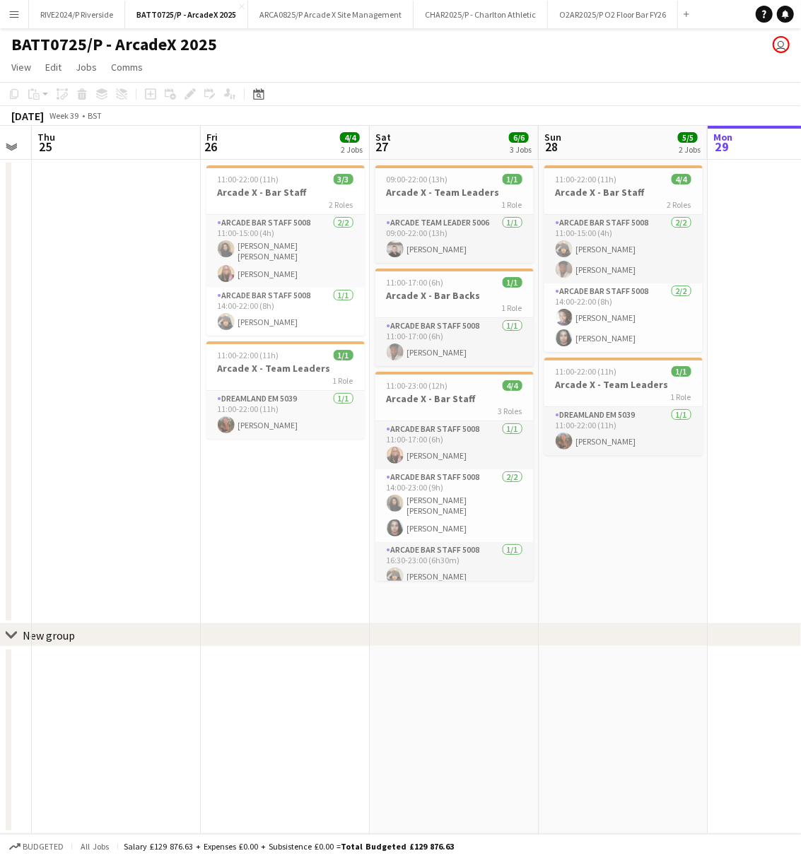
click at [800, 393] on html "Menu Boards Boards Boards All jobs Status Workforce Workforce My Workforce Recr…" at bounding box center [400, 429] width 801 height 858
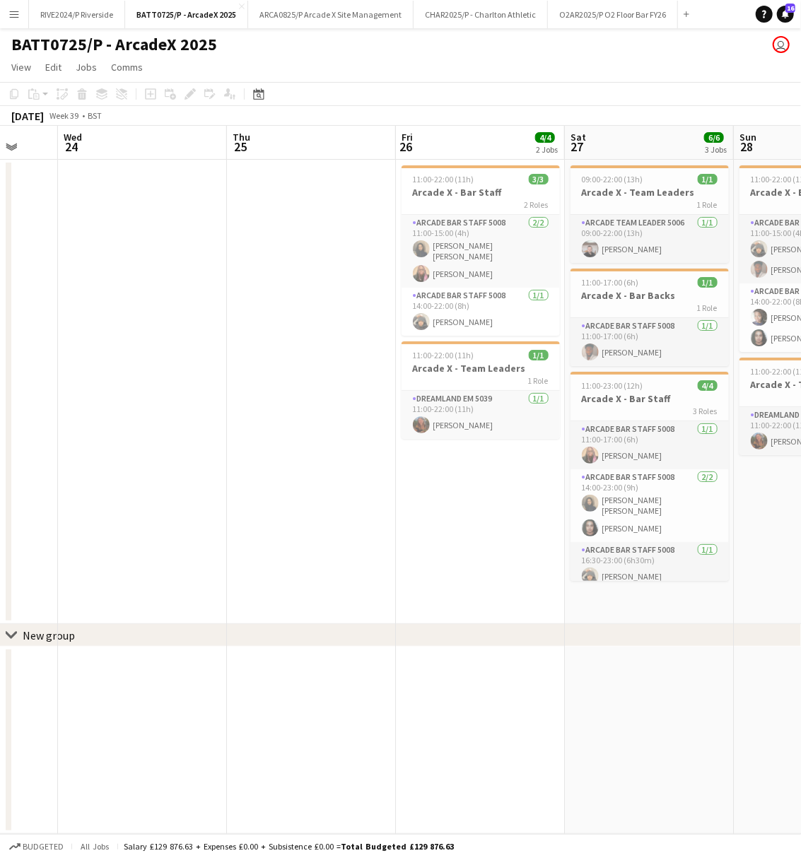
drag, startPoint x: 123, startPoint y: 468, endPoint x: 551, endPoint y: 495, distance: 429.2
click at [551, 495] on app-calendar-viewport "Mon 22 Tue 23 Wed 24 Thu 25 Fri 26 4/4 2 Jobs Sat 27 6/6 3 Jobs Sun 28 5/5 2 Jo…" at bounding box center [400, 480] width 801 height 708
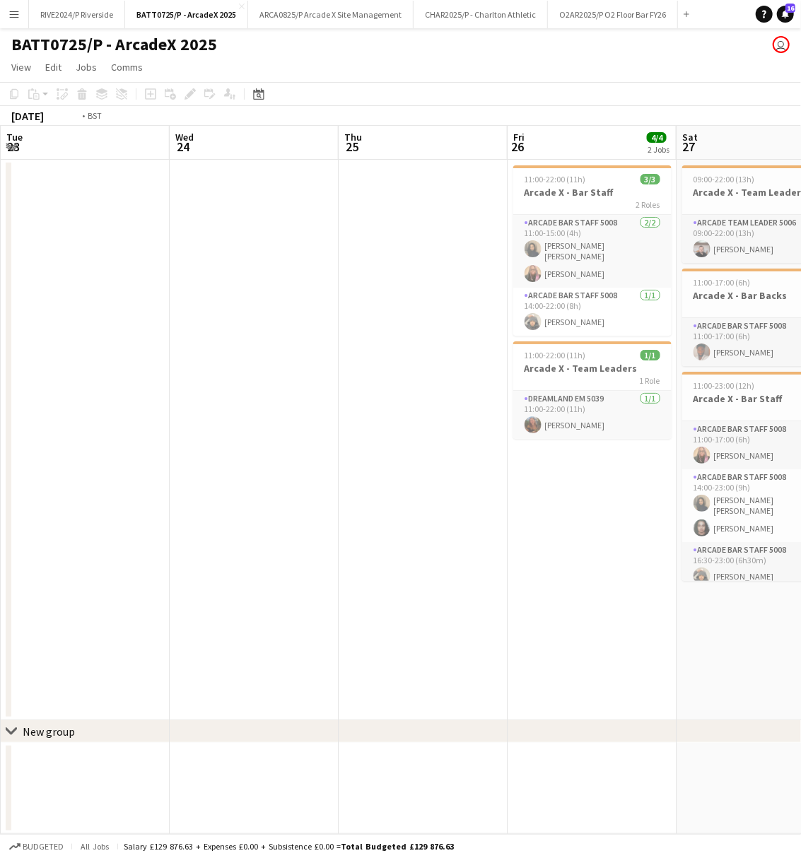
drag, startPoint x: 201, startPoint y: 711, endPoint x: 563, endPoint y: 677, distance: 364.2
click at [563, 677] on app-calendar-viewport "Sat 20 7/8 3 Jobs Sun 21 1/1 1 Job Mon 22 Tue 23 Wed 24 Thu 25 Fri 26 4/4 2 Job…" at bounding box center [400, 480] width 801 height 708
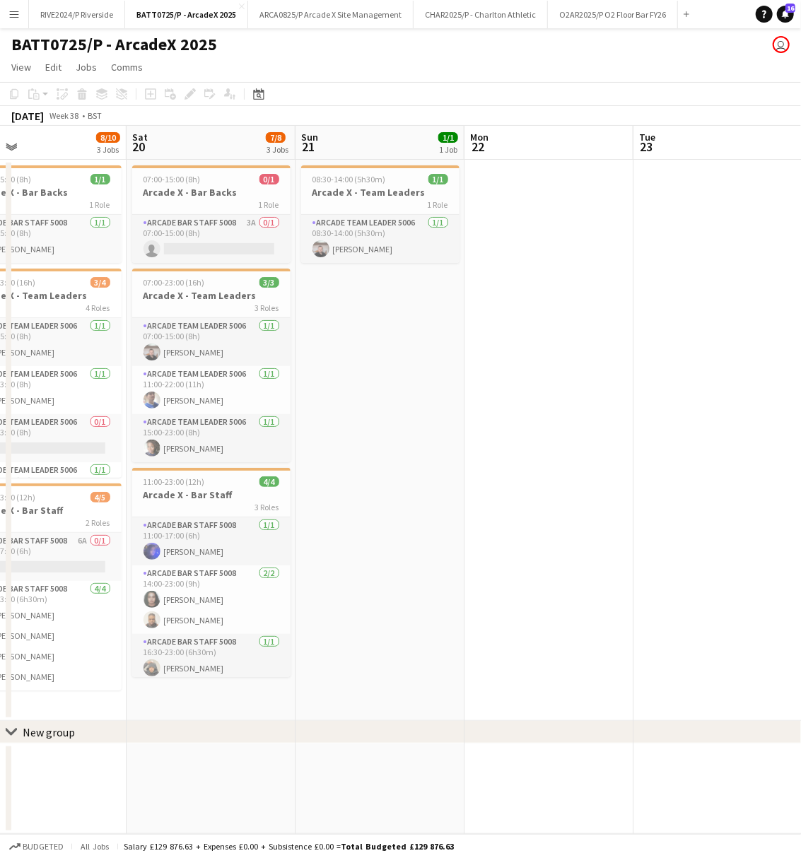
drag, startPoint x: 487, startPoint y: 662, endPoint x: 812, endPoint y: 645, distance: 325.6
click at [800, 645] on html "Menu Boards Boards Boards All jobs Status Workforce Workforce My Workforce Recr…" at bounding box center [400, 429] width 801 height 858
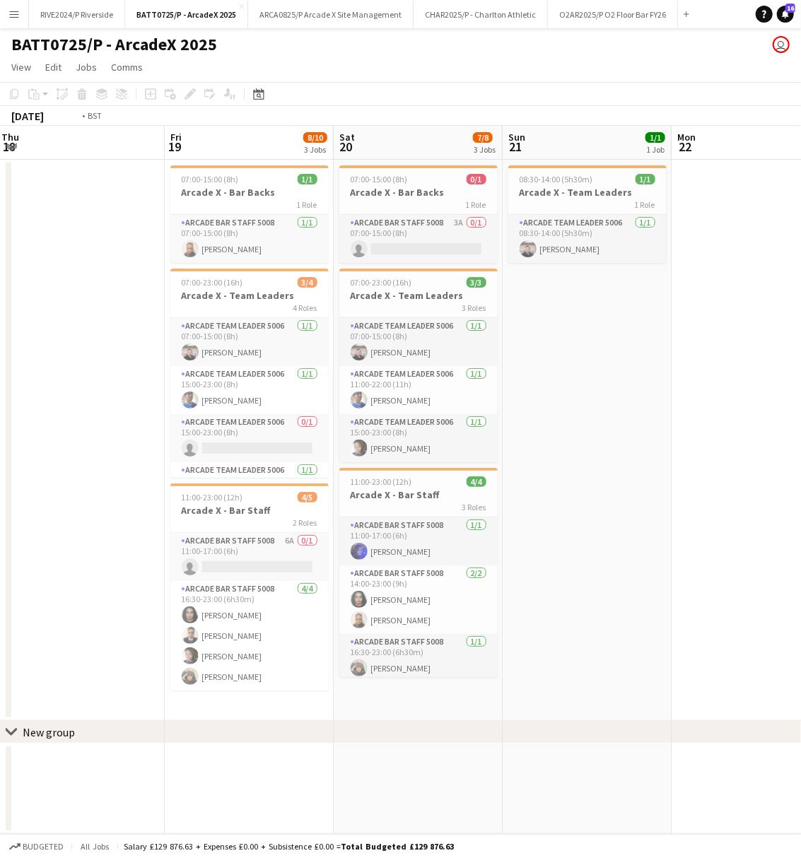
drag, startPoint x: 66, startPoint y: 628, endPoint x: 812, endPoint y: 619, distance: 745.8
click at [800, 619] on html "Menu Boards Boards Boards All jobs Status Workforce Workforce My Workforce Recr…" at bounding box center [400, 429] width 801 height 858
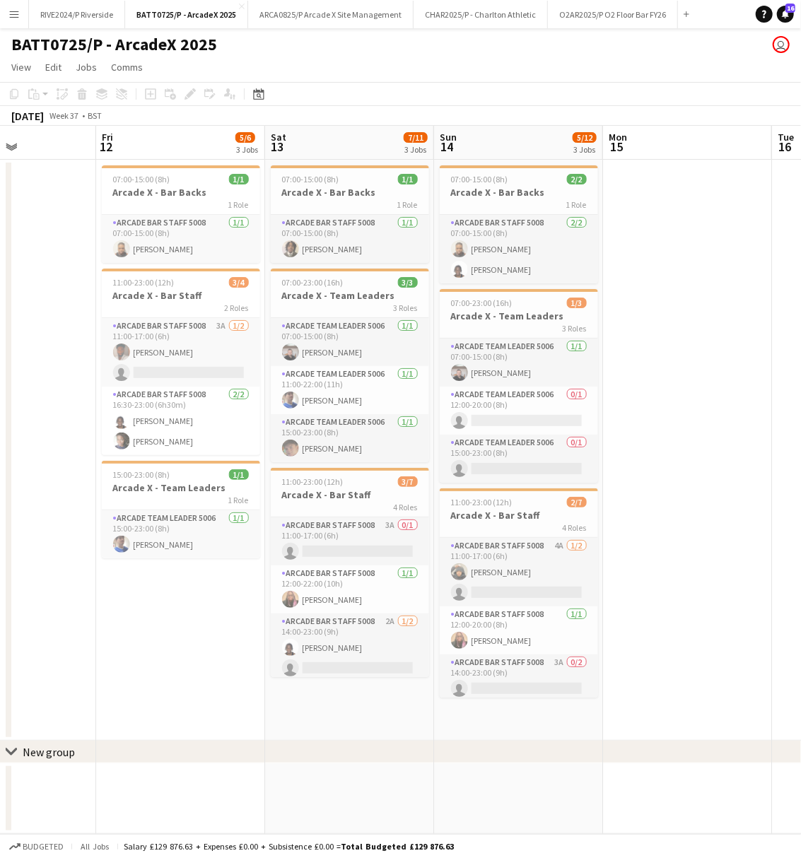
drag, startPoint x: 655, startPoint y: 604, endPoint x: 812, endPoint y: 595, distance: 157.9
click at [800, 595] on html "Menu Boards Boards Boards All jobs Status Workforce Workforce My Workforce Recr…" at bounding box center [400, 429] width 801 height 858
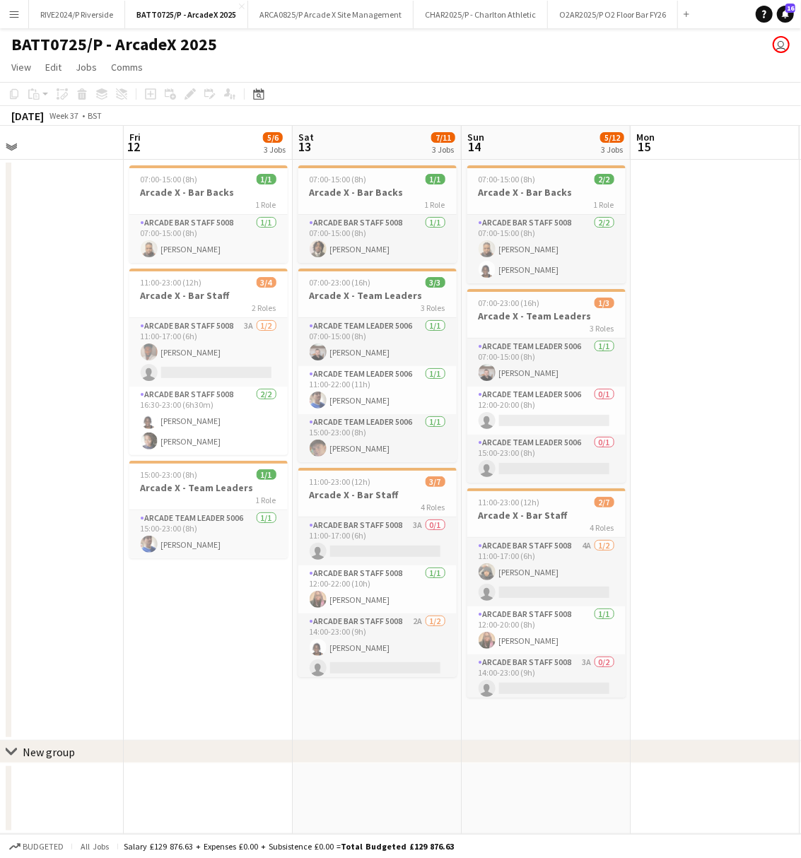
drag, startPoint x: 236, startPoint y: 629, endPoint x: 563, endPoint y: 598, distance: 328.8
click at [655, 598] on app-calendar-viewport "Tue 9 0/1 1 Job Wed 10 Thu 11 Fri 12 5/6 3 Jobs Sat 13 7/11 3 Jobs Sun 14 5/12 …" at bounding box center [400, 480] width 801 height 708
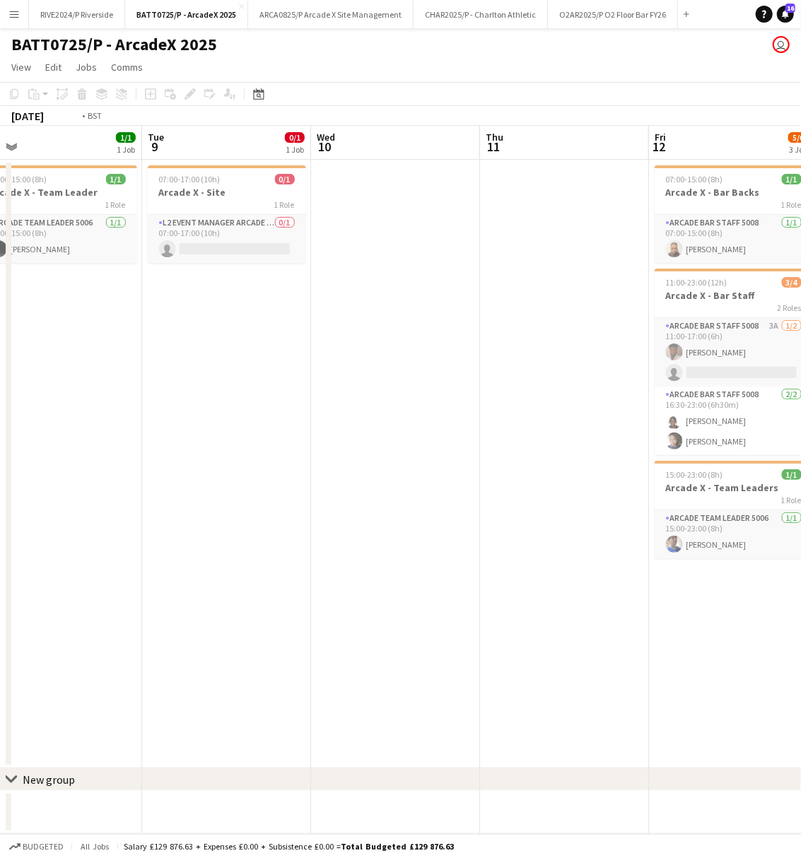
drag, startPoint x: 270, startPoint y: 603, endPoint x: 595, endPoint y: 609, distance: 324.5
click at [766, 604] on app-calendar-viewport "Sat 6 13/14 3 Jobs Sun 7 11/12 3 Jobs Mon 8 1/1 1 Job Tue 9 0/1 1 Job Wed 10 Th…" at bounding box center [400, 480] width 801 height 708
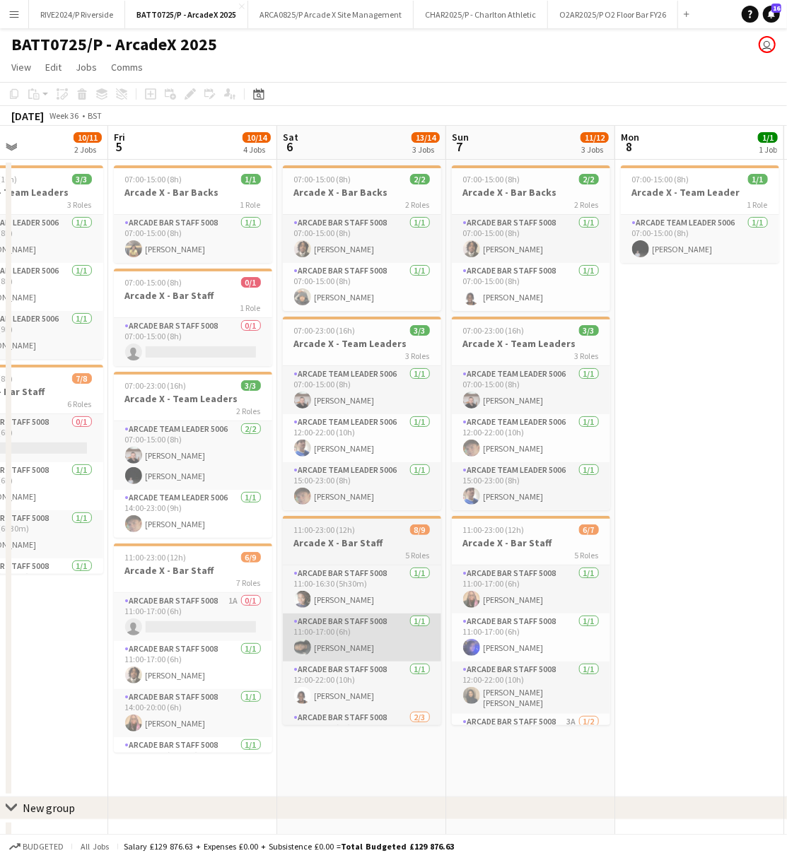
drag, startPoint x: 362, startPoint y: 614, endPoint x: 474, endPoint y: 626, distance: 112.3
click at [558, 614] on app-calendar-viewport "Wed 3 3/3 2 Jobs Thu 4 10/11 2 Jobs Fri 5 10/14 4 Jobs Sat 6 13/14 3 Jobs Sun 7…" at bounding box center [393, 494] width 787 height 737
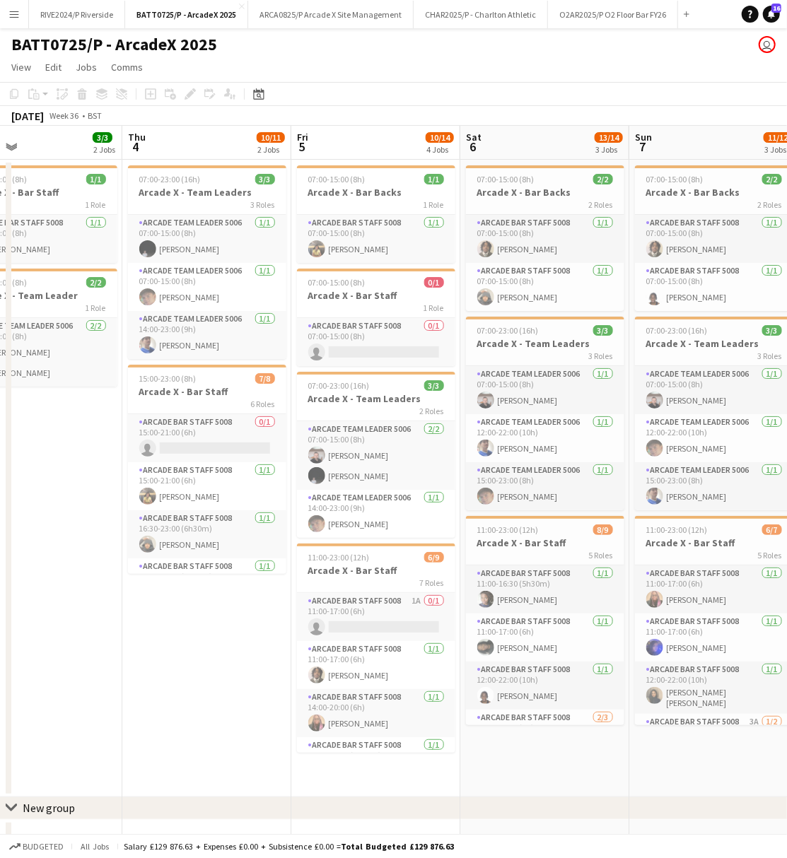
drag, startPoint x: 355, startPoint y: 642, endPoint x: 451, endPoint y: 634, distance: 96.5
click at [543, 631] on app-calendar-viewport "Mon 1 1/1 1 Job Tue 2 2/2 1 Job Wed 3 3/3 2 Jobs Thu 4 10/11 2 Jobs Fri 5 10/14…" at bounding box center [393, 494] width 787 height 737
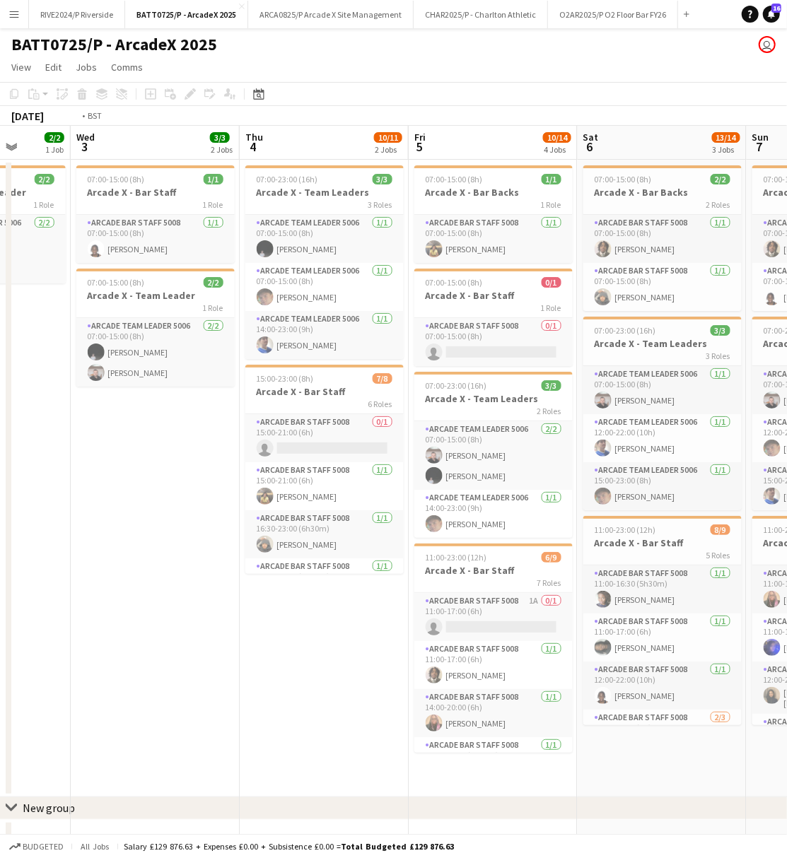
scroll to position [0, 323]
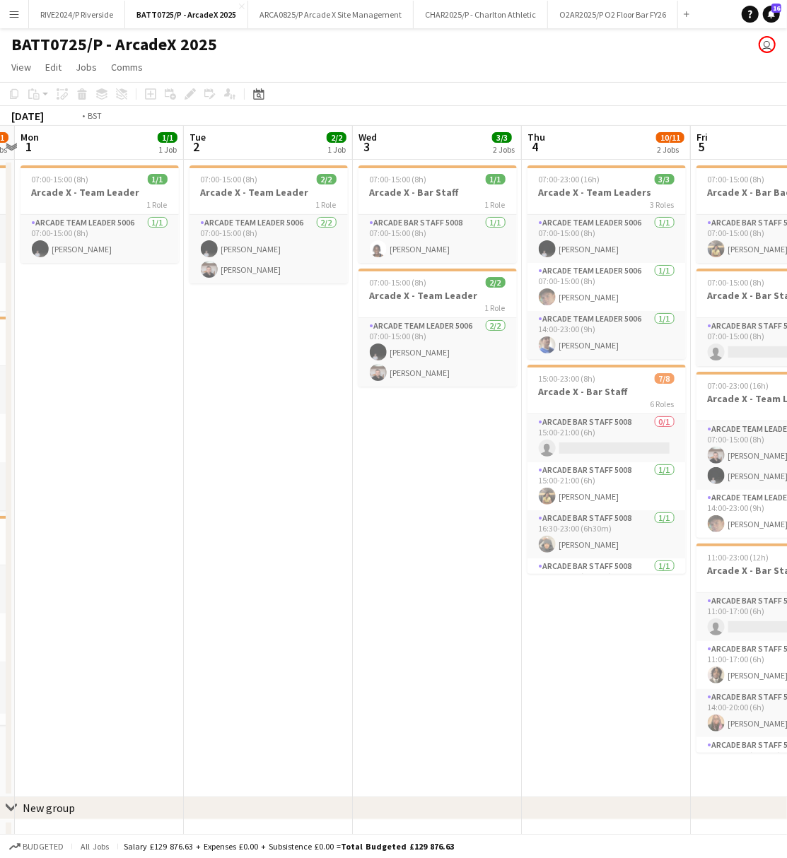
drag, startPoint x: 305, startPoint y: 649, endPoint x: 812, endPoint y: 648, distance: 506.9
click at [787, 648] on html "Menu Boards Boards Boards All jobs Status Workforce Workforce My Workforce Recr…" at bounding box center [393, 443] width 787 height 886
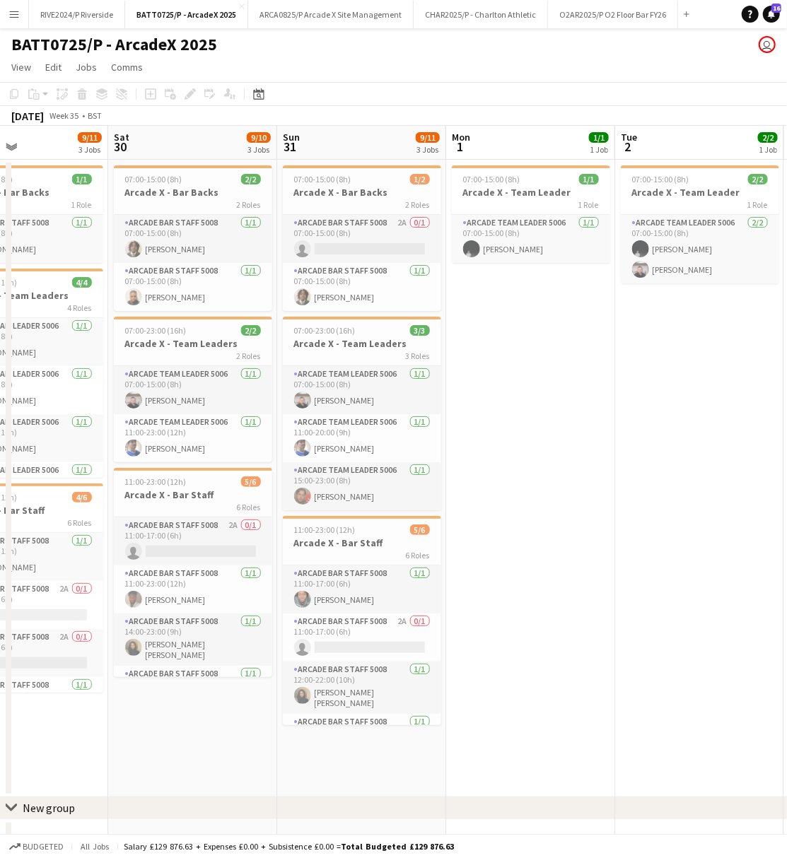
drag, startPoint x: 798, startPoint y: 672, endPoint x: 812, endPoint y: 659, distance: 19.0
click at [787, 659] on html "Menu Boards Boards Boards All jobs Status Workforce Workforce My Workforce Recr…" at bounding box center [393, 443] width 787 height 886
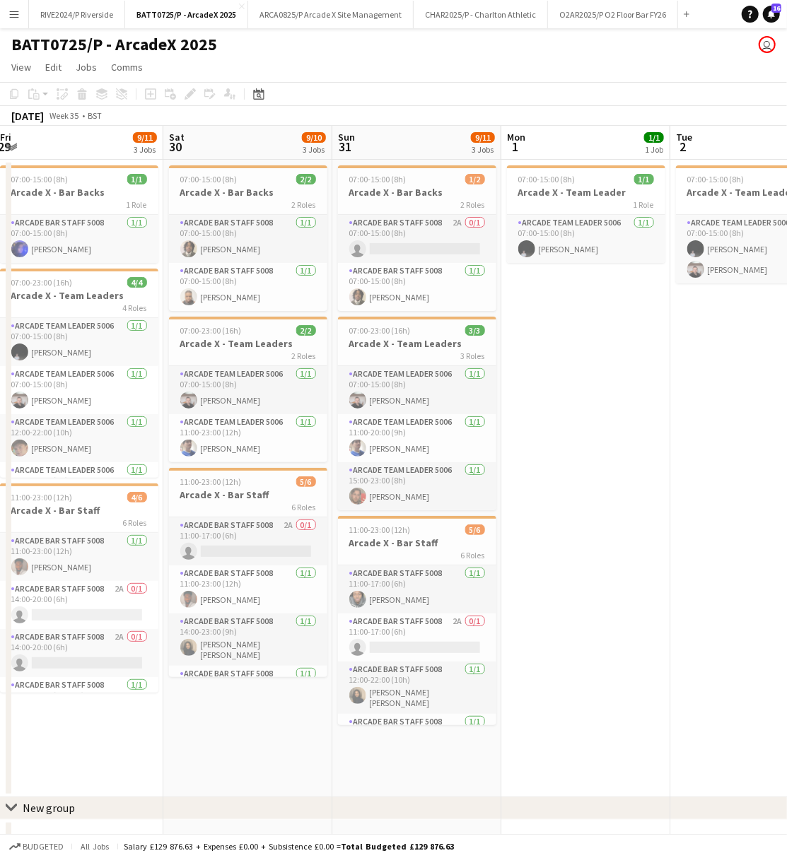
click at [586, 739] on app-calendar-viewport "Wed 27 7/9 2 Jobs Thu 28 7/9 2 Jobs Fri 29 9/11 3 Jobs Sat 30 9/10 3 Jobs Sun 3…" at bounding box center [393, 494] width 787 height 737
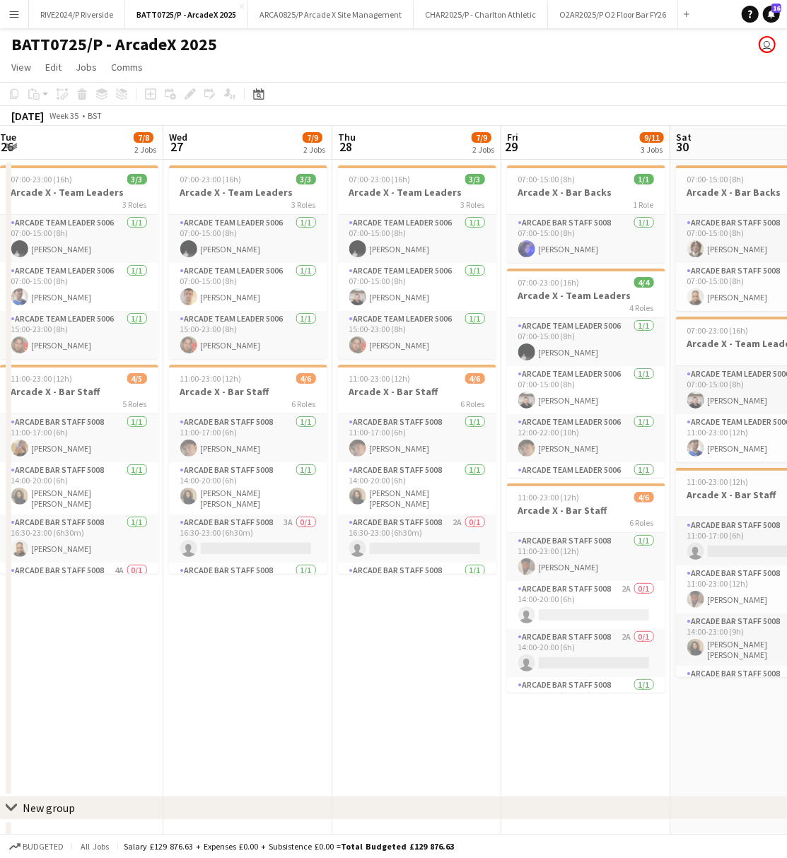
click at [324, 722] on app-date-cell "07:00-23:00 (16h) 3/3 Arcade X - Team Leaders 3 Roles Arcade Team Leader 5006 1…" at bounding box center [247, 479] width 169 height 638
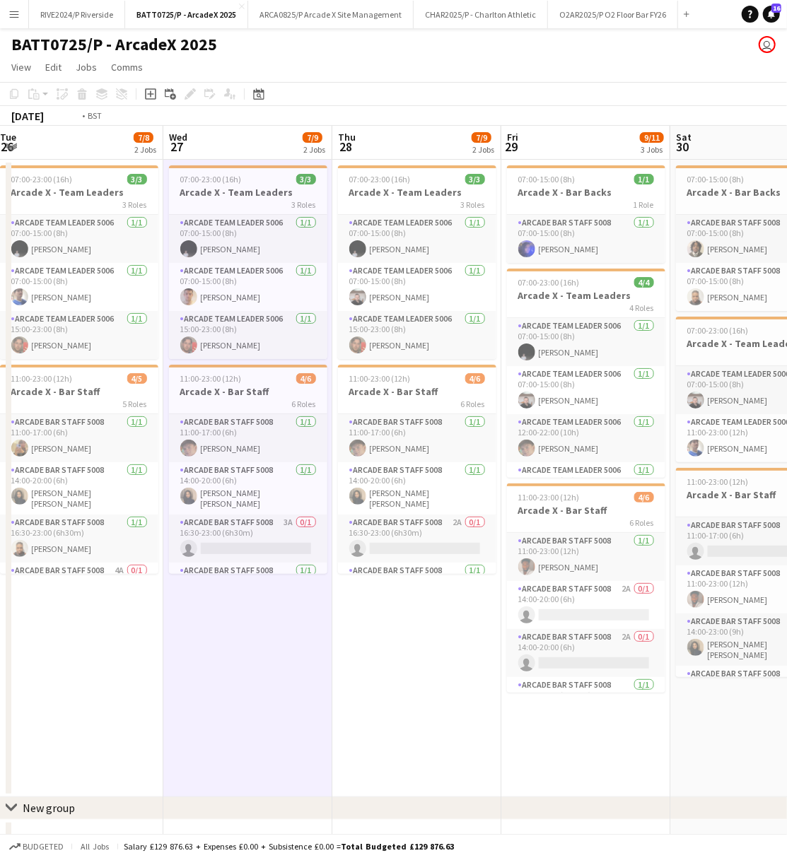
drag, startPoint x: 298, startPoint y: 724, endPoint x: 812, endPoint y: 730, distance: 514.0
click at [787, 730] on html "Menu Boards Boards Boards All jobs Status Workforce Workforce My Workforce Recr…" at bounding box center [393, 443] width 787 height 886
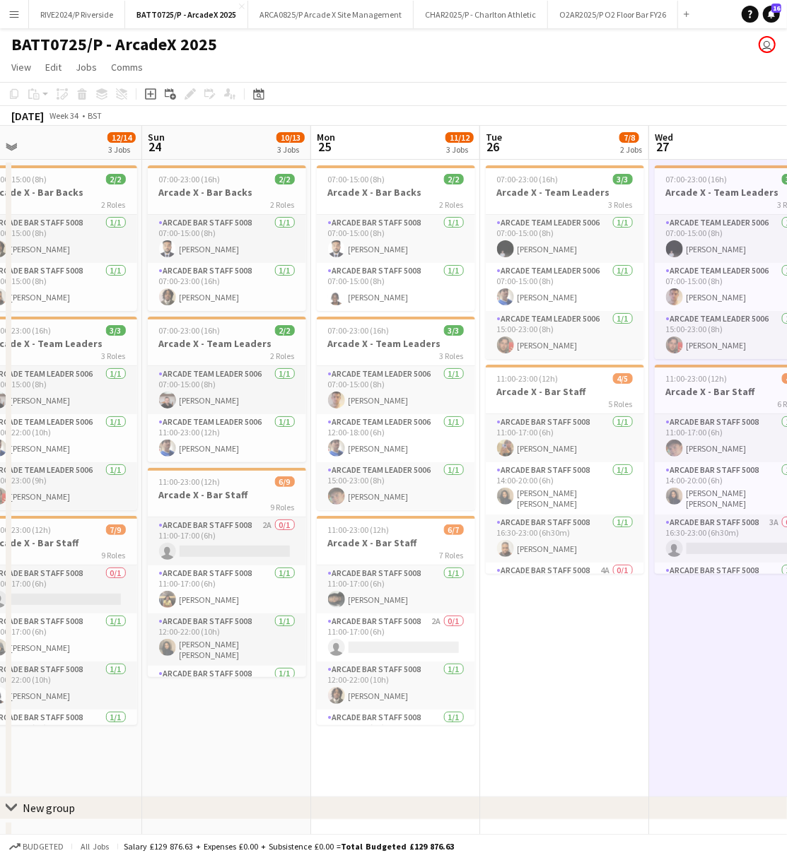
scroll to position [0, 356]
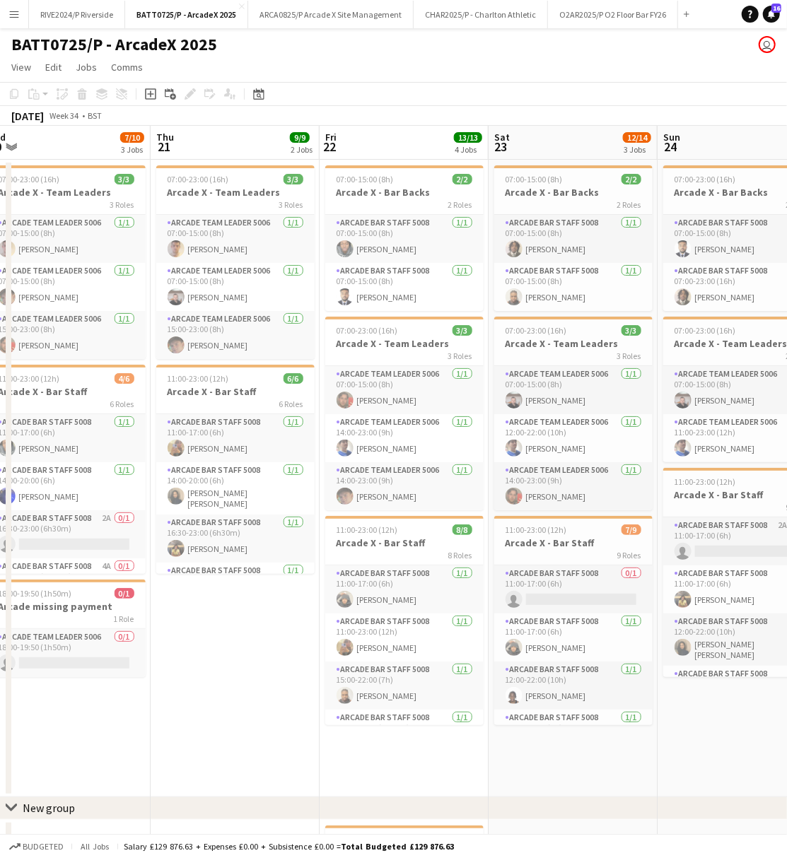
drag, startPoint x: 252, startPoint y: 750, endPoint x: 797, endPoint y: 753, distance: 545.0
click at [787, 753] on html "Menu Boards Boards Boards All jobs Status Workforce Workforce My Workforce Recr…" at bounding box center [393, 464] width 787 height 929
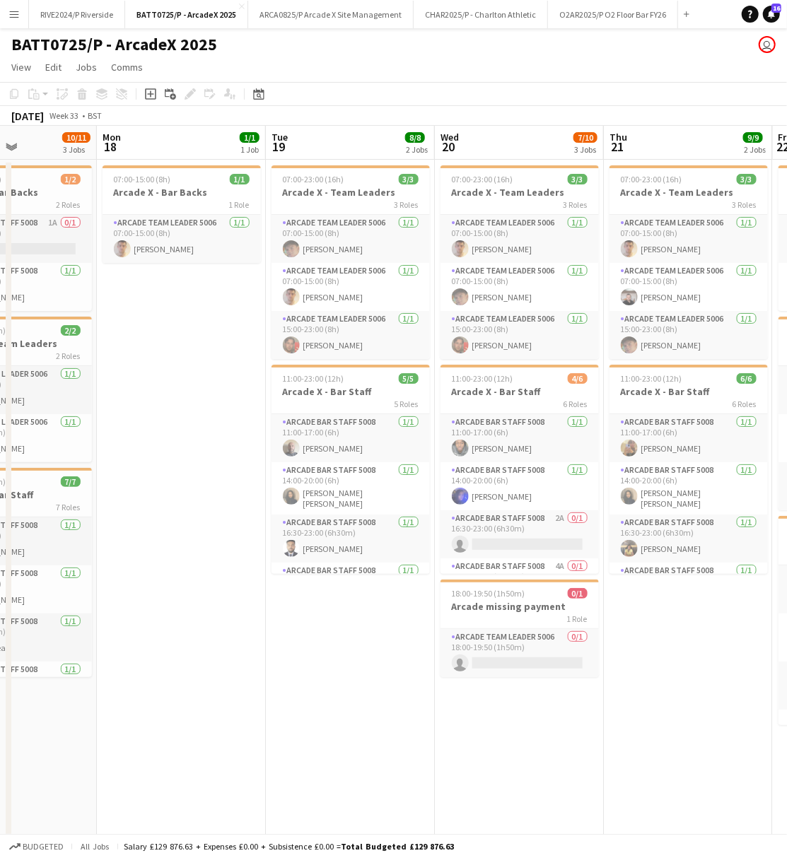
drag, startPoint x: 264, startPoint y: 732, endPoint x: 315, endPoint y: 722, distance: 52.5
click at [787, 727] on html "Menu Boards Boards Boards All jobs Status Workforce Workforce My Workforce Recr…" at bounding box center [393, 484] width 787 height 969
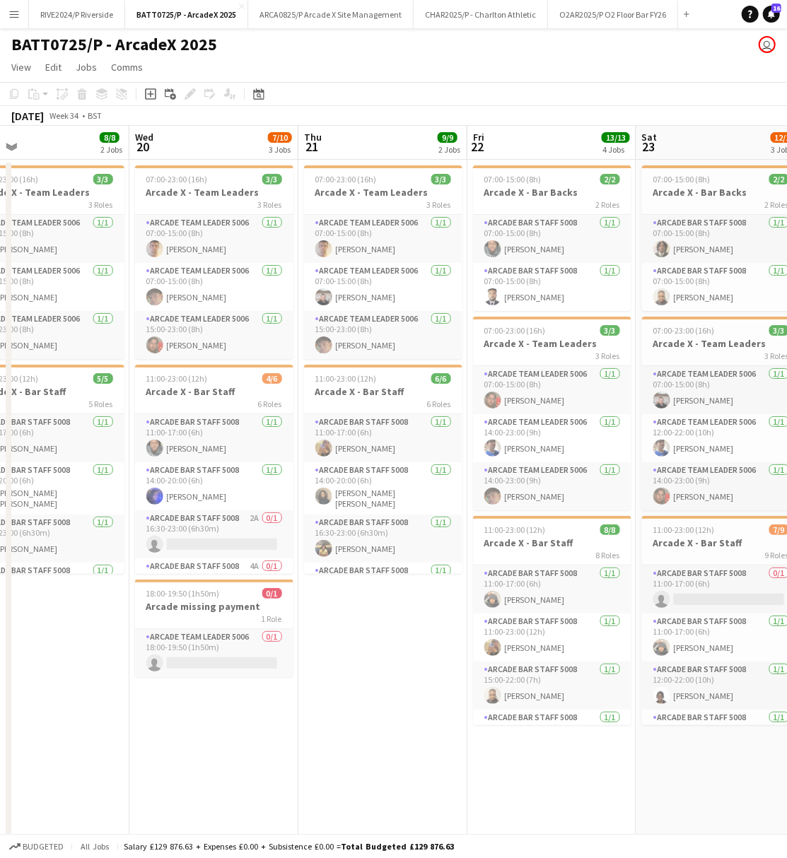
drag, startPoint x: 428, startPoint y: 707, endPoint x: 295, endPoint y: 710, distance: 132.9
click at [295, 710] on app-calendar-viewport "Sat 16 13/14 4 Jobs Sun 17 10/11 3 Jobs Mon 18 1/1 1 Job Tue 19 8/8 2 Jobs Wed …" at bounding box center [393, 535] width 787 height 819
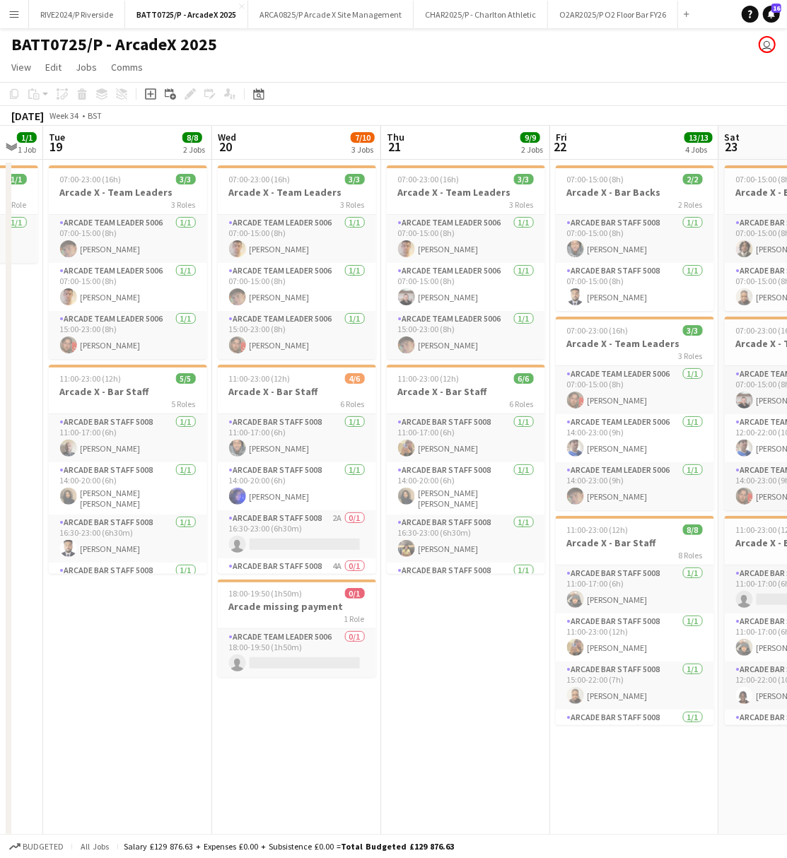
click at [787, 703] on html "Menu Boards Boards Boards All jobs Status Workforce Workforce My Workforce Recr…" at bounding box center [393, 484] width 787 height 969
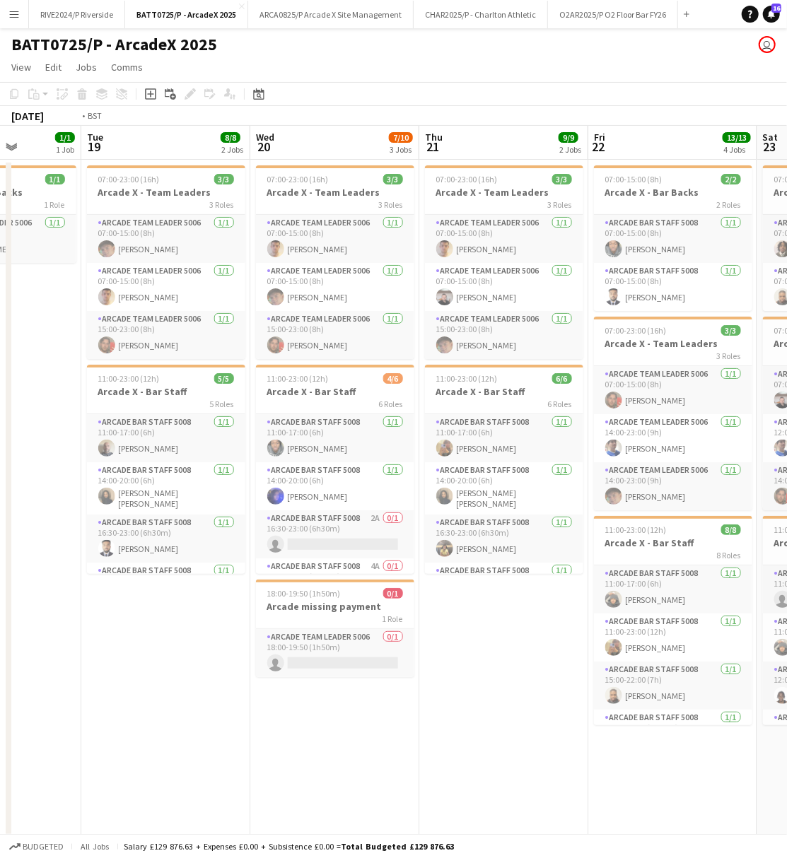
click at [787, 720] on html "Menu Boards Boards Boards All jobs Status Workforce Workforce My Workforce Recr…" at bounding box center [393, 484] width 787 height 969
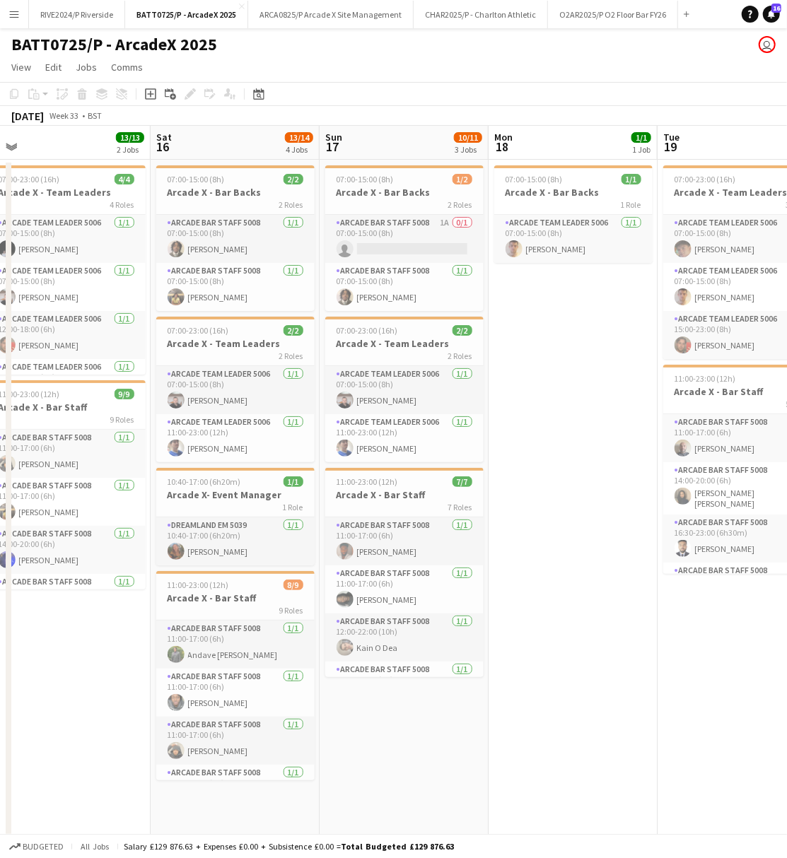
drag, startPoint x: 539, startPoint y: 718, endPoint x: 626, endPoint y: 722, distance: 87.7
click at [787, 725] on html "Menu Boards Boards Boards All jobs Status Workforce Workforce My Workforce Recr…" at bounding box center [393, 484] width 787 height 969
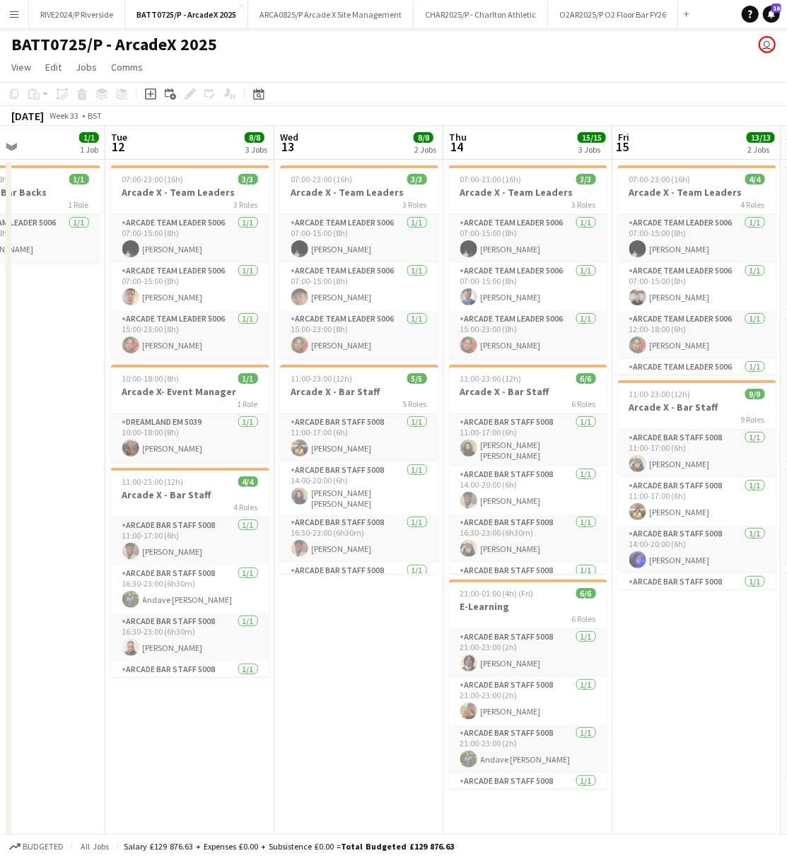
drag, startPoint x: 128, startPoint y: 737, endPoint x: 773, endPoint y: 747, distance: 645.5
click at [787, 752] on html "Menu Boards Boards Boards All jobs Status Workforce Workforce My Workforce Recr…" at bounding box center [393, 484] width 787 height 969
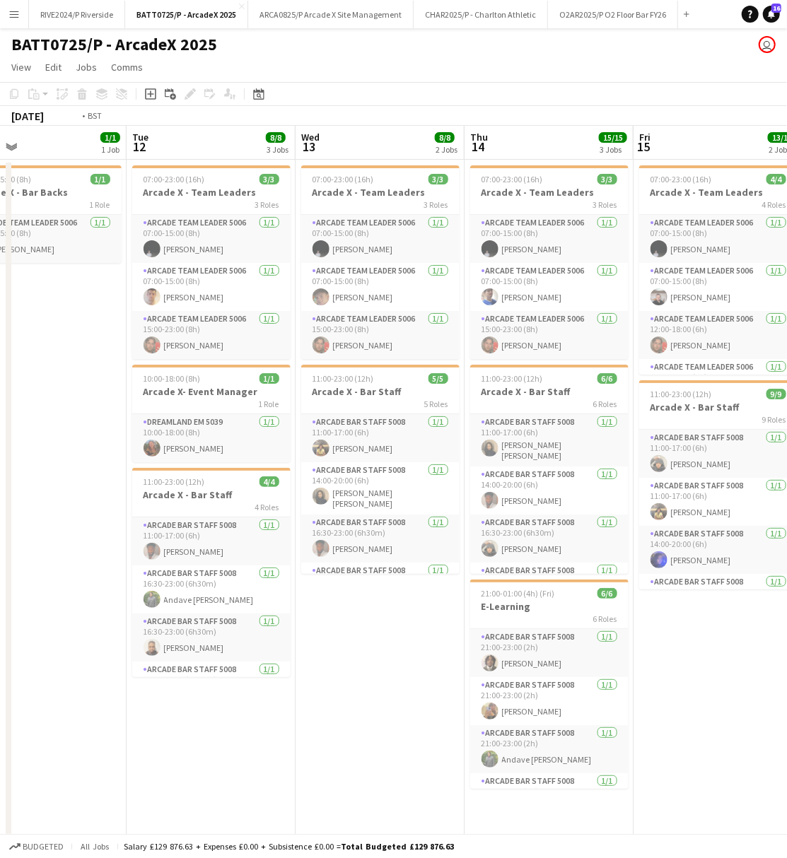
scroll to position [0, 338]
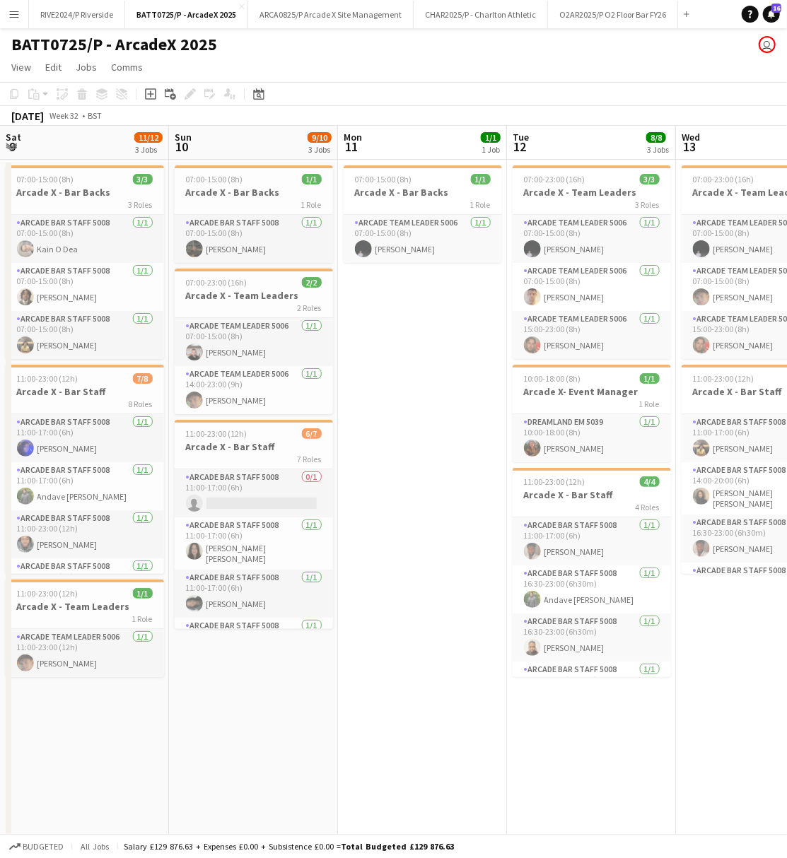
drag, startPoint x: 343, startPoint y: 744, endPoint x: 660, endPoint y: 710, distance: 319.3
click at [787, 717] on html "Menu Boards Boards Boards All jobs Status Workforce Workforce My Workforce Recr…" at bounding box center [393, 484] width 787 height 969
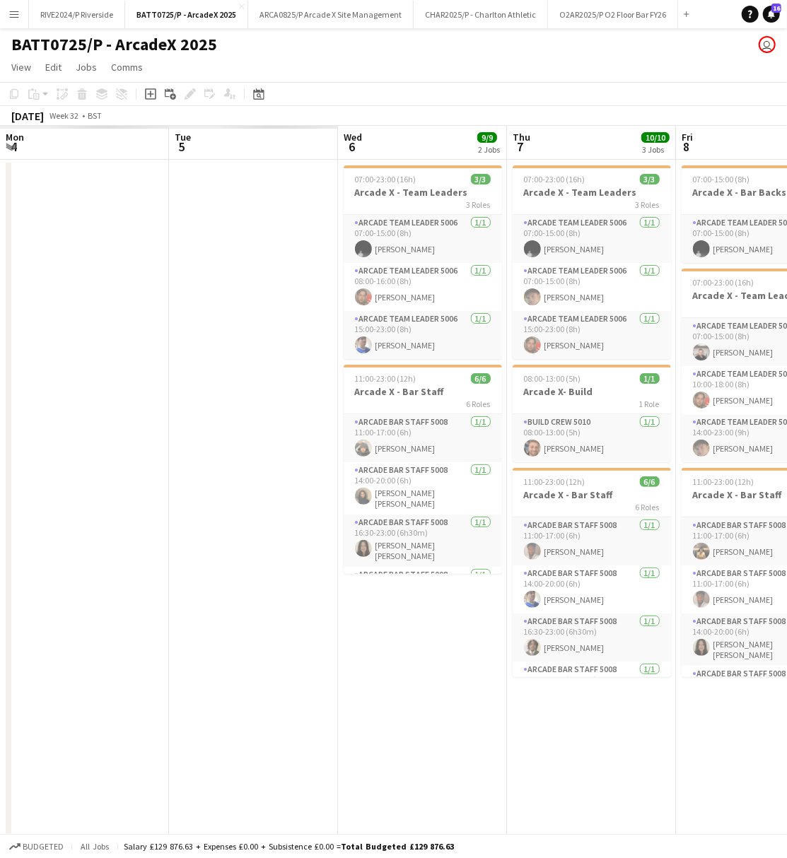
drag, startPoint x: 269, startPoint y: 725, endPoint x: 812, endPoint y: 703, distance: 544.1
click at [787, 703] on html "Menu Boards Boards Boards All jobs Status Workforce Workforce My Workforce Recr…" at bounding box center [393, 484] width 787 height 969
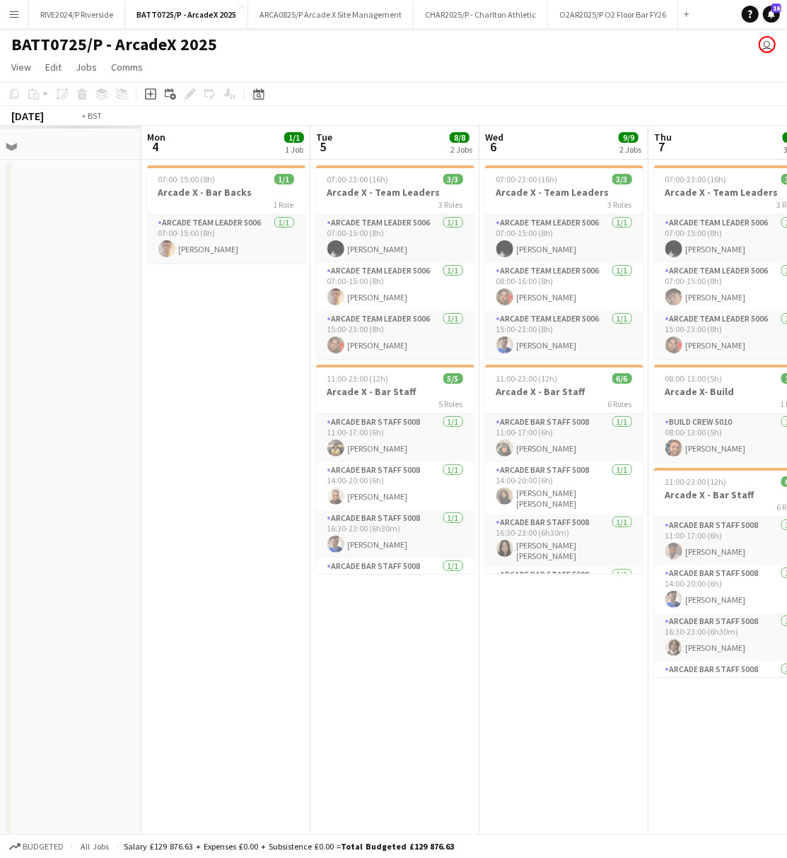
drag, startPoint x: 465, startPoint y: 725, endPoint x: 704, endPoint y: 715, distance: 239.1
click at [733, 716] on app-calendar-viewport "Sat 2 Sun 3 Mon 4 1/1 1 Job Tue 5 8/8 2 Jobs Wed 6 9/9 2 Jobs Thu 7 10/10 3 Job…" at bounding box center [393, 535] width 787 height 819
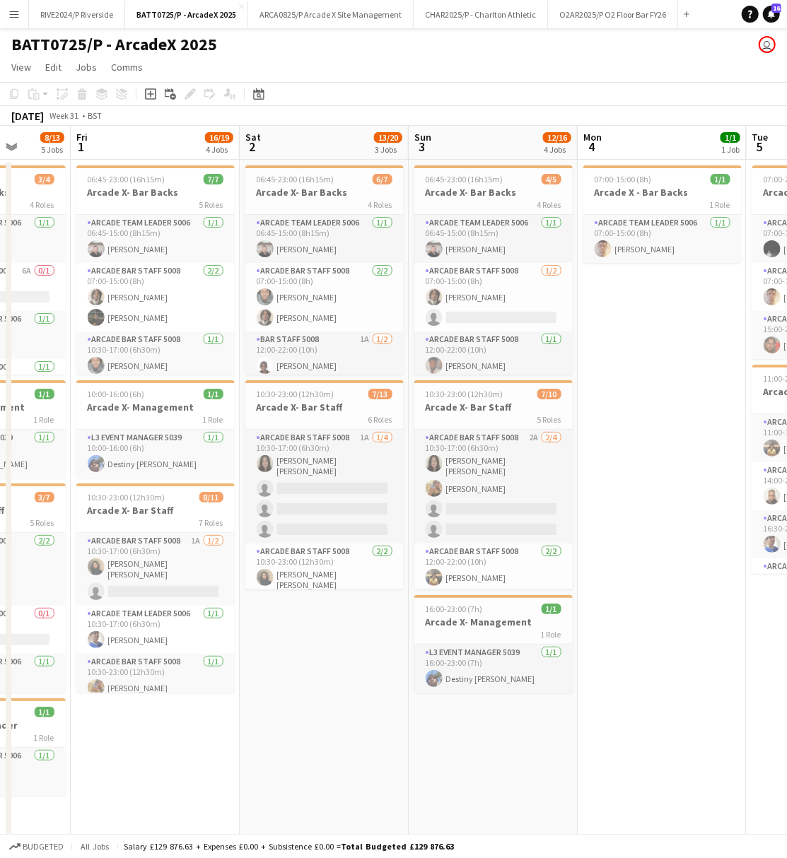
drag, startPoint x: 427, startPoint y: 715, endPoint x: 772, endPoint y: 705, distance: 345.1
click at [773, 705] on app-calendar-viewport "Tue 29 Wed 30 Thu 31 8/13 5 Jobs Fri 1 16/19 4 Jobs Sat 2 13/20 3 Jobs Sun 3 12…" at bounding box center [393, 535] width 787 height 819
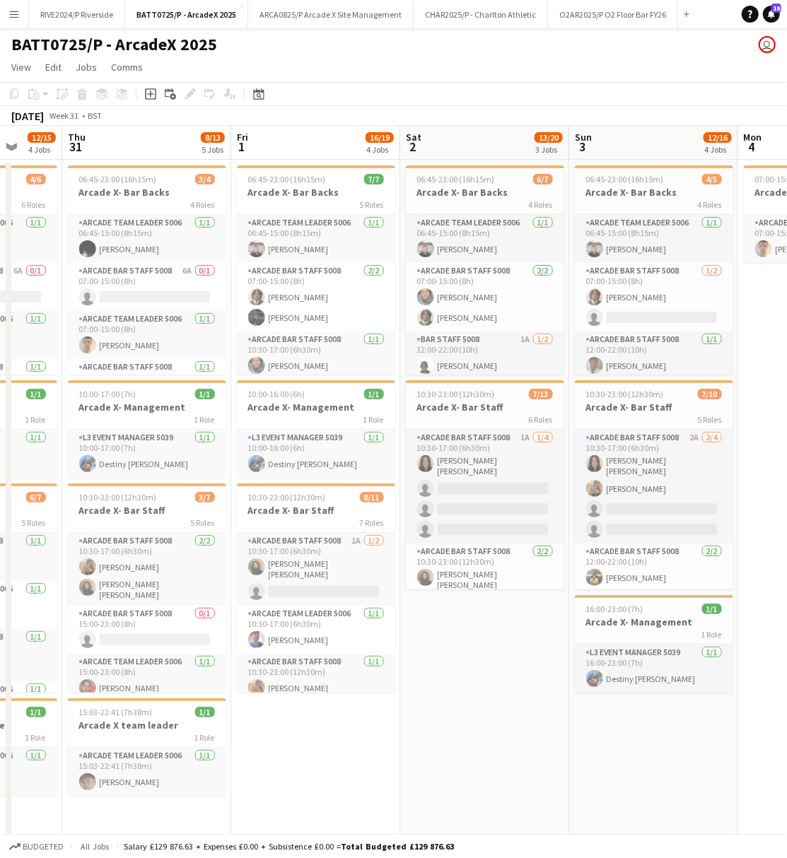
scroll to position [0, 334]
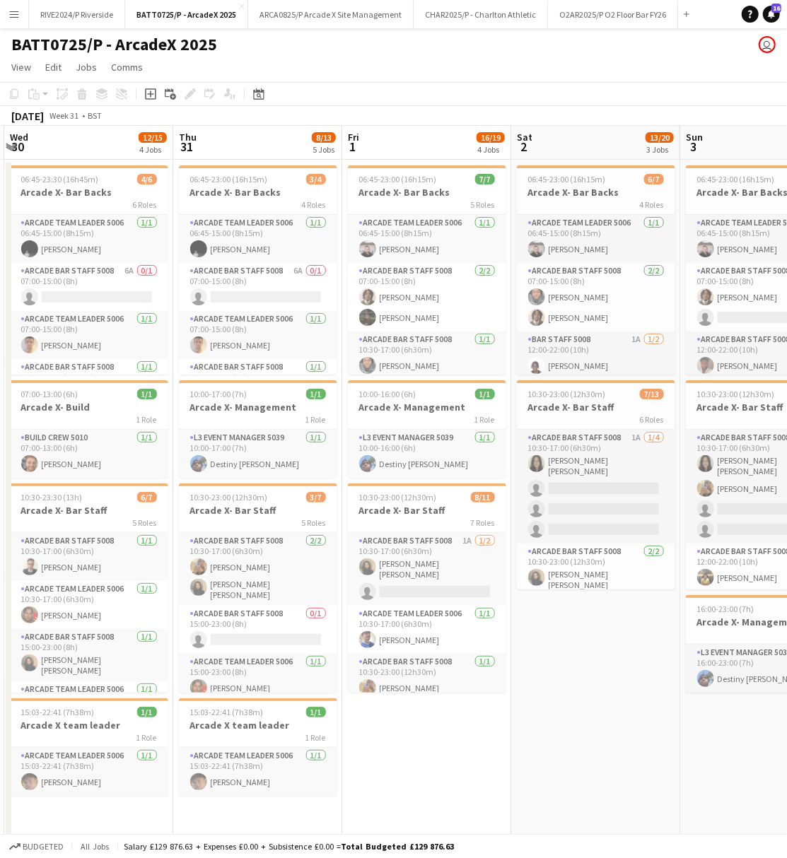
drag, startPoint x: 434, startPoint y: 728, endPoint x: 705, endPoint y: 713, distance: 271.2
click at [705, 713] on app-calendar-viewport "Mon 28 Tue 29 9/9 4 Jobs Wed 30 12/15 4 Jobs Thu 31 8/13 5 Jobs Fri 1 16/19 4 J…" at bounding box center [393, 535] width 787 height 819
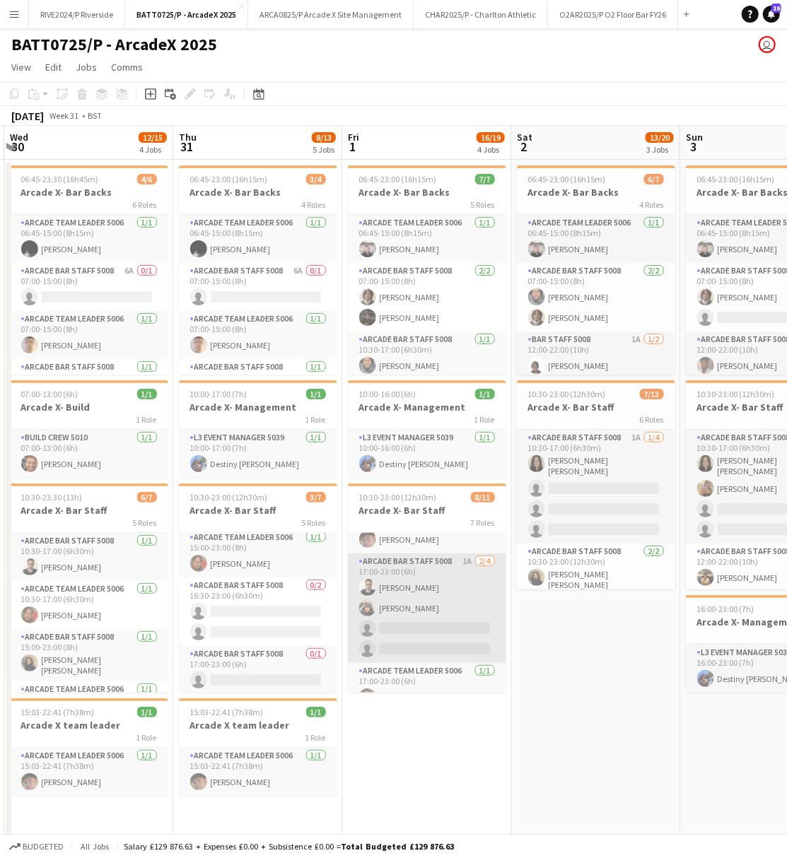
scroll to position [267, 0]
click at [411, 600] on app-card-role "Arcade Bar Staff 5008 1A [DATE] 17:00-23:00 (6h) [PERSON_NAME] [PERSON_NAME] si…" at bounding box center [427, 590] width 158 height 110
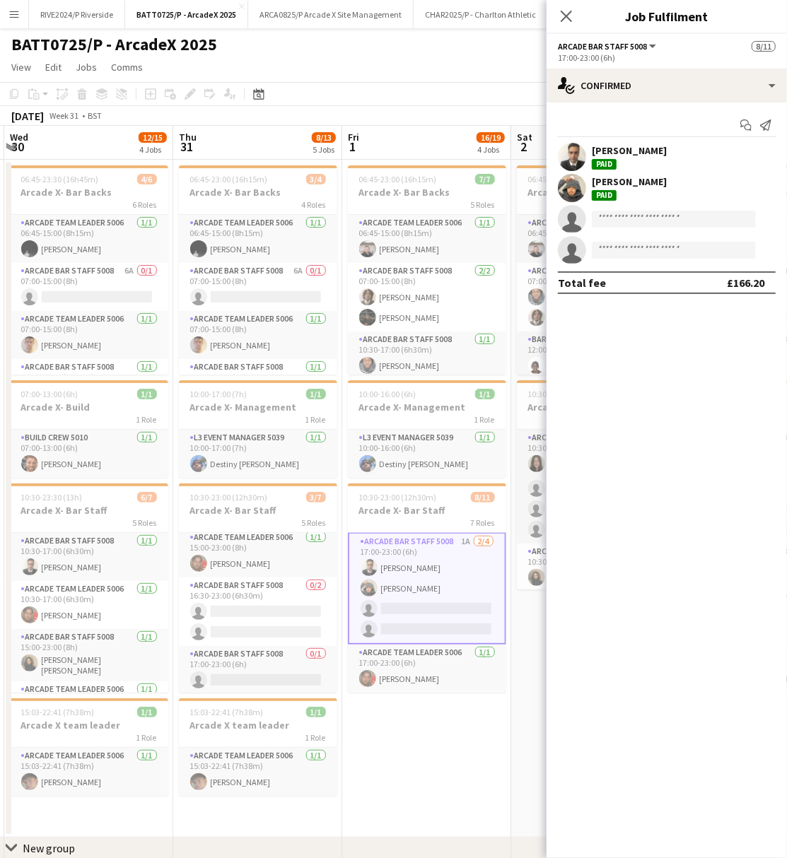
click at [635, 187] on div "[PERSON_NAME]" at bounding box center [629, 181] width 75 height 13
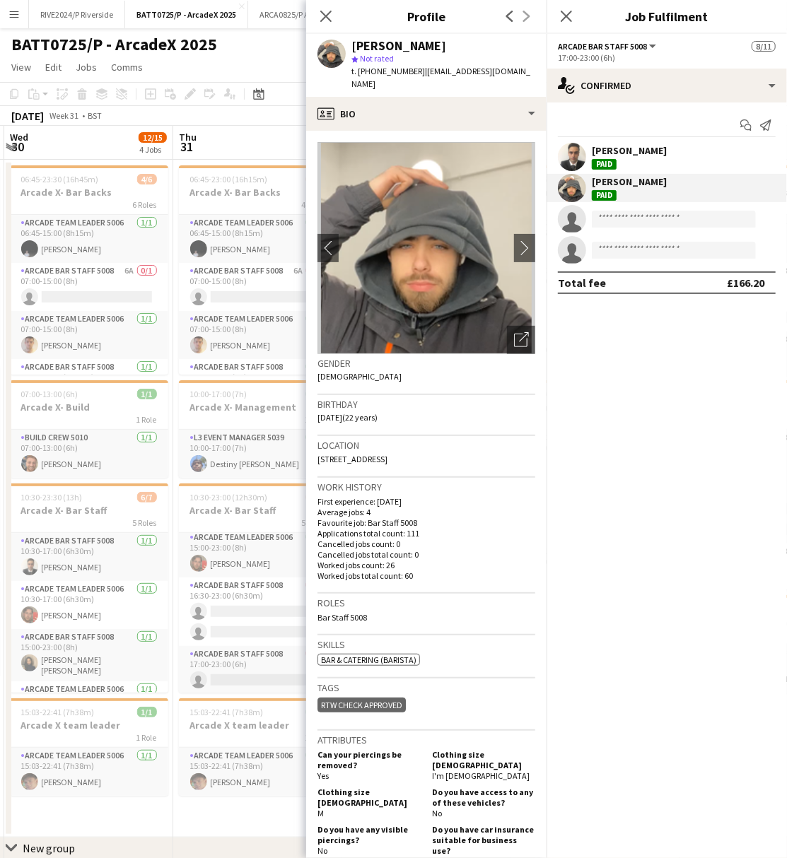
click at [420, 71] on span "| cdoherty03@yahoo.com" at bounding box center [440, 77] width 179 height 23
drag, startPoint x: 416, startPoint y: 71, endPoint x: 499, endPoint y: 78, distance: 83.7
click at [499, 78] on div "Conor Doherty star Not rated t. +447496146282 | cdoherty03@yahoo.com" at bounding box center [426, 65] width 240 height 63
copy span "| cdoherty03@yahoo.co"
drag, startPoint x: 485, startPoint y: 66, endPoint x: 470, endPoint y: 66, distance: 14.8
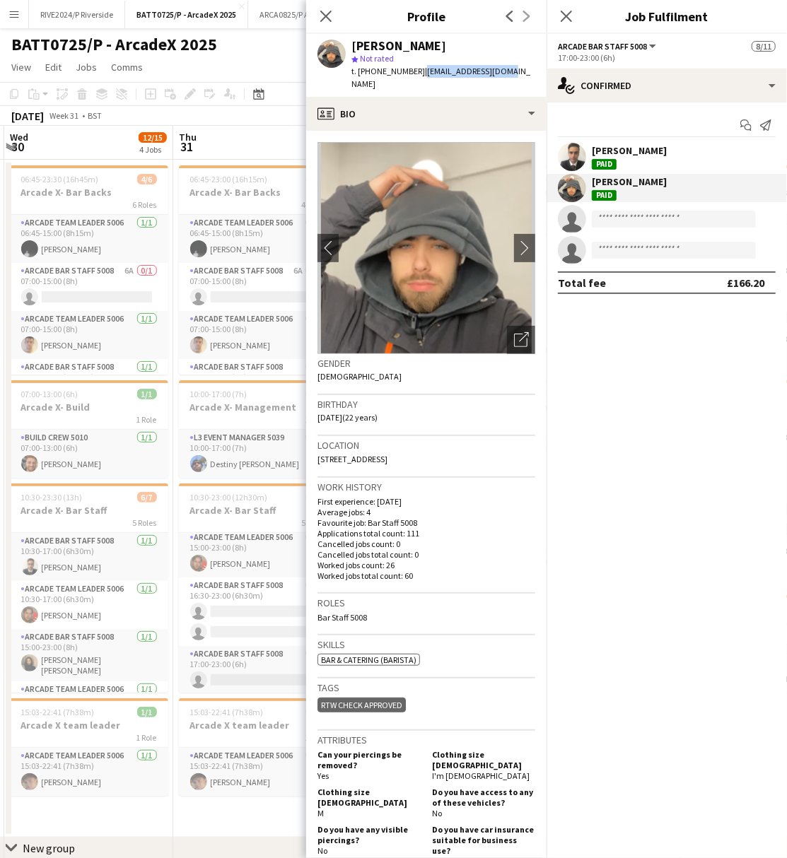
click at [484, 66] on span "| cdoherty03@yahoo.com" at bounding box center [440, 77] width 179 height 23
click at [450, 69] on span "| cdoherty03@yahoo.com" at bounding box center [440, 77] width 179 height 23
drag, startPoint x: 450, startPoint y: 69, endPoint x: 455, endPoint y: 131, distance: 62.4
click at [455, 142] on img at bounding box center [426, 248] width 218 height 212
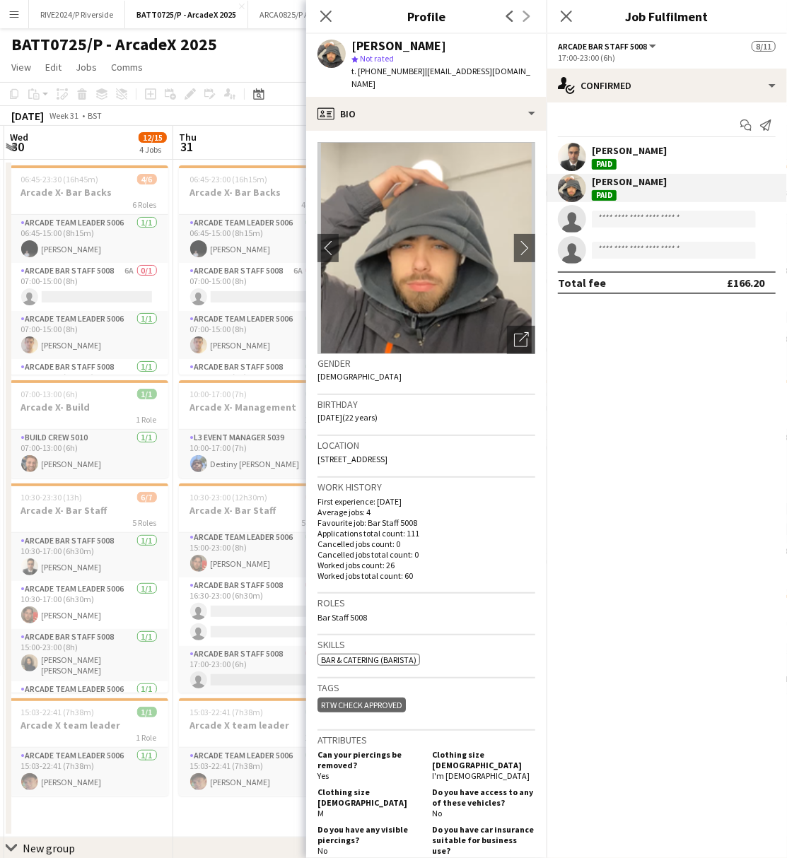
click at [575, 270] on app-confirmed-crew "Sebastian Benz Paid Conor Doherty Paid single-neutral-actions single-neutral-ac…" at bounding box center [666, 218] width 240 height 151
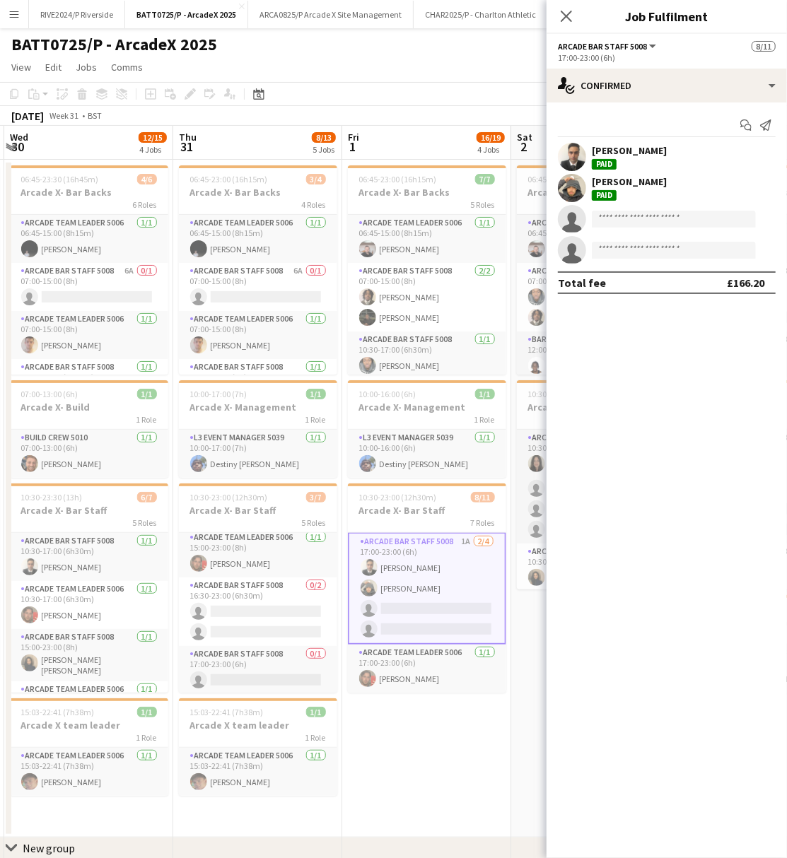
click at [614, 195] on div "Paid" at bounding box center [604, 195] width 25 height 11
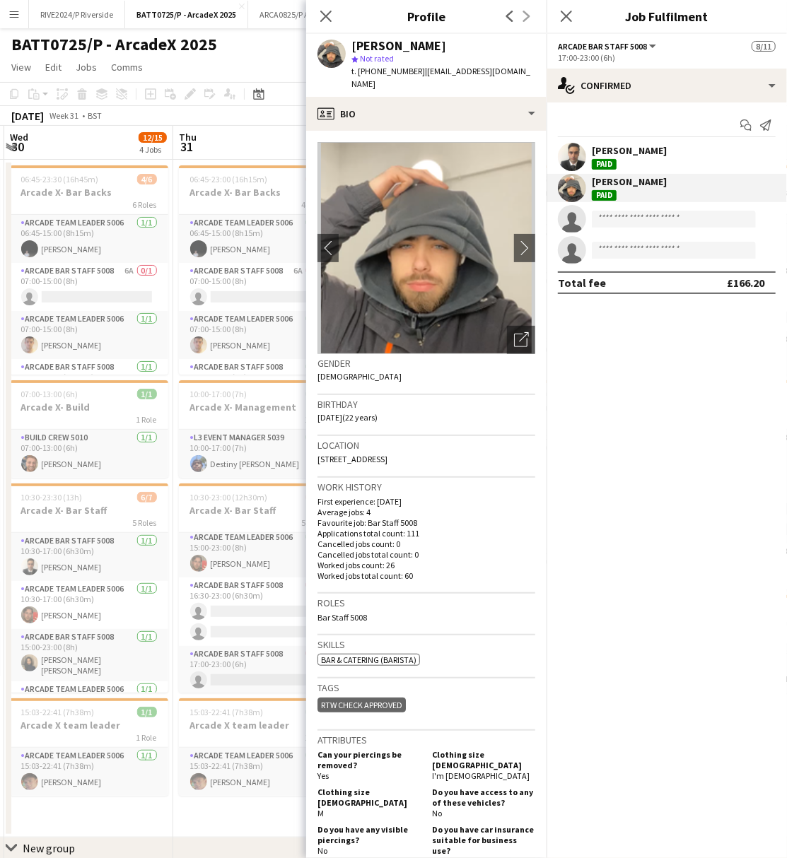
click at [459, 69] on span "| cdoherty03@yahoo.com" at bounding box center [440, 77] width 179 height 23
click at [459, 71] on span "| cdoherty03@yahoo.com" at bounding box center [440, 77] width 179 height 23
click at [451, 71] on span "| cdoherty03@yahoo.com" at bounding box center [440, 77] width 179 height 23
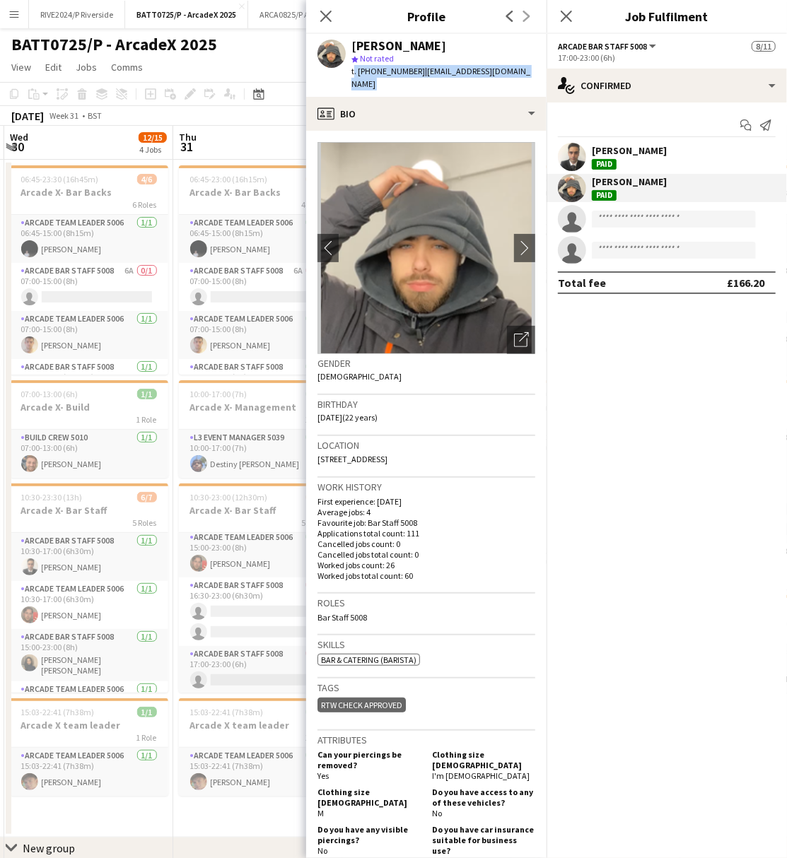
click at [451, 71] on span "| cdoherty03@yahoo.com" at bounding box center [440, 77] width 179 height 23
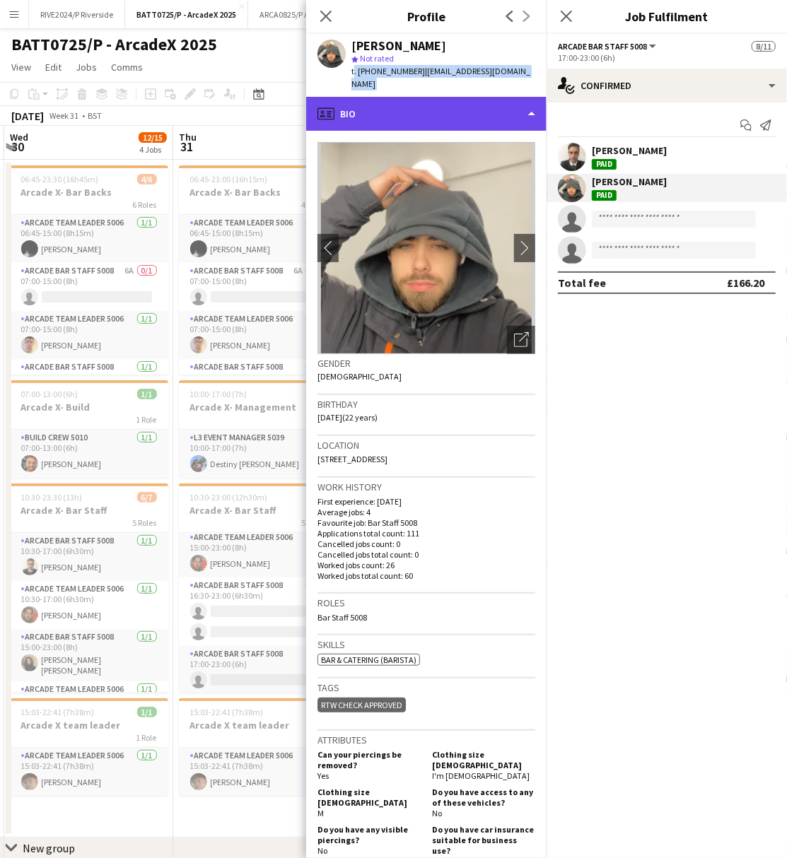
click at [423, 97] on div "profile Bio" at bounding box center [426, 114] width 240 height 34
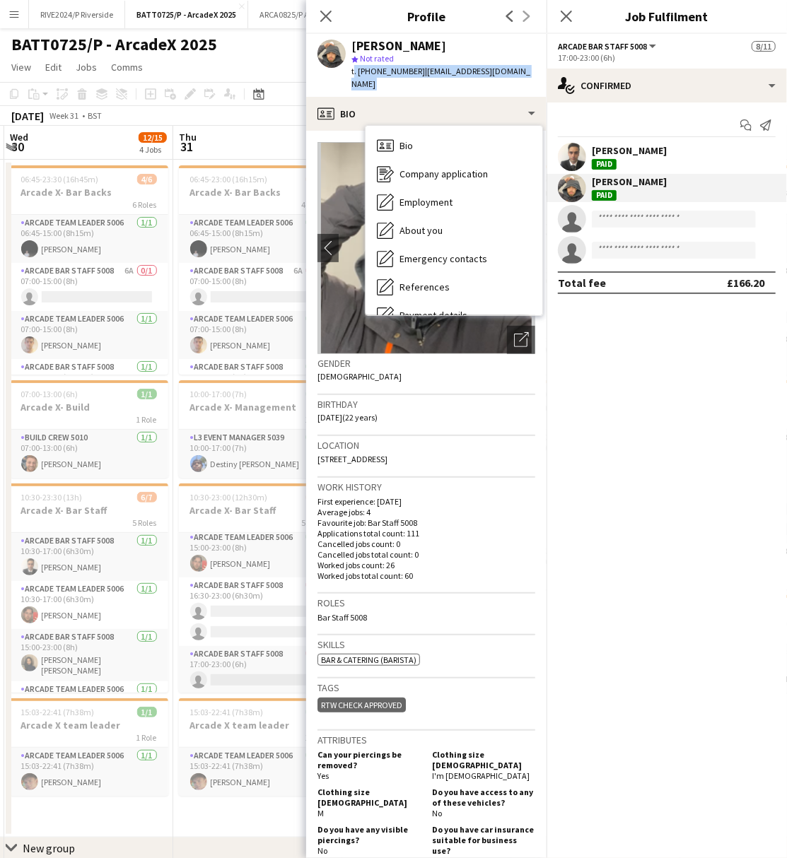
drag, startPoint x: 417, startPoint y: 69, endPoint x: 536, endPoint y: 78, distance: 119.1
click at [536, 78] on app-profile-header "Conor Doherty star Not rated t. +447496146282 | cdoherty03@yahoo.com" at bounding box center [426, 65] width 240 height 63
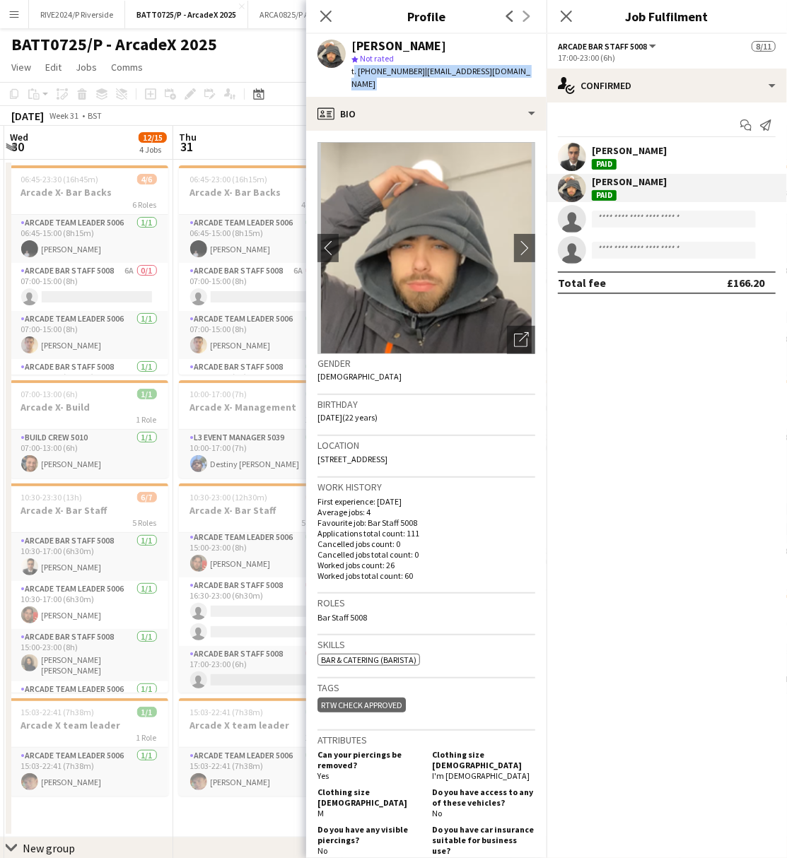
copy span "[EMAIL_ADDRESS][DOMAIN_NAME]"
click at [215, 809] on app-date-cell "06:45-23:00 (16h15m) 3/4 Arcade X- Bar Backs 4 Roles Arcade Team Leader 5006 1/…" at bounding box center [257, 499] width 169 height 678
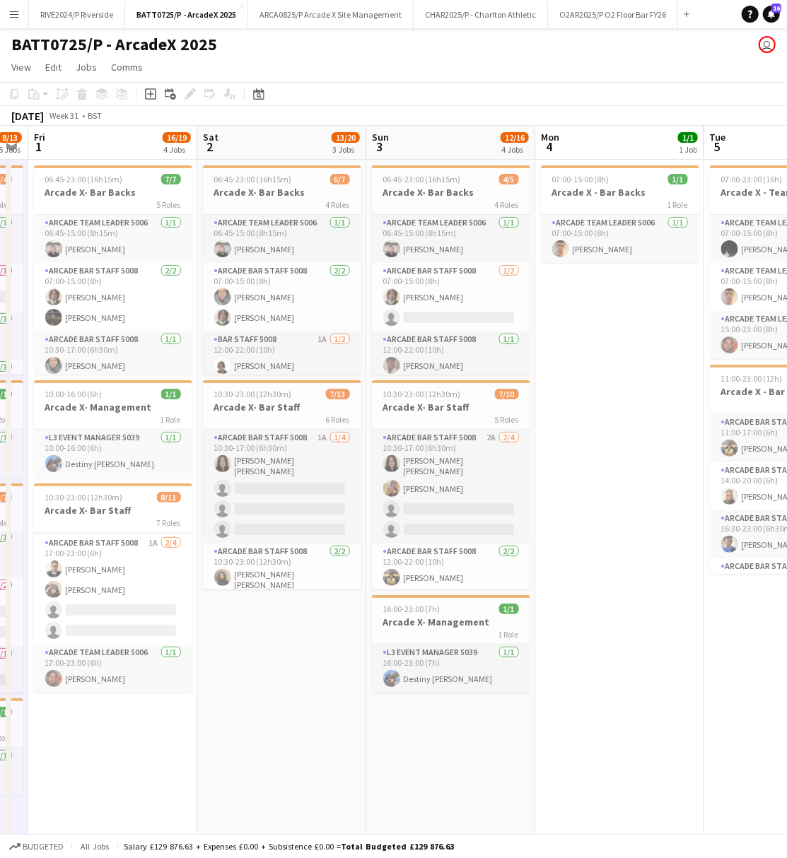
scroll to position [0, 479]
drag, startPoint x: 561, startPoint y: 722, endPoint x: 304, endPoint y: 721, distance: 257.3
click at [304, 721] on app-calendar-viewport "Tue 29 9/9 4 Jobs Wed 30 12/15 4 Jobs Thu 31 8/13 5 Jobs Fri 1 16/19 4 Jobs Sat…" at bounding box center [393, 535] width 787 height 819
click at [0, 315] on html "Menu Boards Boards Boards All jobs Status Workforce Workforce My Workforce Recr…" at bounding box center [393, 484] width 787 height 969
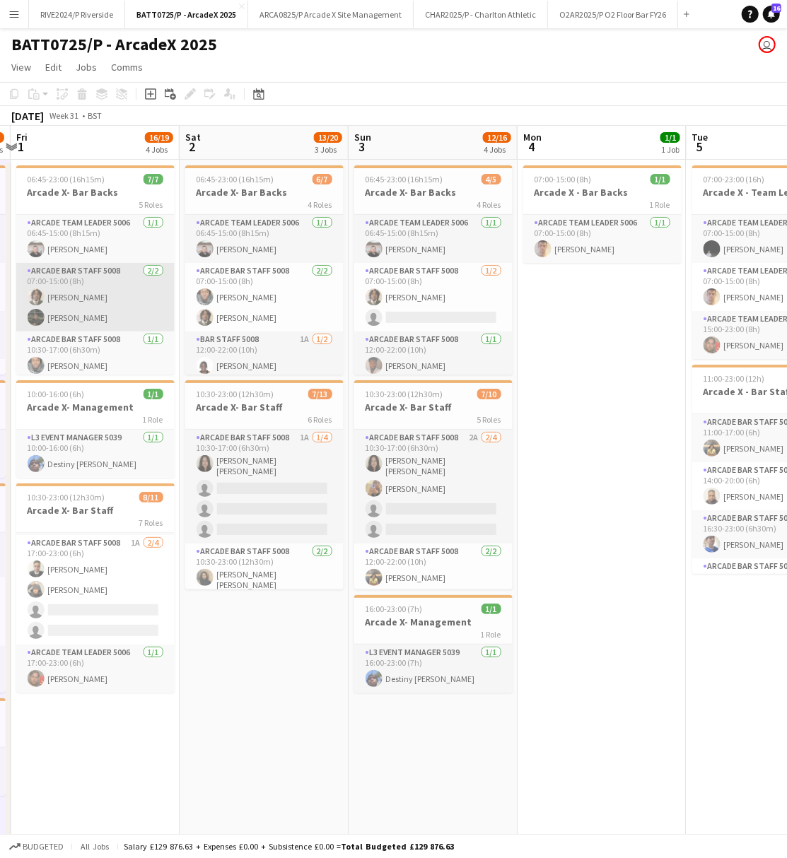
click at [74, 312] on app-card-role "Arcade Bar Staff 5008 2/2 07:00-15:00 (8h) Moses Kalule Basher Kawooya" at bounding box center [95, 297] width 158 height 69
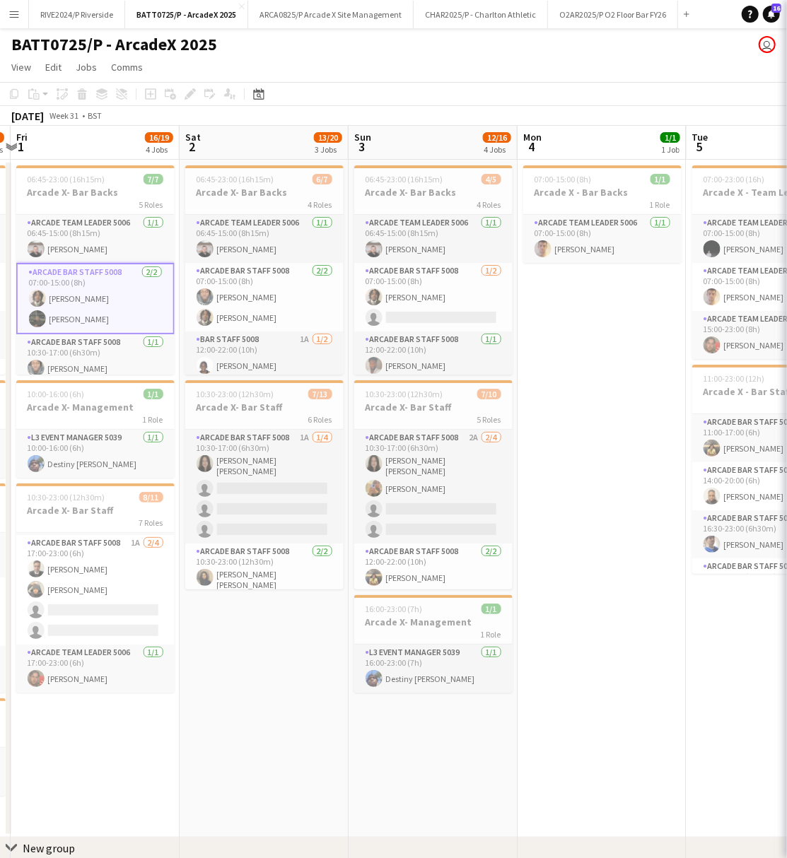
scroll to position [0, 498]
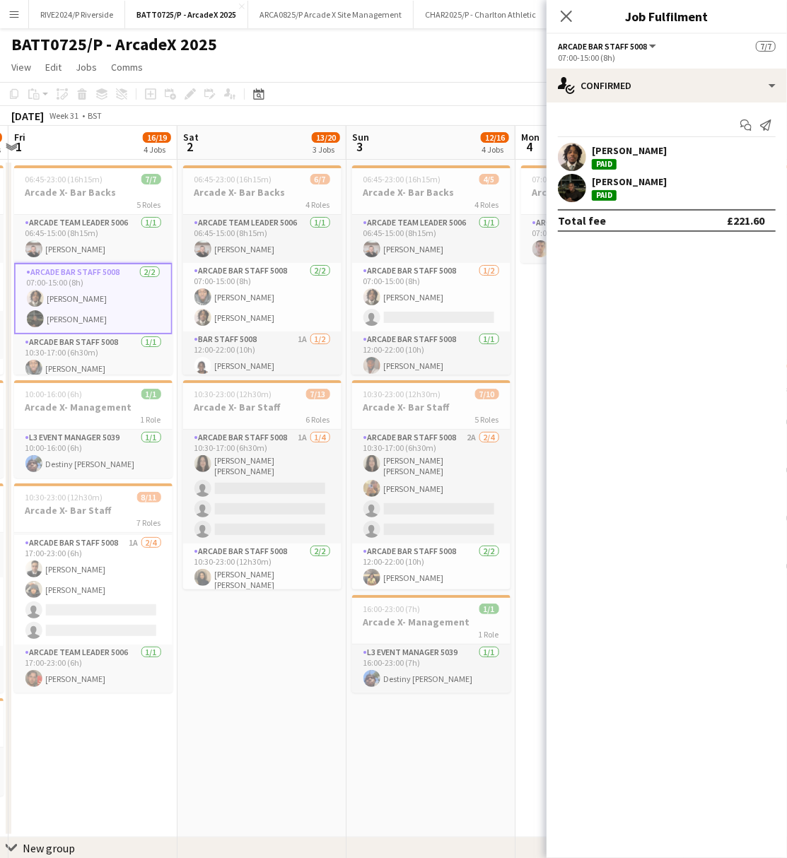
click at [571, 154] on app-user-avatar at bounding box center [572, 157] width 28 height 28
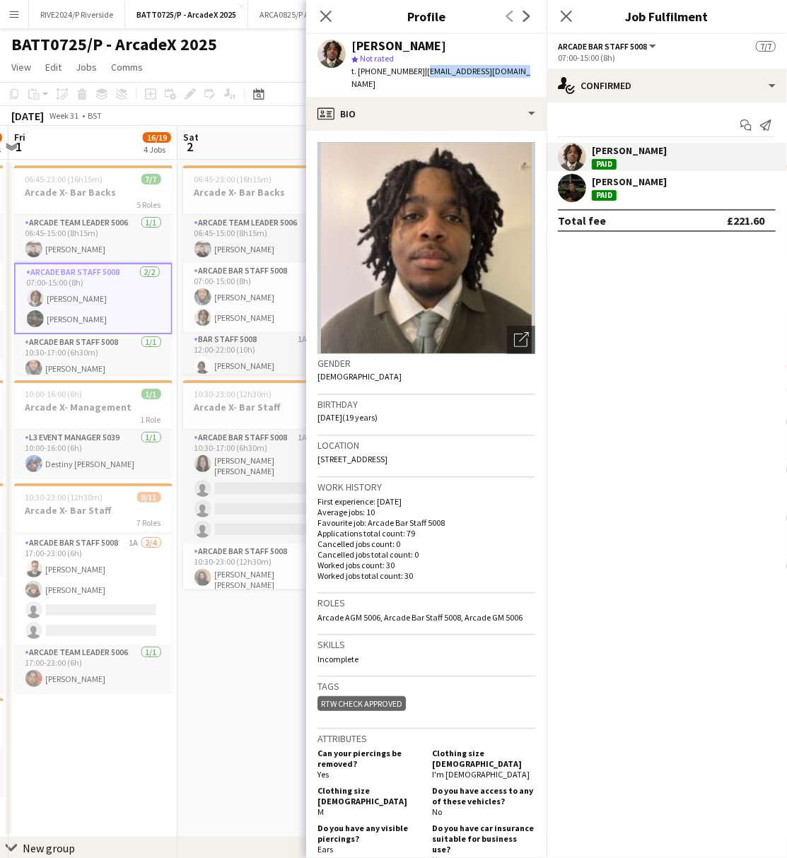
drag, startPoint x: 422, startPoint y: 71, endPoint x: 519, endPoint y: 69, distance: 96.9
click at [519, 69] on div "Moses Kalule star Not rated t. +4407361810599 | themoses1001@gmail.com" at bounding box center [426, 65] width 240 height 63
copy span "themoses1001@gmail.com"
click at [261, 727] on app-date-cell "06:45-23:00 (16h15m) 6/7 Arcade X- Bar Backs 4 Roles Arcade Team Leader 5006 [D…" at bounding box center [261, 499] width 169 height 678
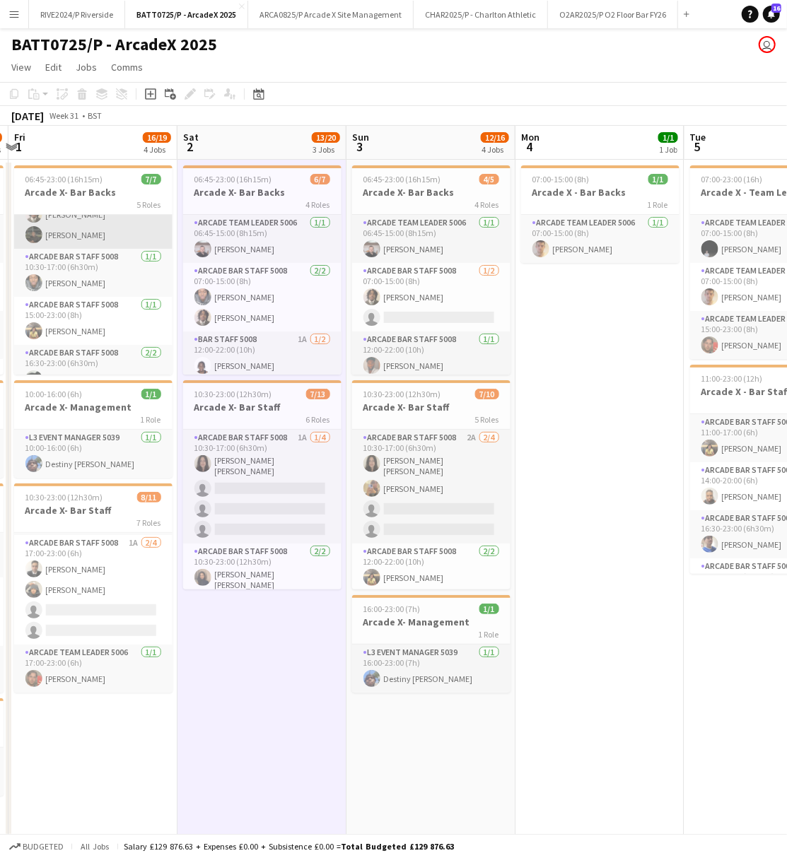
scroll to position [124, 0]
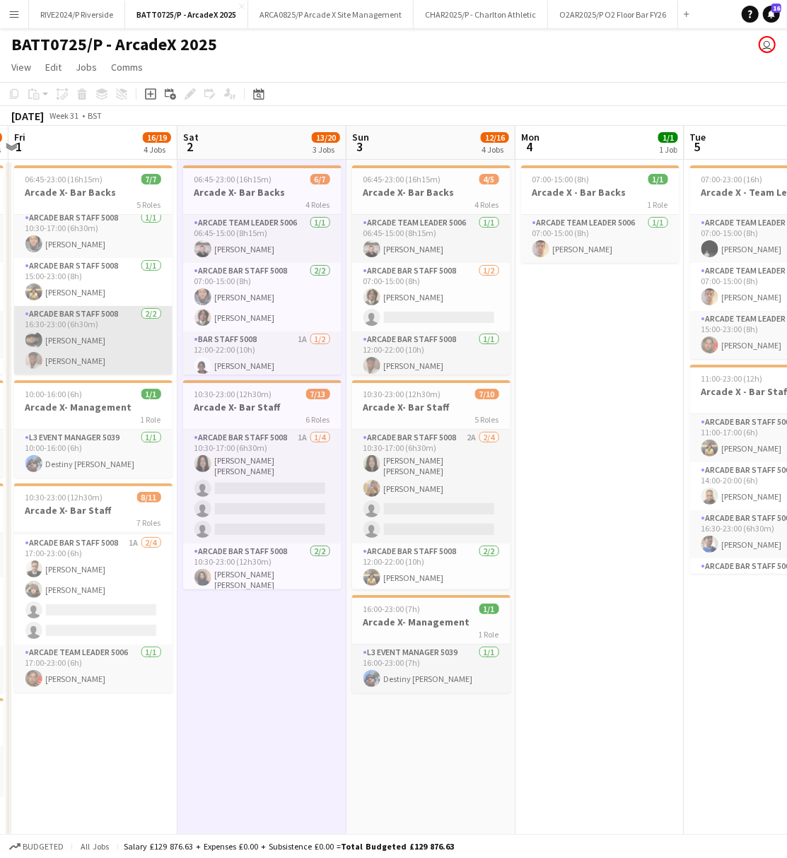
click at [103, 359] on app-card-role "Arcade Bar Staff 5008 2/2 16:30-23:00 (6h30m) Joseph Igbuya Simson Armando-Dani…" at bounding box center [93, 340] width 158 height 69
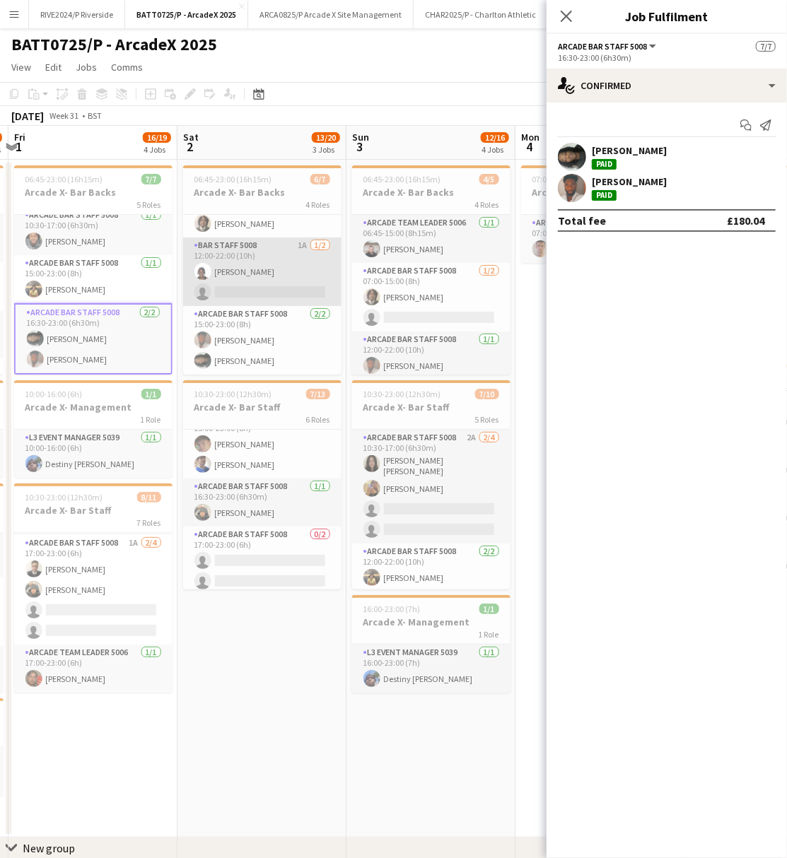
scroll to position [96, 0]
click at [287, 267] on app-card-role "Bar Staff 5008 1A 1/2 12:00-22:00 (10h) Adam Abdulsalam single-neutral-actions" at bounding box center [262, 272] width 158 height 69
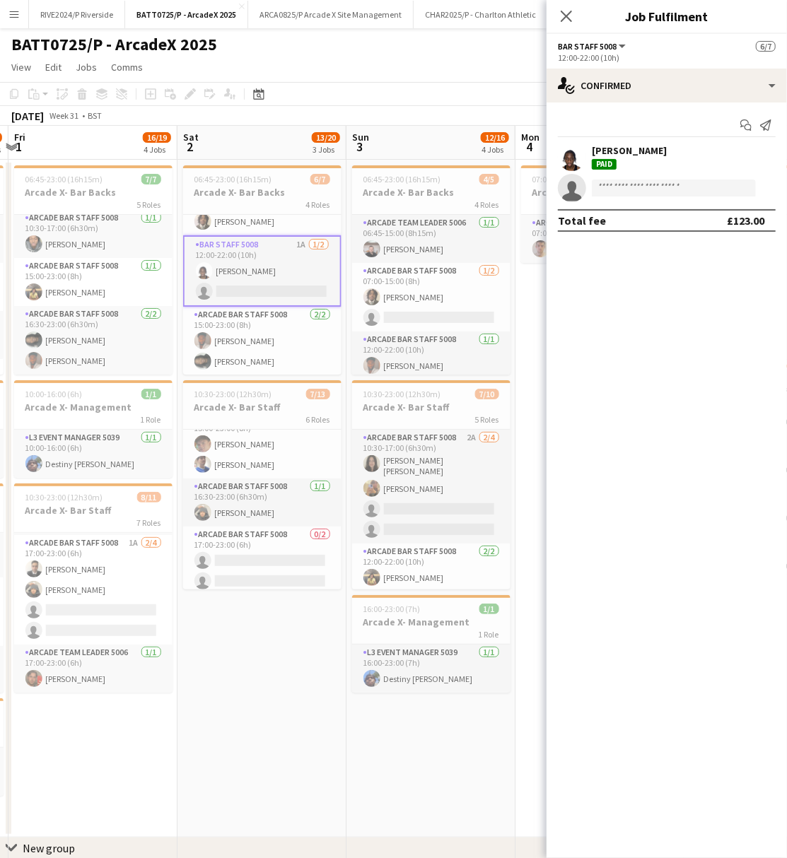
click at [609, 147] on div "[PERSON_NAME]" at bounding box center [629, 150] width 75 height 13
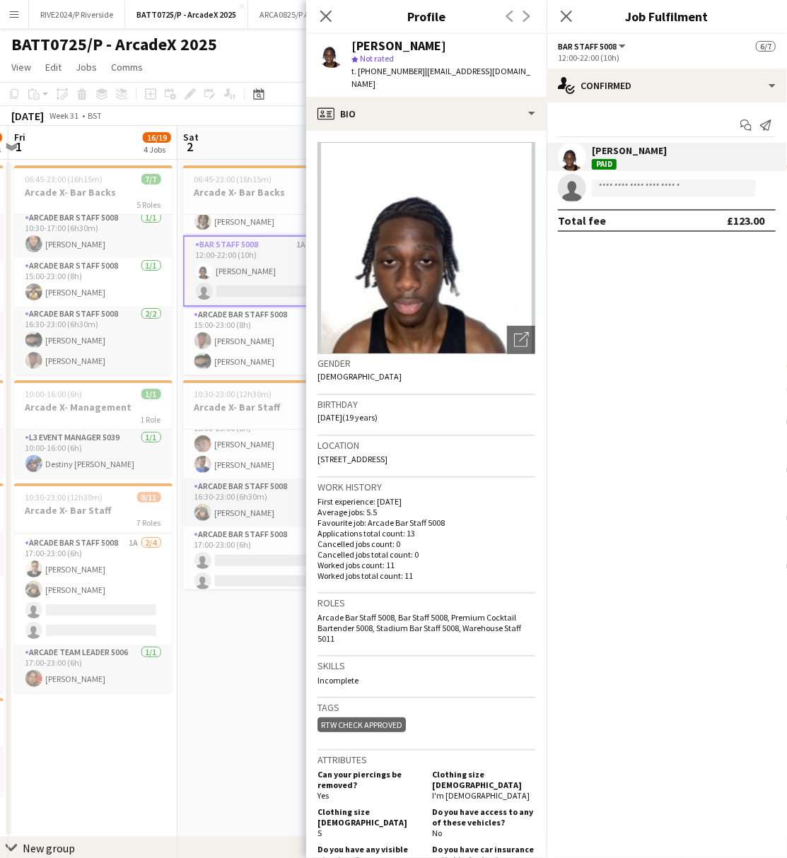
drag, startPoint x: 416, startPoint y: 71, endPoint x: 522, endPoint y: 68, distance: 105.4
click at [522, 68] on app-profile-header "Adam Abdulsalam star Not rated t. +447380134876 | adam247x@gmail.com" at bounding box center [426, 65] width 240 height 63
copy span "[EMAIL_ADDRESS][DOMAIN_NAME]"
click at [327, 20] on icon "Close pop-in" at bounding box center [325, 15] width 13 height 13
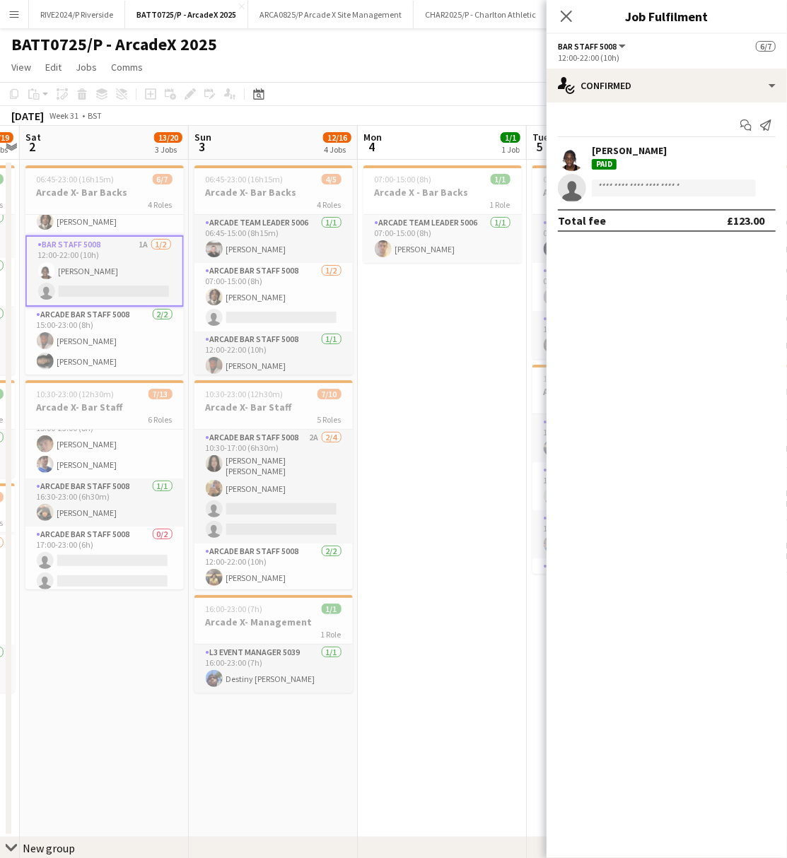
scroll to position [0, 488]
drag, startPoint x: 336, startPoint y: 704, endPoint x: 178, endPoint y: 725, distance: 159.7
click at [178, 725] on app-calendar-viewport "Wed 30 12/15 4 Jobs Thu 31 8/13 5 Jobs Fri 1 16/19 4 Jobs Sat 2 13/20 3 Jobs Su…" at bounding box center [393, 535] width 787 height 819
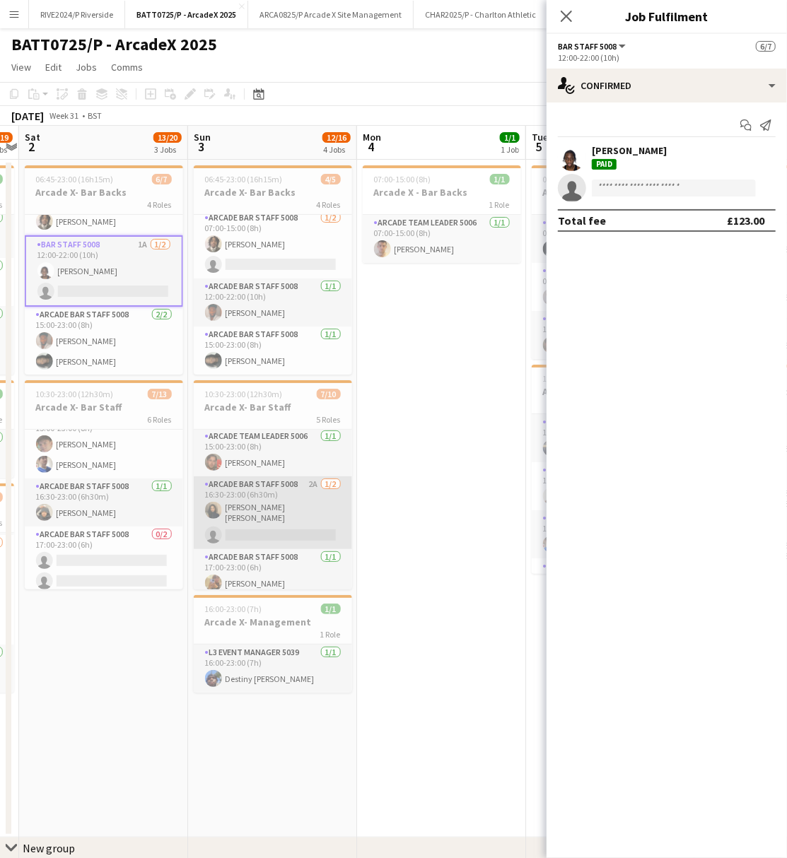
scroll to position [185, 0]
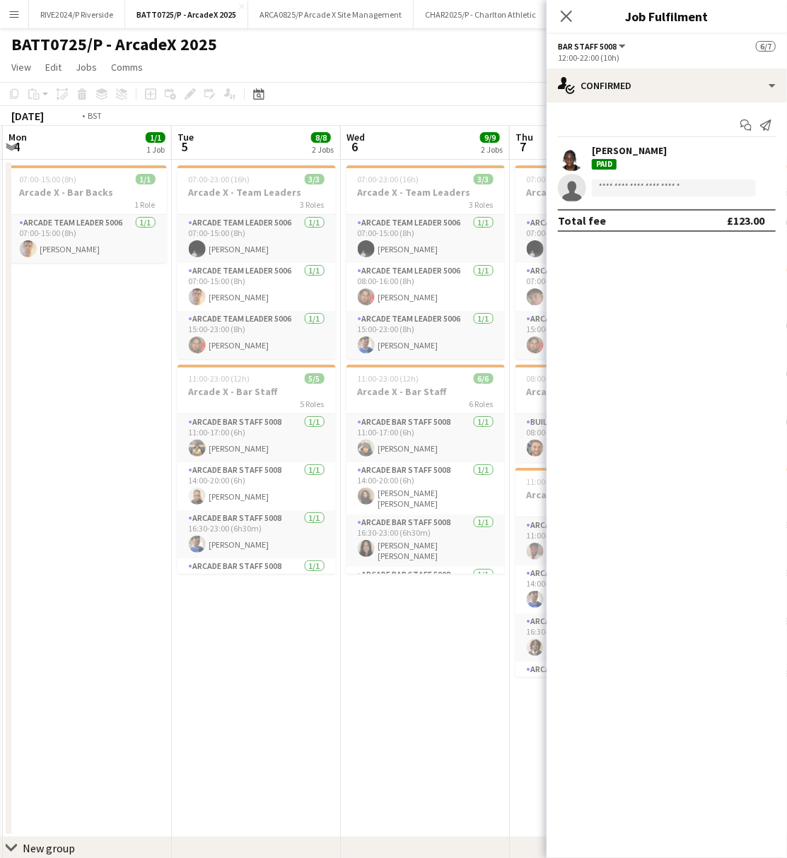
drag, startPoint x: 418, startPoint y: 544, endPoint x: 51, endPoint y: 578, distance: 369.2
click at [51, 578] on app-calendar-viewport "Fri 1 16/19 4 Jobs Sat 2 13/20 3 Jobs Sun 3 12/16 4 Jobs Mon 4 1/1 1 Job Tue 5 …" at bounding box center [393, 535] width 787 height 819
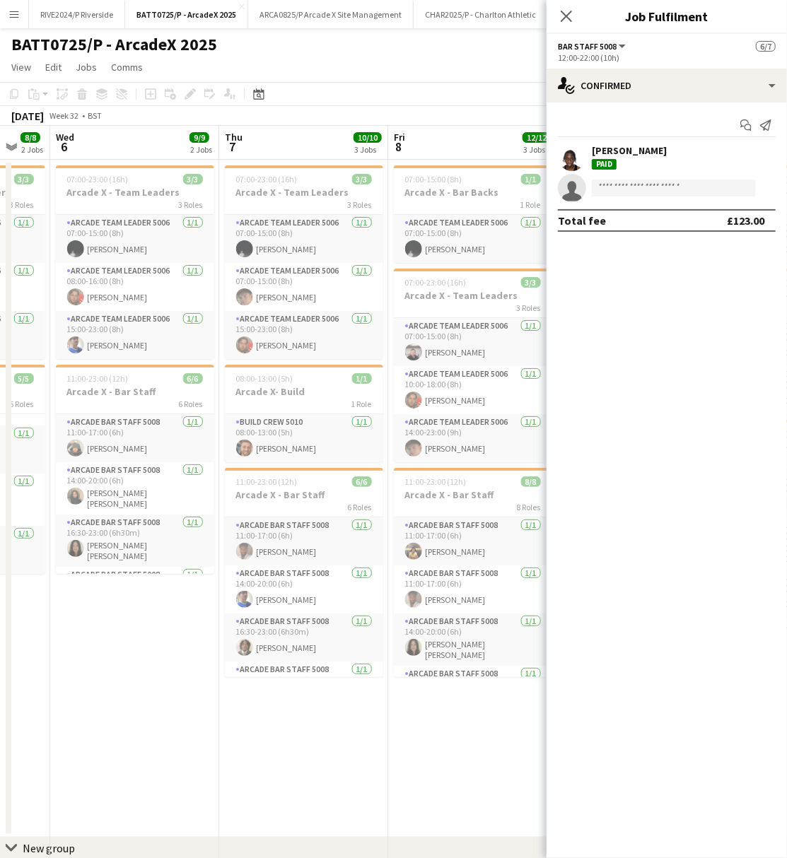
scroll to position [0, 500]
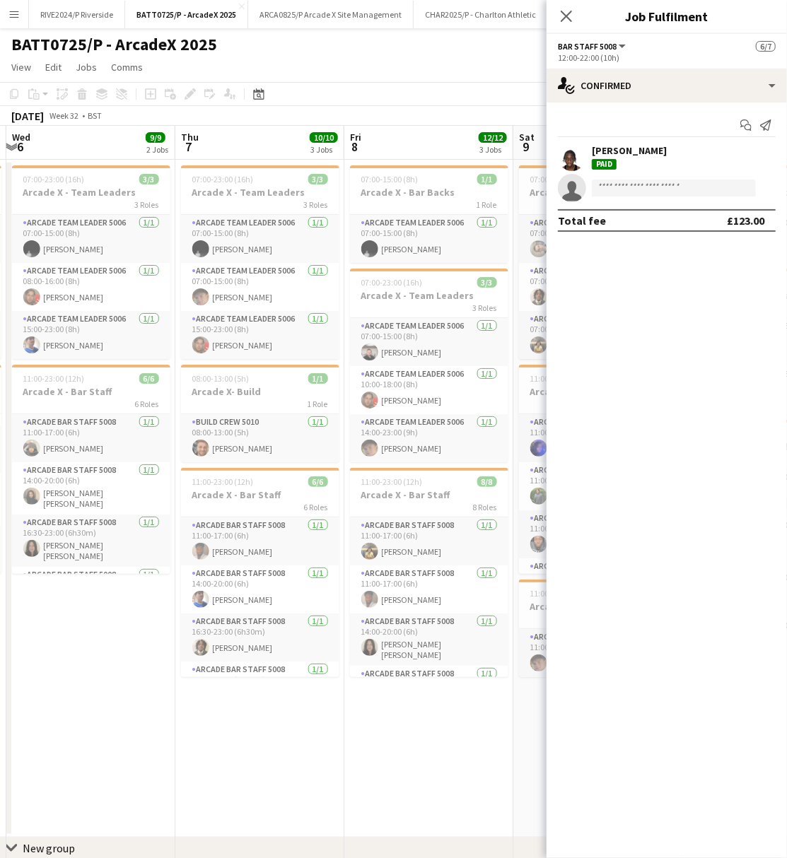
drag, startPoint x: 320, startPoint y: 622, endPoint x: -10, endPoint y: 648, distance: 331.1
click at [0, 648] on html "Menu Boards Boards Boards All jobs Status Workforce Workforce My Workforce Recr…" at bounding box center [393, 484] width 787 height 969
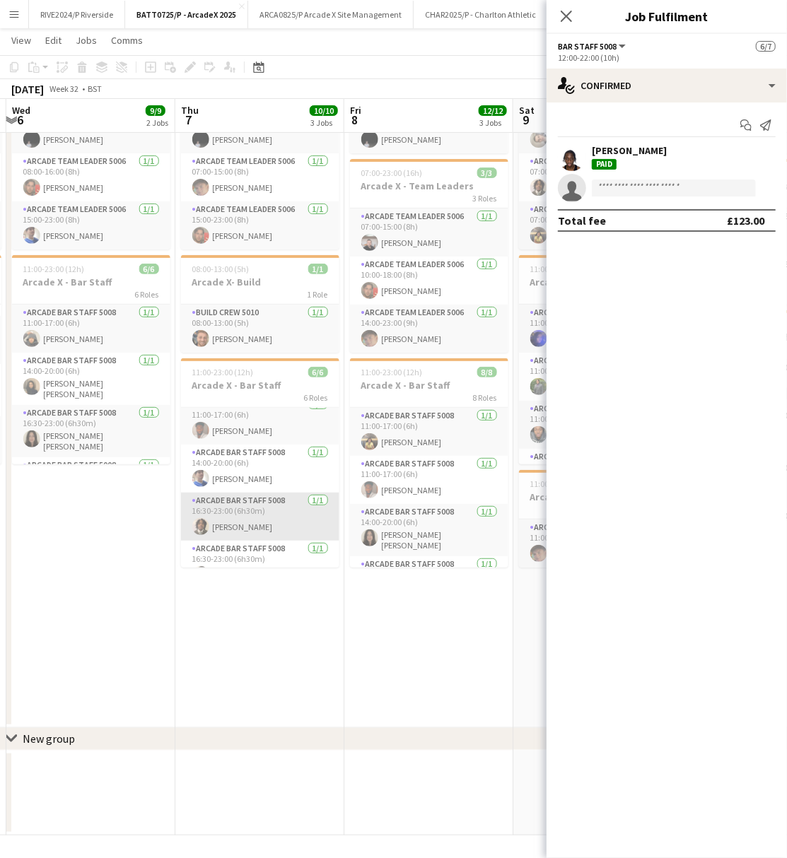
scroll to position [0, 0]
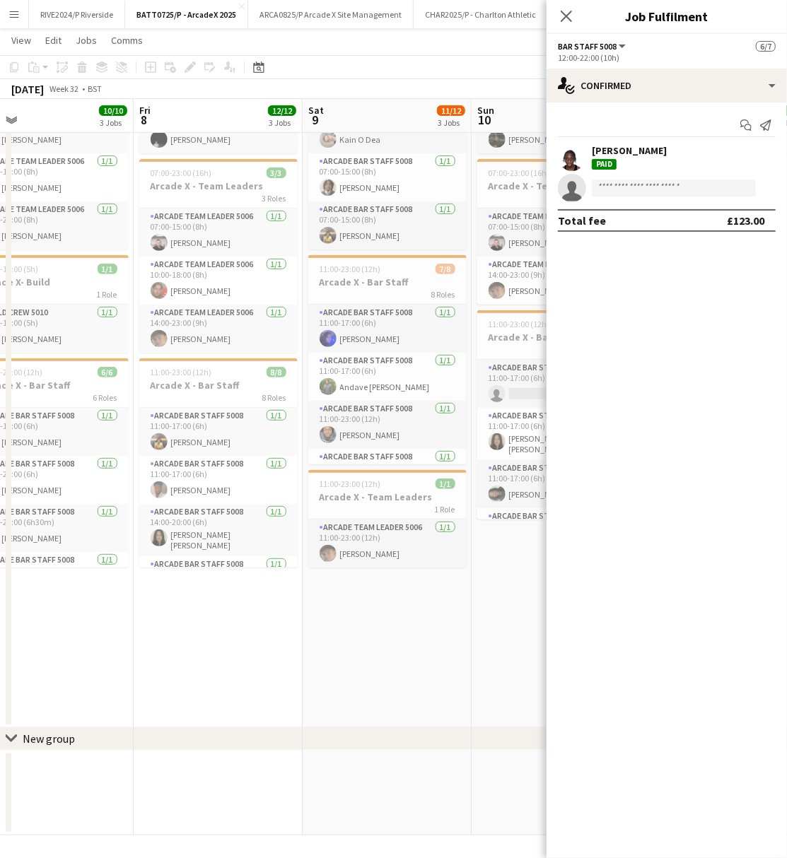
drag, startPoint x: 287, startPoint y: 649, endPoint x: 43, endPoint y: 645, distance: 243.9
click at [58, 653] on app-calendar-viewport "Tue 5 8/8 2 Jobs Wed 6 9/9 2 Jobs Thu 7 10/10 3 Jobs Fri 8 12/12 3 Jobs Sat 9 1…" at bounding box center [393, 391] width 787 height 889
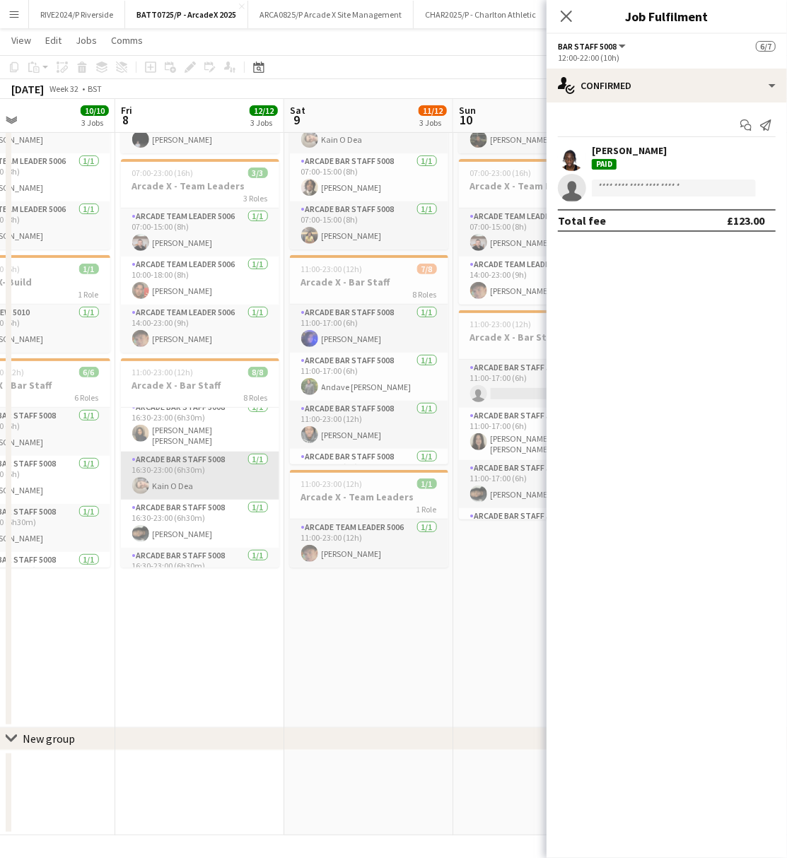
scroll to position [188, 0]
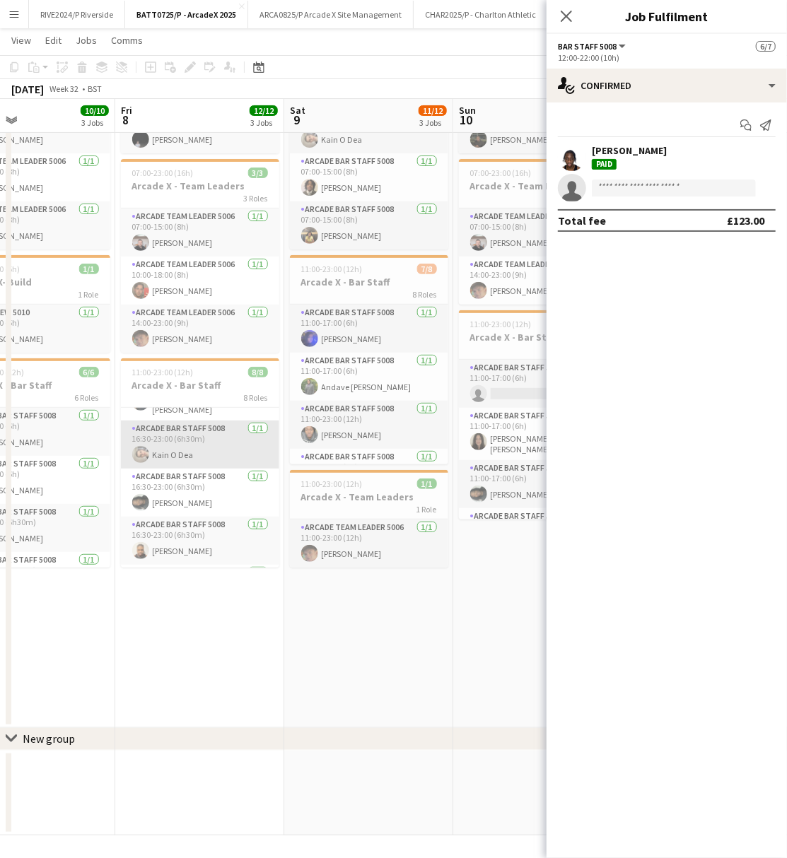
click at [204, 448] on app-card-role "Arcade Bar Staff 5008 1/1 16:30-23:00 (6h30m) Kain O Dea" at bounding box center [200, 445] width 158 height 48
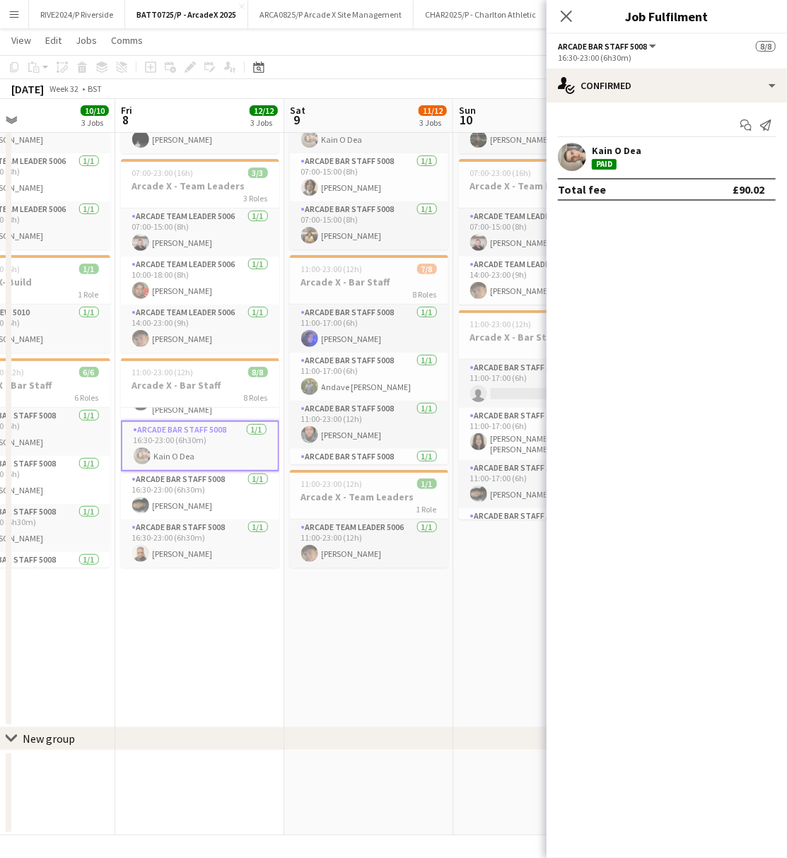
click at [549, 168] on div "Kain O Dea Paid" at bounding box center [666, 157] width 240 height 28
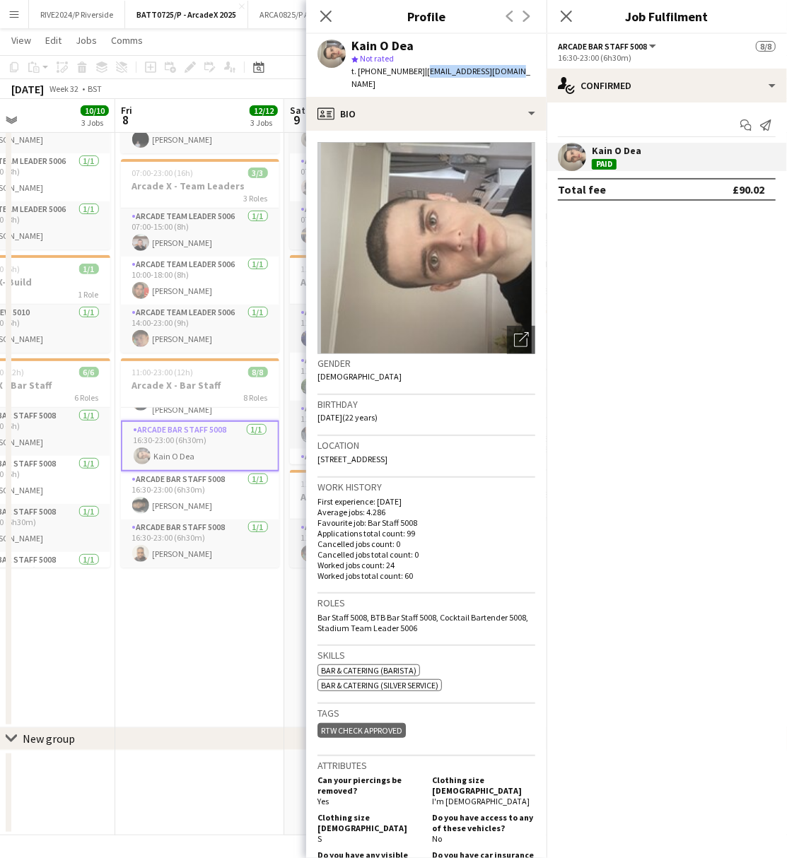
drag, startPoint x: 422, startPoint y: 71, endPoint x: 529, endPoint y: 72, distance: 107.5
click at [529, 72] on app-profile-header "Kain O Dea star Not rated t. +4407946082218 | kainodea03@icloud.com" at bounding box center [426, 65] width 240 height 63
copy span "[EMAIL_ADDRESS][DOMAIN_NAME]"
click at [110, 714] on app-date-cell "07:00-23:00 (16h) 3/3 Arcade X - Team Leaders 3 Roles Arcade Team Leader 5006 1…" at bounding box center [30, 389] width 169 height 678
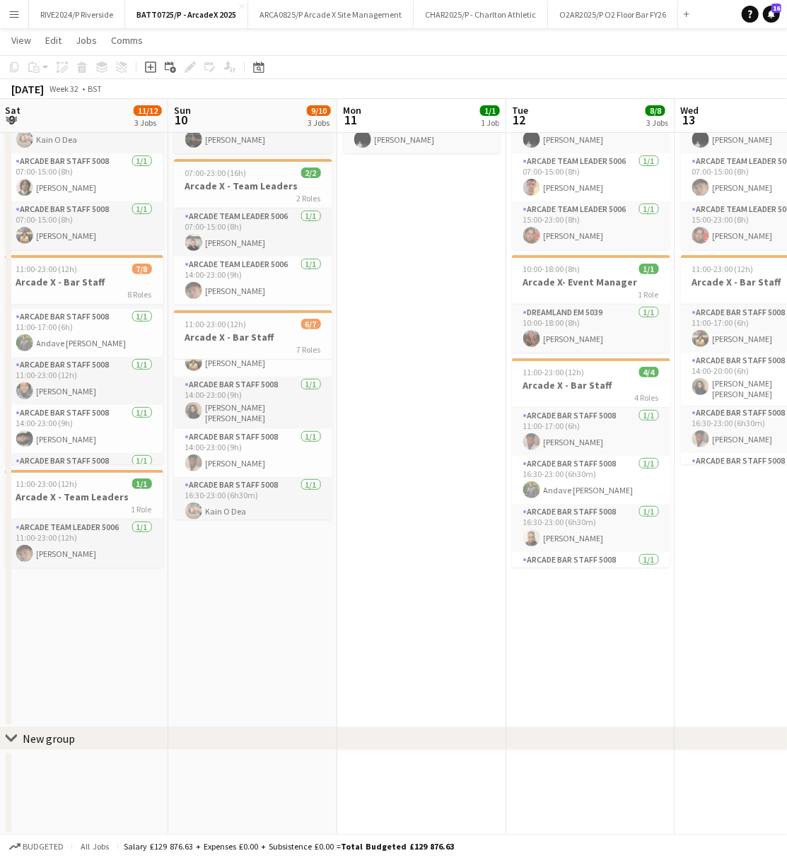
scroll to position [0, 468]
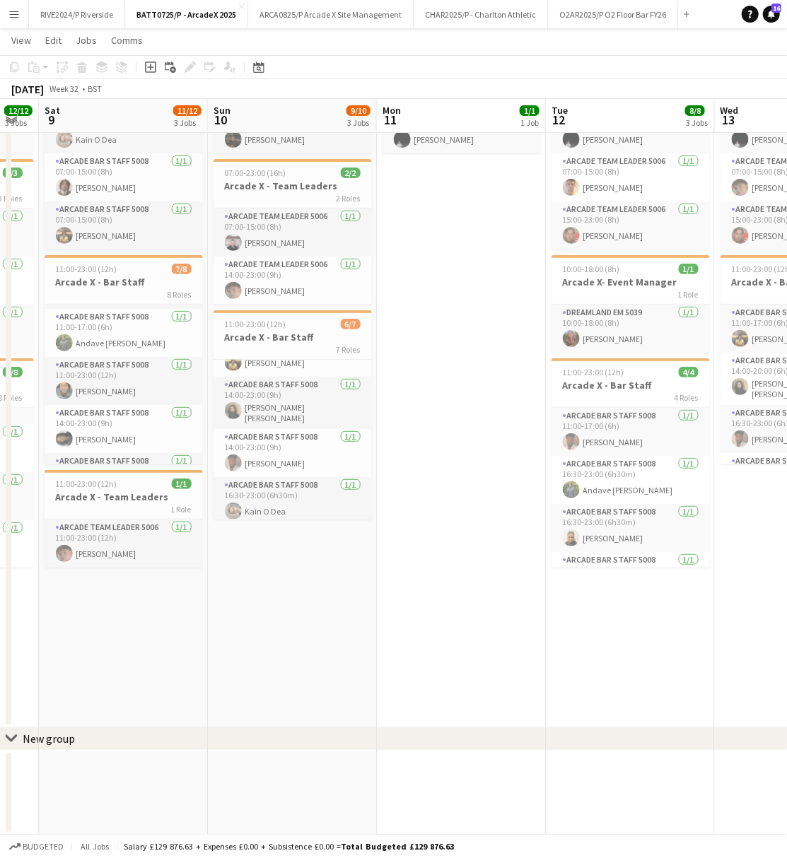
drag, startPoint x: 677, startPoint y: 462, endPoint x: 261, endPoint y: 560, distance: 427.8
click at [261, 560] on app-calendar-viewport "Wed 6 9/9 2 Jobs Thu 7 10/10 3 Jobs Fri 8 12/12 3 Jobs Sat 9 11/12 3 Jobs Sun 1…" at bounding box center [393, 391] width 787 height 889
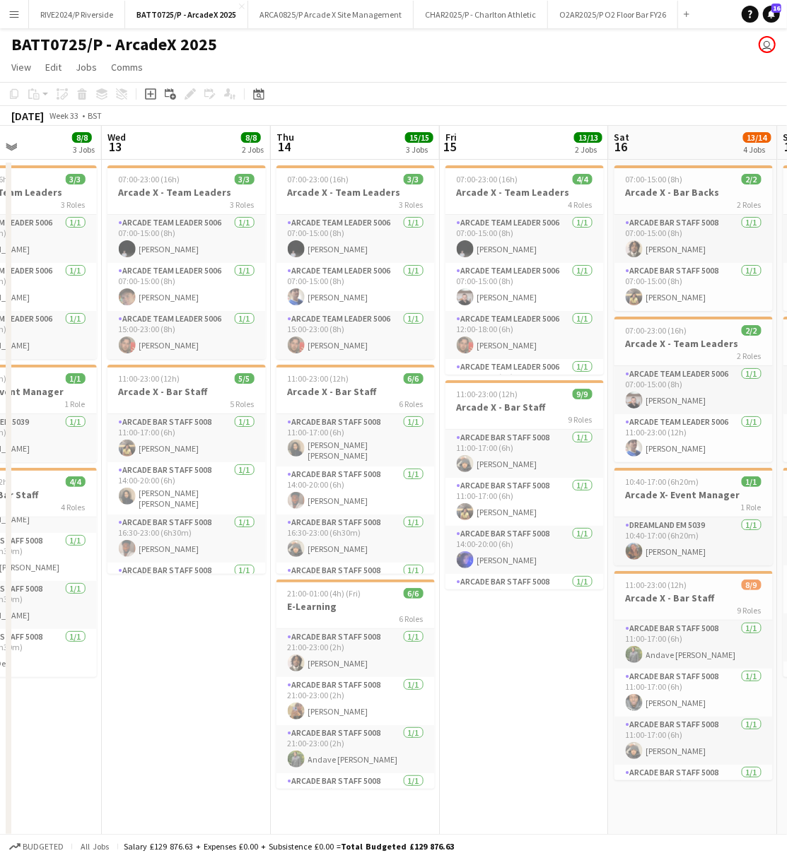
scroll to position [0, 485]
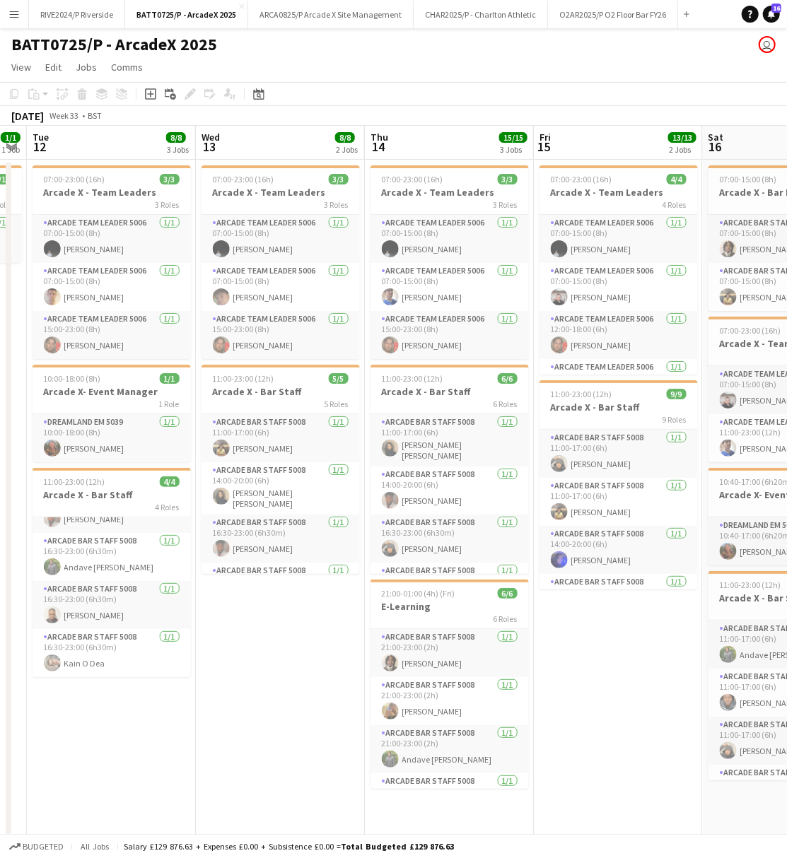
drag, startPoint x: 616, startPoint y: 626, endPoint x: 262, endPoint y: 628, distance: 354.9
click at [262, 628] on app-calendar-viewport "Sat 9 11/12 3 Jobs Sun 10 9/10 3 Jobs Mon 11 1/1 1 Job Tue 12 8/8 3 Jobs Wed 13…" at bounding box center [393, 535] width 787 height 819
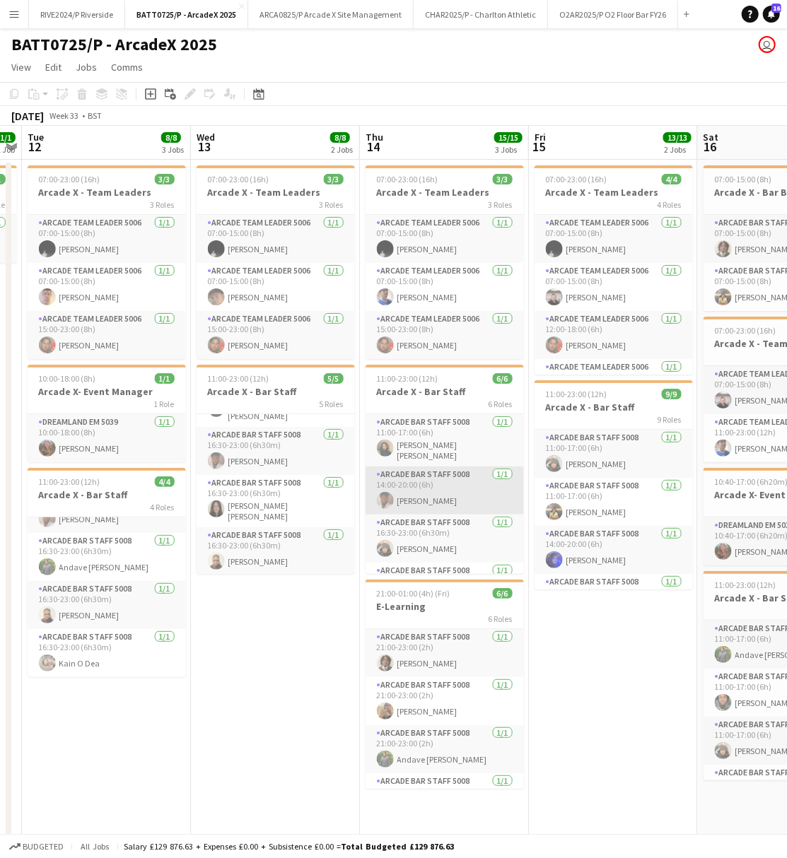
scroll to position [94, 0]
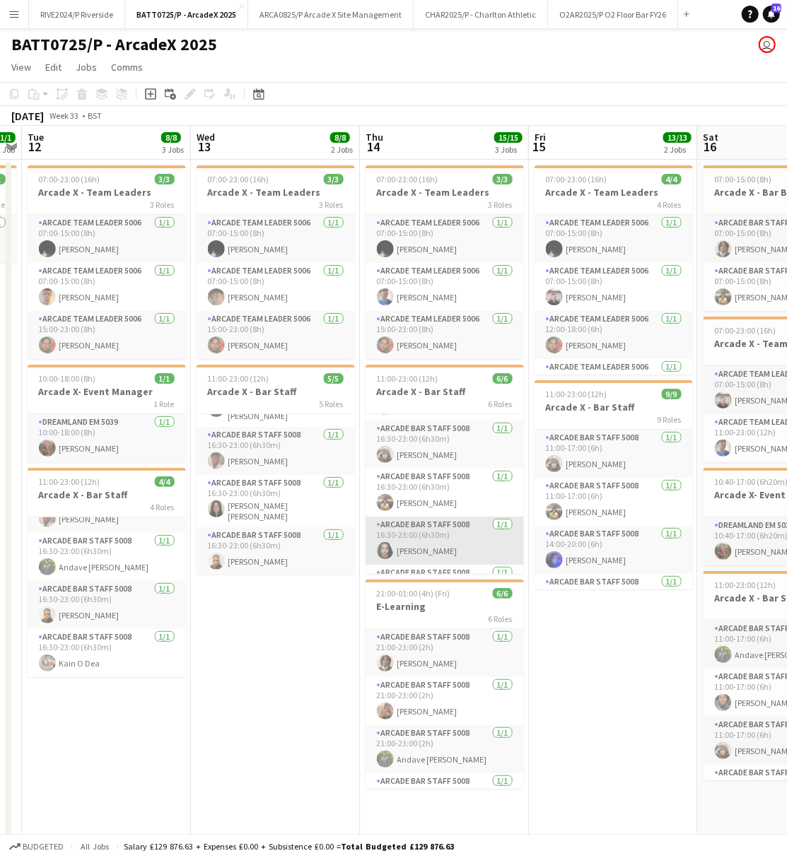
click at [448, 535] on app-card-role "Arcade Bar Staff 5008 1/1 16:30-23:00 (6h30m) Silvia Ali" at bounding box center [444, 541] width 158 height 48
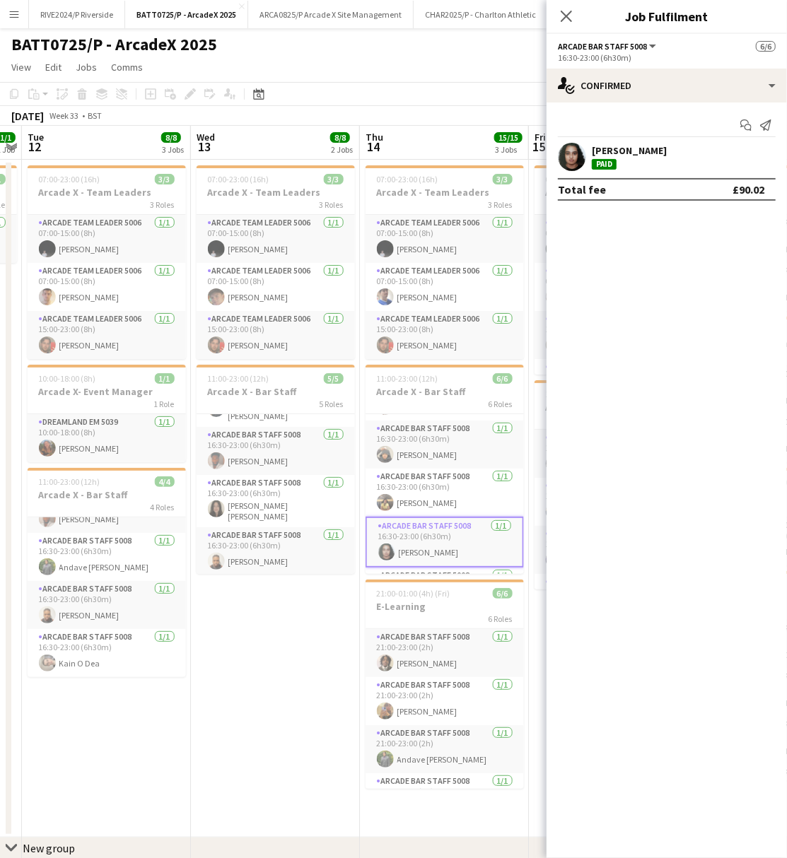
click at [597, 151] on div "[PERSON_NAME]" at bounding box center [629, 150] width 75 height 13
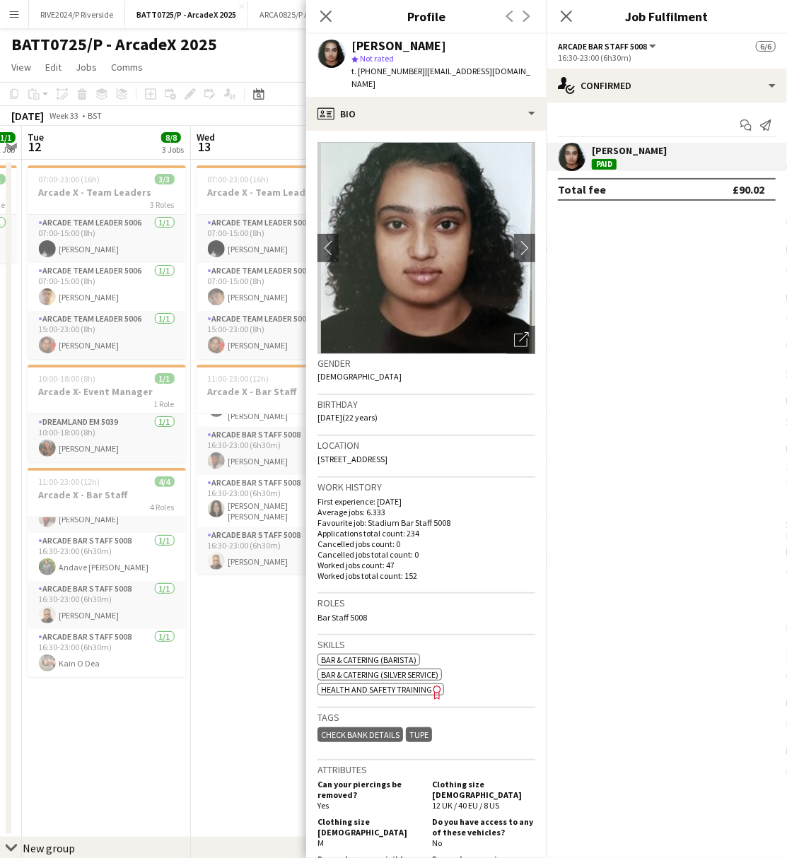
drag, startPoint x: 421, startPoint y: 66, endPoint x: 529, endPoint y: 72, distance: 107.6
click at [529, 72] on app-profile-header "Silvia Ali star Not rated t. +4407956539187 | silviaalih@gmail.com" at bounding box center [426, 65] width 240 height 63
copy span "silviaalih@gmail.com"
click at [323, 14] on icon at bounding box center [325, 15] width 13 height 13
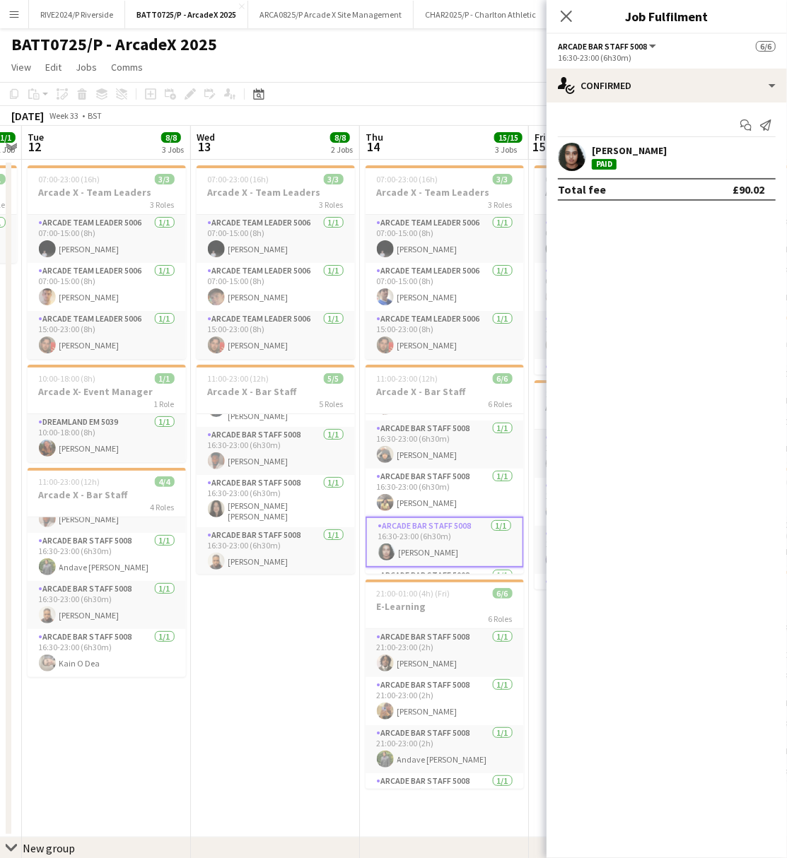
click at [569, 6] on div "Close pop-in" at bounding box center [566, 16] width 40 height 33
click at [575, 10] on app-icon "Close pop-in" at bounding box center [566, 16] width 21 height 21
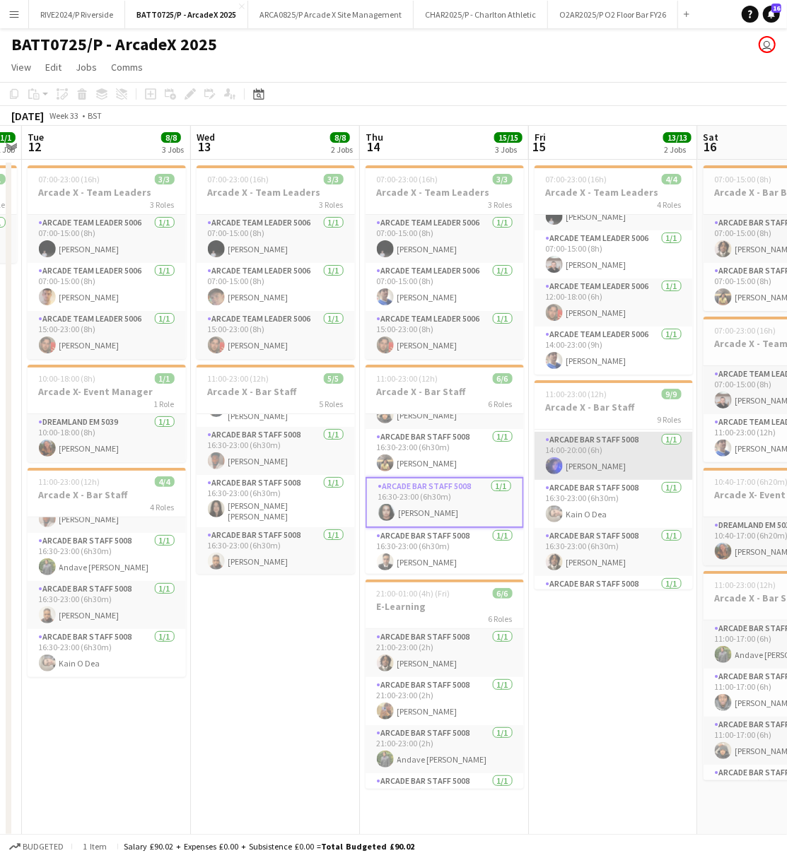
click at [599, 479] on app-card-role "Arcade Bar Staff 5008 1/1 14:00-20:00 (6h) Rita Kamara" at bounding box center [613, 456] width 158 height 48
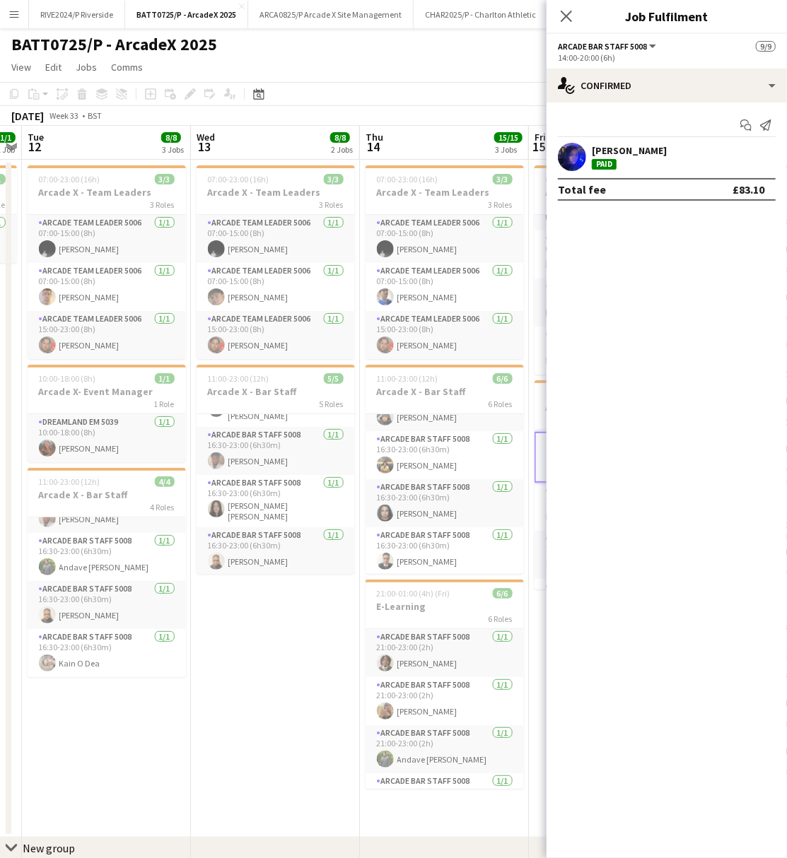
click at [616, 161] on div "Paid" at bounding box center [604, 164] width 25 height 11
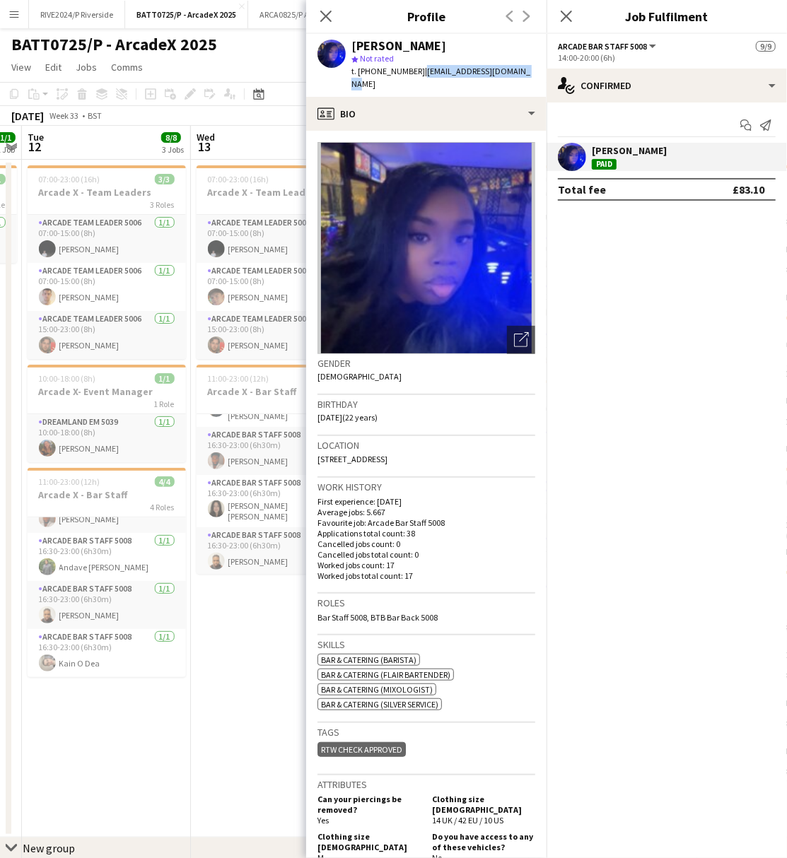
drag, startPoint x: 414, startPoint y: 68, endPoint x: 524, endPoint y: 74, distance: 109.7
click at [524, 74] on span "| zainabkamara198@yahoo.com" at bounding box center [440, 77] width 179 height 23
drag, startPoint x: 524, startPoint y: 74, endPoint x: 495, endPoint y: 66, distance: 29.8
click at [520, 69] on span "| zainabkamara198@yahoo.com" at bounding box center [440, 77] width 179 height 23
drag, startPoint x: 418, startPoint y: 75, endPoint x: 555, endPoint y: 75, distance: 136.4
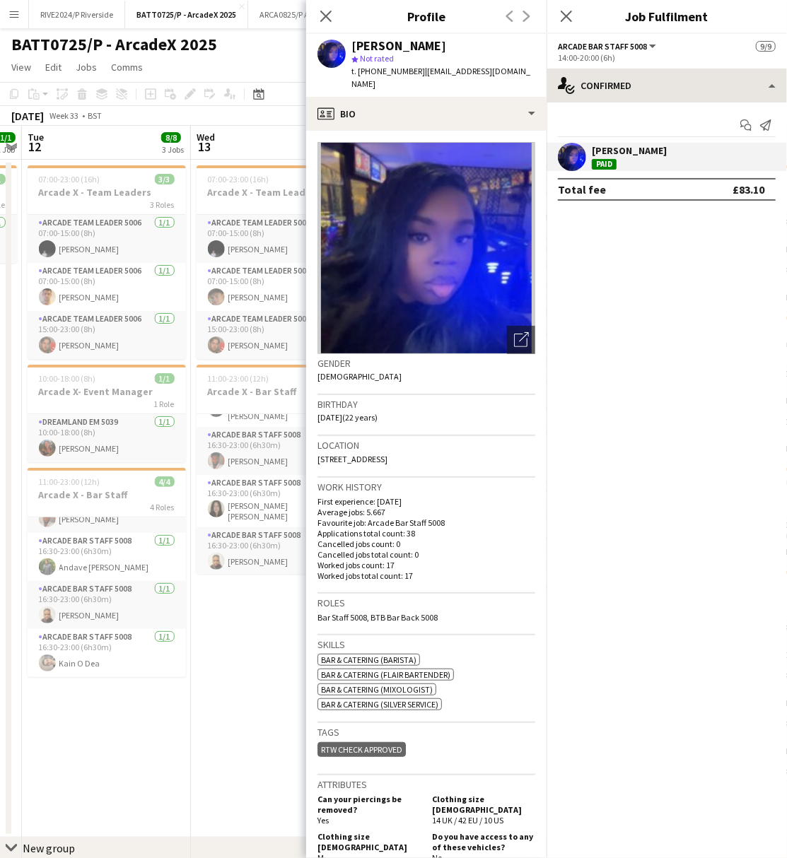
click at [555, 75] on body "Menu Boards Boards Boards All jobs Status Workforce Workforce My Workforce Recr…" at bounding box center [393, 484] width 787 height 969
drag, startPoint x: 555, startPoint y: 75, endPoint x: 522, endPoint y: 71, distance: 33.4
click at [522, 71] on span "| zainabkamara198@yahoo.com" at bounding box center [440, 77] width 179 height 23
drag, startPoint x: 537, startPoint y: 69, endPoint x: 416, endPoint y: 71, distance: 120.9
click at [416, 71] on div "Rita Kamara star Not rated t. +447920164319 | zainabkamara198@yahoo.com" at bounding box center [426, 65] width 240 height 63
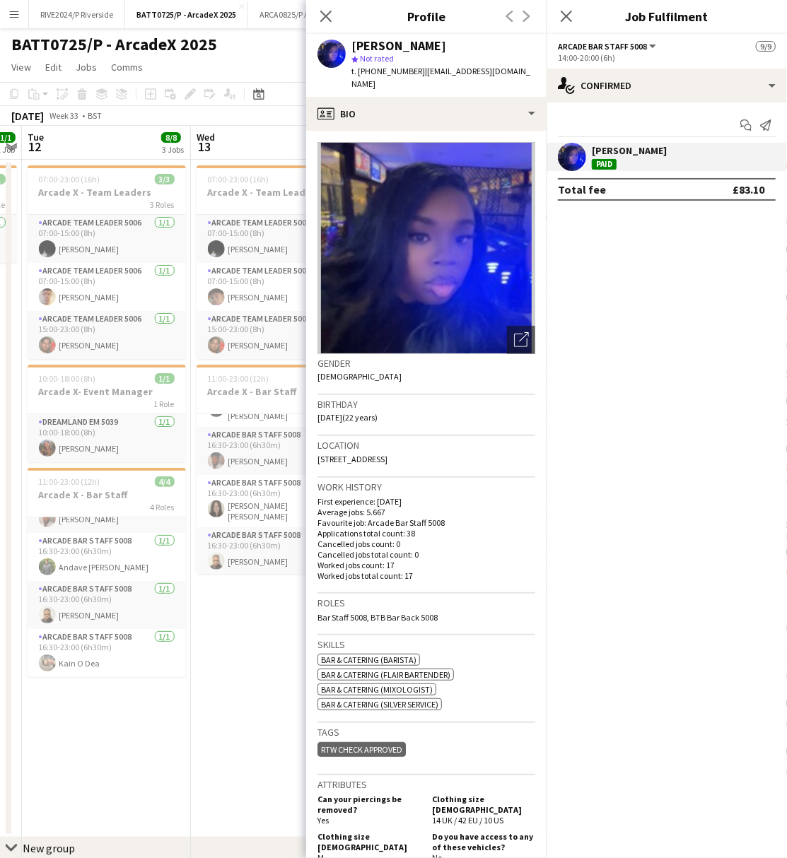
copy span "zainabkamara198@yahoo.com"
click at [329, 9] on icon "Close pop-in" at bounding box center [325, 15] width 13 height 13
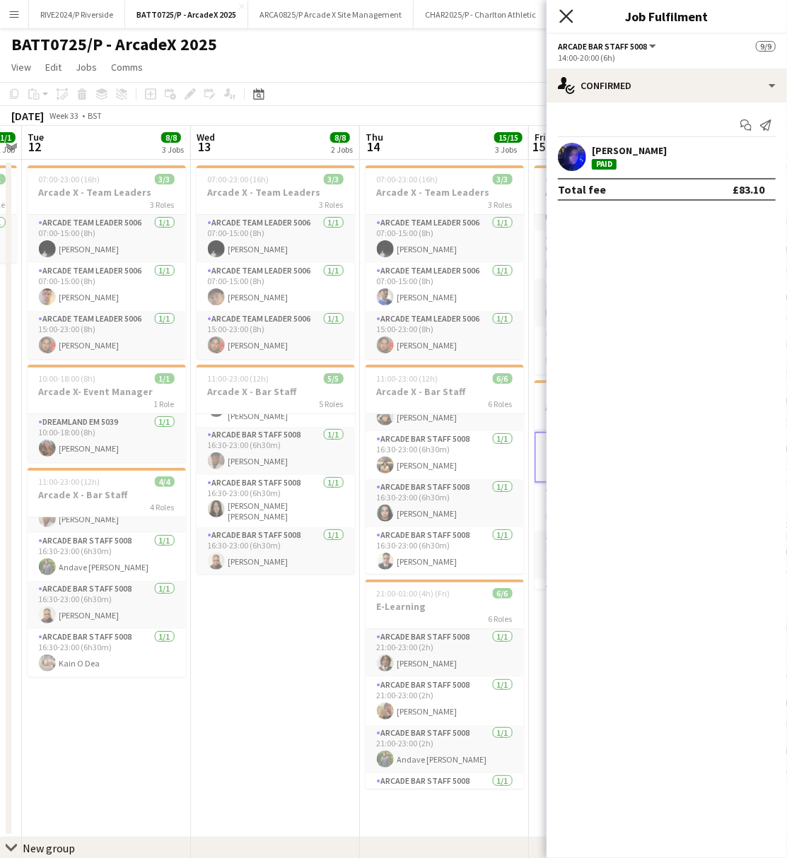
click at [568, 18] on icon at bounding box center [565, 15] width 13 height 13
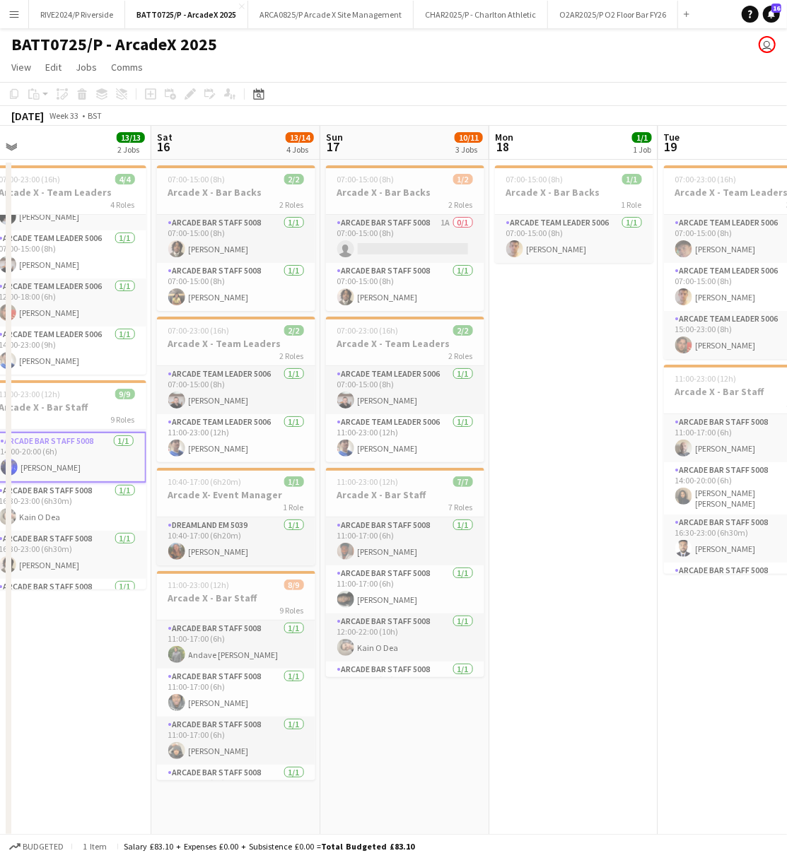
drag, startPoint x: 558, startPoint y: 696, endPoint x: 0, endPoint y: 707, distance: 557.9
click at [0, 711] on html "Menu Boards Boards Boards All jobs Status Workforce Workforce My Workforce Recr…" at bounding box center [393, 484] width 787 height 969
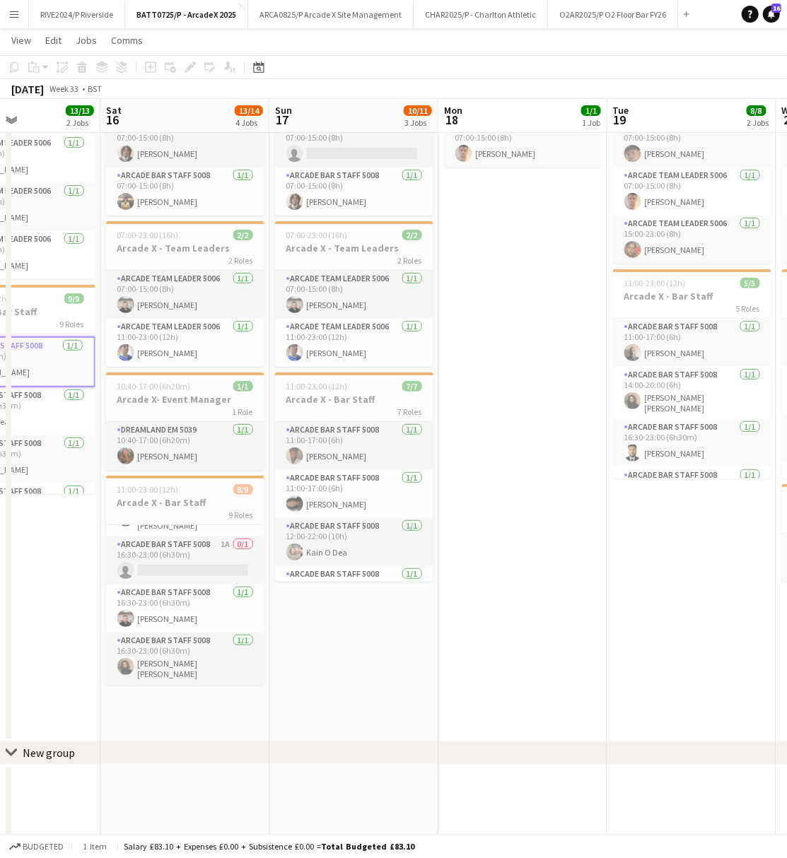
scroll to position [0, 538]
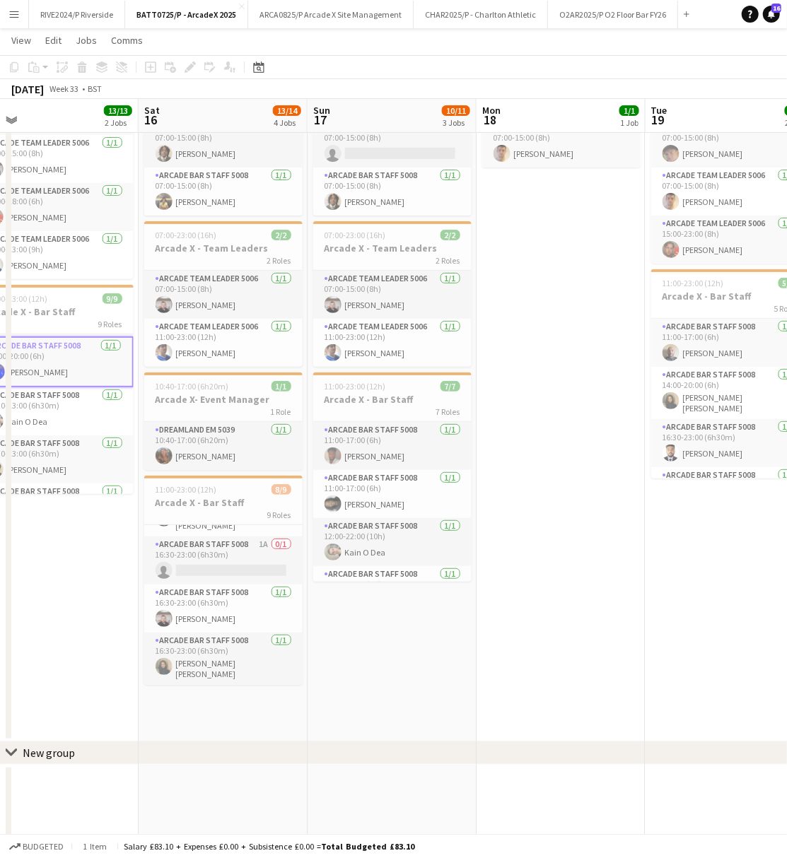
drag, startPoint x: 636, startPoint y: 563, endPoint x: 440, endPoint y: 637, distance: 210.1
click at [465, 638] on app-calendar-viewport "Tue 12 8/8 3 Jobs Wed 13 8/8 2 Jobs Thu 14 15/15 3 Jobs Fri 15 13/13 2 Jobs Sat…" at bounding box center [393, 405] width 787 height 889
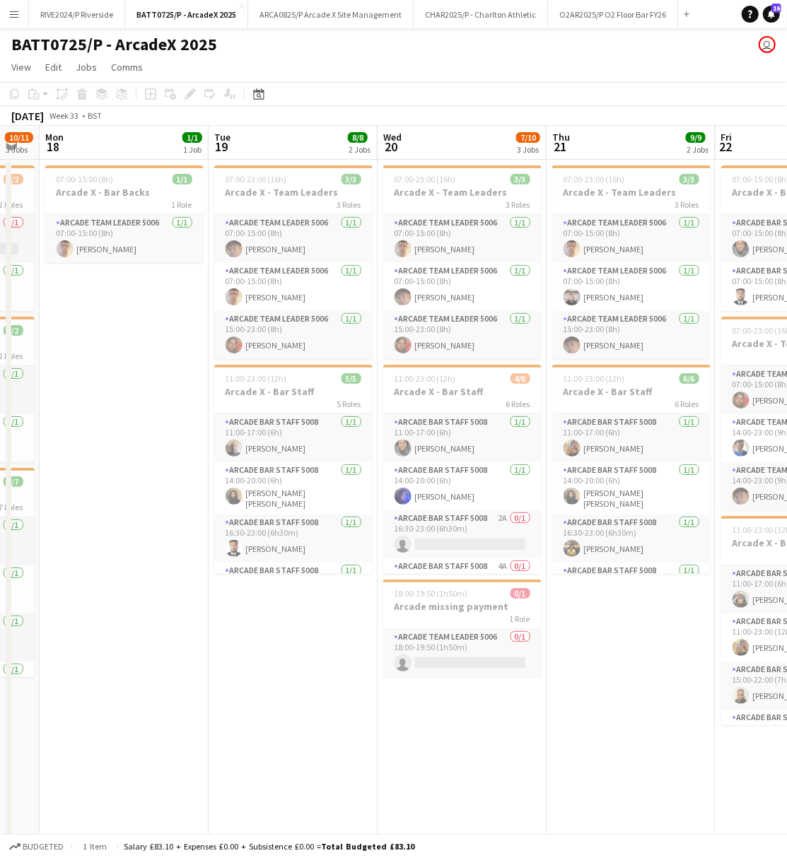
scroll to position [0, 506]
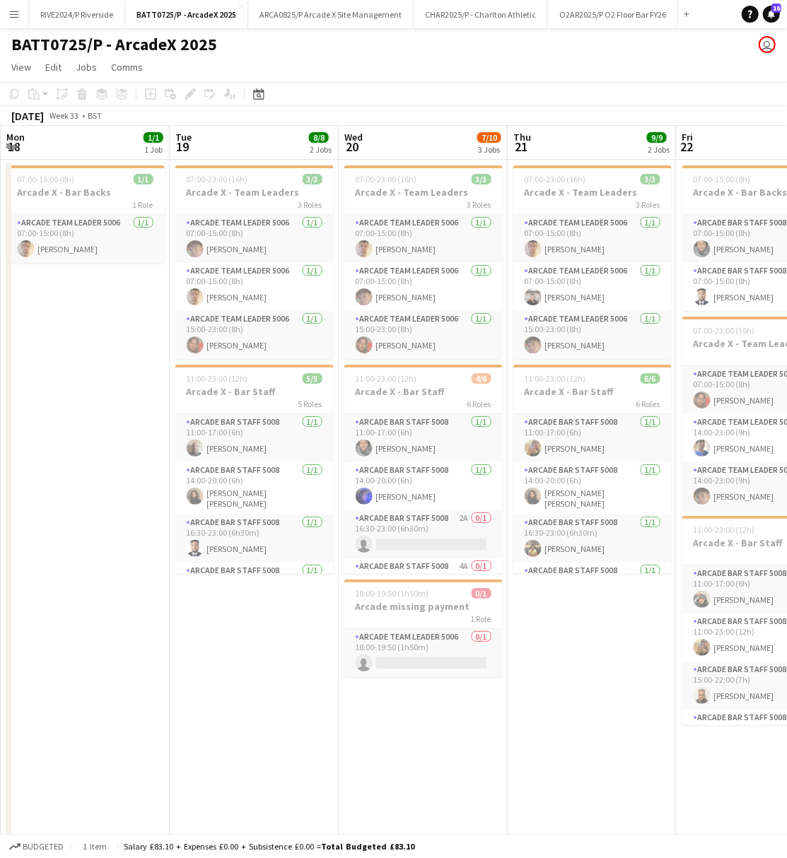
drag, startPoint x: 357, startPoint y: 606, endPoint x: 54, endPoint y: 622, distance: 303.0
click at [54, 622] on app-calendar-viewport "Fri 15 13/13 2 Jobs Sat 16 13/14 4 Jobs Sun 17 10/11 3 Jobs Mon 18 1/1 1 Job Tu…" at bounding box center [393, 535] width 787 height 819
click at [40, 716] on app-date-cell "07:00-15:00 (8h) 1/1 Arcade X - Bar Backs 1 Role Arcade Team Leader 5006 1/1 07…" at bounding box center [85, 499] width 169 height 678
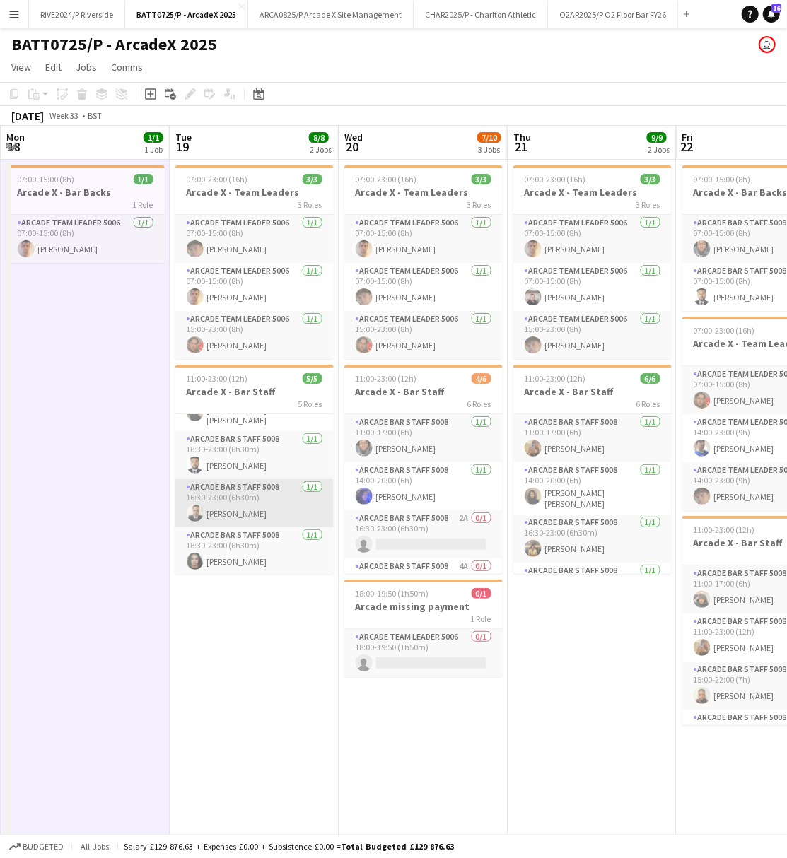
scroll to position [0, 0]
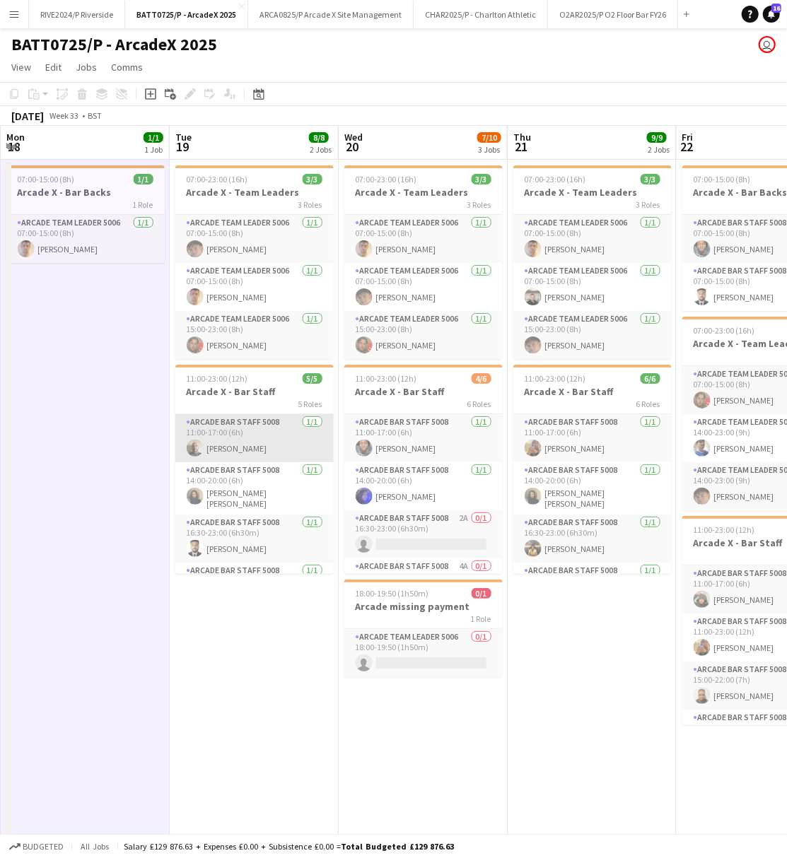
click at [250, 452] on app-card-role "Arcade Bar Staff 5008 1/1 11:00-17:00 (6h) Damien Fisher" at bounding box center [254, 438] width 158 height 48
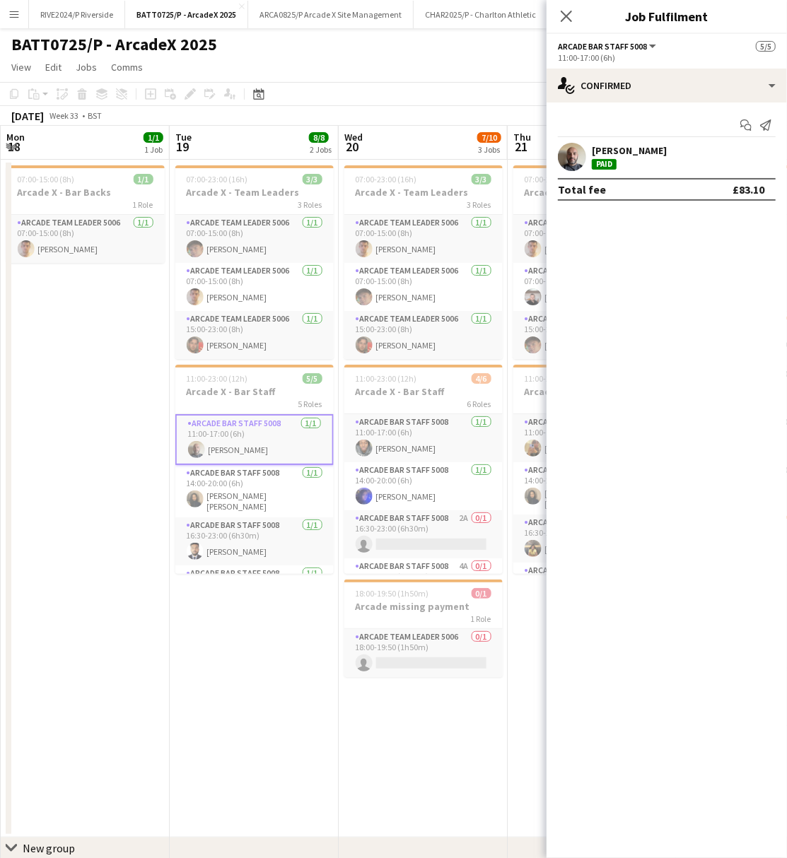
click at [584, 159] on app-user-avatar at bounding box center [572, 157] width 28 height 28
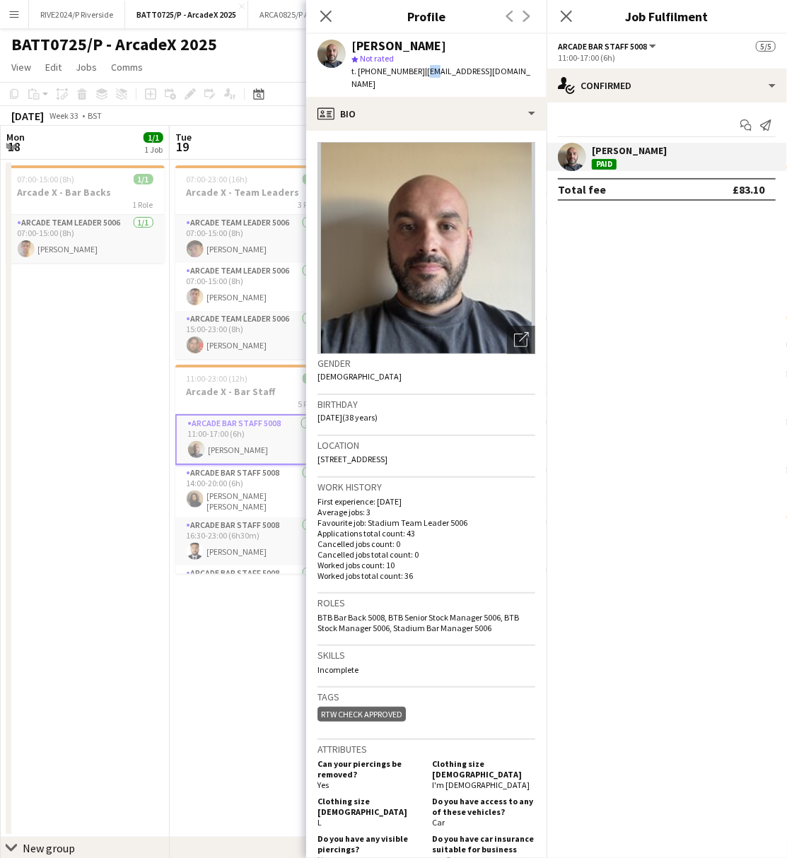
click at [434, 71] on div "t. +4407984639992 | damienfisher@hotmail.co.uk" at bounding box center [443, 77] width 184 height 25
drag, startPoint x: 434, startPoint y: 71, endPoint x: 423, endPoint y: 74, distance: 11.7
click at [423, 74] on span "| damienfisher@hotmail.co.uk" at bounding box center [440, 77] width 179 height 23
drag, startPoint x: 421, startPoint y: 71, endPoint x: 532, endPoint y: 72, distance: 110.3
click at [532, 72] on div "Damien Fisher star Not rated t. +4407984639992 | damienfisher@hotmail.co.uk" at bounding box center [426, 65] width 240 height 63
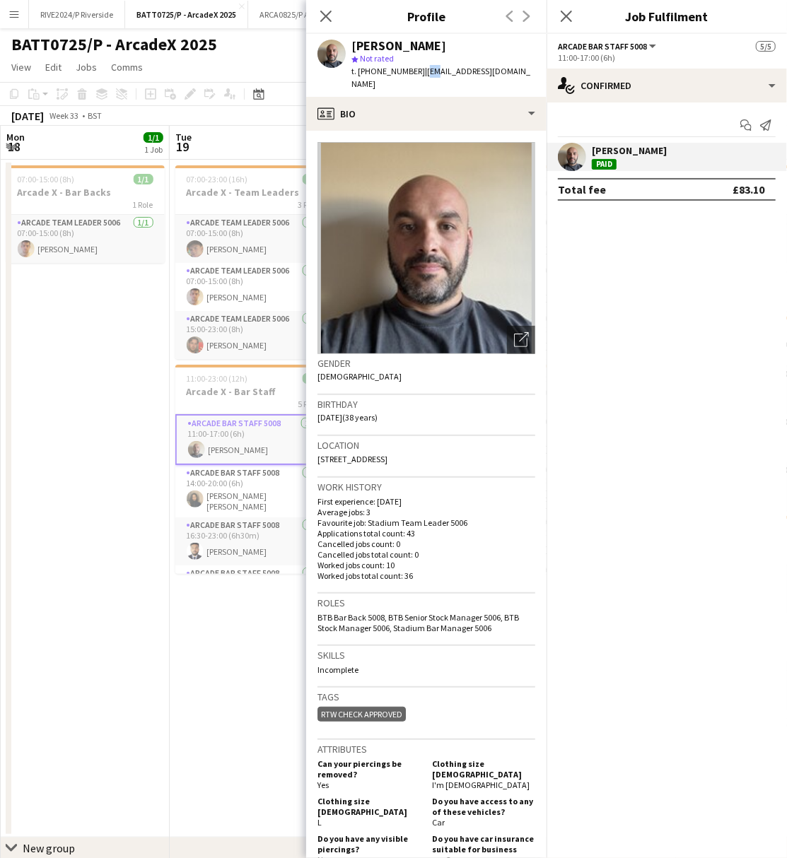
copy span "damienfisher@hotmail.co.uk"
click at [228, 708] on app-date-cell "07:00-23:00 (16h) 3/3 Arcade X - Team Leaders 3 Roles Arcade Team Leader 5006 1…" at bounding box center [254, 499] width 169 height 678
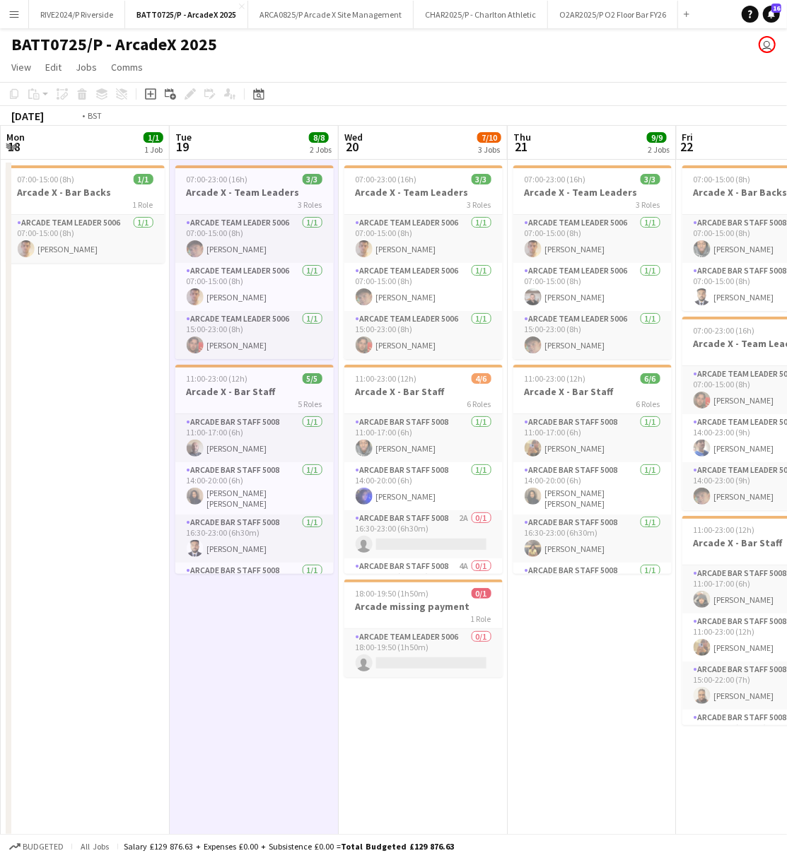
scroll to position [0, 502]
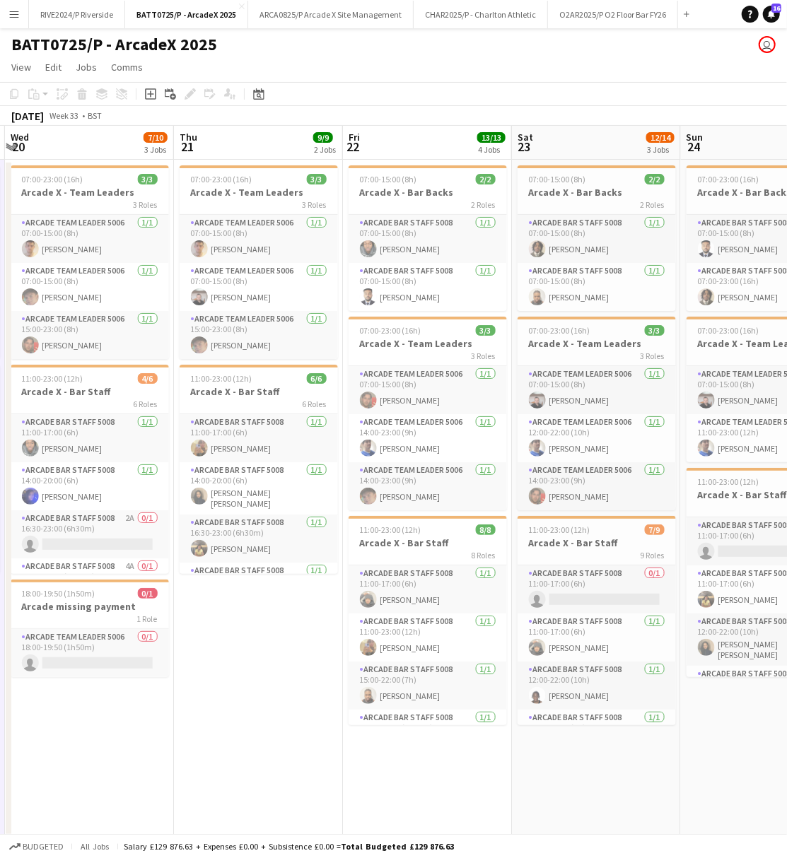
drag, startPoint x: 722, startPoint y: 699, endPoint x: 388, endPoint y: 704, distance: 333.7
click at [388, 704] on app-calendar-viewport "Sun 17 10/11 3 Jobs Mon 18 1/1 1 Job Tue 19 8/8 2 Jobs Wed 20 7/10 3 Jobs Thu 2…" at bounding box center [393, 535] width 787 height 819
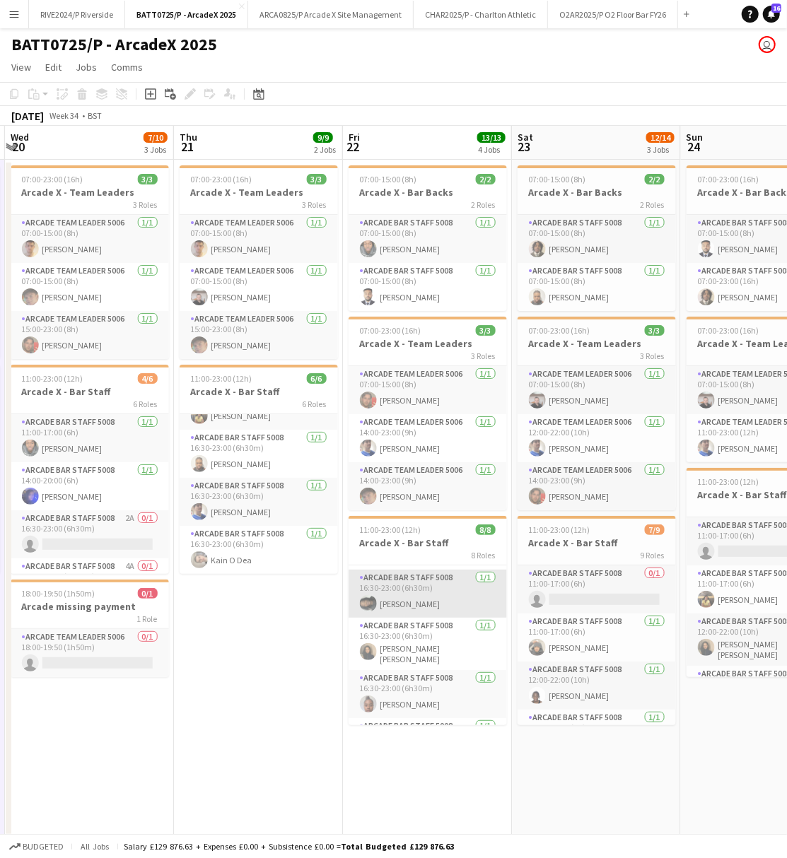
scroll to position [233, 0]
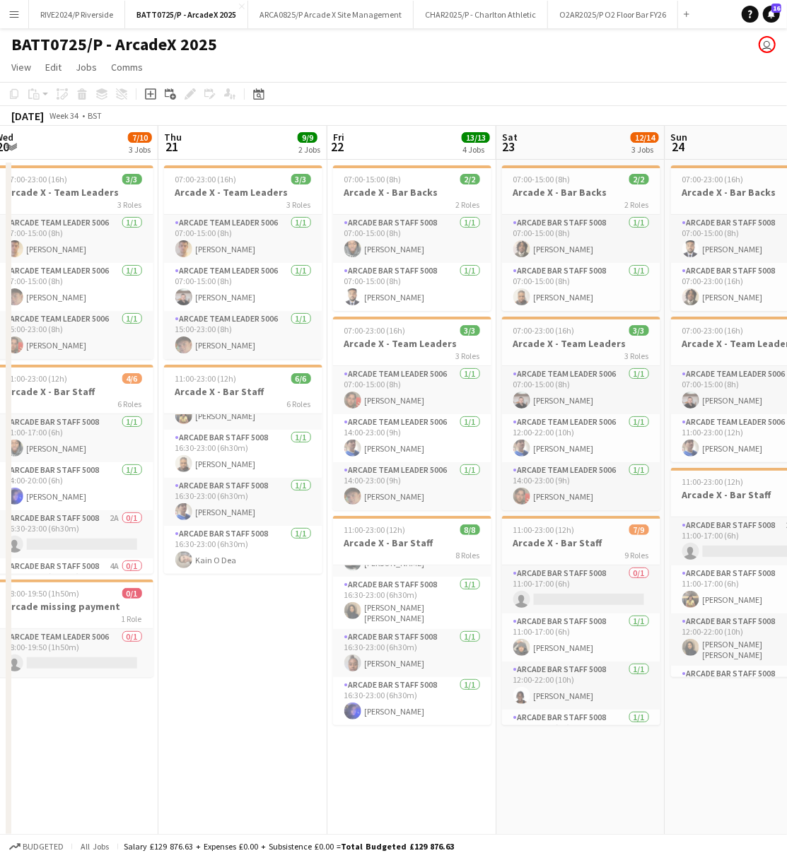
drag, startPoint x: 137, startPoint y: 690, endPoint x: 10, endPoint y: 693, distance: 127.3
click at [10, 693] on div "chevron-right New group Sun 17 10/11 3 Jobs Mon 18 1/1 1 Job Tue 19 8/8 2 Jobs …" at bounding box center [393, 535] width 787 height 819
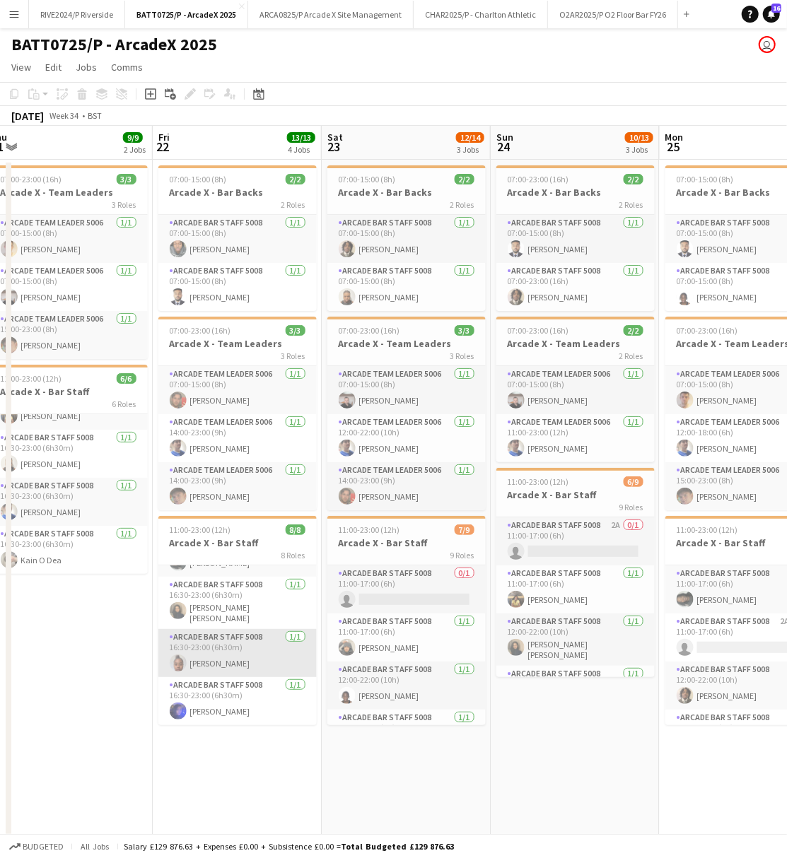
click at [281, 649] on app-card-role "Arcade Bar Staff 5008 1/1 16:30-23:00 (6h30m) Rashida Baptiste-peart" at bounding box center [237, 653] width 158 height 48
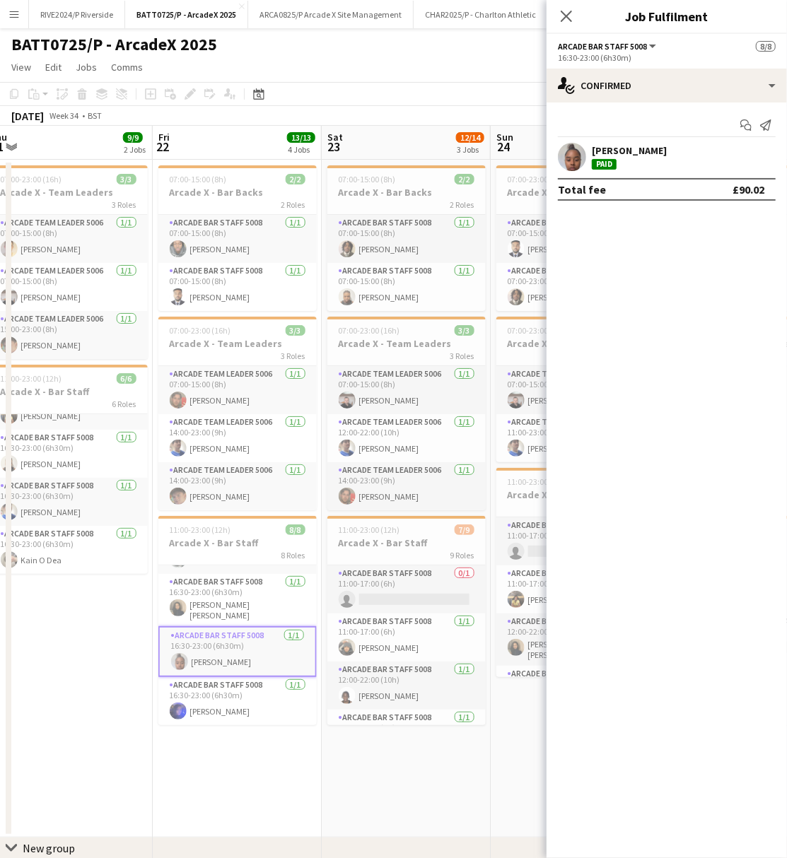
click at [561, 163] on app-user-avatar at bounding box center [572, 157] width 28 height 28
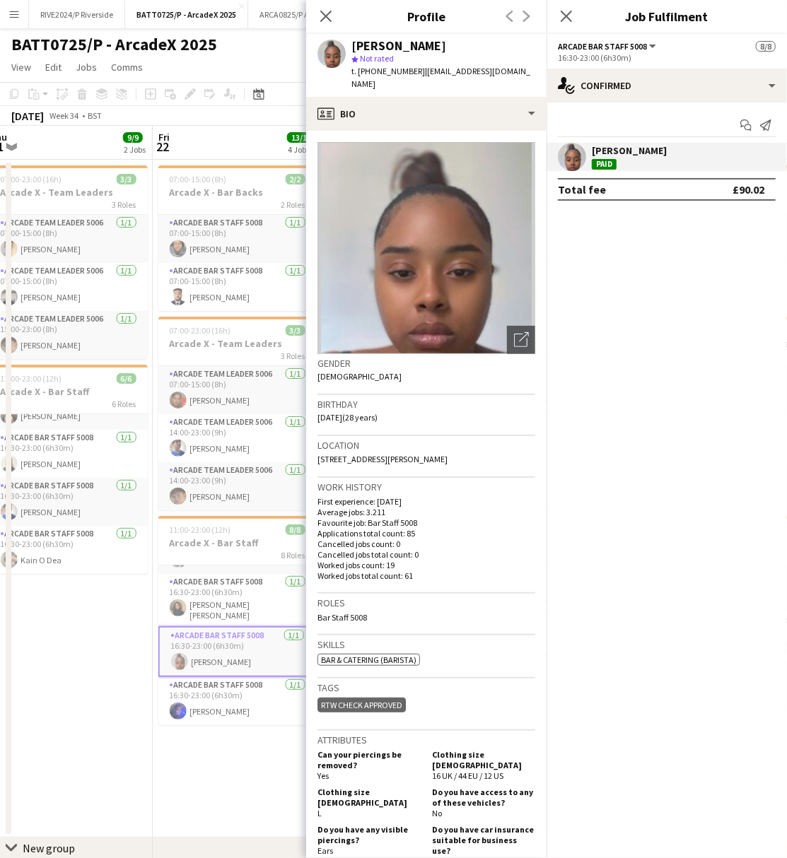
drag, startPoint x: 417, startPoint y: 74, endPoint x: 532, endPoint y: 71, distance: 115.3
click at [532, 71] on app-profile-header "Rashida Baptiste-peart star Not rated t. +447464389938 | rbaptistepeart@gmail.c…" at bounding box center [426, 65] width 240 height 63
copy span "rbaptistepeart@gmail.com"
click at [328, 11] on icon "Close pop-in" at bounding box center [325, 15] width 13 height 13
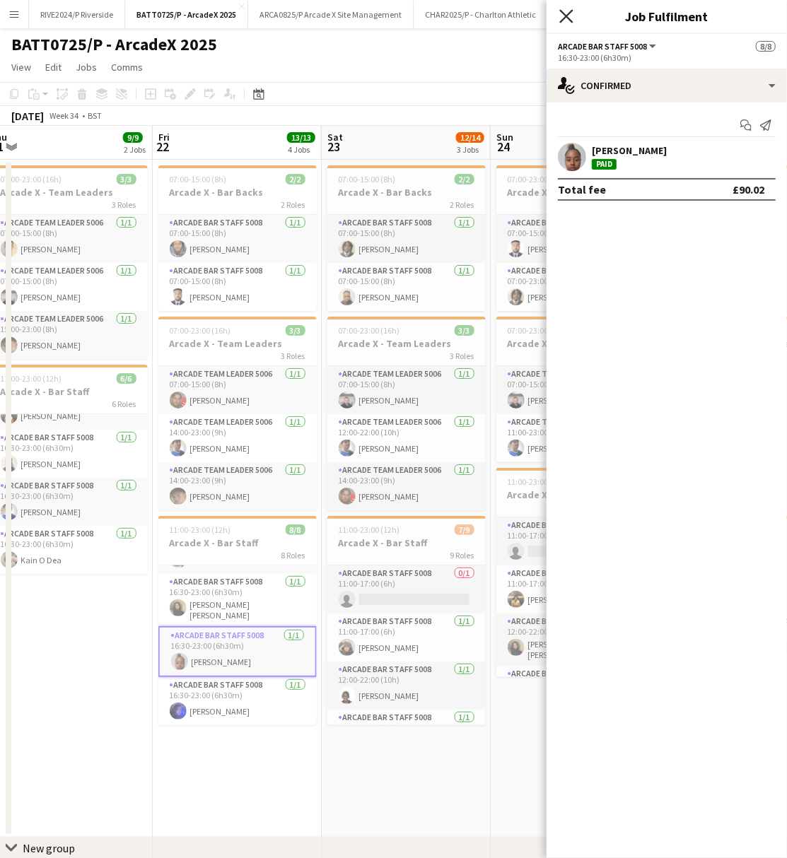
click at [568, 18] on icon at bounding box center [565, 15] width 13 height 13
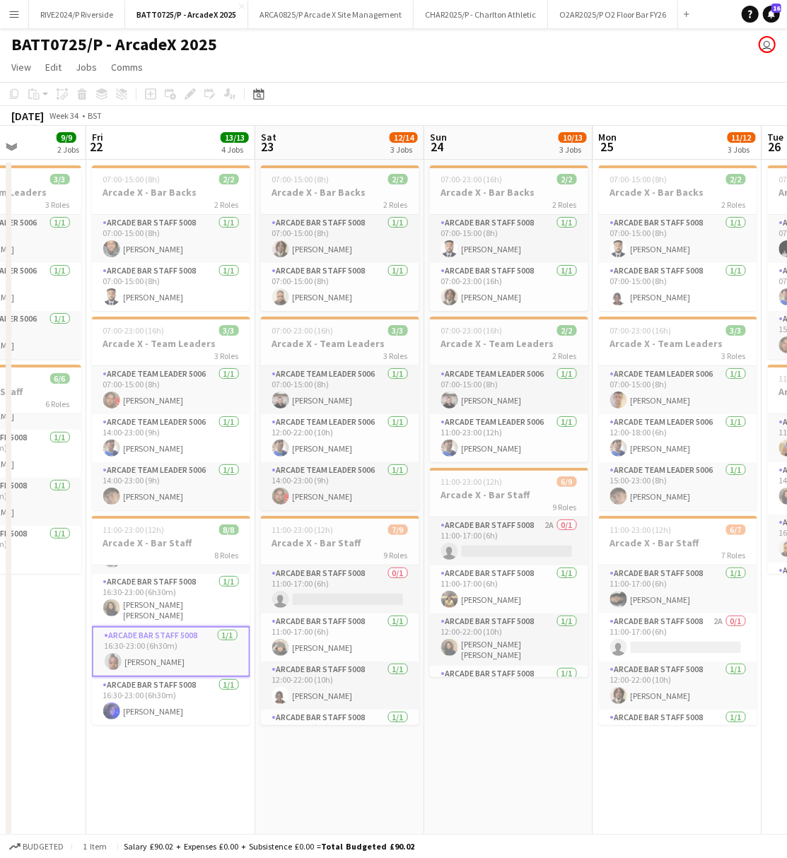
drag, startPoint x: 558, startPoint y: 802, endPoint x: 323, endPoint y: 782, distance: 236.2
click at [323, 782] on app-calendar-viewport "Mon 18 1/1 1 Job Tue 19 8/8 2 Jobs Wed 20 7/10 3 Jobs Thu 21 9/9 2 Jobs Fri 22 …" at bounding box center [393, 535] width 787 height 819
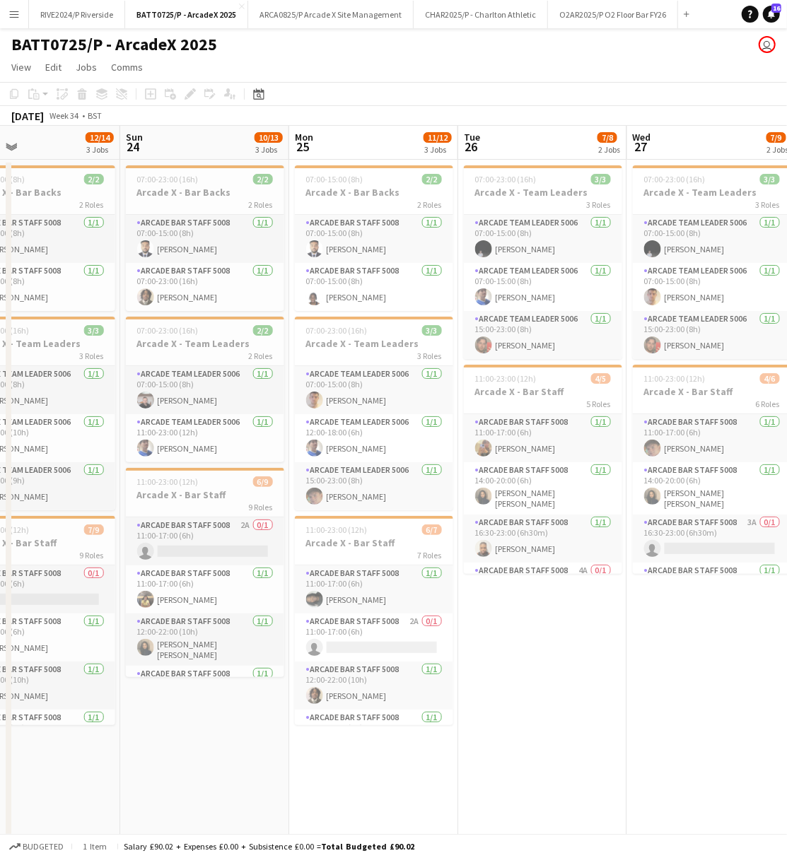
drag, startPoint x: 379, startPoint y: 778, endPoint x: 216, endPoint y: 773, distance: 162.6
click at [216, 773] on app-calendar-viewport "Wed 20 7/10 3 Jobs Thu 21 9/9 2 Jobs Fri 22 13/13 4 Jobs Sat 23 12/14 3 Jobs Su…" at bounding box center [393, 535] width 787 height 819
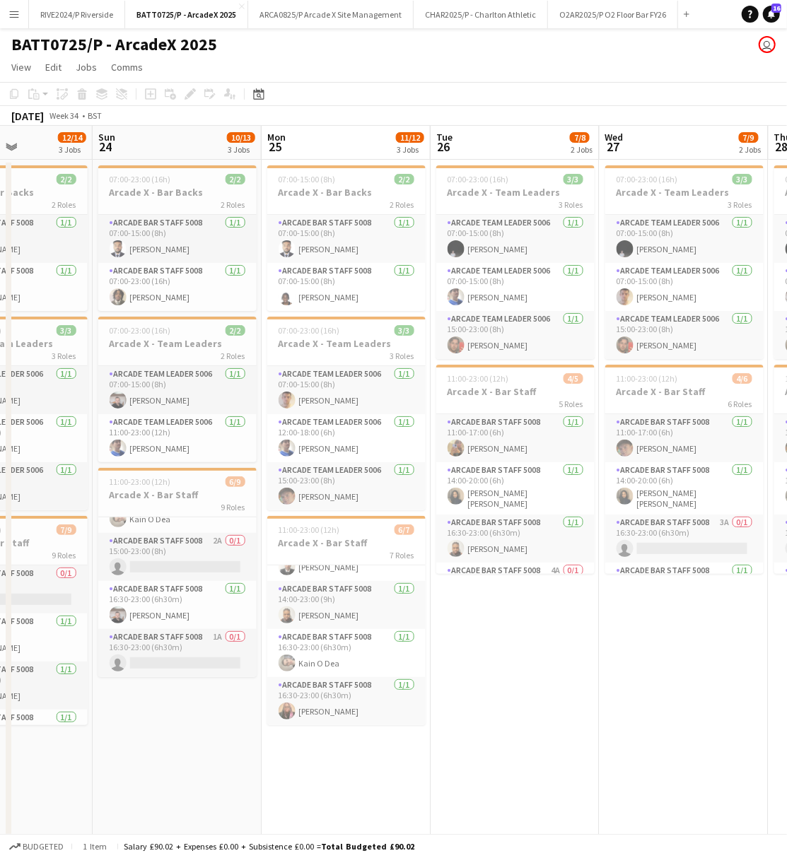
scroll to position [185, 0]
click at [339, 693] on app-card-role "Arcade Bar Staff 5008 1/1 16:30-23:00 (6h30m) Anneasa Grandison" at bounding box center [346, 701] width 158 height 48
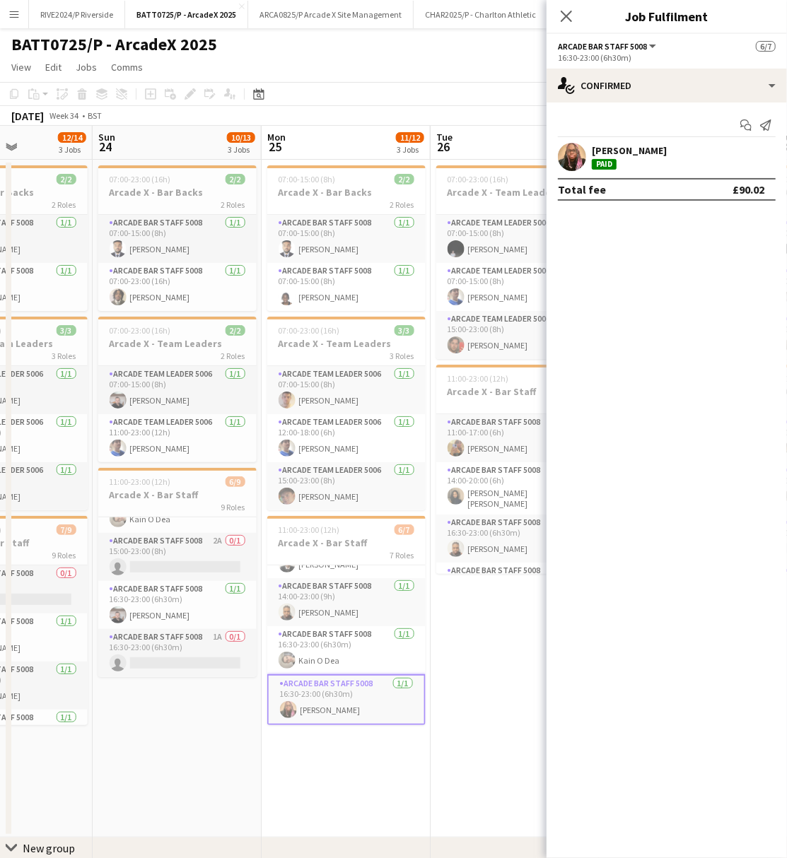
click at [586, 162] on div "Anneasa Grandison Paid" at bounding box center [666, 157] width 240 height 28
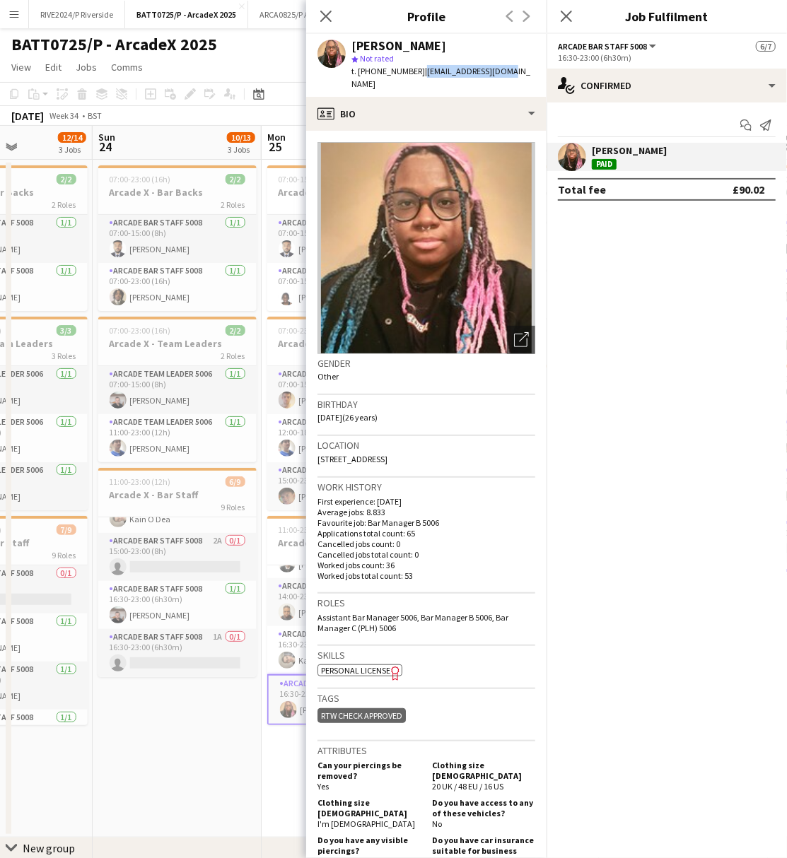
drag, startPoint x: 416, startPoint y: 69, endPoint x: 502, endPoint y: 74, distance: 86.4
click at [502, 74] on div "Anneasa Grandison star Not rated t. +447861111855 | anneasa20@gmail.com" at bounding box center [426, 65] width 240 height 63
drag, startPoint x: 502, startPoint y: 74, endPoint x: 493, endPoint y: 77, distance: 9.8
click at [500, 77] on div "t. +447861111855 | anneasa20@gmail.com" at bounding box center [443, 77] width 184 height 25
drag, startPoint x: 417, startPoint y: 71, endPoint x: 506, endPoint y: 74, distance: 89.1
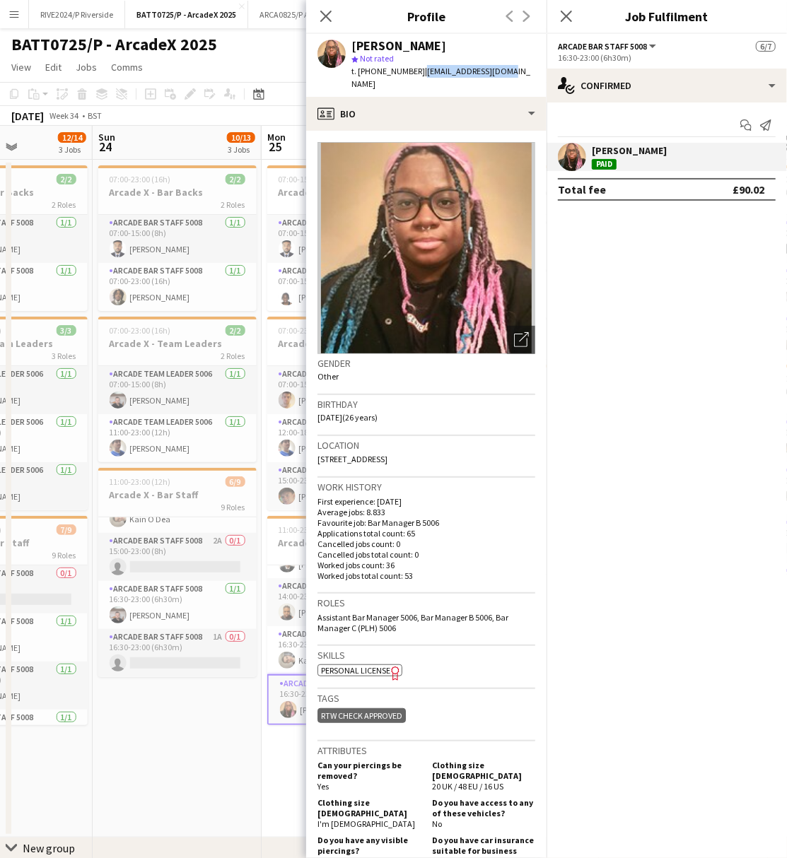
click at [506, 74] on div "Anneasa Grandison star Not rated t. +447861111855 | anneasa20@gmail.com" at bounding box center [426, 65] width 240 height 63
copy span "anneasa20@gmail.com"
click at [326, 13] on icon "Close pop-in" at bounding box center [325, 15] width 13 height 13
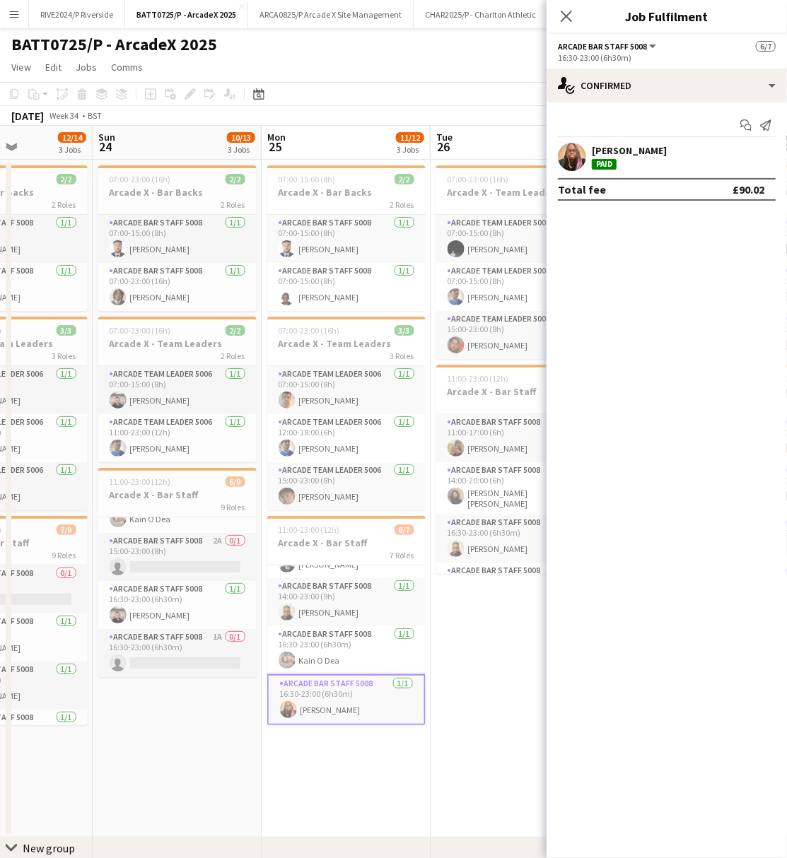
click at [377, 773] on app-date-cell "07:00-15:00 (8h) 2/2 Arcade X - Bar Backs 2 Roles Arcade Bar Staff 5008 1/1 07:…" at bounding box center [346, 499] width 169 height 678
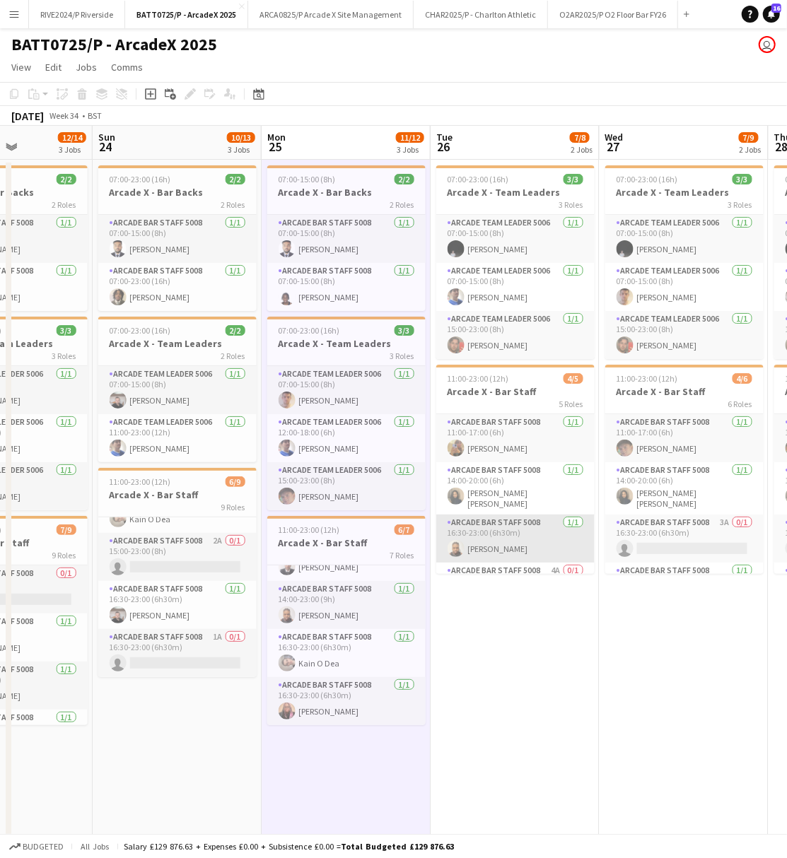
scroll to position [88, 0]
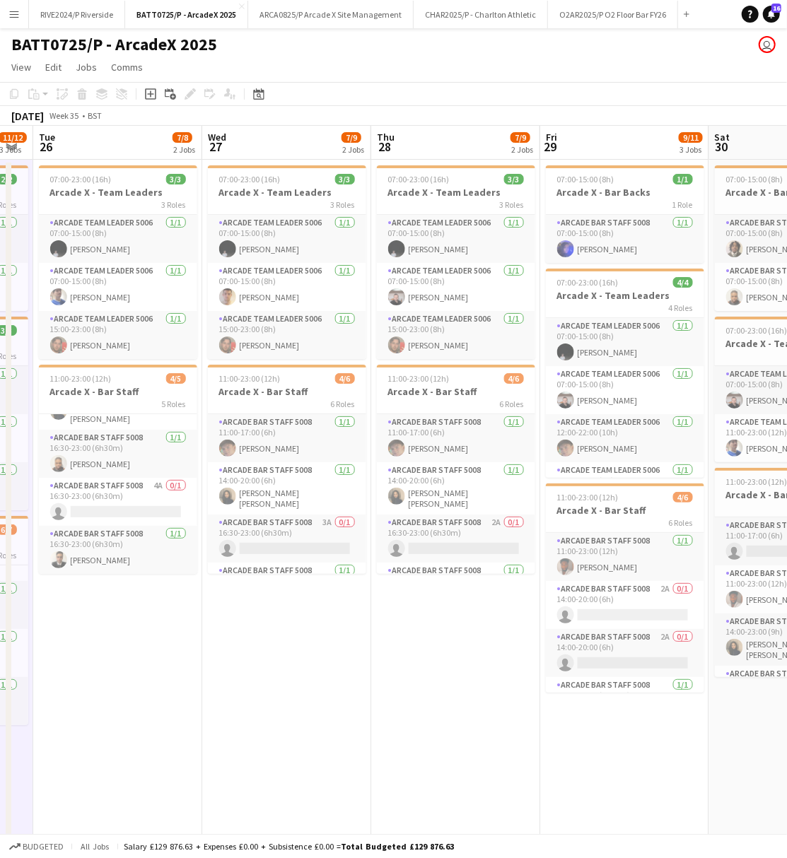
drag, startPoint x: 588, startPoint y: 701, endPoint x: 178, endPoint y: 677, distance: 410.8
click at [178, 677] on app-calendar-viewport "Sat 23 12/14 3 Jobs Sun 24 10/13 3 Jobs Mon 25 11/12 3 Jobs Tue 26 7/8 2 Jobs W…" at bounding box center [393, 535] width 787 height 819
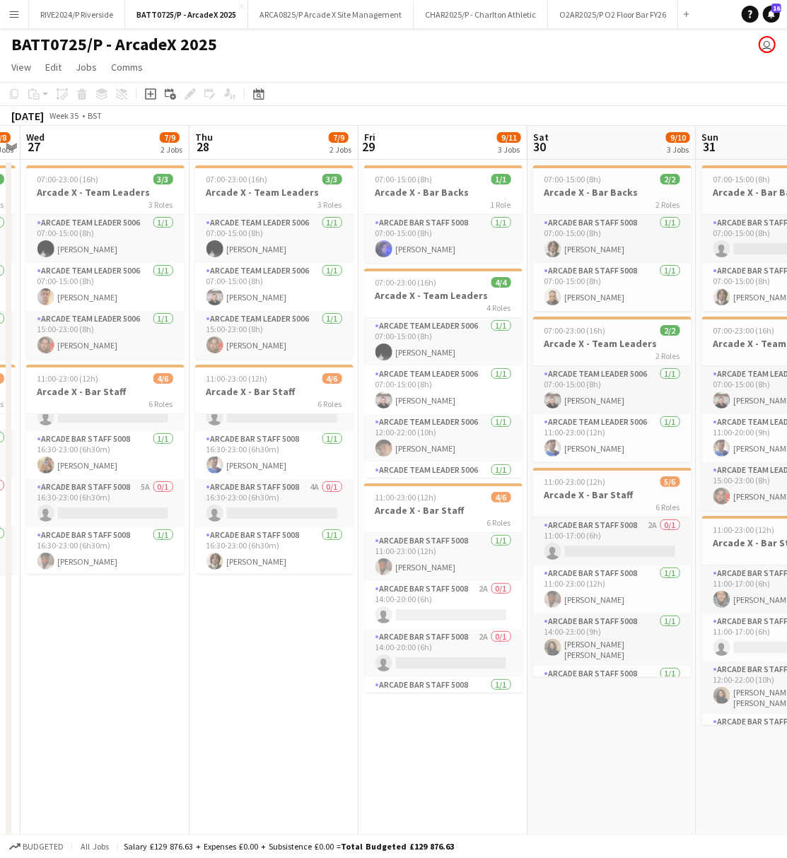
scroll to position [0, 601]
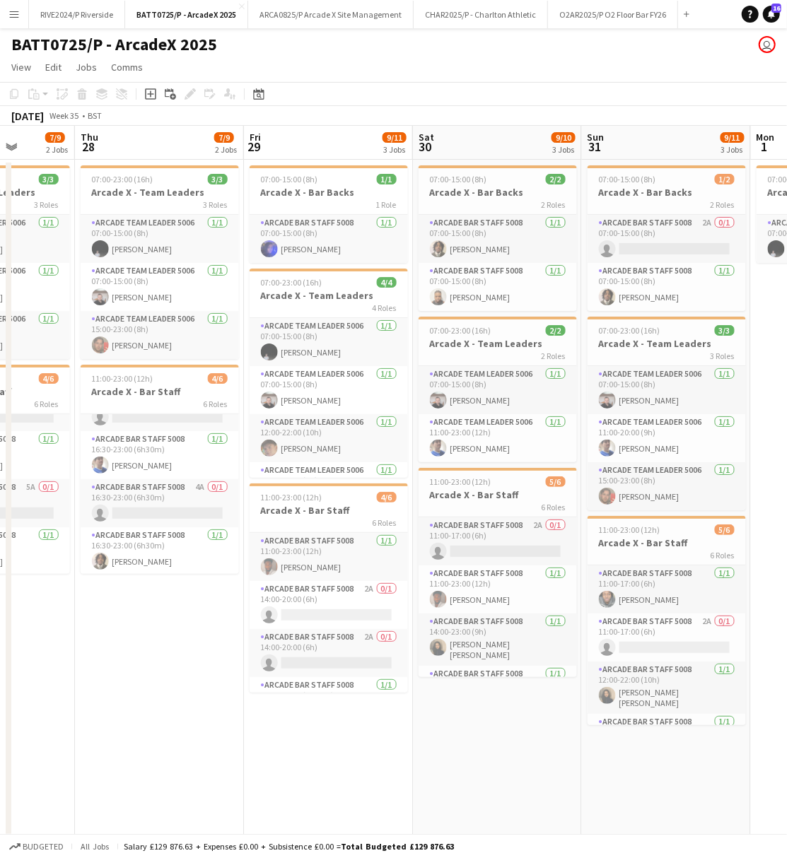
drag, startPoint x: 182, startPoint y: 680, endPoint x: 126, endPoint y: 680, distance: 55.8
click at [126, 680] on app-calendar-viewport "Sun 24 10/13 3 Jobs Mon 25 11/12 3 Jobs Tue 26 7/8 2 Jobs Wed 27 7/9 2 Jobs Thu…" at bounding box center [393, 535] width 787 height 819
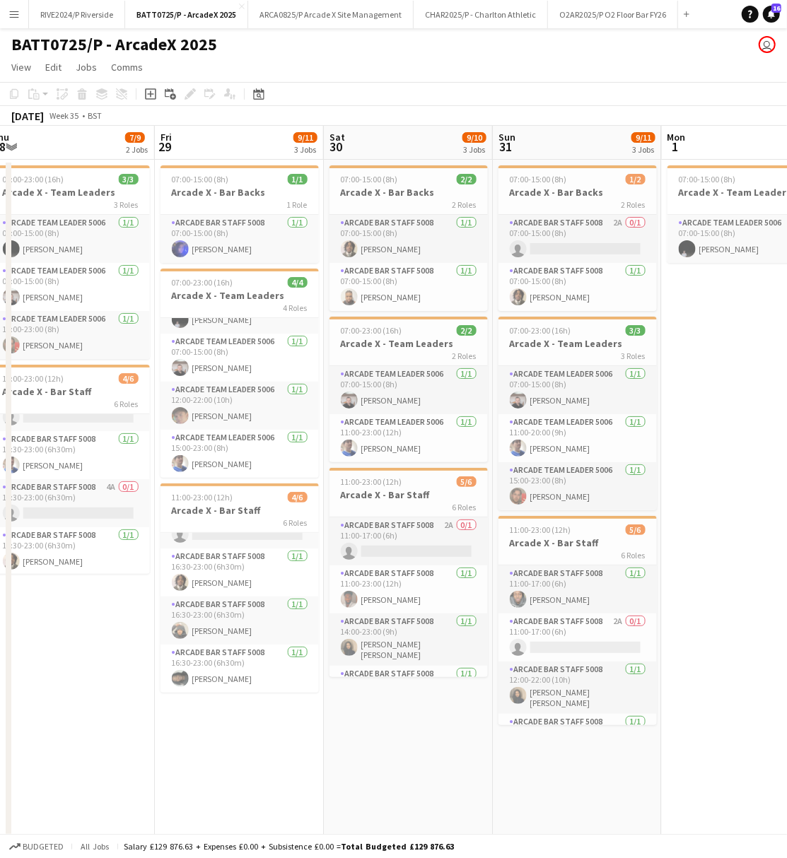
scroll to position [0, 578]
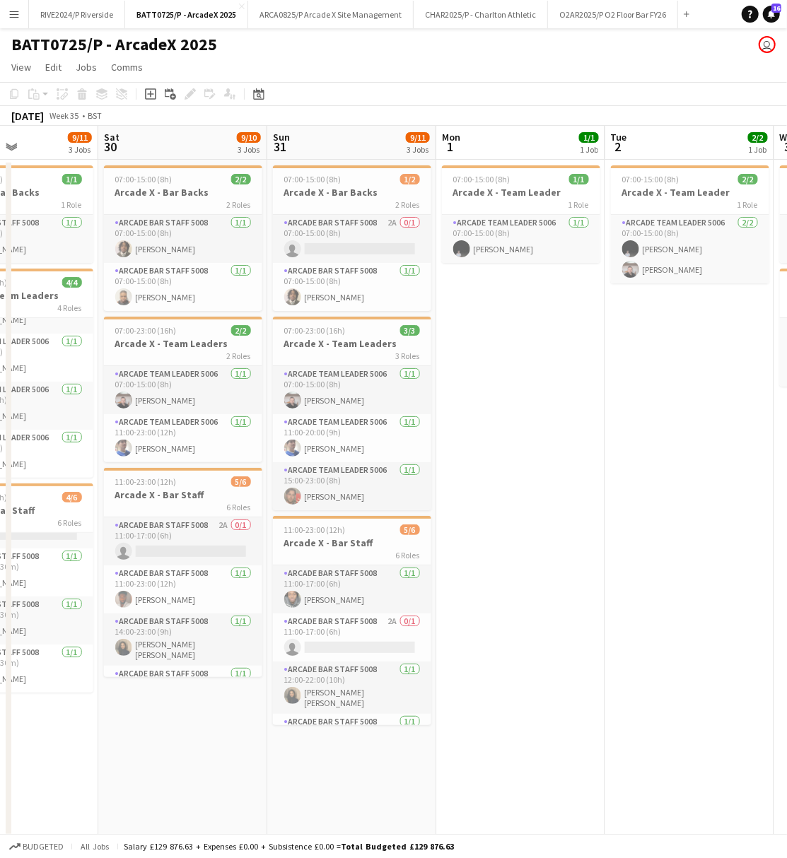
drag, startPoint x: 352, startPoint y: 744, endPoint x: 37, endPoint y: 742, distance: 314.6
click at [37, 742] on app-calendar-viewport "Tue 26 7/8 2 Jobs Wed 27 7/9 2 Jobs Thu 28 7/9 2 Jobs Fri 29 9/11 3 Jobs Sat 30…" at bounding box center [393, 535] width 787 height 819
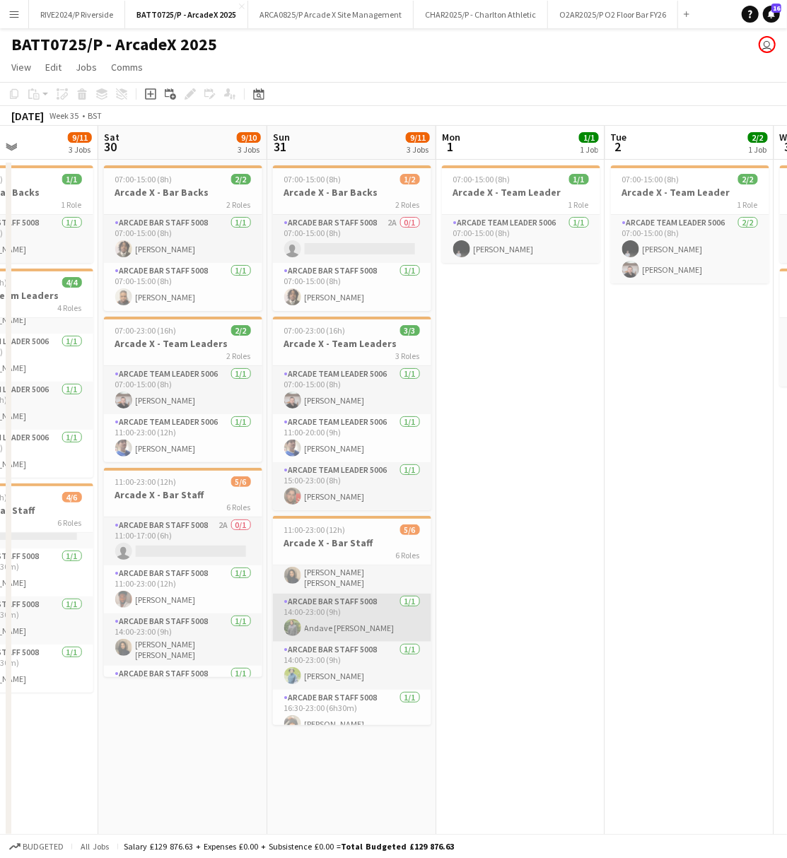
scroll to position [131, 0]
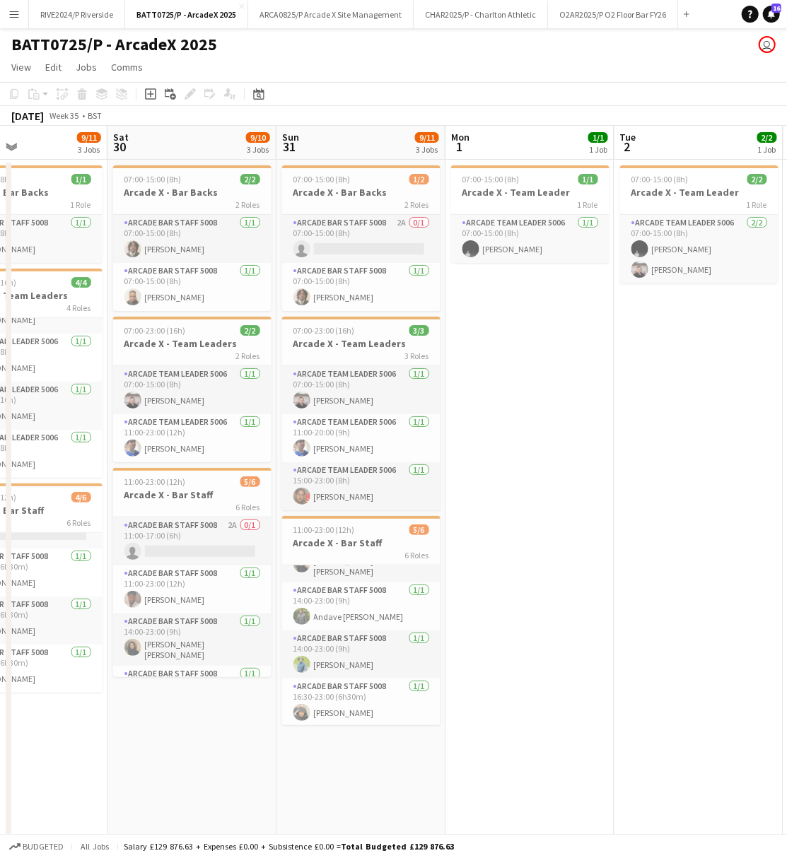
drag, startPoint x: 468, startPoint y: 606, endPoint x: 198, endPoint y: 633, distance: 271.4
click at [198, 633] on app-calendar-viewport "Tue 26 7/8 2 Jobs Wed 27 7/9 2 Jobs Thu 28 7/9 2 Jobs Fri 29 9/11 3 Jobs Sat 30…" at bounding box center [393, 535] width 787 height 819
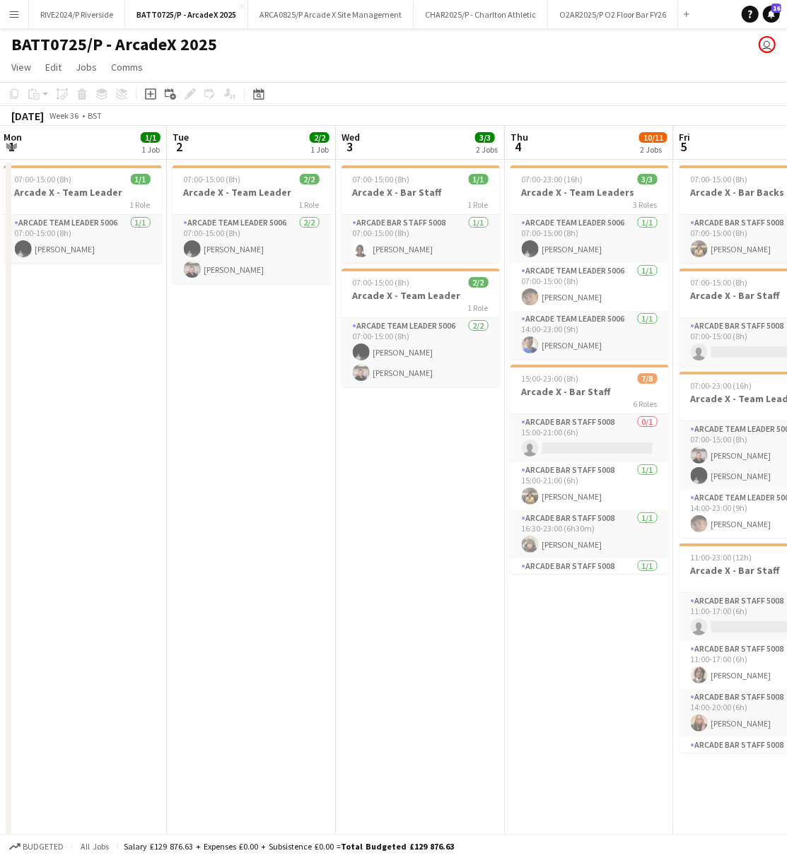
drag, startPoint x: 424, startPoint y: 550, endPoint x: 263, endPoint y: 549, distance: 161.2
click at [250, 549] on app-calendar-viewport "Fri 29 9/11 3 Jobs Sat 30 9/10 3 Jobs Sun 31 9/11 3 Jobs Mon 1 1/1 1 Job Tue 2 …" at bounding box center [393, 535] width 787 height 819
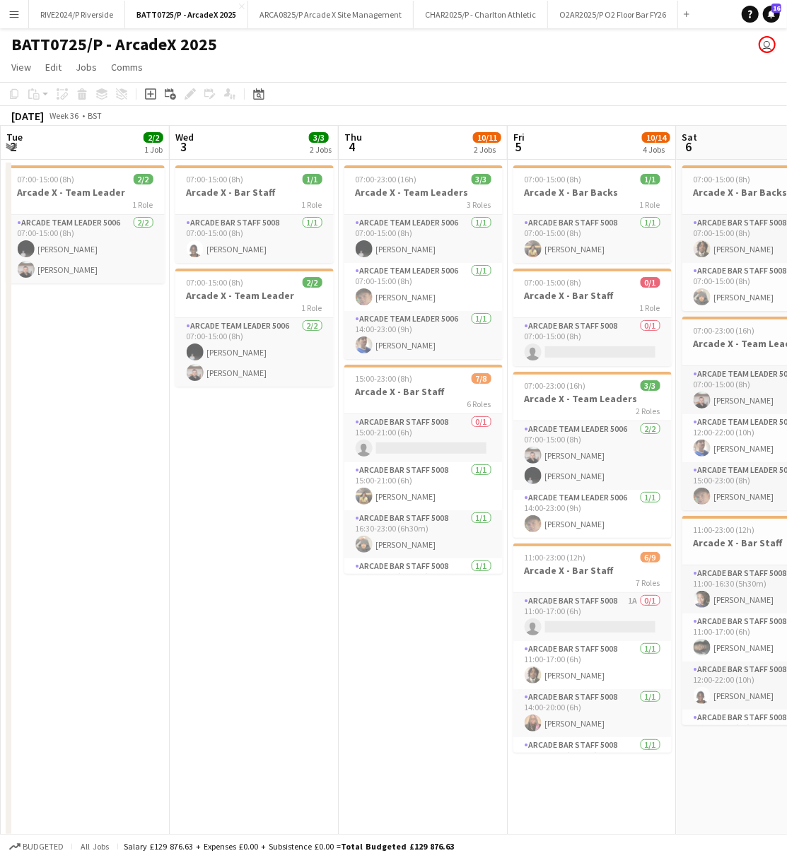
drag, startPoint x: 243, startPoint y: 550, endPoint x: 221, endPoint y: 554, distance: 22.3
click at [216, 551] on app-calendar-viewport "Sat 30 9/10 3 Jobs Sun 31 9/11 3 Jobs Mon 1 1/1 1 Job Tue 2 2/2 1 Job Wed 3 3/3…" at bounding box center [393, 535] width 787 height 819
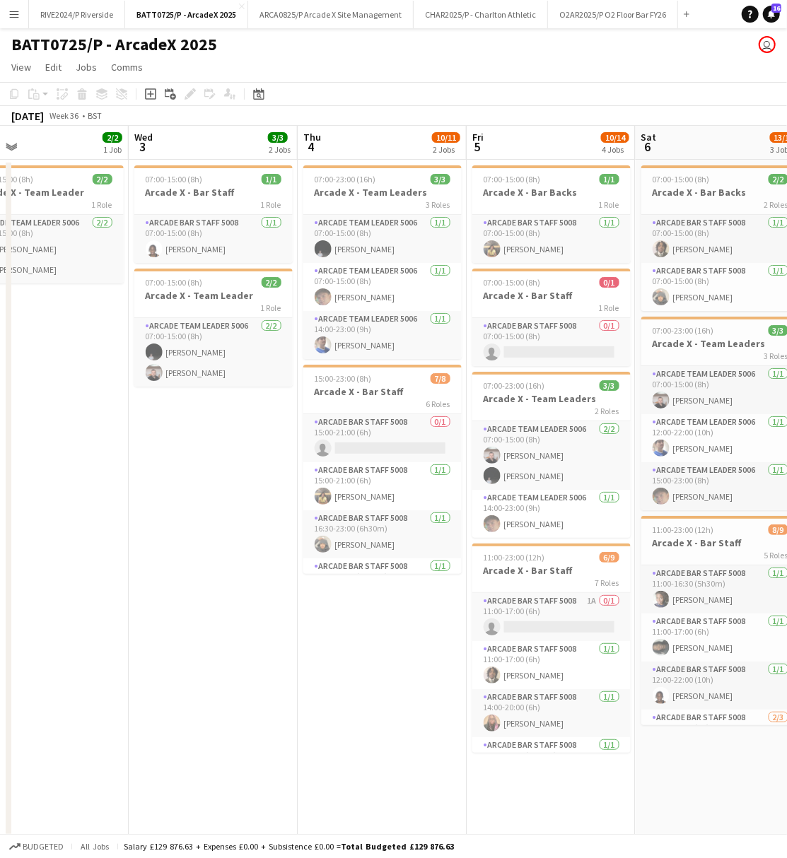
scroll to position [0, 535]
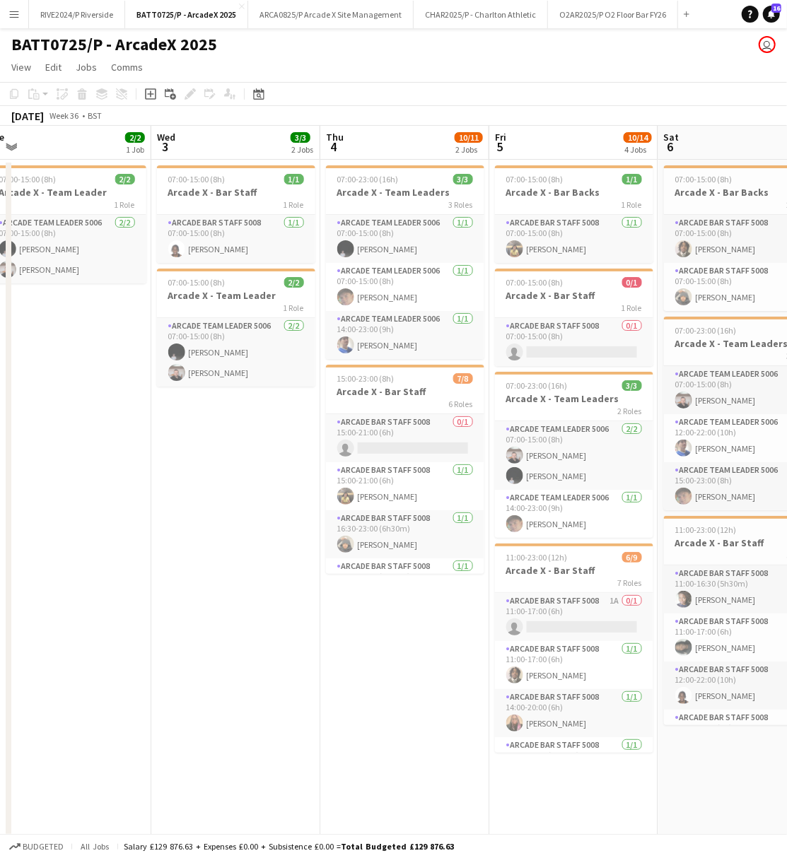
drag, startPoint x: 267, startPoint y: 592, endPoint x: 153, endPoint y: 594, distance: 113.8
click at [153, 594] on app-calendar-viewport "Sat 30 9/10 3 Jobs Sun 31 9/11 3 Jobs Mon 1 1/1 1 Job Tue 2 2/2 1 Job Wed 3 3/3…" at bounding box center [393, 535] width 787 height 819
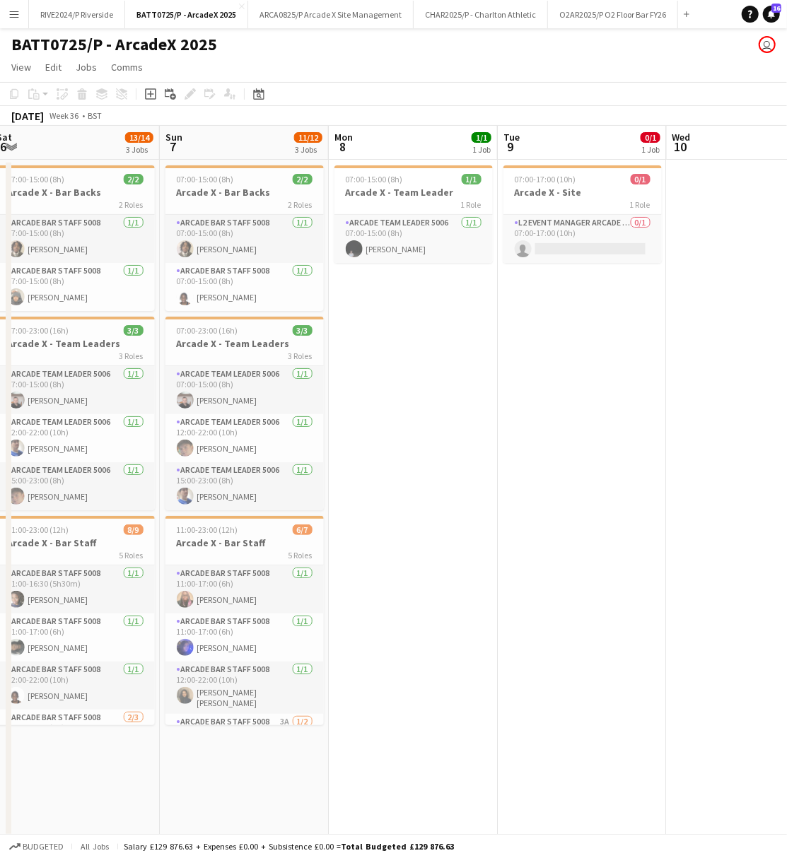
scroll to position [0, 441]
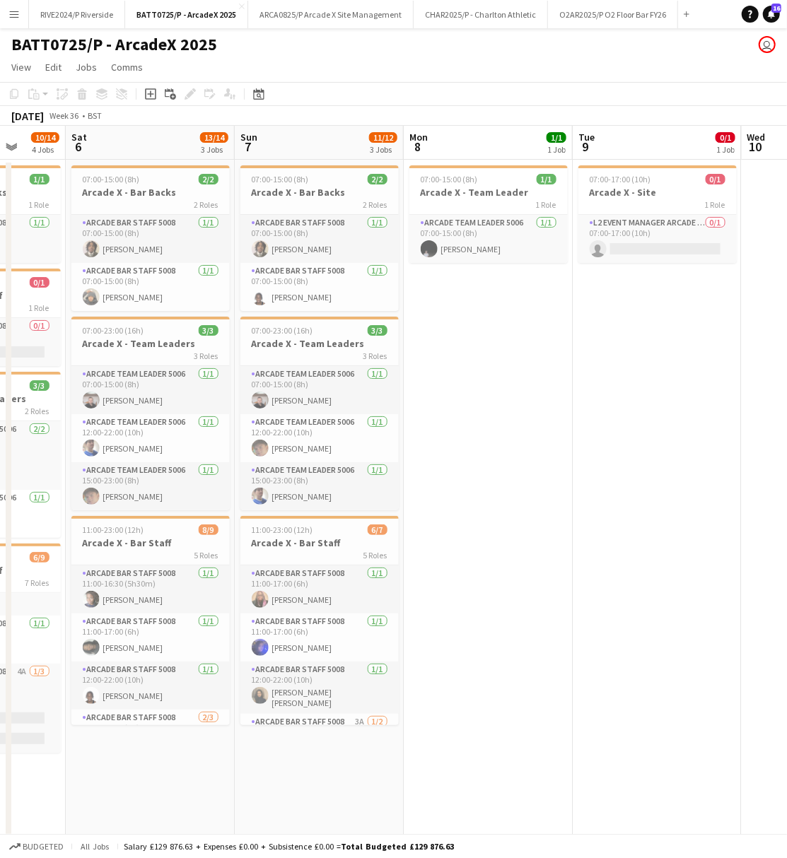
drag, startPoint x: 575, startPoint y: 797, endPoint x: 163, endPoint y: 790, distance: 412.9
click at [163, 790] on app-calendar-viewport "Wed 3 3/3 2 Jobs Thu 4 10/11 2 Jobs Fri 5 10/14 4 Jobs Sat 6 13/14 3 Jobs Sun 7…" at bounding box center [393, 535] width 787 height 819
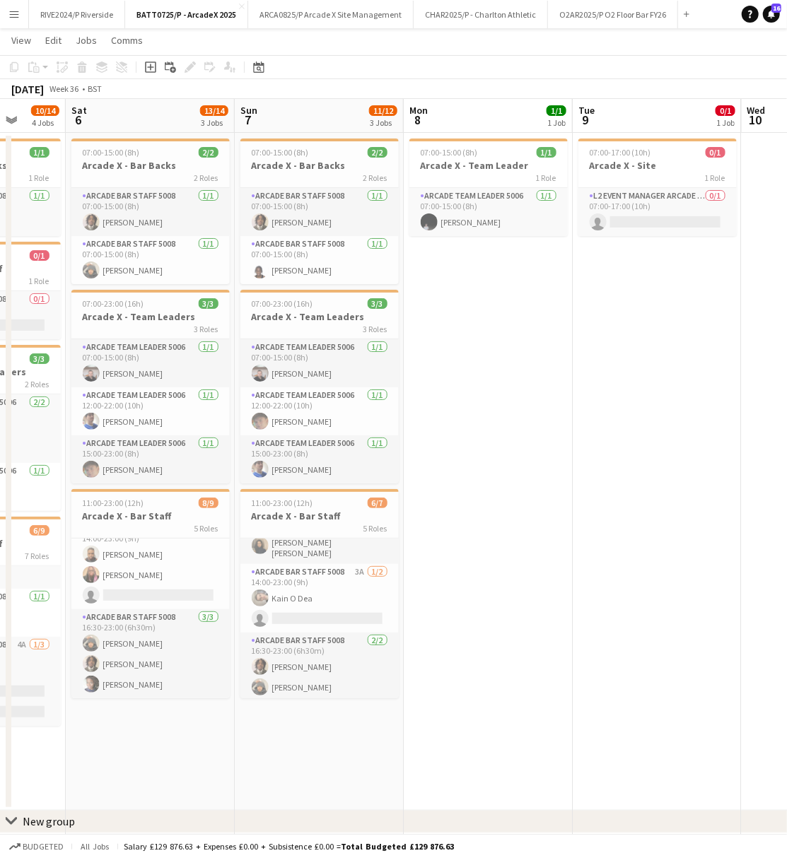
scroll to position [0, 0]
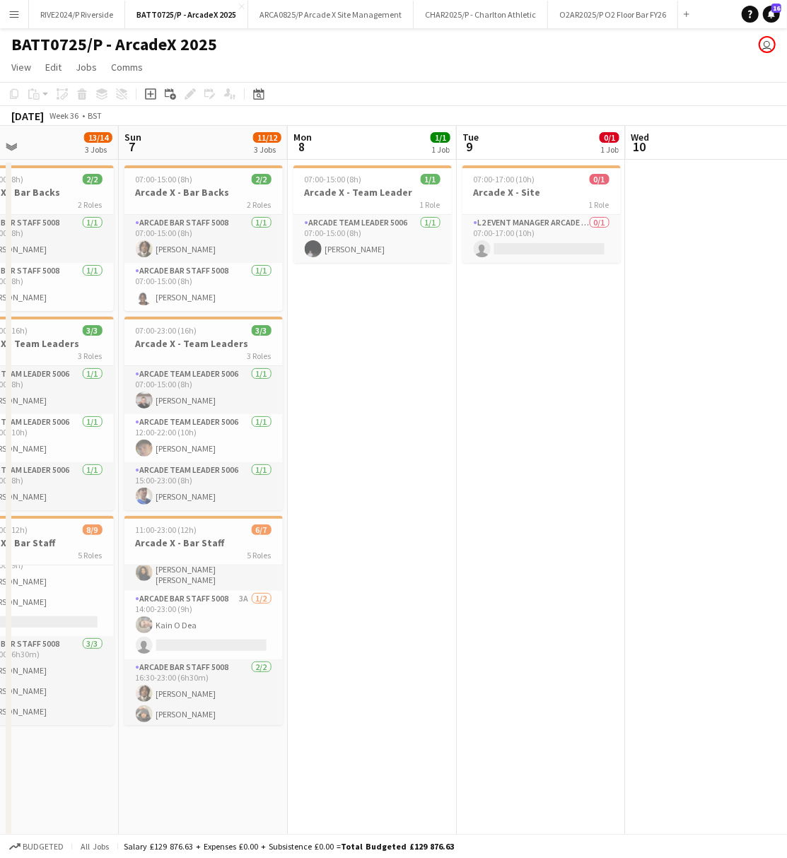
drag, startPoint x: 423, startPoint y: 568, endPoint x: 323, endPoint y: 573, distance: 99.8
click at [323, 573] on app-calendar-viewport "Wed 3 3/3 2 Jobs Thu 4 10/11 2 Jobs Fri 5 10/14 4 Jobs Sat 6 13/14 3 Jobs Sun 7…" at bounding box center [393, 535] width 787 height 819
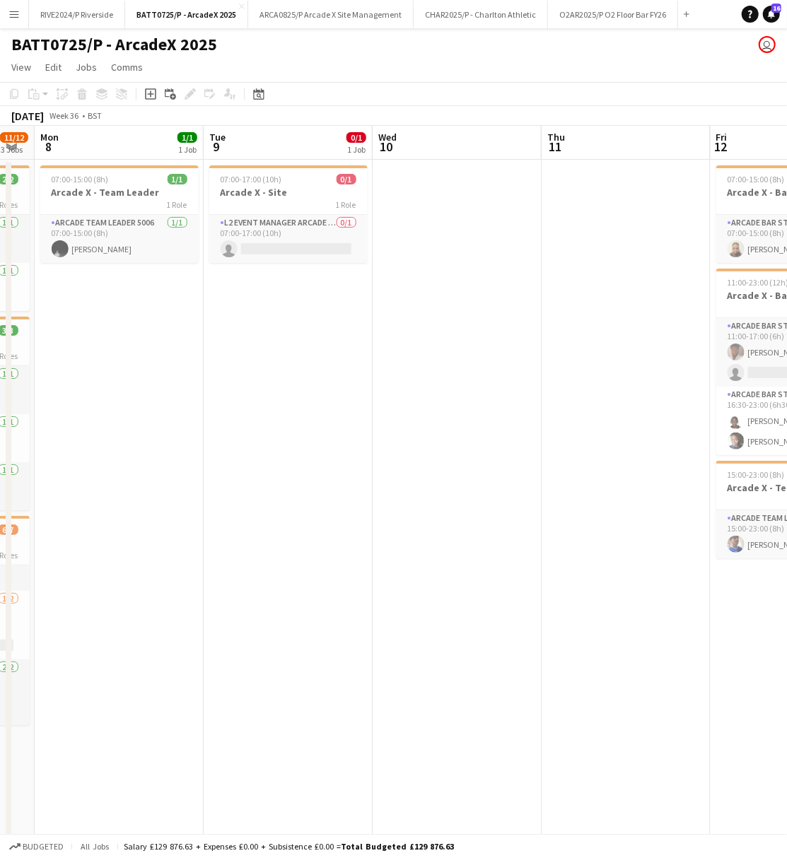
drag, startPoint x: 519, startPoint y: 558, endPoint x: 278, endPoint y: 578, distance: 241.8
click at [278, 578] on app-calendar-viewport "Fri 5 10/14 4 Jobs Sat 6 13/14 3 Jobs Sun 7 11/12 3 Jobs Mon 8 1/1 1 Job Tue 9 …" at bounding box center [393, 535] width 787 height 819
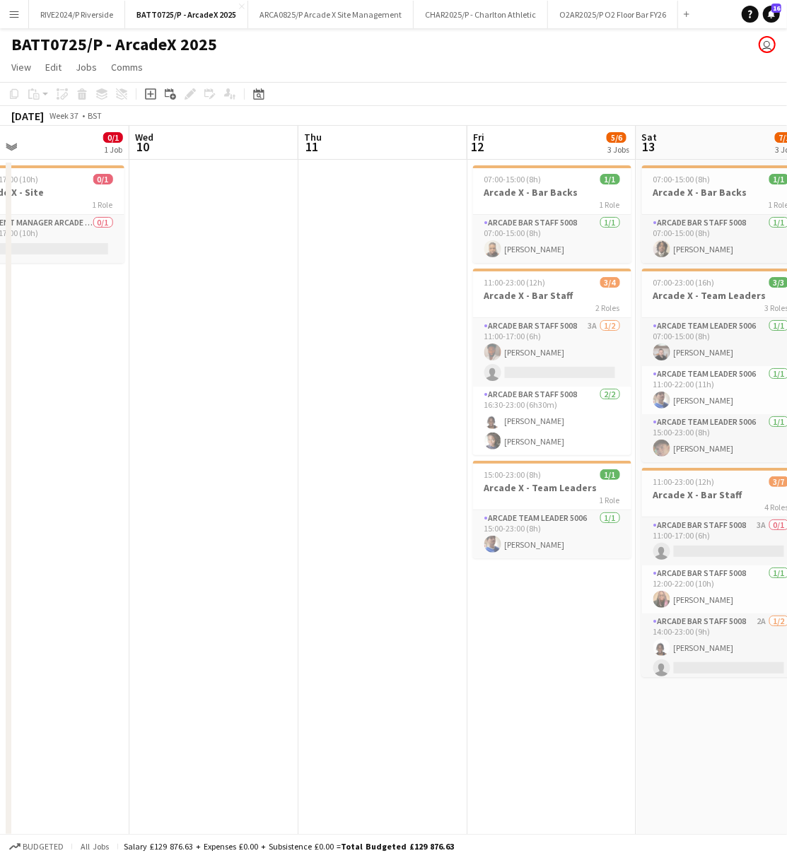
drag, startPoint x: 371, startPoint y: 584, endPoint x: 229, endPoint y: 591, distance: 142.3
click at [229, 591] on app-calendar-viewport "Sat 6 13/14 3 Jobs Sun 7 11/12 3 Jobs Mon 8 1/1 1 Job Tue 9 0/1 1 Job Wed 10 Th…" at bounding box center [393, 535] width 787 height 819
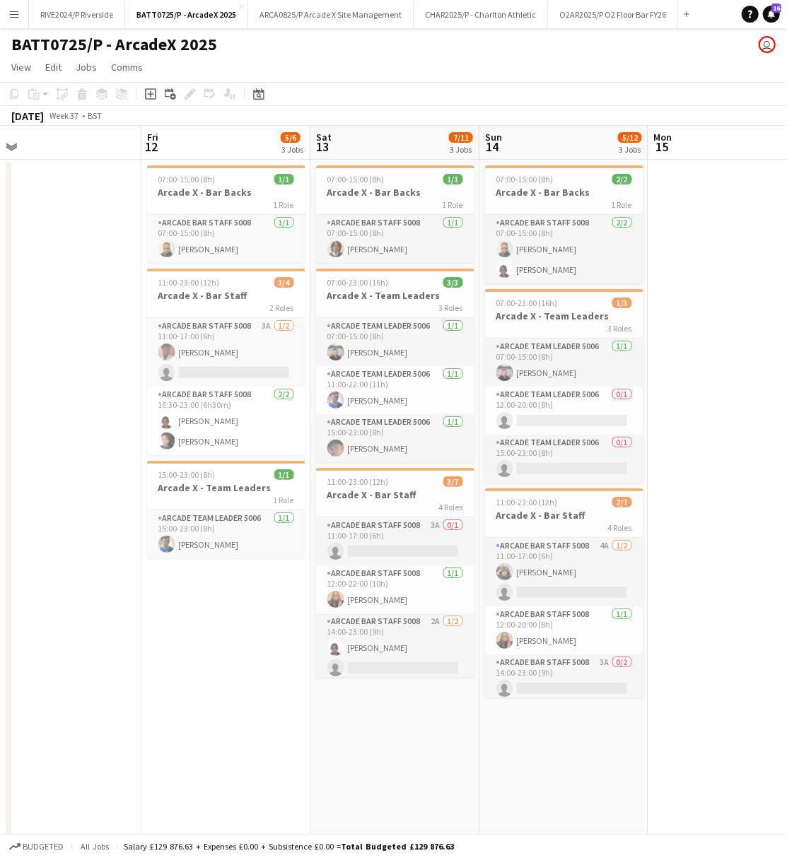
scroll to position [0, 462]
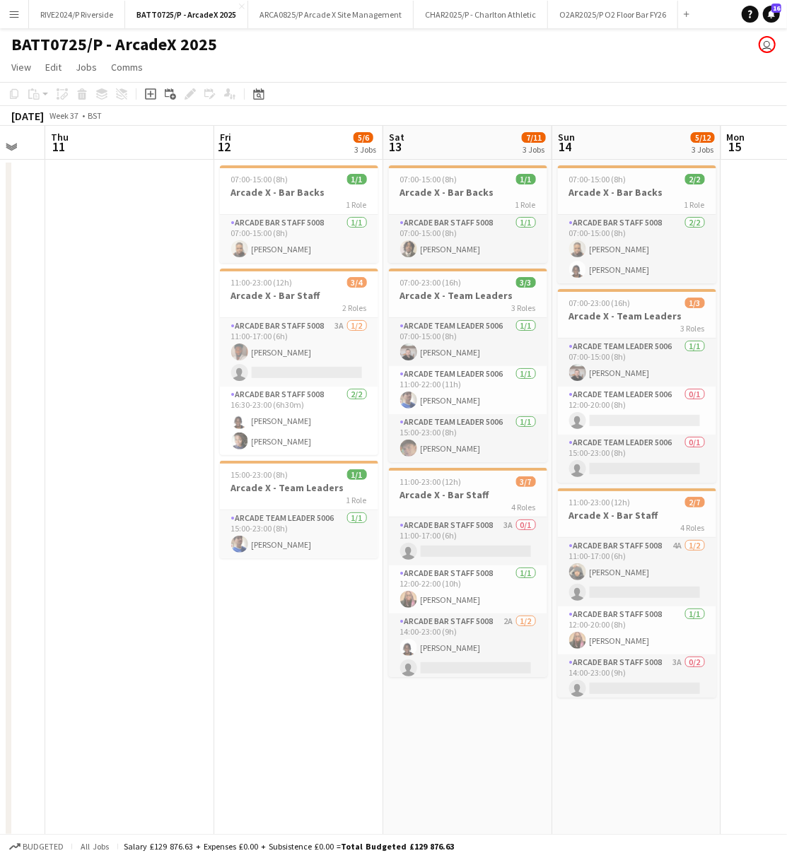
drag, startPoint x: 445, startPoint y: 617, endPoint x: 37, endPoint y: 611, distance: 408.6
click at [37, 611] on app-calendar-viewport "Mon 8 1/1 1 Job Tue 9 0/1 1 Job Wed 10 Thu 11 Fri 12 5/6 3 Jobs Sat 13 7/11 3 J…" at bounding box center [393, 535] width 787 height 819
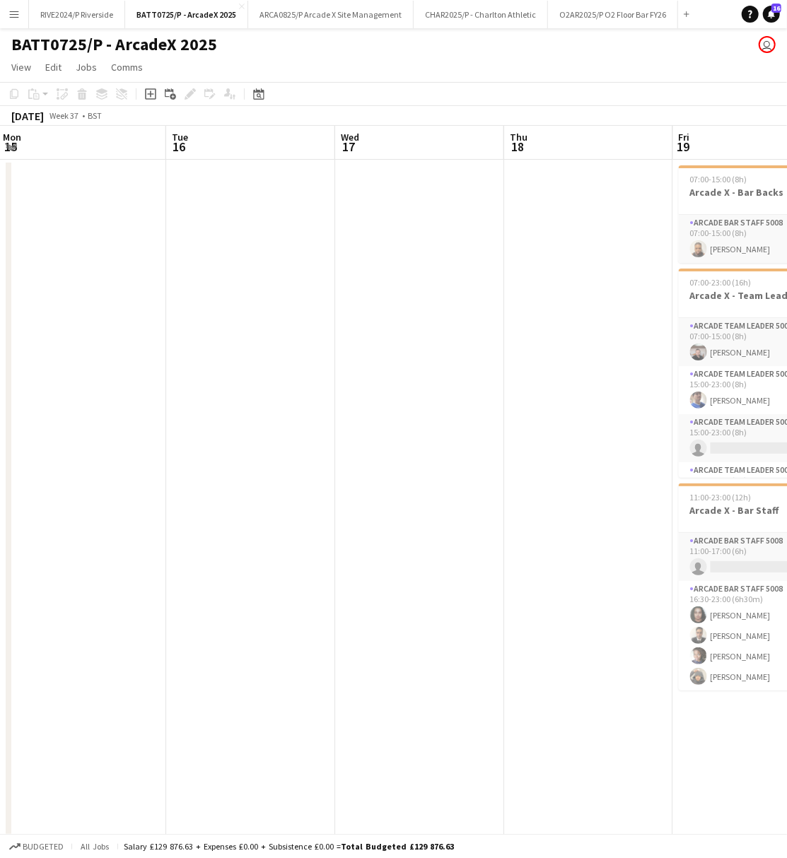
scroll to position [0, 525]
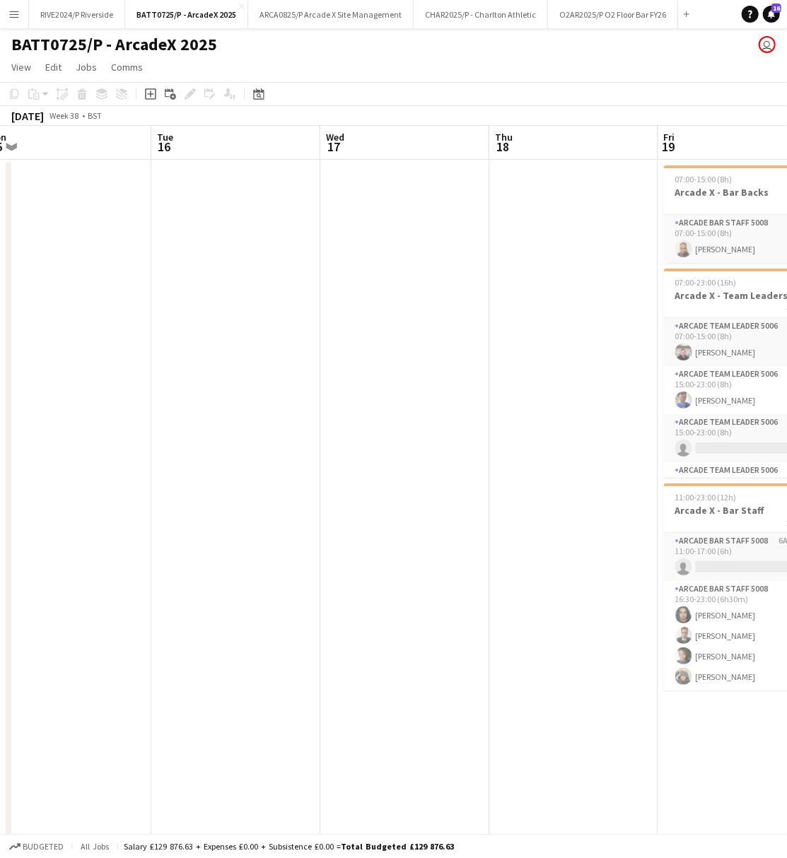
drag, startPoint x: 561, startPoint y: 479, endPoint x: -483, endPoint y: 637, distance: 1055.9
click at [0, 637] on html "Menu Boards Boards Boards All jobs Status Workforce Workforce My Workforce Recr…" at bounding box center [393, 484] width 787 height 969
click at [3, 547] on app-date-cell at bounding box center [66, 499] width 169 height 678
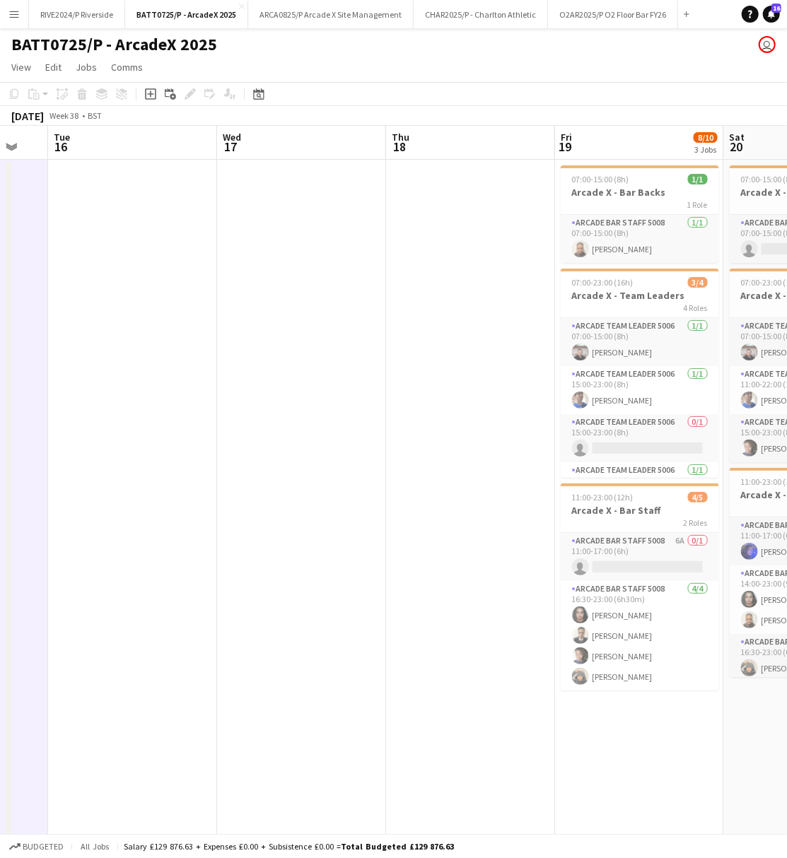
drag, startPoint x: 238, startPoint y: 549, endPoint x: 142, endPoint y: 556, distance: 95.7
click at [142, 556] on app-calendar-viewport "Sat 13 7/11 3 Jobs Sun 14 5/12 3 Jobs Mon 15 Tue 16 Wed 17 Thu 18 Fri 19 8/10 3…" at bounding box center [393, 535] width 787 height 819
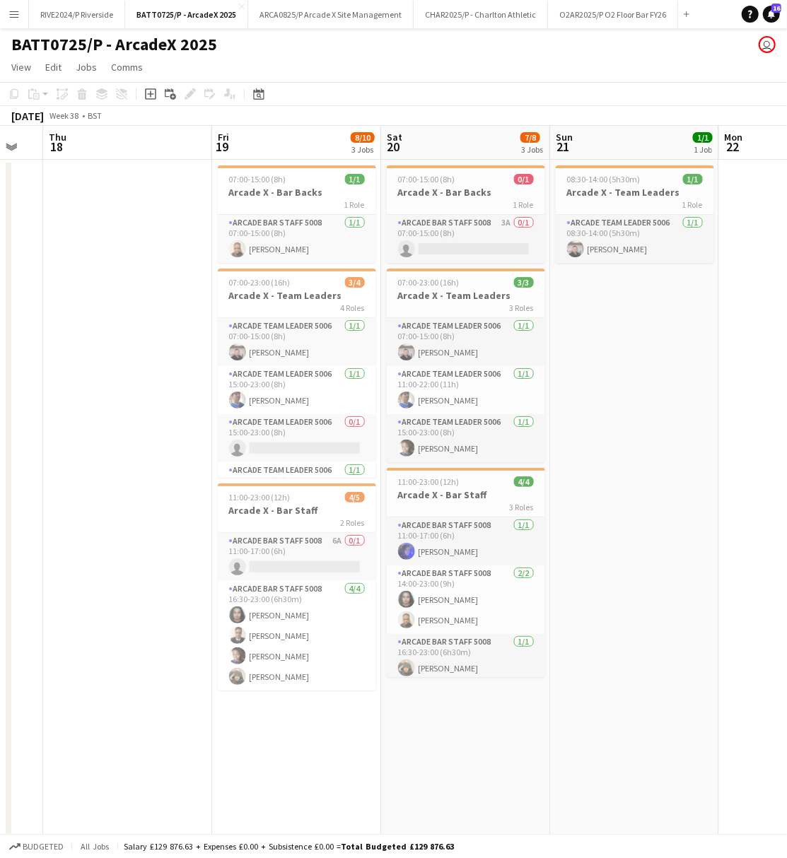
drag, startPoint x: 366, startPoint y: 674, endPoint x: 187, endPoint y: 667, distance: 179.7
click at [187, 667] on app-calendar-viewport "Mon 15 Tue 16 Wed 17 Thu 18 Fri 19 8/10 3 Jobs Sat 20 7/8 3 Jobs Sun 21 1/1 1 J…" at bounding box center [393, 535] width 787 height 819
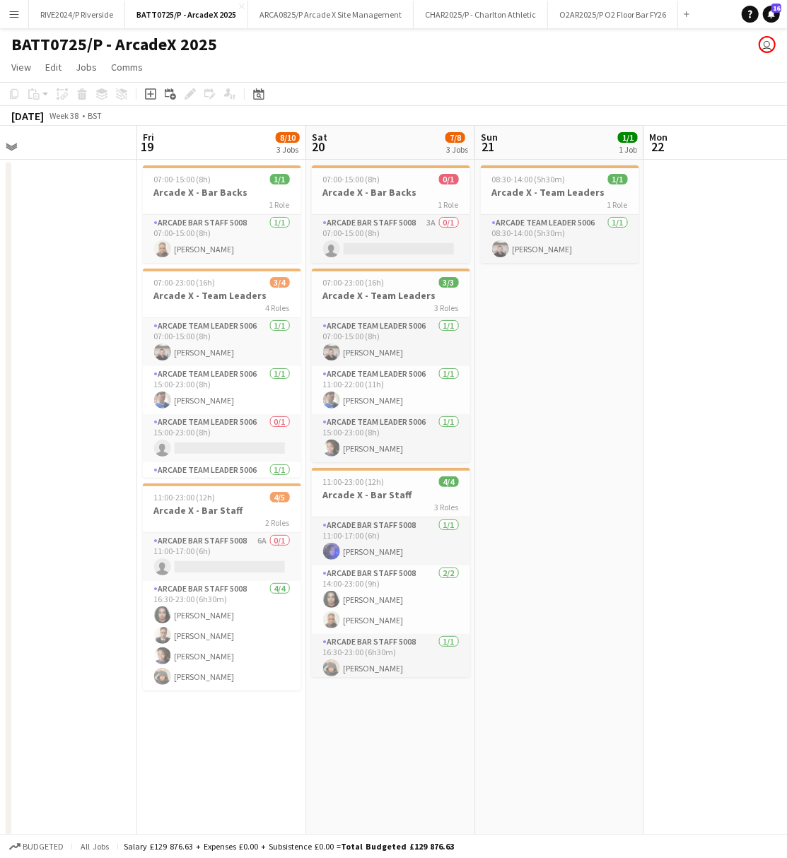
scroll to position [0, 563]
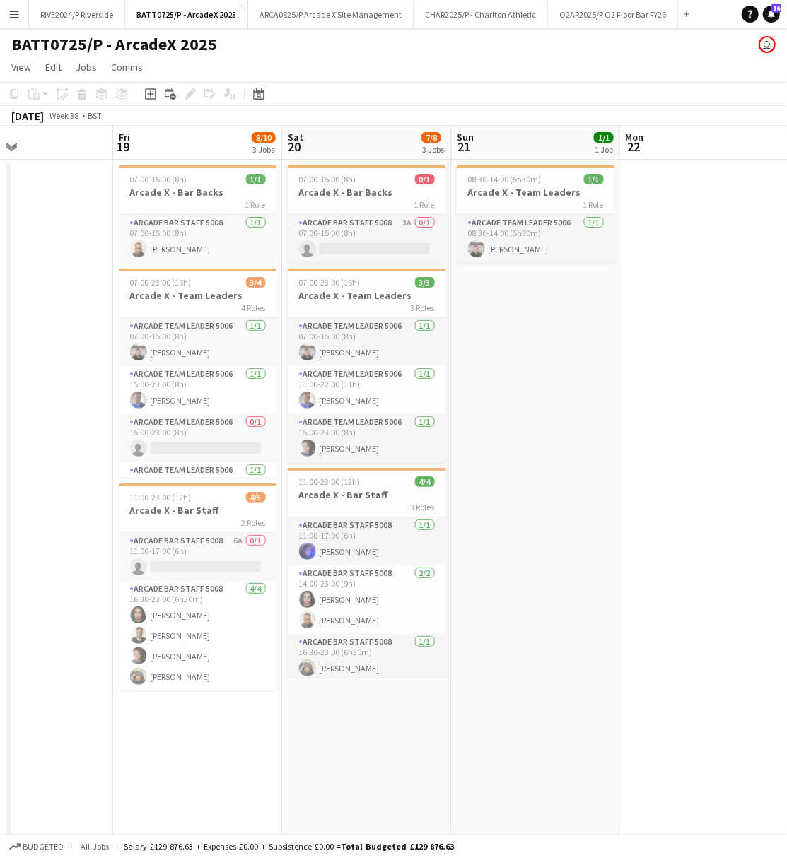
drag, startPoint x: 598, startPoint y: 696, endPoint x: 357, endPoint y: 720, distance: 242.2
click at [357, 720] on app-calendar-viewport "Mon 15 Tue 16 Wed 17 Thu 18 Fri 19 8/10 3 Jobs Sat 20 7/8 3 Jobs Sun 21 1/1 1 J…" at bounding box center [393, 535] width 787 height 819
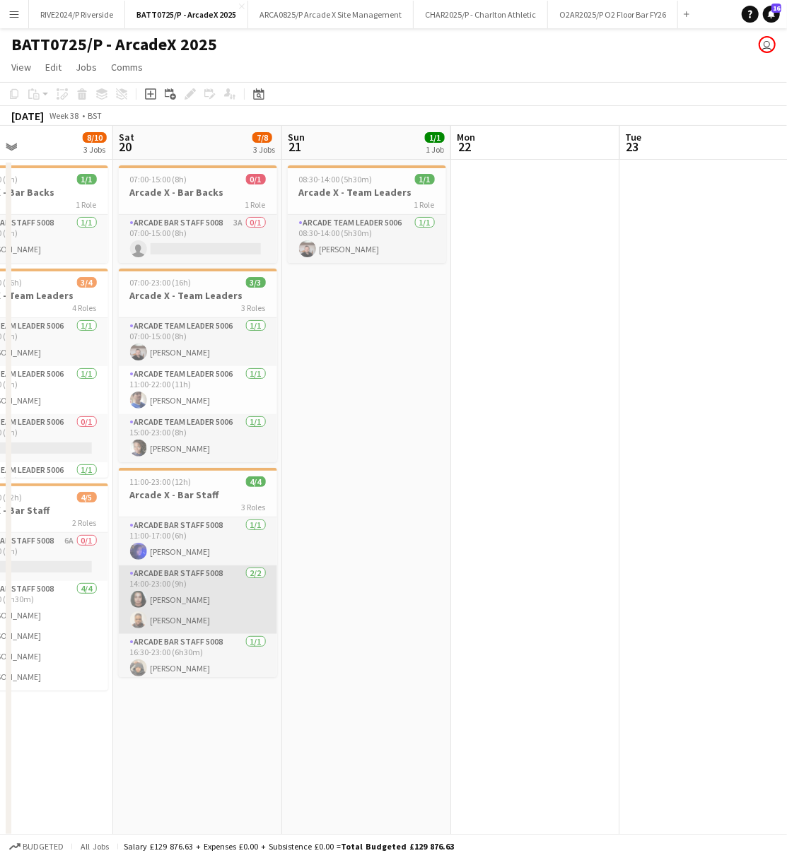
scroll to position [10, 0]
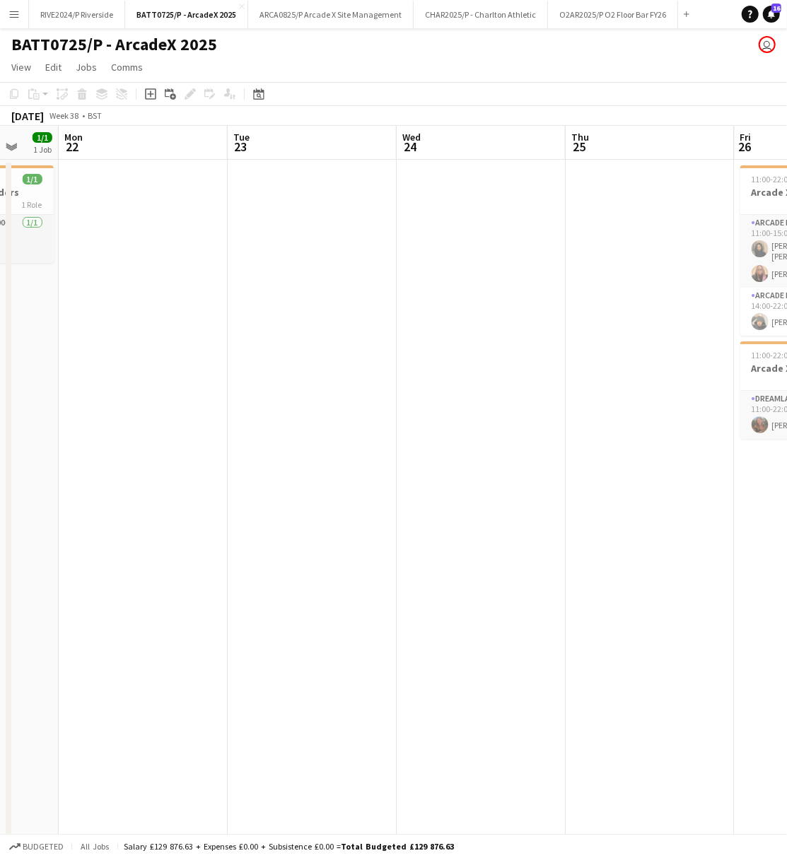
drag, startPoint x: 575, startPoint y: 563, endPoint x: 182, endPoint y: 585, distance: 393.7
click at [182, 585] on app-calendar-viewport "Fri 19 8/10 3 Jobs Sat 20 7/8 3 Jobs Sun 21 1/1 1 Job Mon 22 Tue 23 Wed 24 Thu …" at bounding box center [393, 535] width 787 height 819
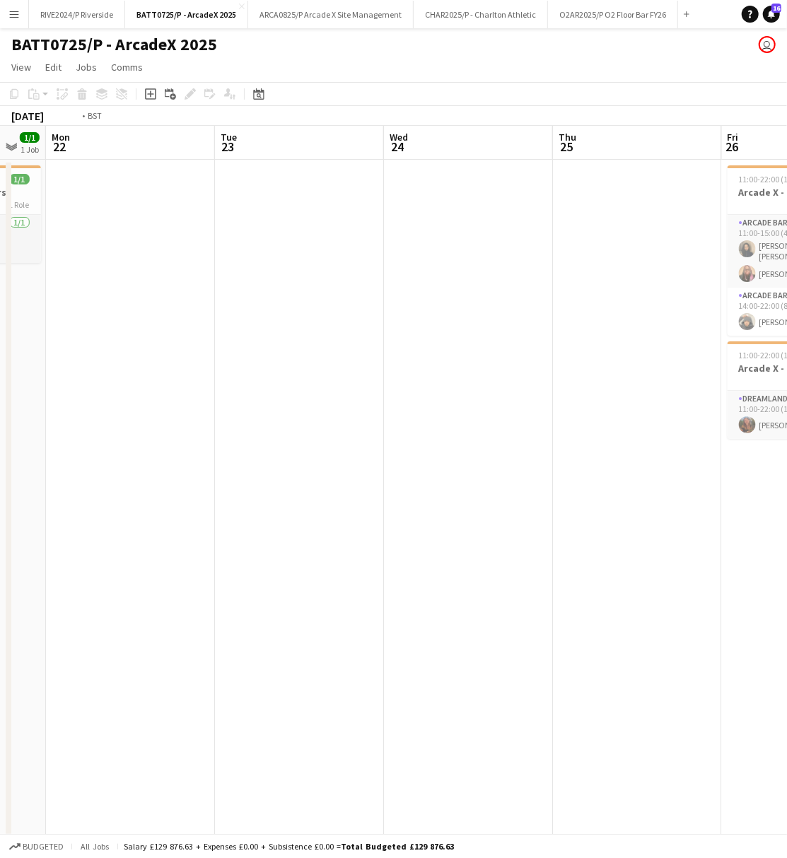
drag, startPoint x: 427, startPoint y: 575, endPoint x: -119, endPoint y: 597, distance: 546.2
click at [0, 597] on html "Menu Boards Boards Boards All jobs Status Workforce Workforce My Workforce Recr…" at bounding box center [393, 484] width 787 height 969
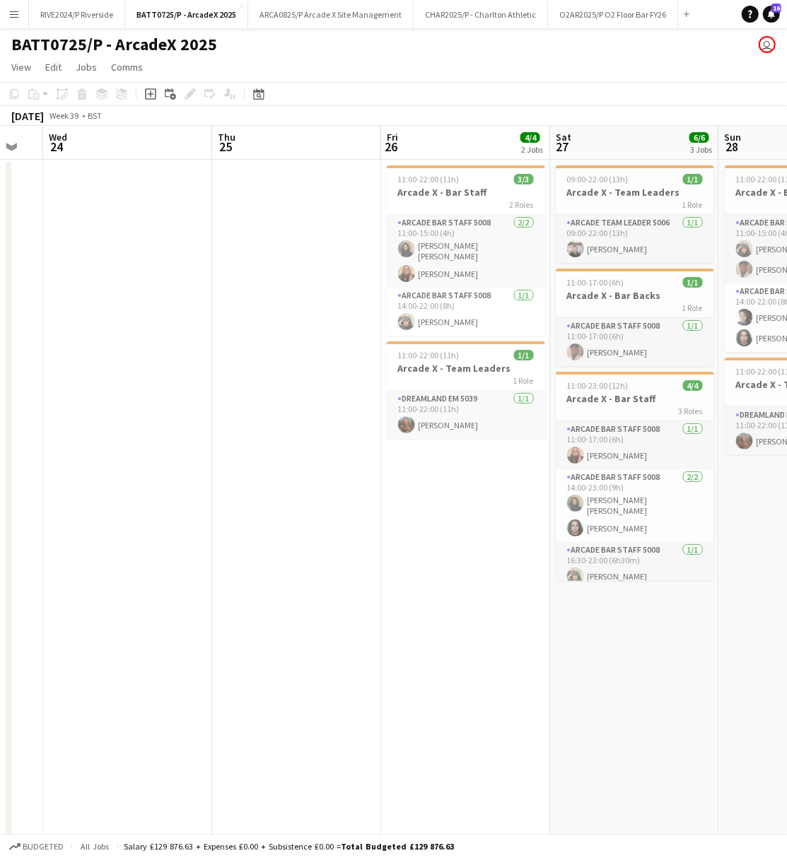
drag, startPoint x: 260, startPoint y: 556, endPoint x: 58, endPoint y: 572, distance: 202.8
click at [58, 572] on app-calendar-viewport "Sun 21 1/1 1 Job Mon 22 Tue 23 Wed 24 Thu 25 Fri 26 4/4 2 Jobs Sat 27 6/6 3 Job…" at bounding box center [393, 535] width 787 height 819
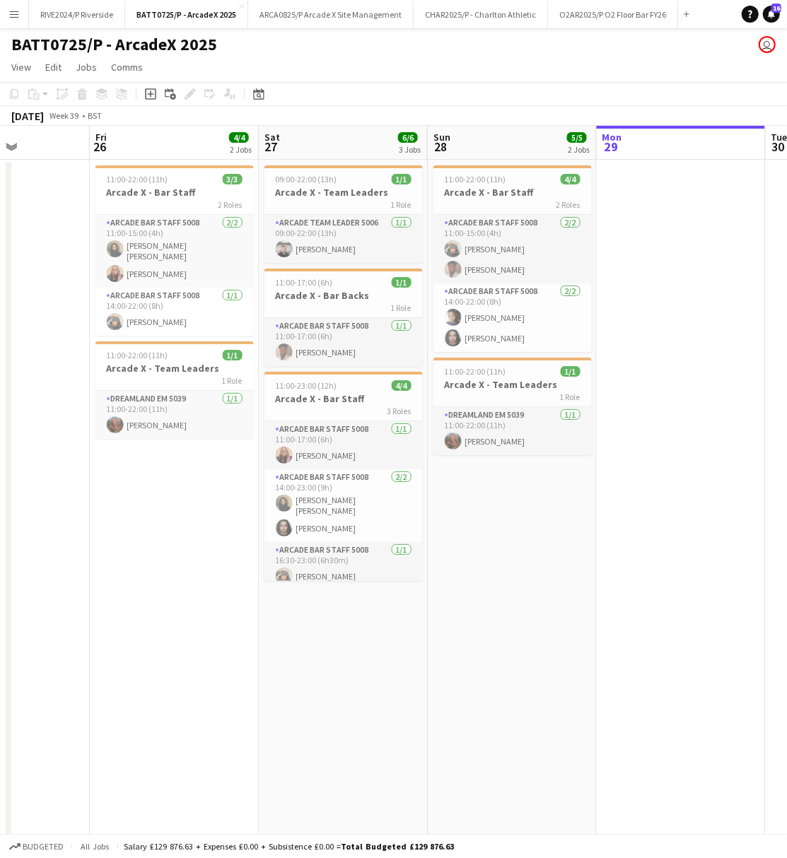
drag, startPoint x: 221, startPoint y: 595, endPoint x: 99, endPoint y: 595, distance: 121.6
click at [99, 595] on app-calendar-viewport "Mon 22 Tue 23 Wed 24 Thu 25 Fri 26 4/4 2 Jobs Sat 27 6/6 3 Jobs Sun 28 5/5 2 Jo…" at bounding box center [393, 535] width 787 height 819
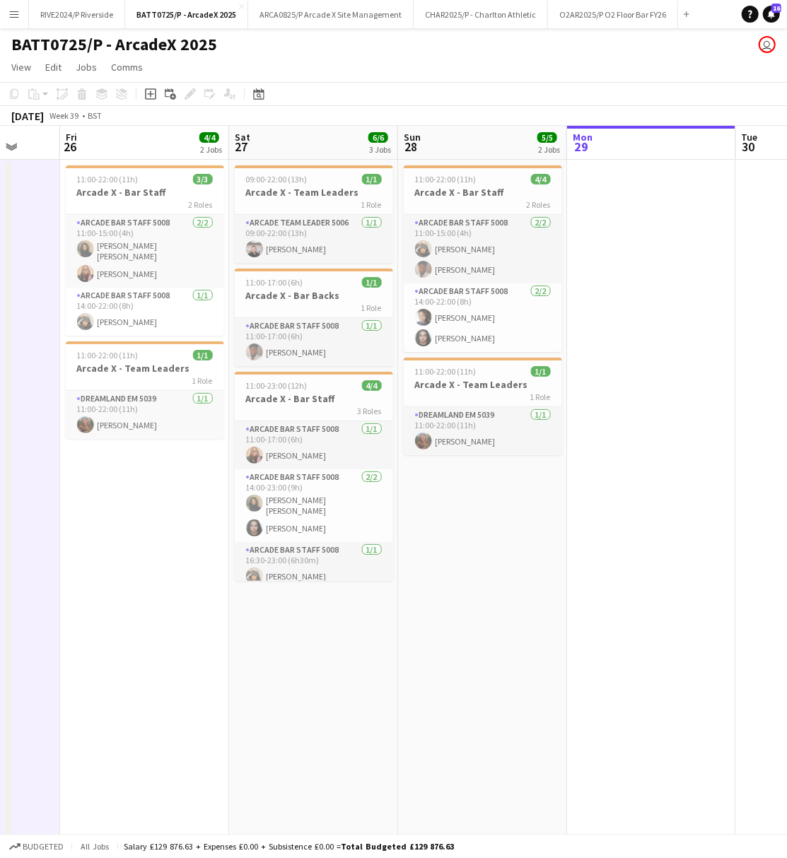
scroll to position [0, 396]
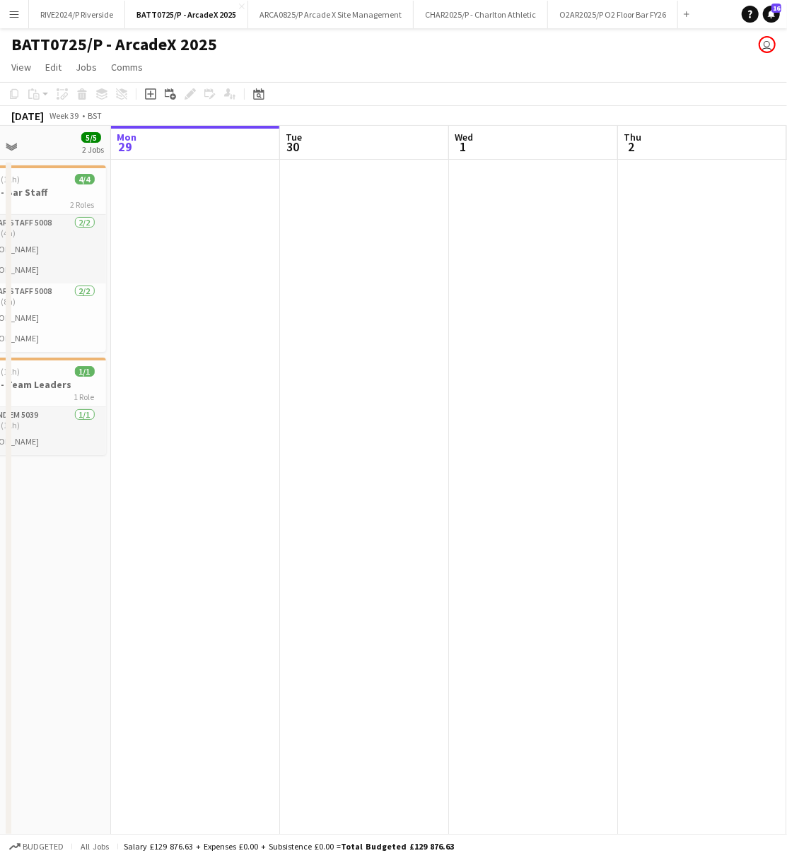
drag, startPoint x: 700, startPoint y: 229, endPoint x: -139, endPoint y: 266, distance: 839.2
click at [0, 266] on html "Menu Boards Boards Boards All jobs Status Workforce Workforce My Workforce Recr…" at bounding box center [393, 484] width 787 height 969
